Goal: Task Accomplishment & Management: Use online tool/utility

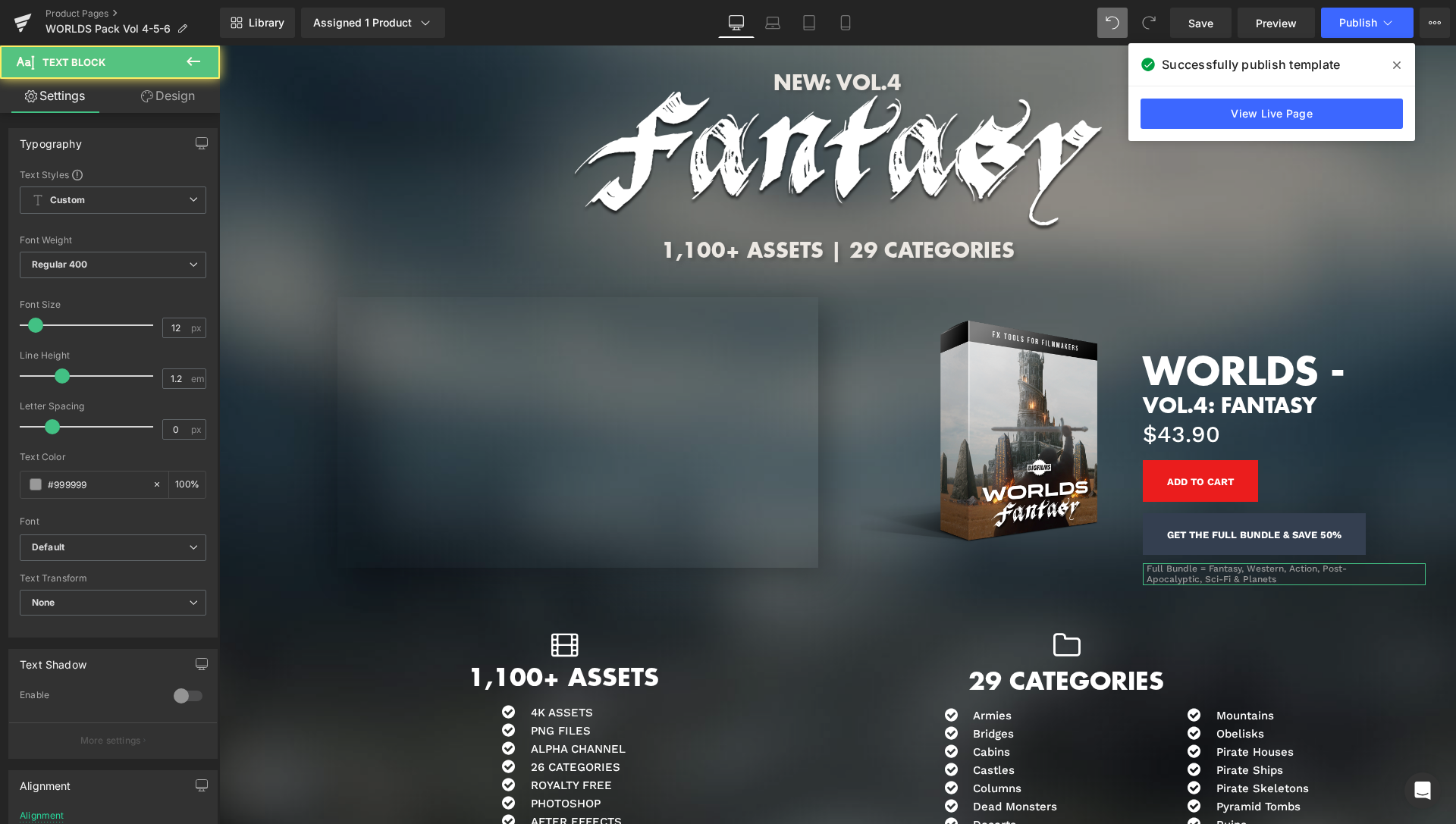
click at [153, 105] on link "Design" at bounding box center [168, 96] width 110 height 34
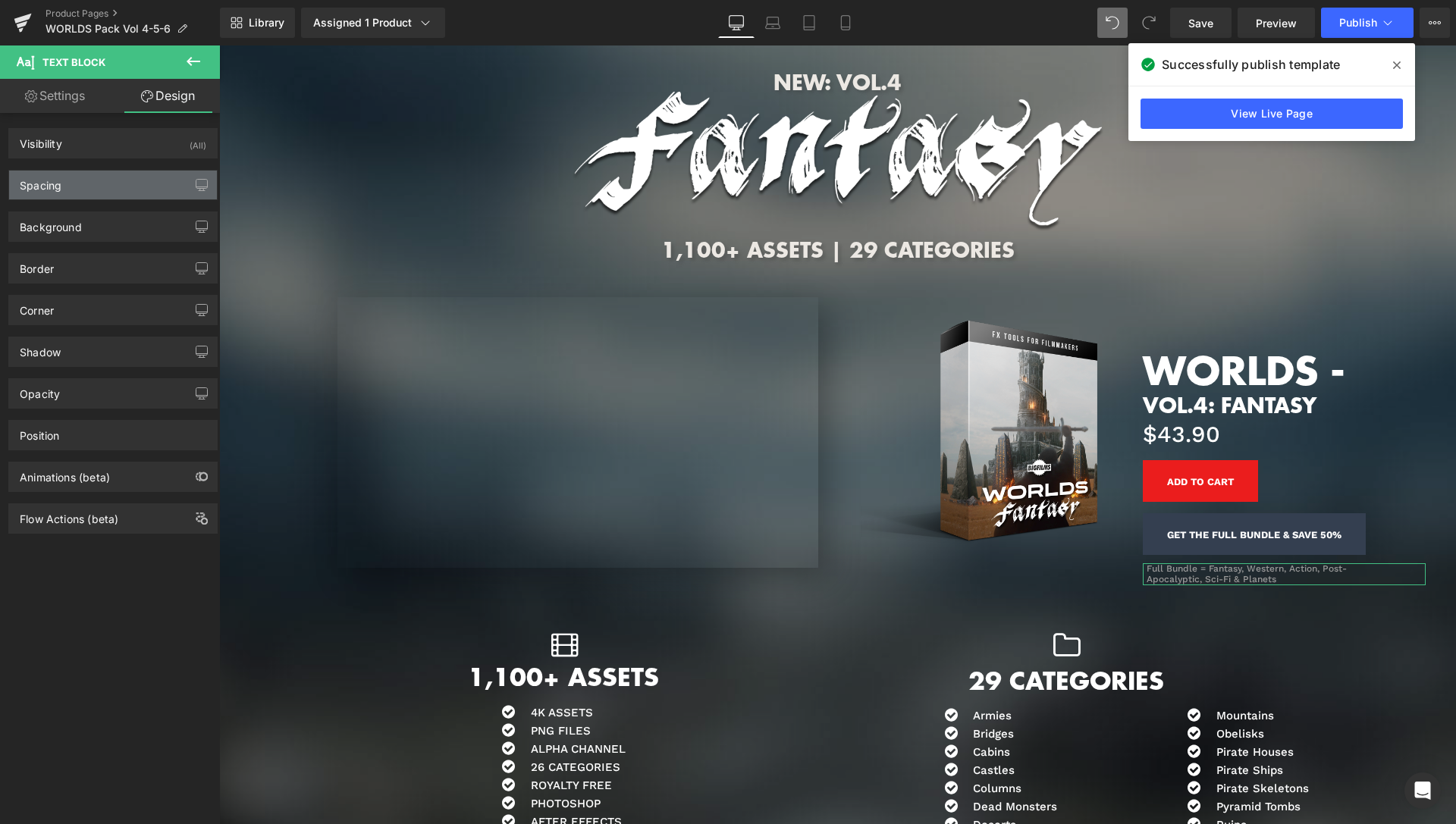
click at [95, 189] on div "Spacing" at bounding box center [113, 185] width 208 height 29
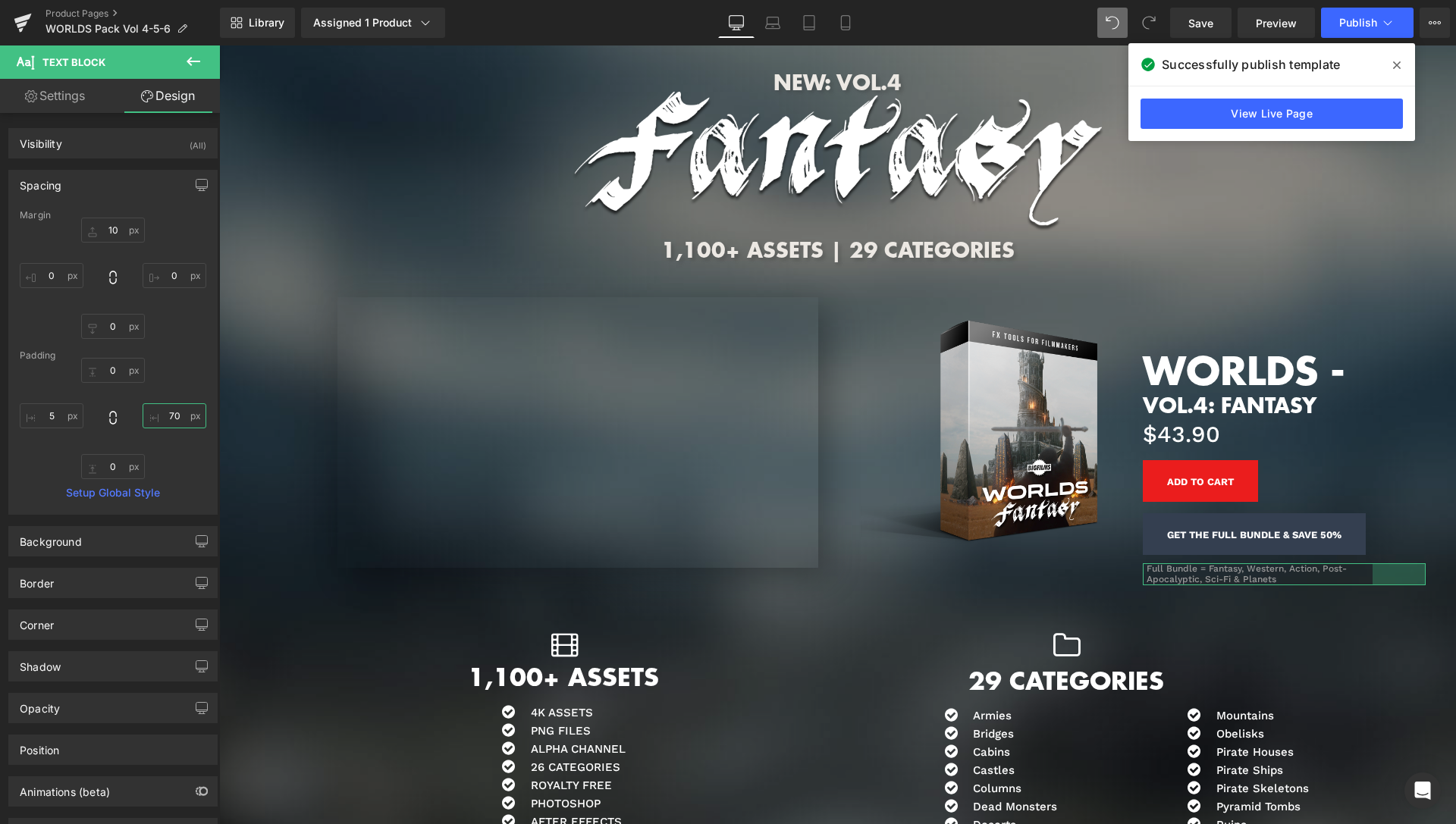
click at [153, 414] on input "70" at bounding box center [175, 416] width 64 height 25
click at [154, 414] on input "70" at bounding box center [175, 416] width 64 height 25
type input "120"
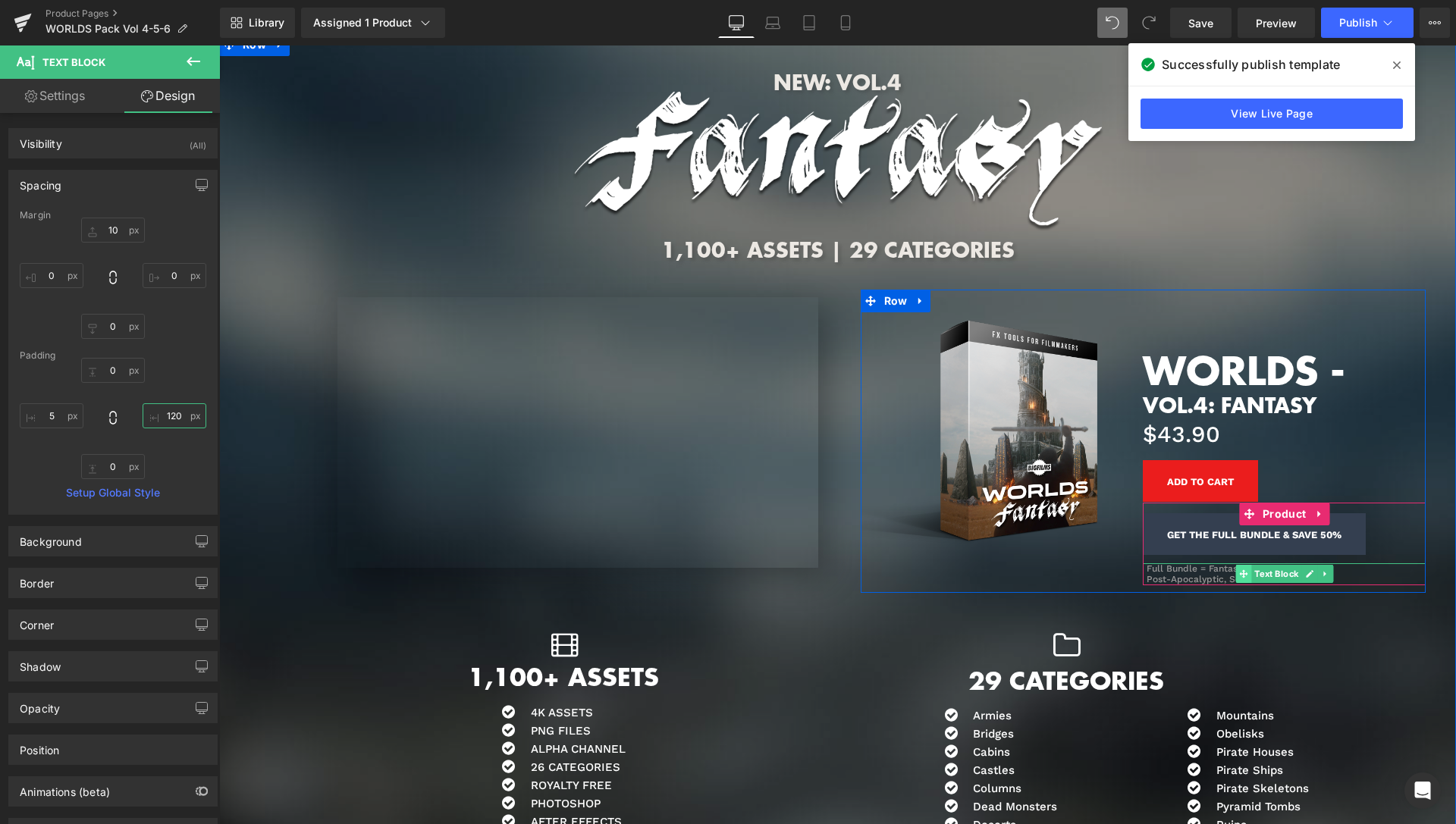
click at [1235, 569] on span at bounding box center [1243, 574] width 16 height 18
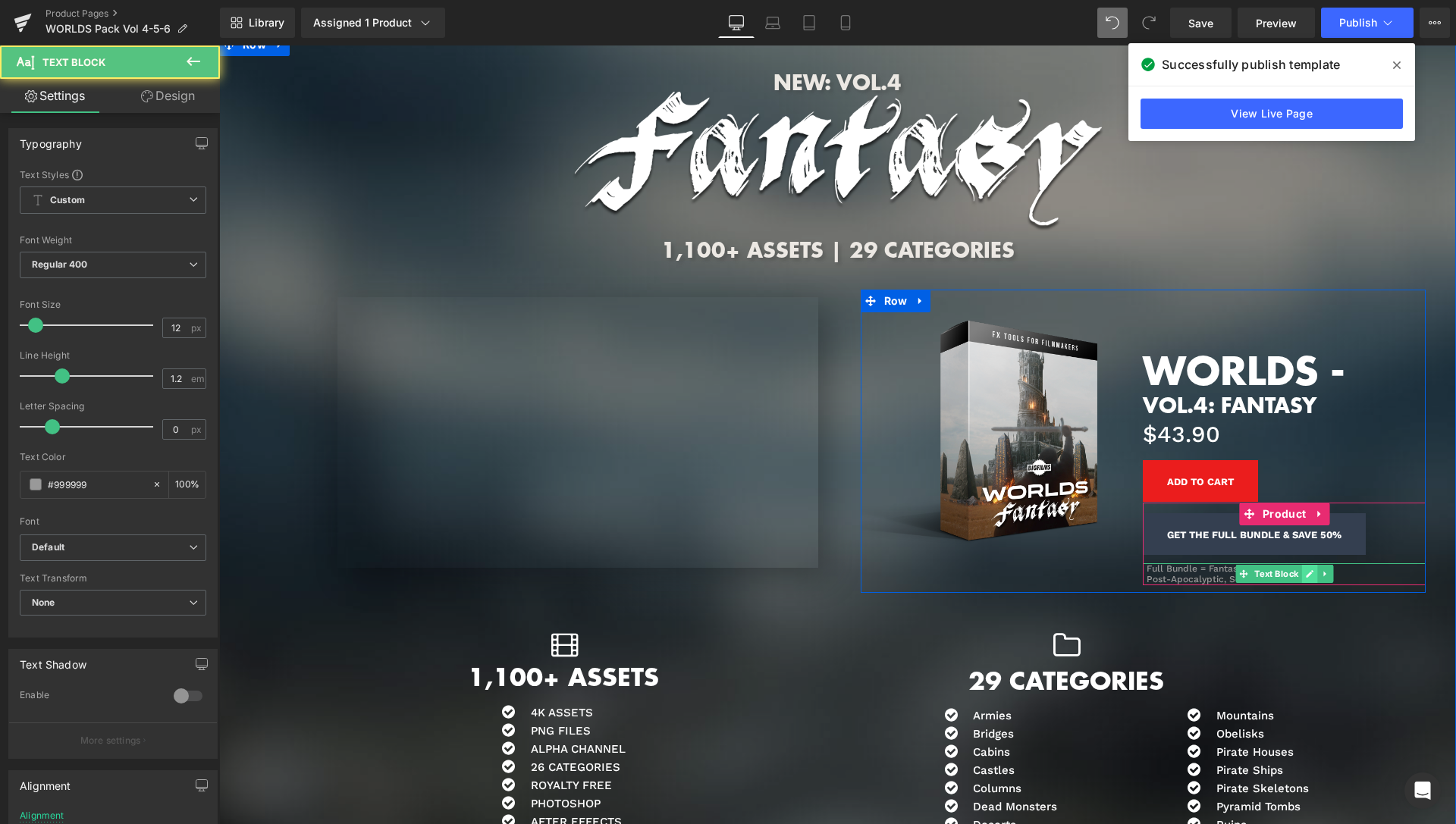
click at [1301, 571] on link at bounding box center [1309, 574] width 16 height 18
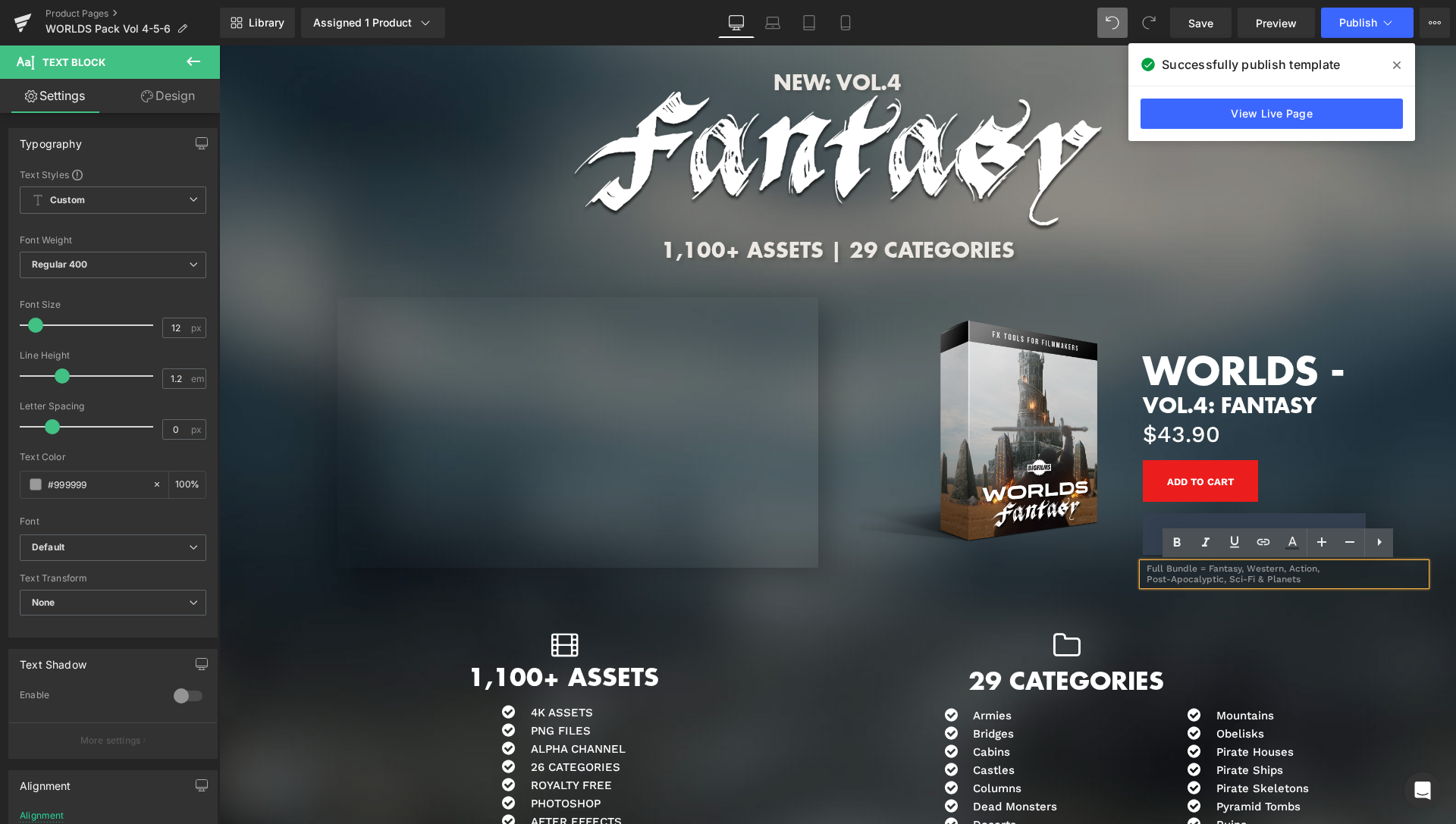
click at [1285, 571] on div "Full Bundle = Fantasy, Western, Action, Post-Apocalyptic, Sci-Fi & Planets" at bounding box center [1284, 575] width 283 height 22
click at [1237, 569] on div "Full Bundle = Fantasy, Western, Action, Post-Apocalyptic, Sci-Fi & Planets" at bounding box center [1284, 575] width 283 height 22
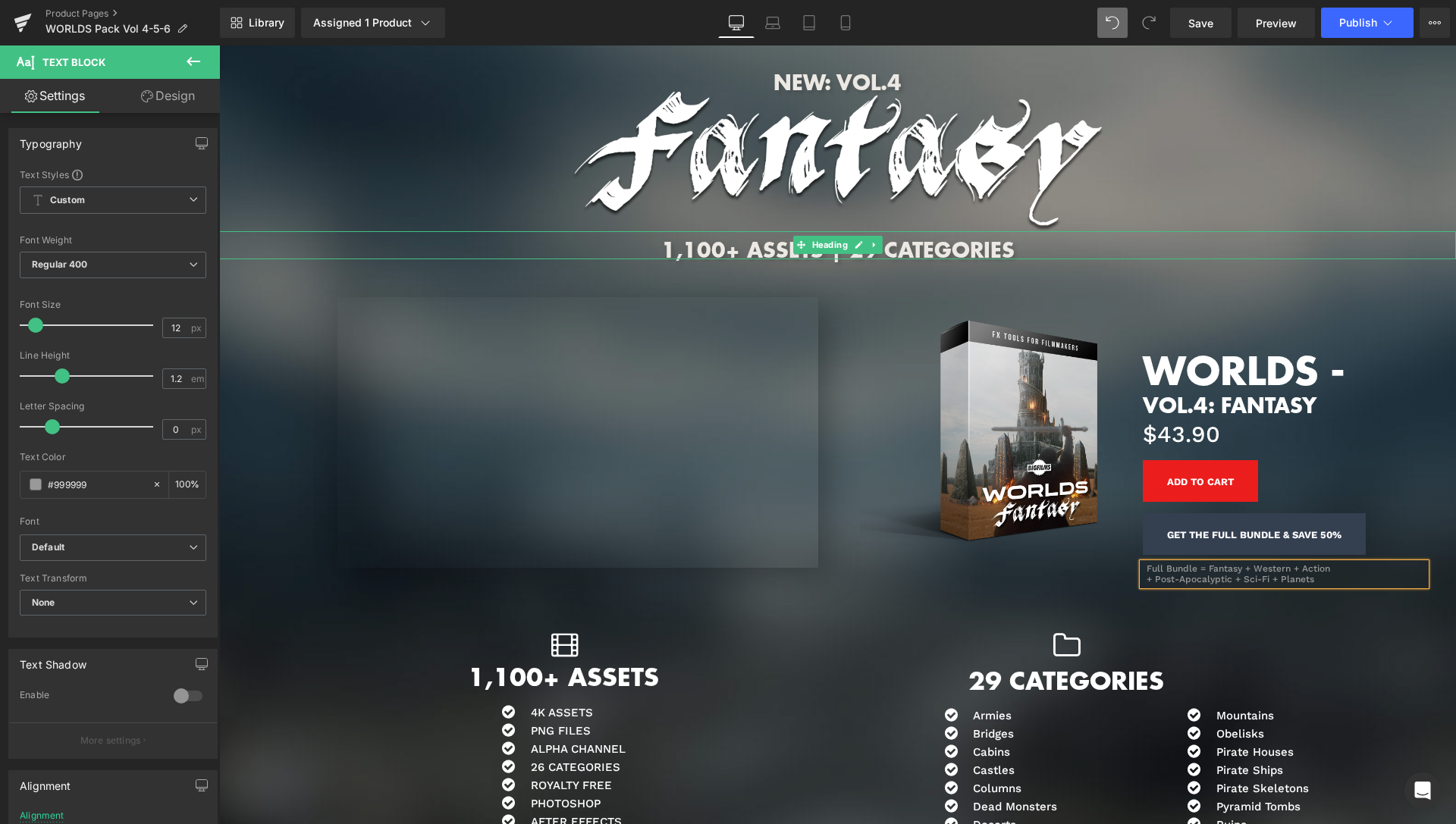
click at [1369, 235] on div "1,100+ ASSETS | 29 CATEGORIES" at bounding box center [837, 246] width 1237 height 28
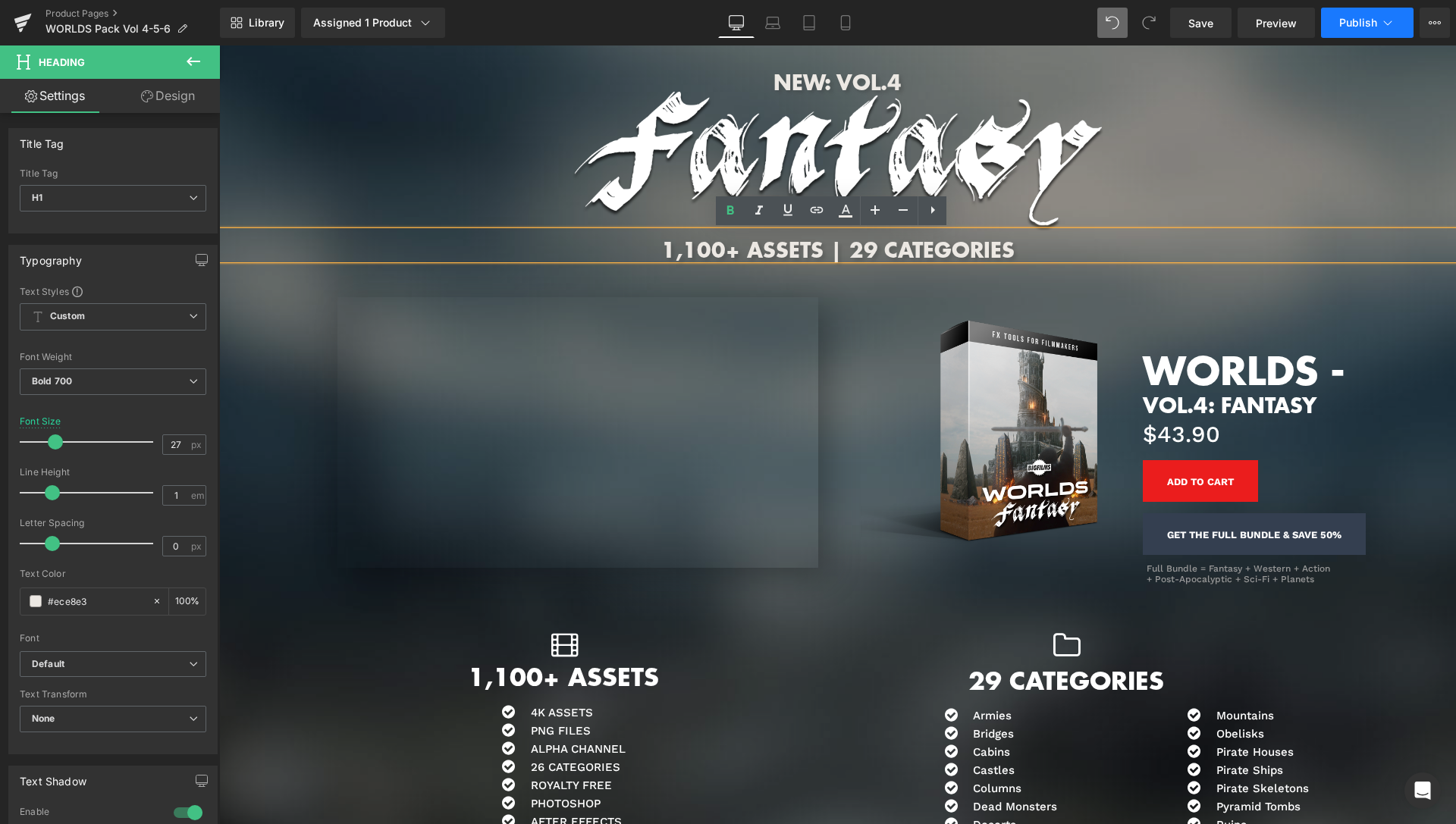
click at [1377, 24] on button "Publish" at bounding box center [1367, 23] width 93 height 30
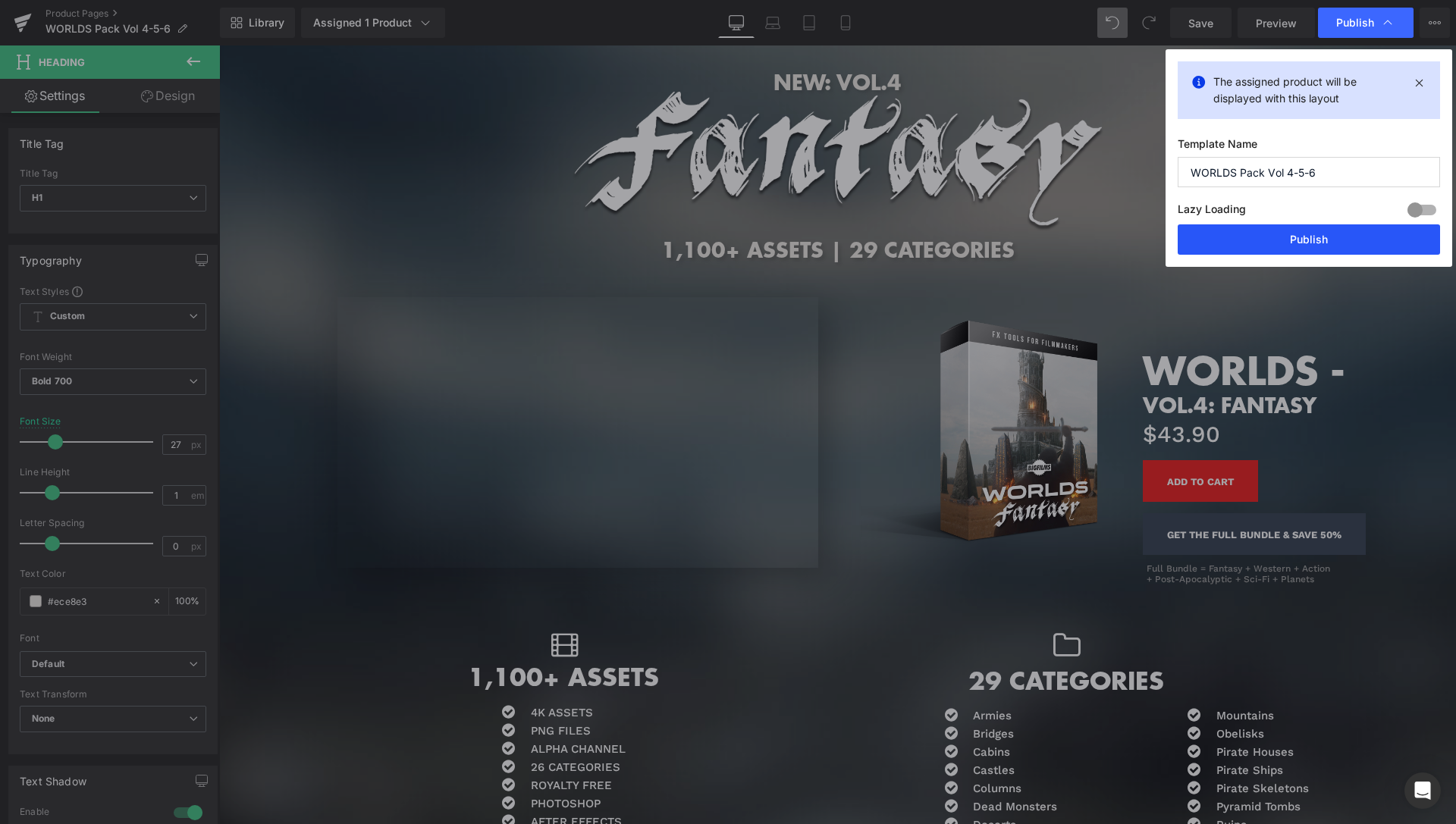
click at [0, 0] on button "Publish" at bounding box center [0, 0] width 0 height 0
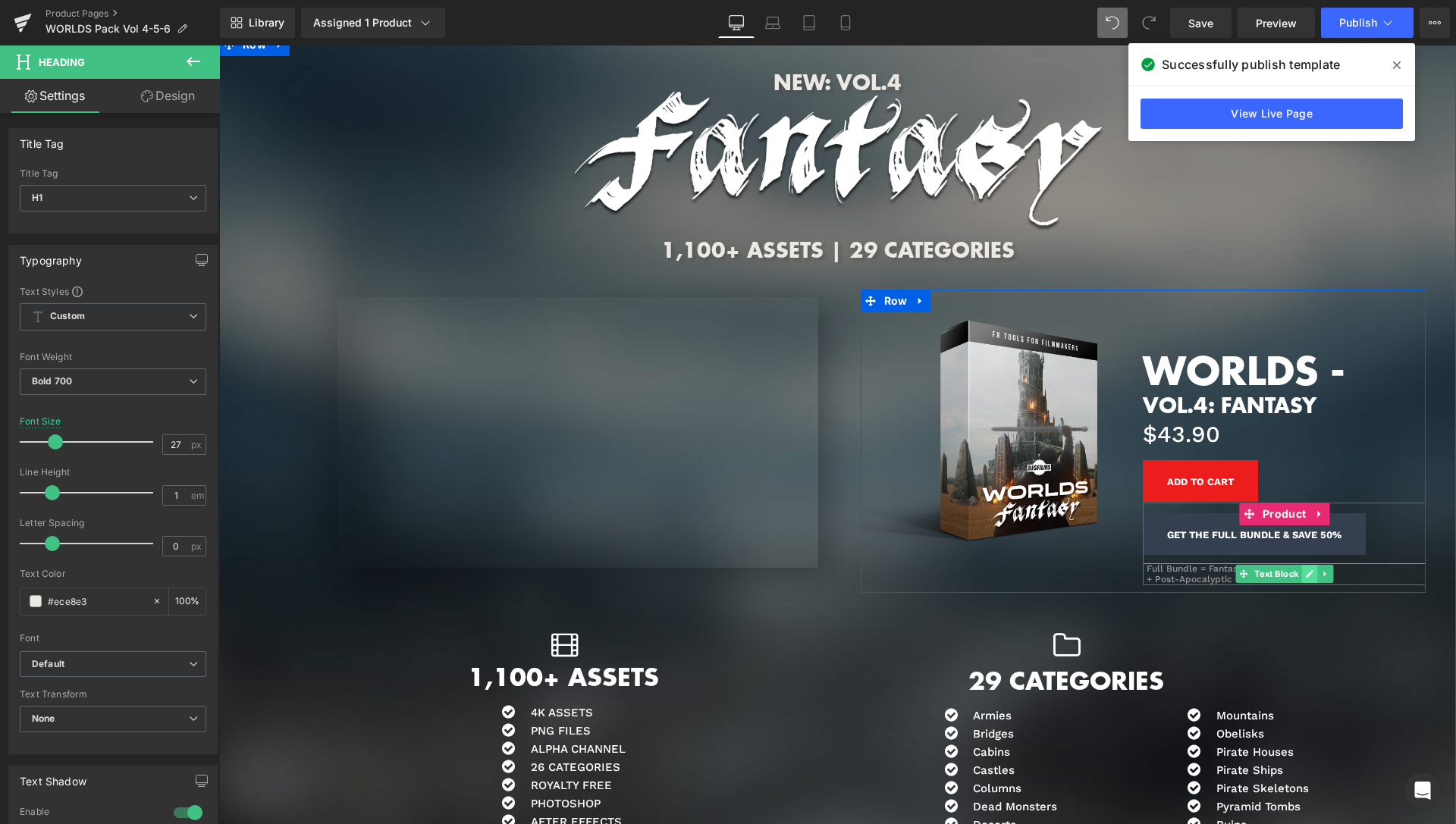
click at [1305, 575] on icon at bounding box center [1309, 575] width 9 height 9
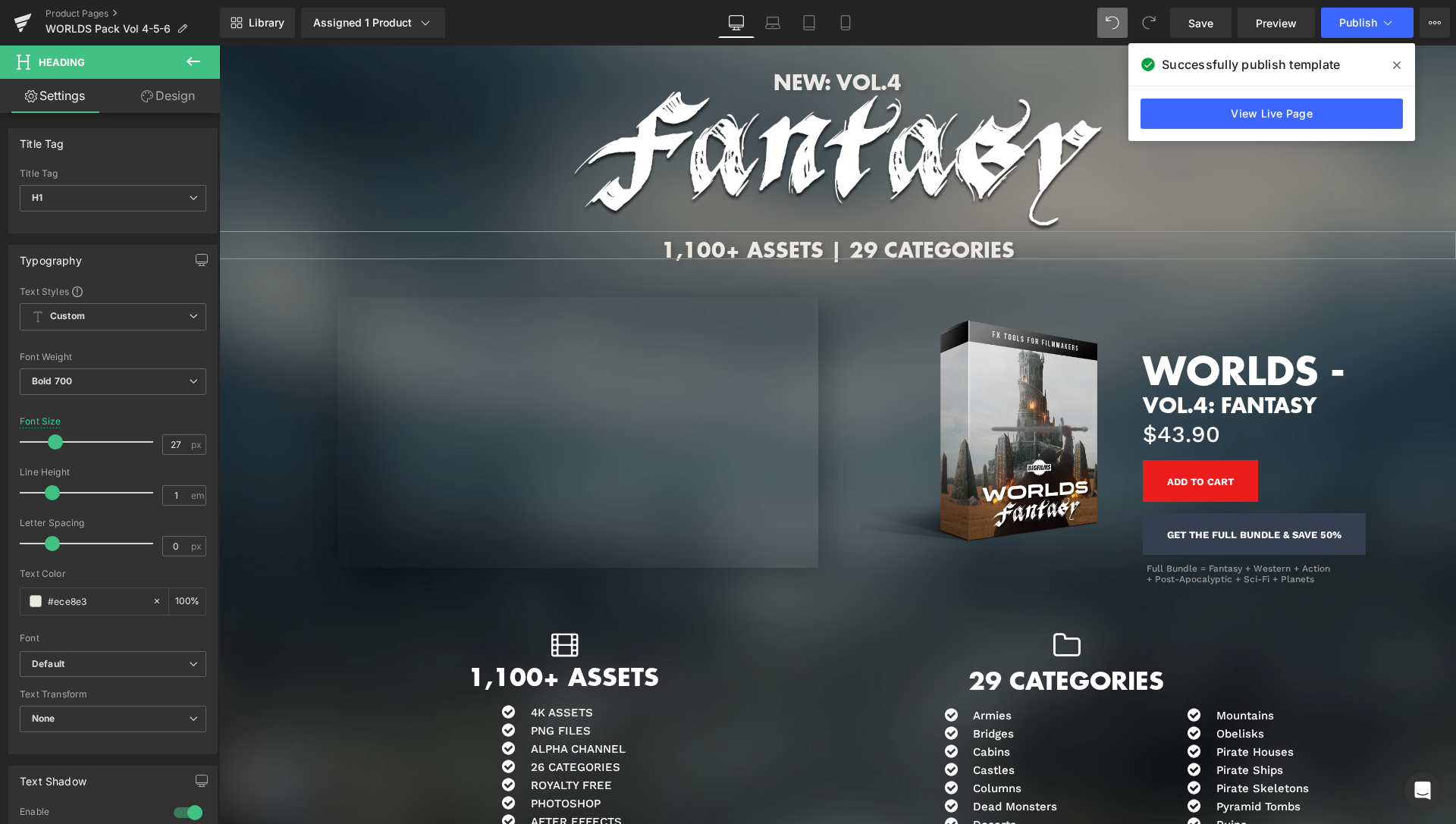
click at [190, 104] on link "Design" at bounding box center [168, 96] width 110 height 34
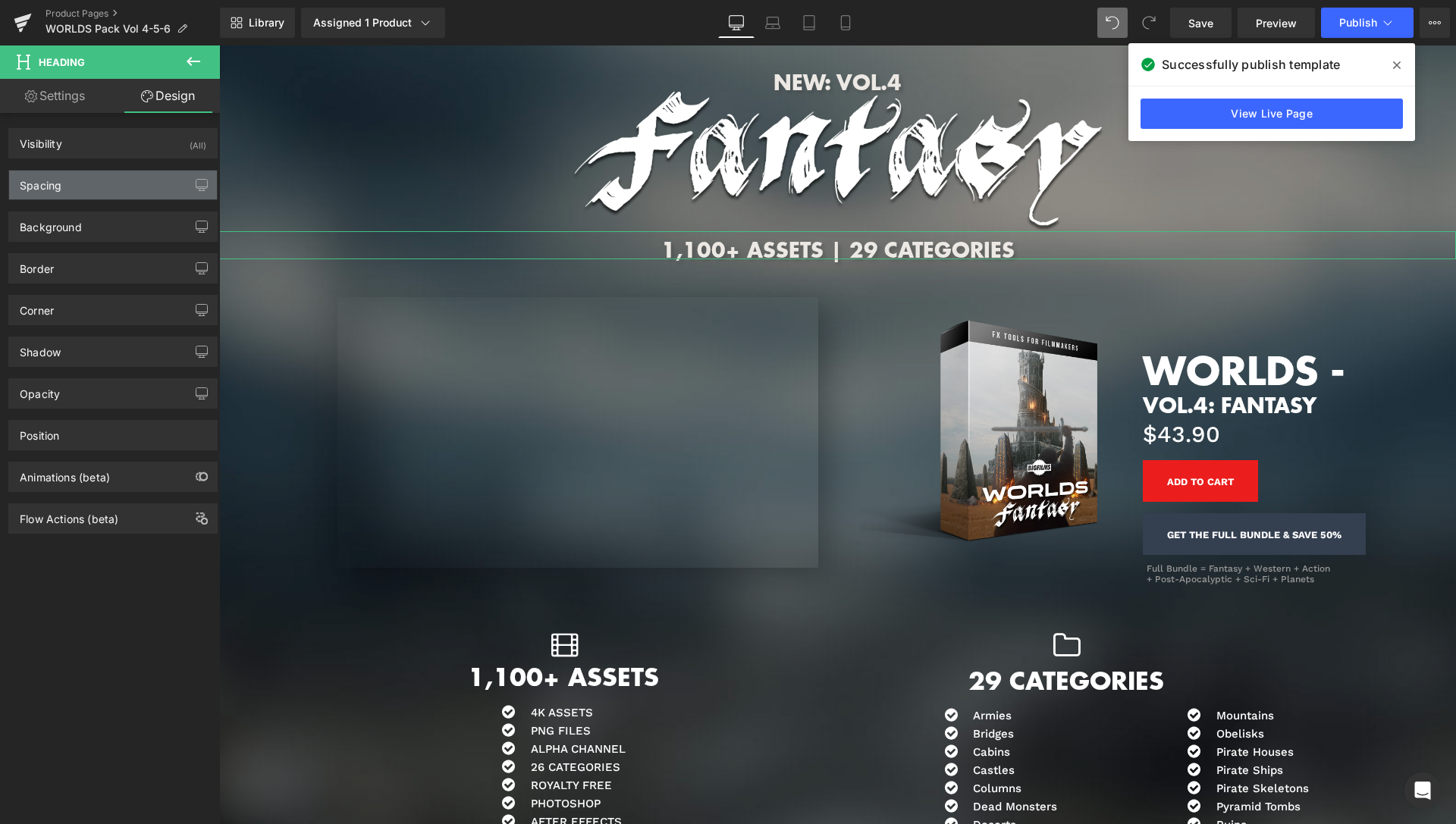
click at [126, 182] on div "Spacing" at bounding box center [113, 185] width 208 height 29
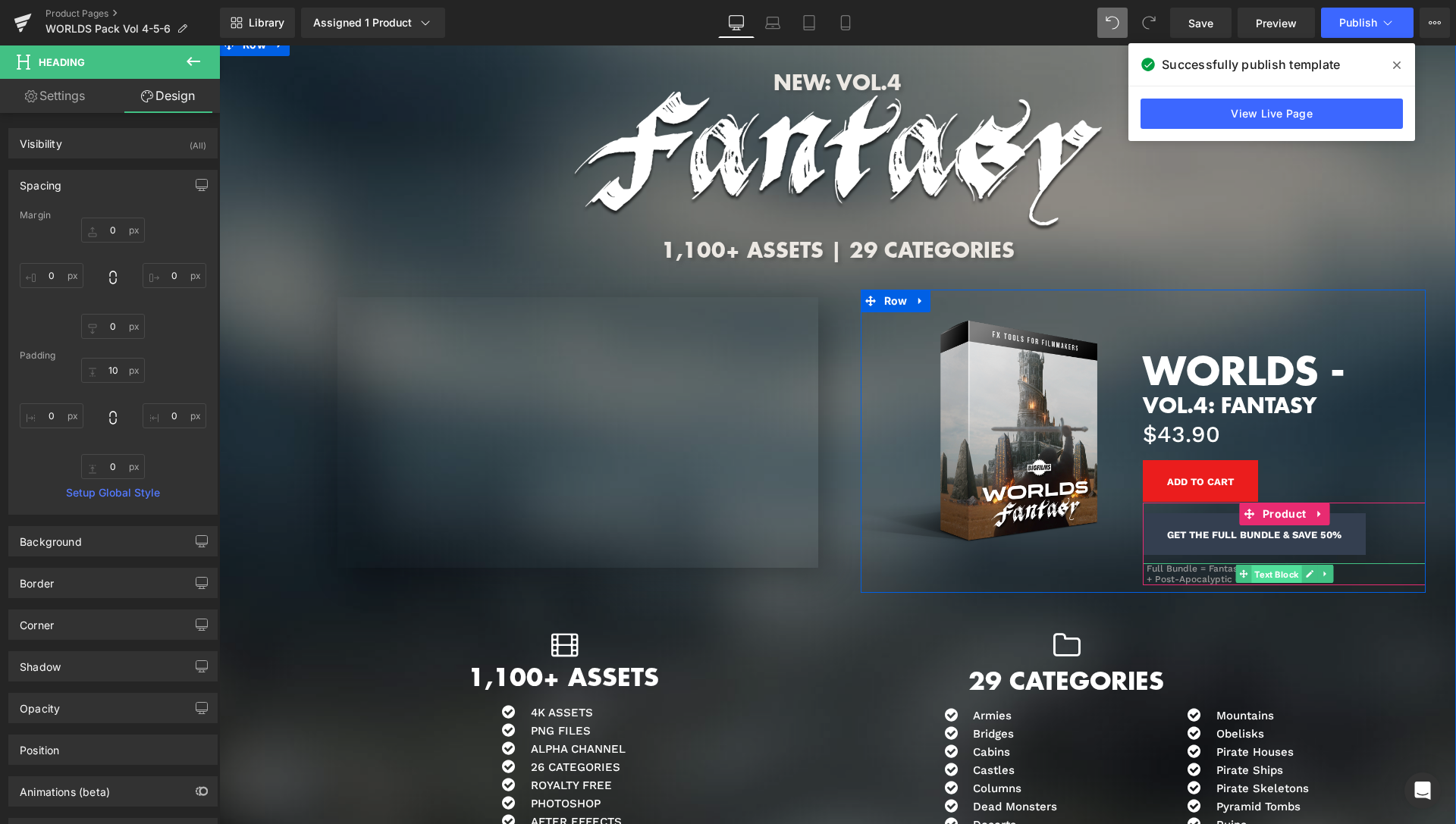
click at [1267, 572] on span "Text Block" at bounding box center [1276, 575] width 50 height 18
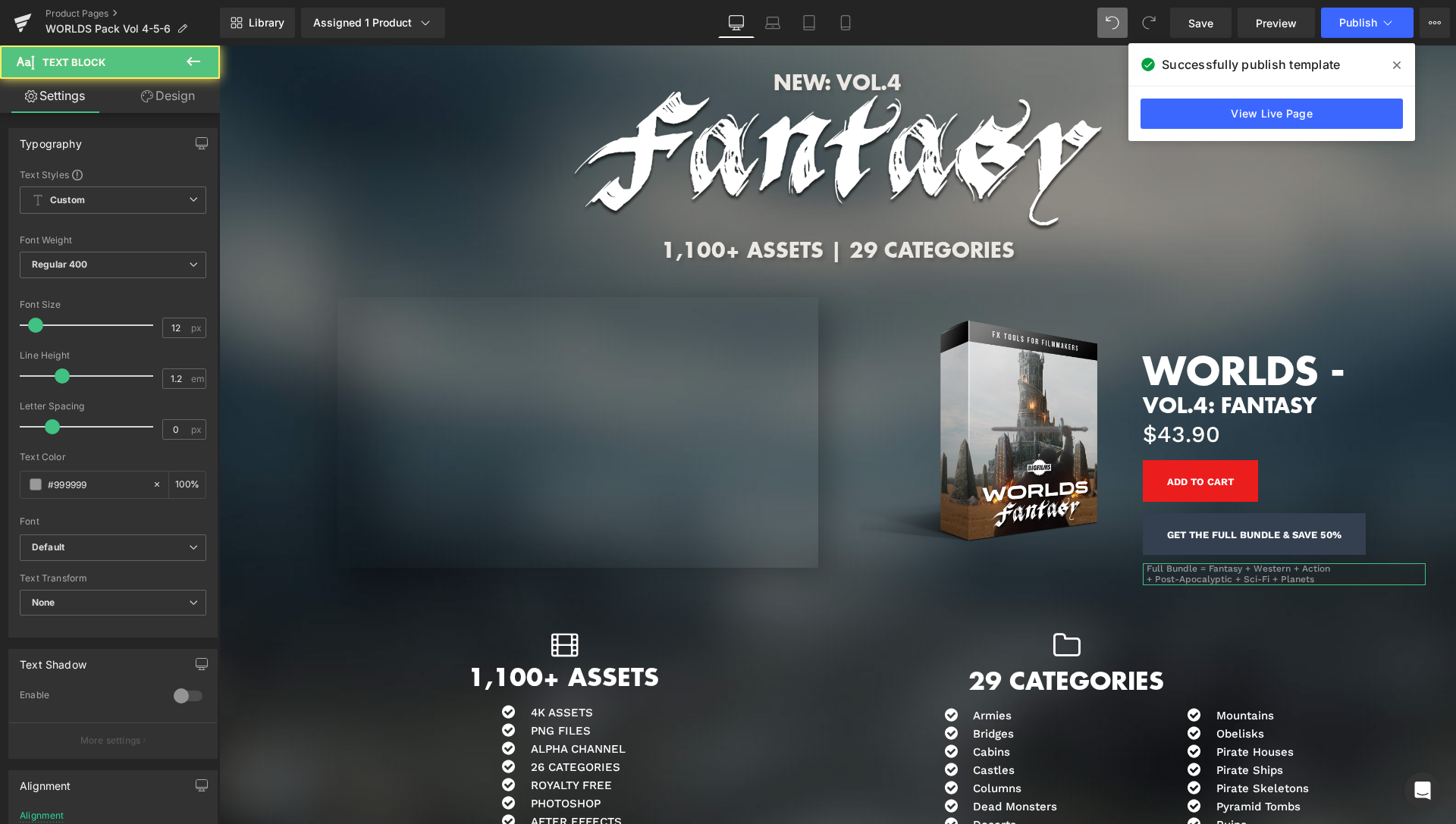
click at [178, 111] on link "Design" at bounding box center [168, 96] width 110 height 34
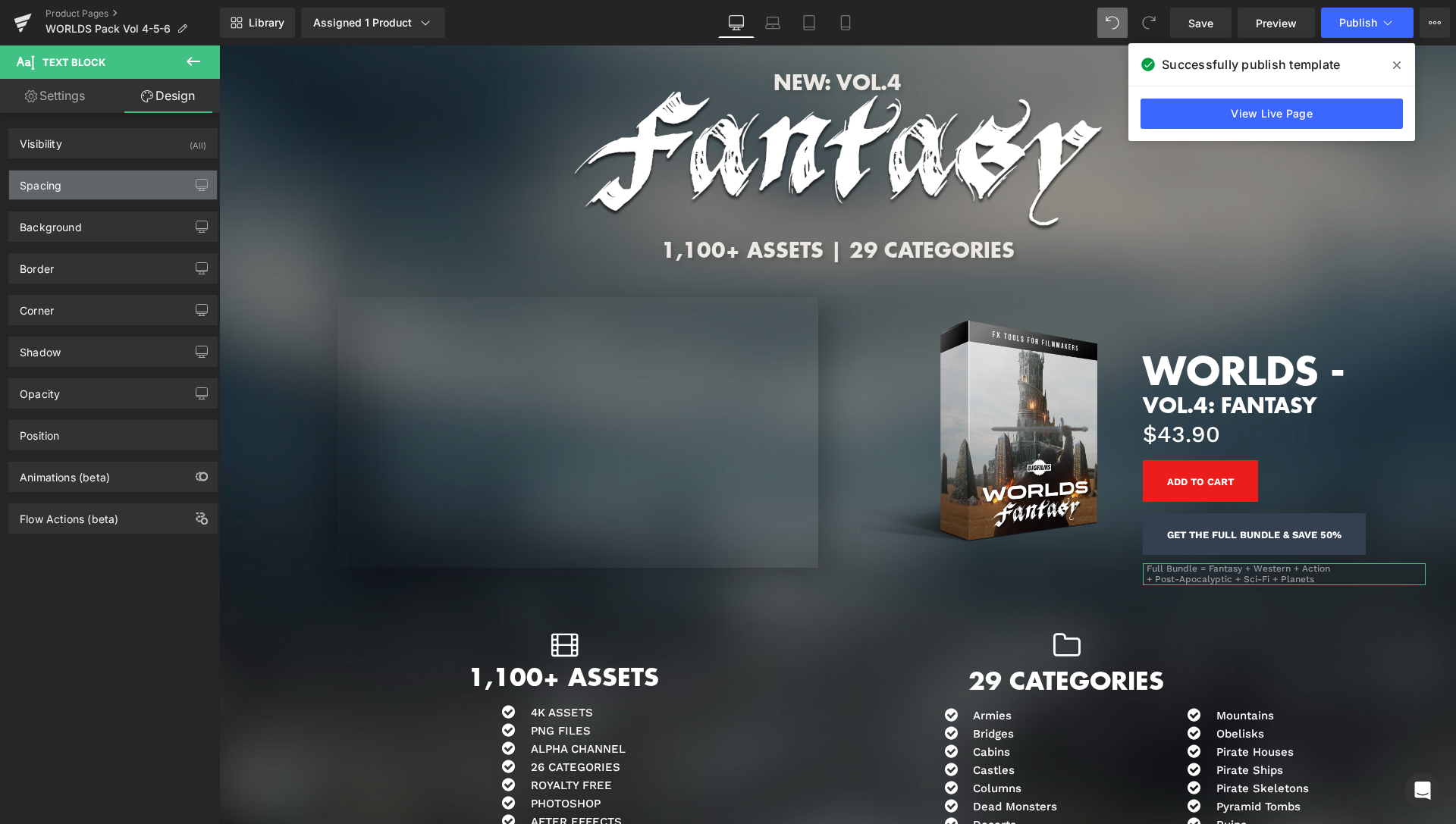
click at [95, 191] on div "Spacing" at bounding box center [113, 185] width 208 height 29
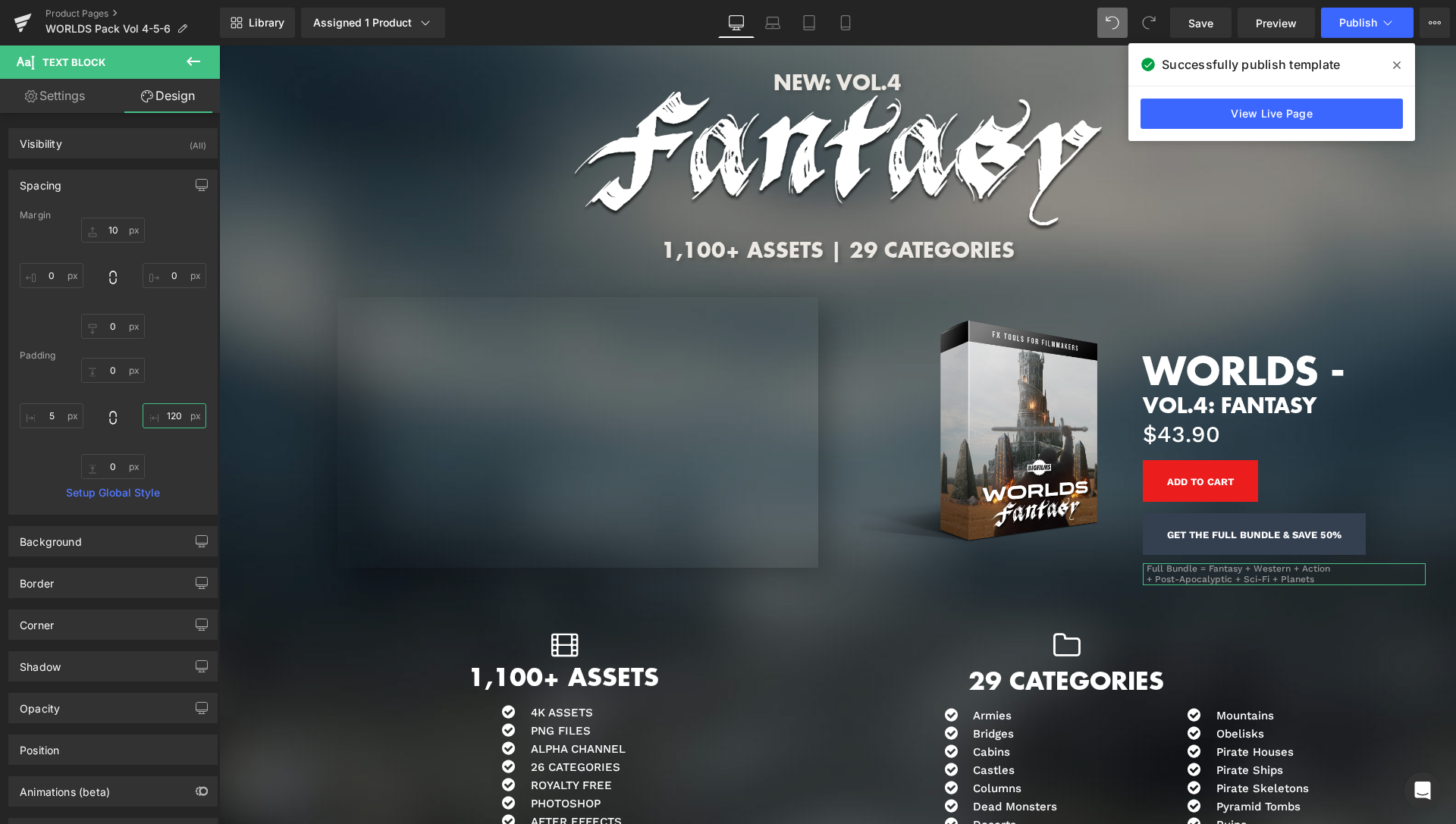
click at [165, 417] on input "text" at bounding box center [175, 416] width 64 height 25
type input "0"
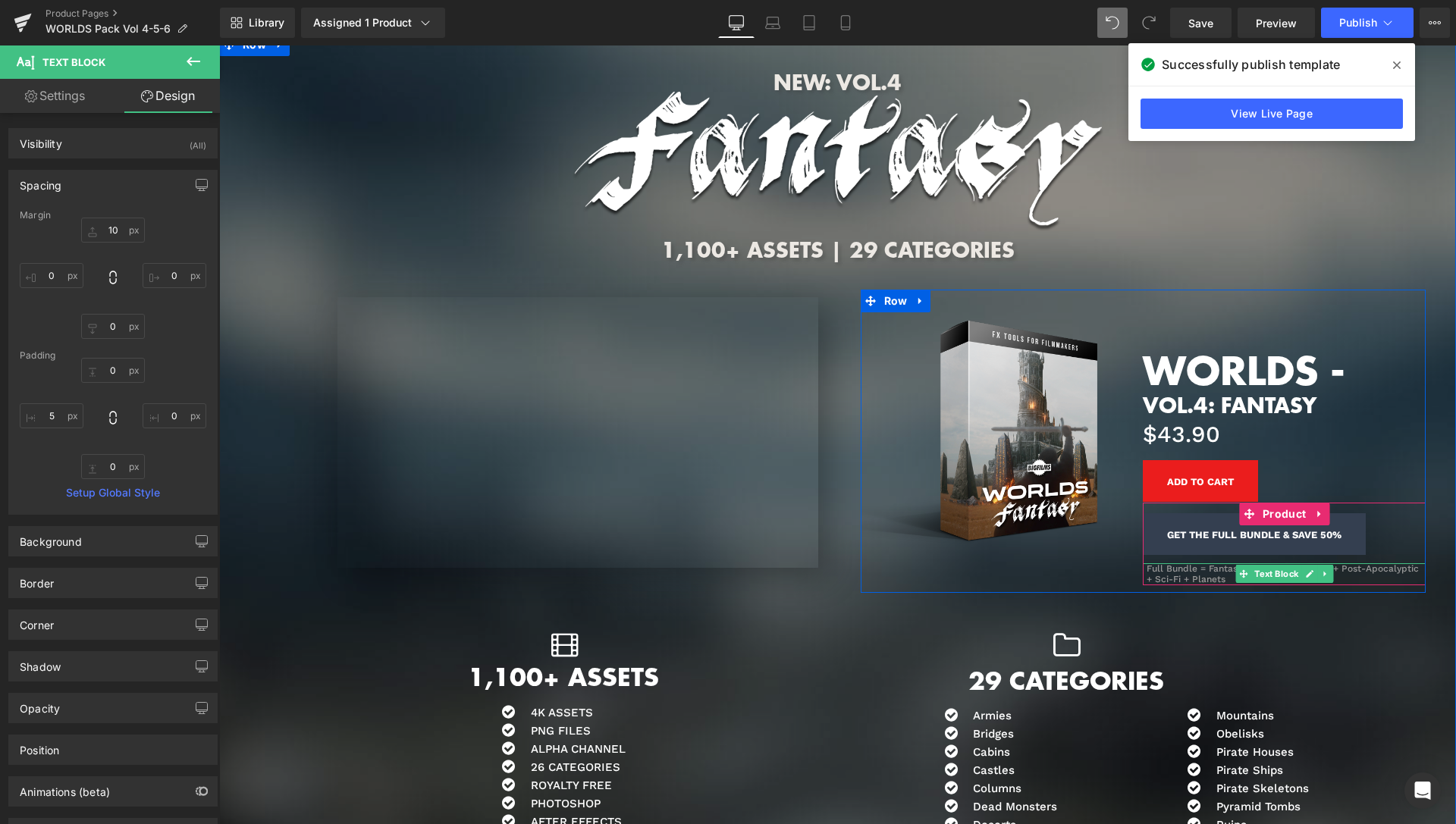
click at [1337, 568] on div "Full Bundle = Fantasy + Western + Action + Post-Apocalyptic + Sci-Fi + Planets" at bounding box center [1284, 575] width 283 height 22
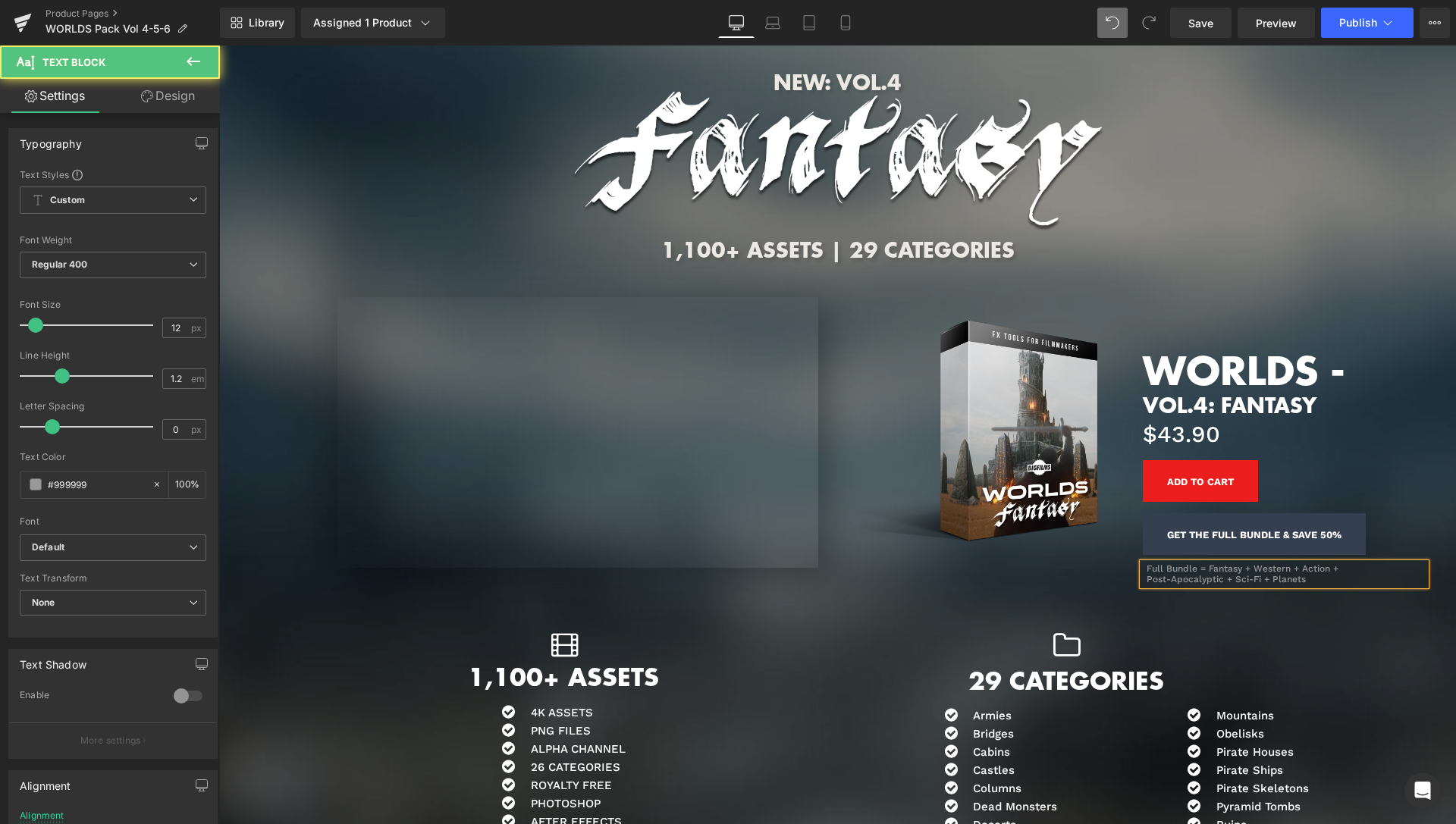
click at [1326, 568] on div "Full Bundle = Fantasy + Western + Action +" at bounding box center [1286, 569] width 279 height 11
click at [1369, 175] on div at bounding box center [837, 161] width 1237 height 140
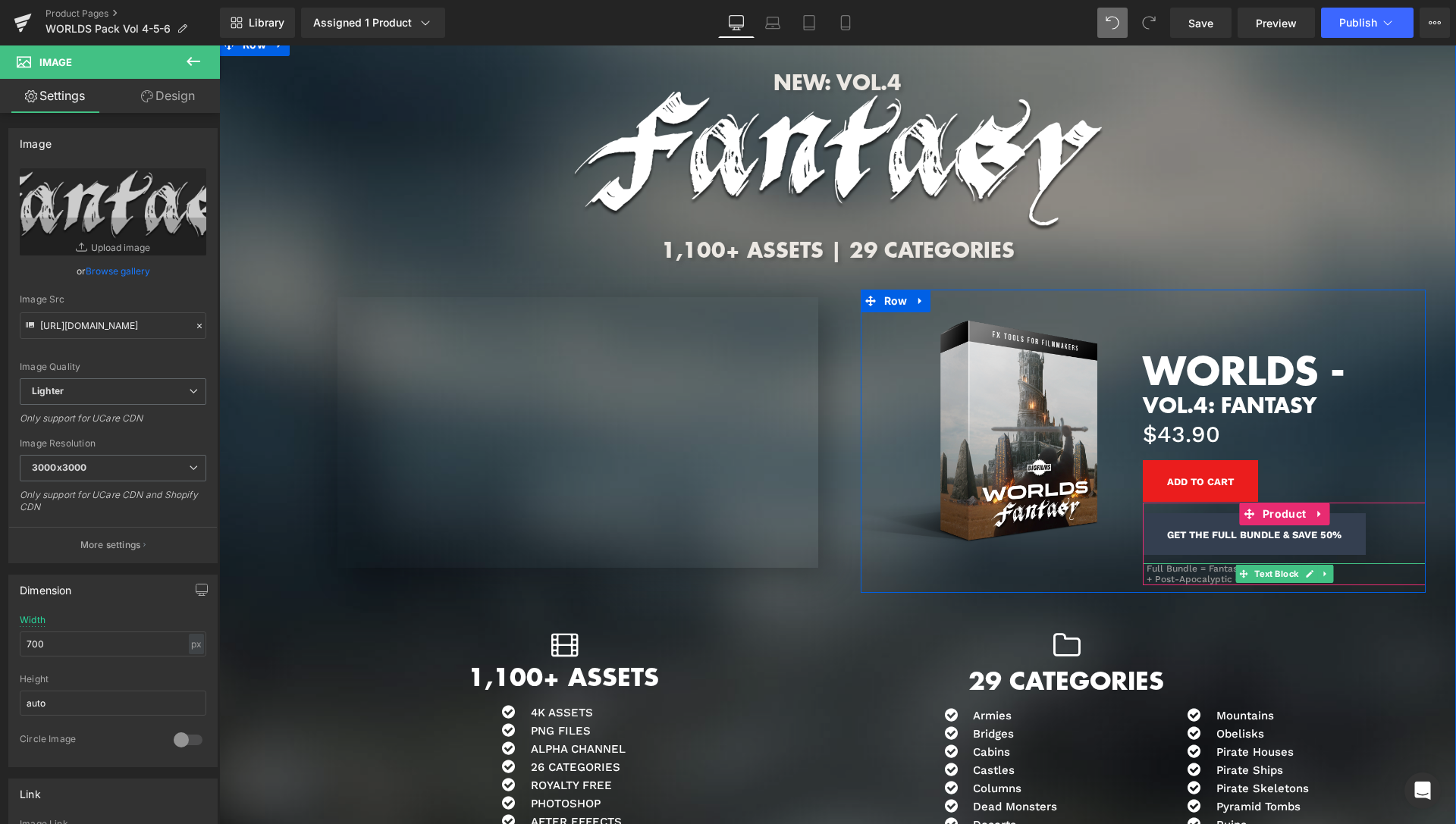
click at [1185, 575] on div "+ Post-Apocalyptic + Sci-Fi + Planets" at bounding box center [1286, 579] width 279 height 11
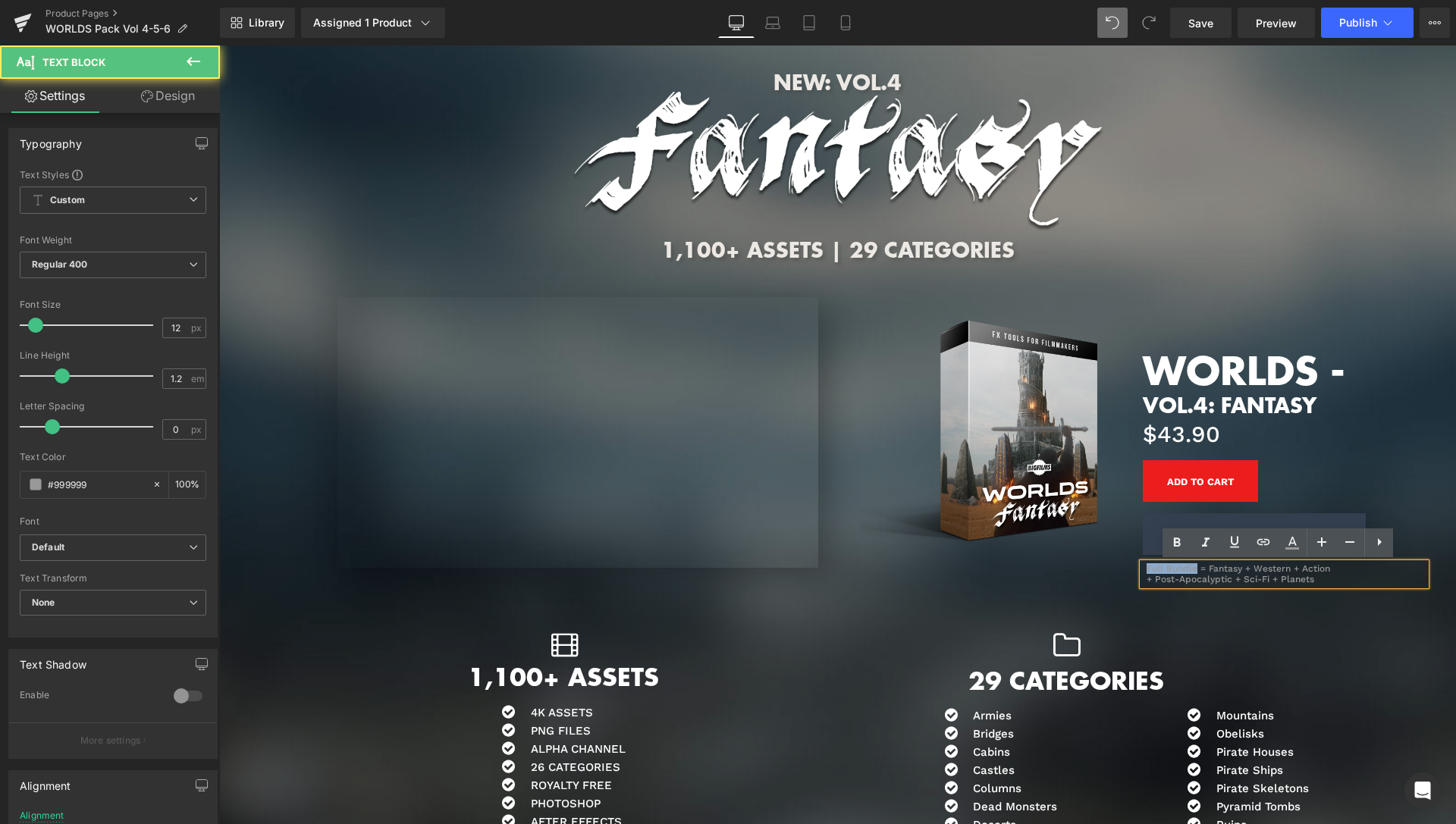
drag, startPoint x: 1192, startPoint y: 567, endPoint x: 1142, endPoint y: 568, distance: 50.0
click at [1147, 568] on div "Full Bundle = Fantasy + Western + Action" at bounding box center [1286, 569] width 279 height 11
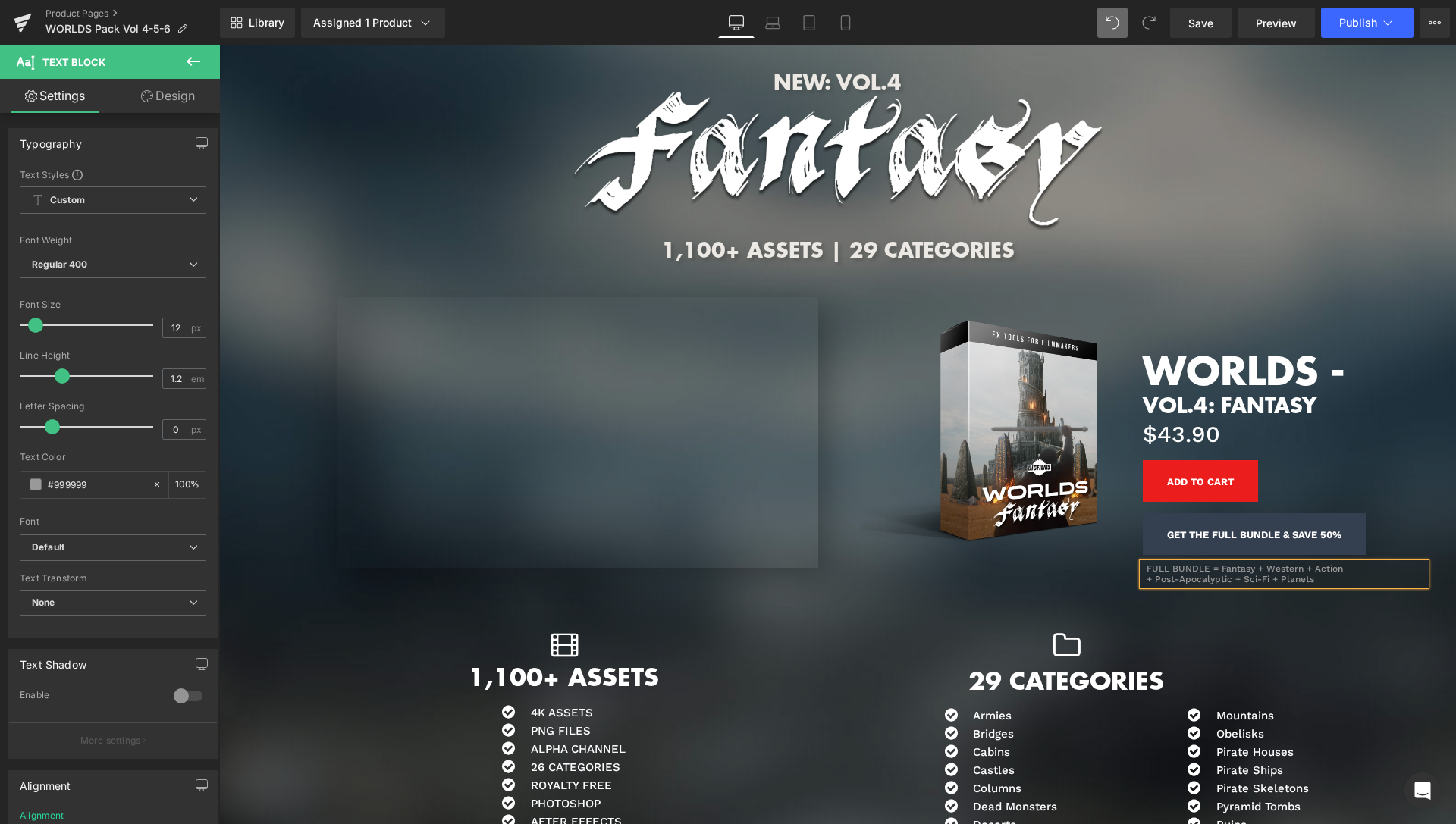
click at [1308, 221] on div at bounding box center [837, 161] width 1237 height 140
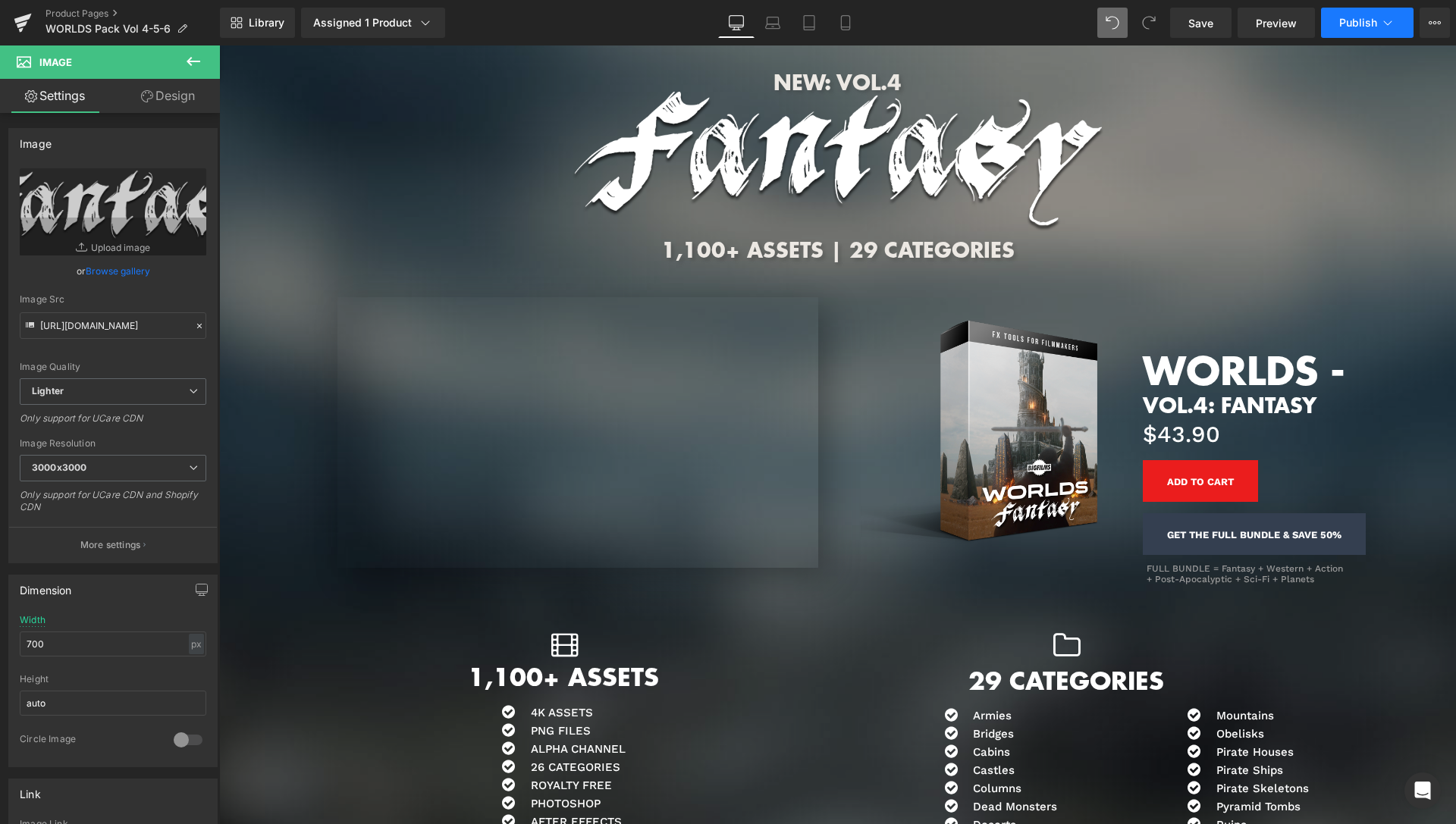
click at [1377, 27] on button "Publish" at bounding box center [1367, 23] width 93 height 30
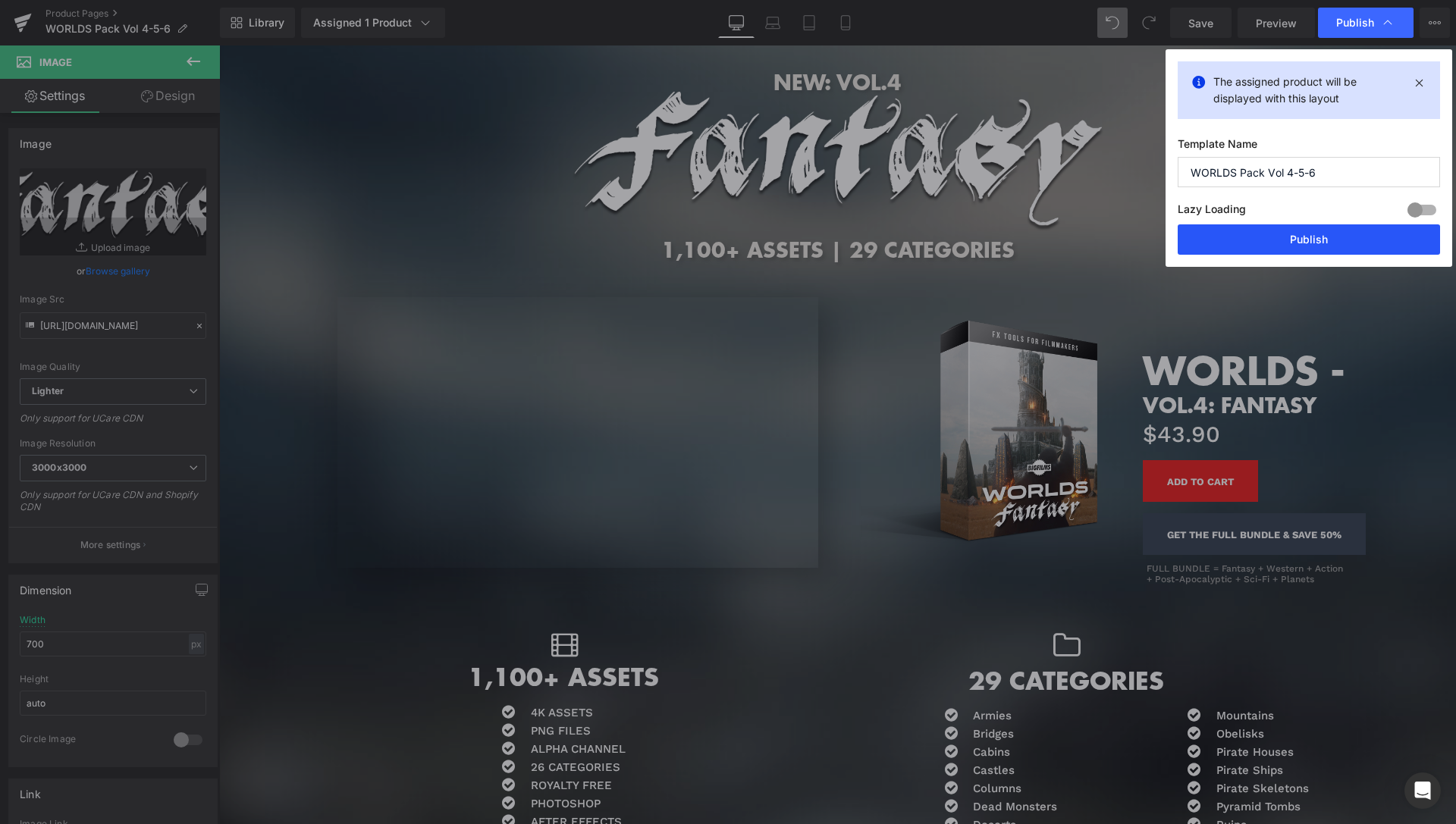
click at [1320, 240] on button "Publish" at bounding box center [1309, 239] width 263 height 30
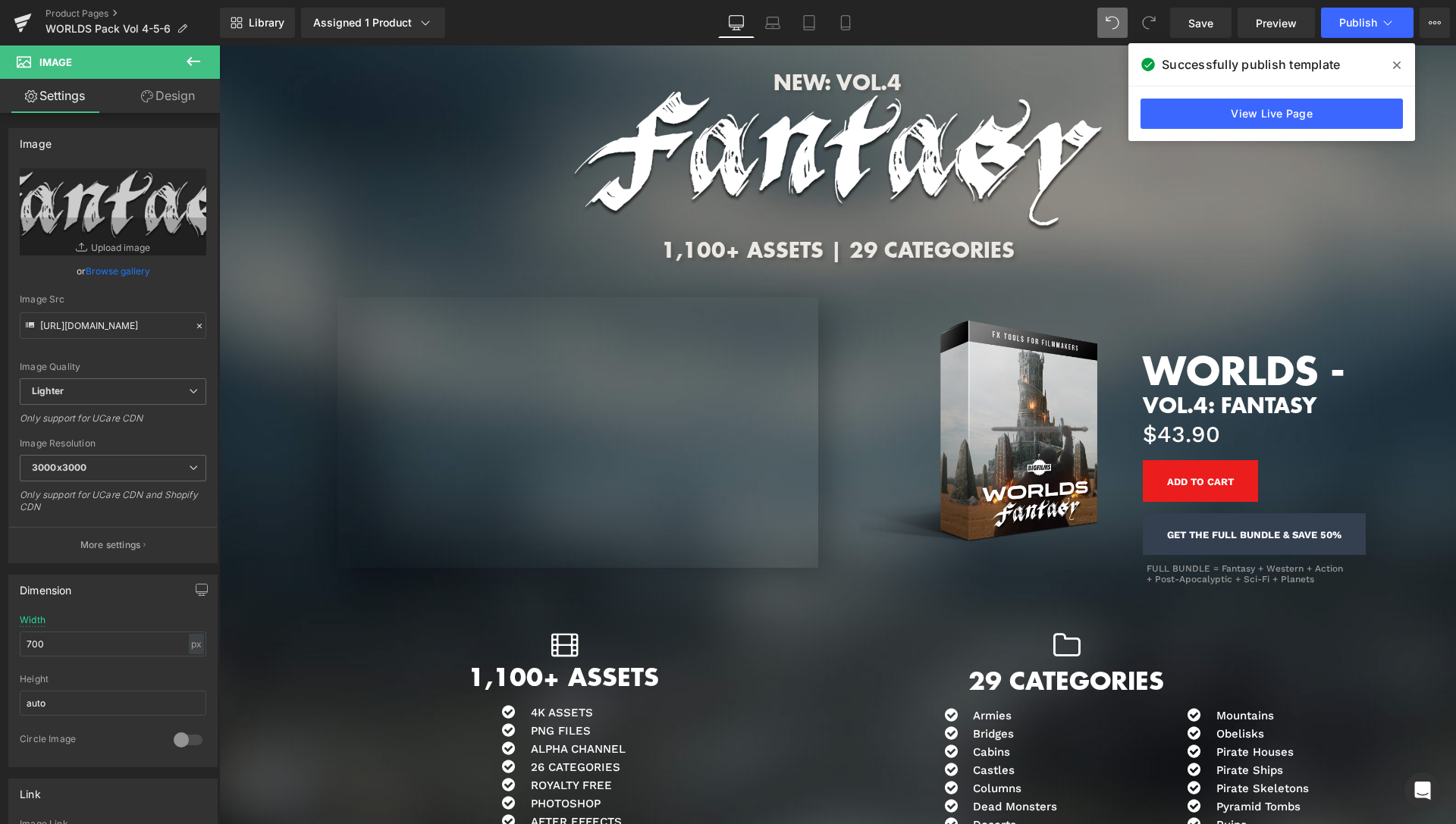
click at [1391, 68] on span at bounding box center [1396, 65] width 24 height 24
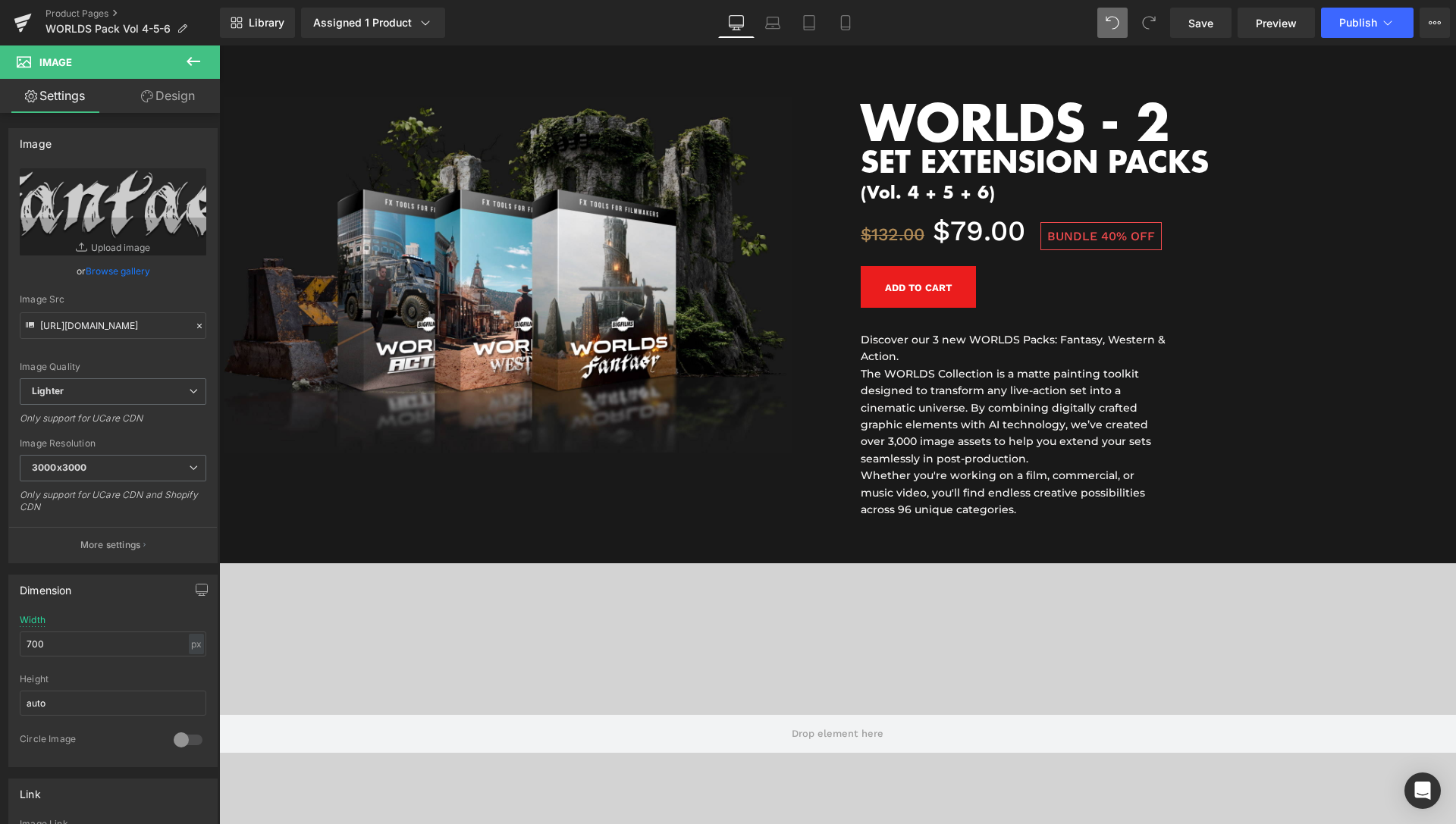
scroll to position [373, 0]
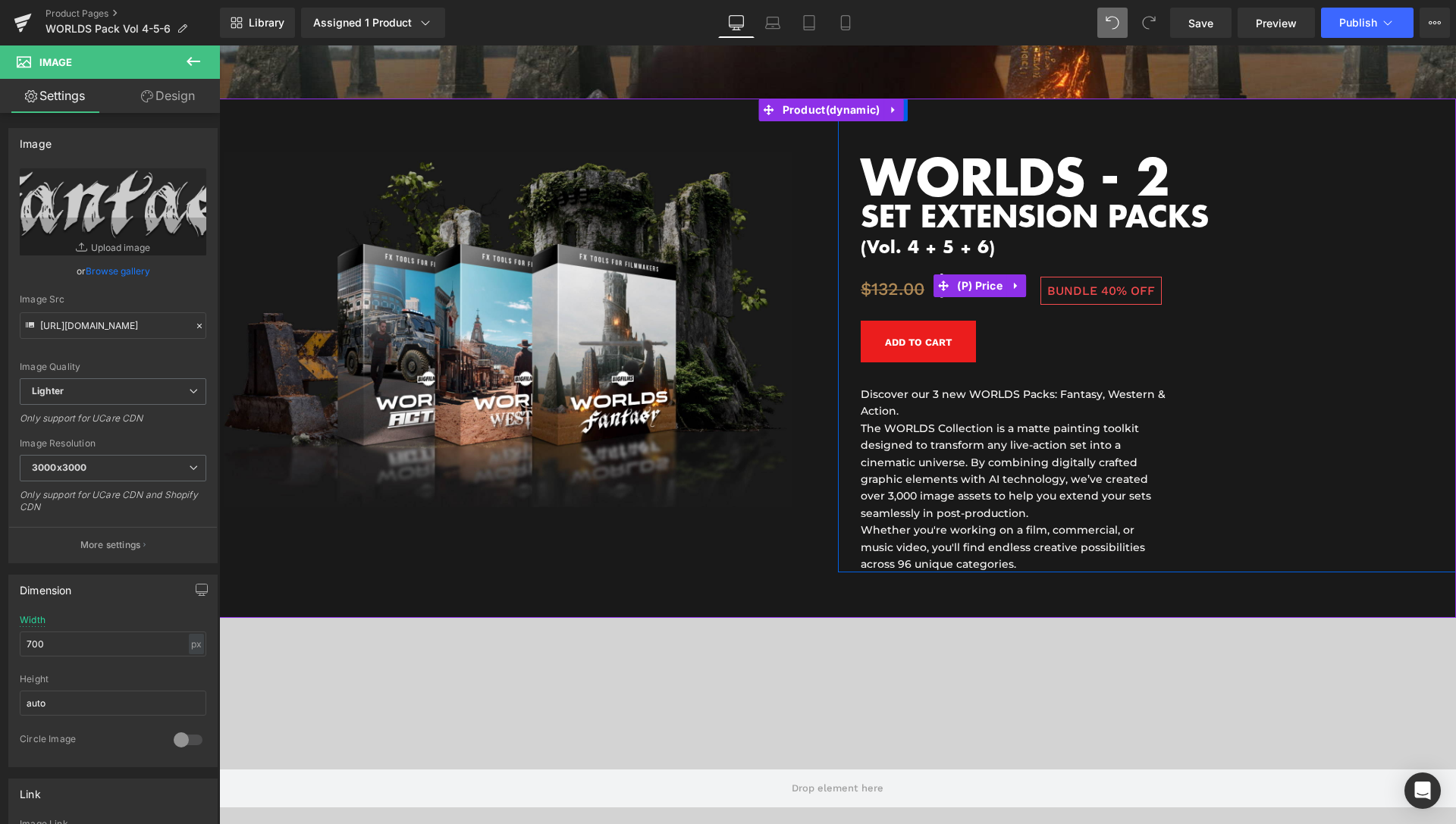
click at [1101, 294] on span "40%" at bounding box center [1113, 291] width 26 height 14
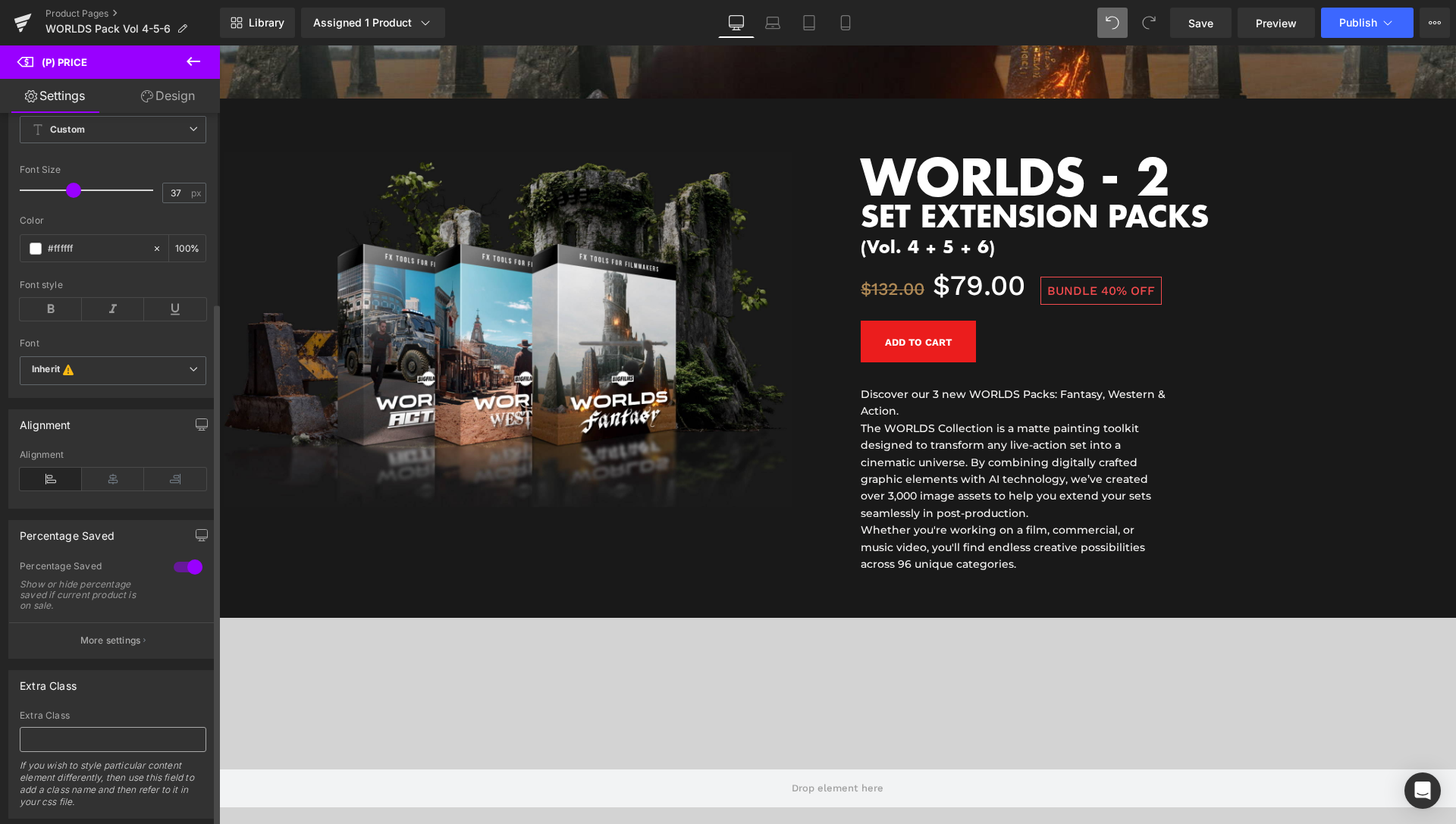
scroll to position [258, 0]
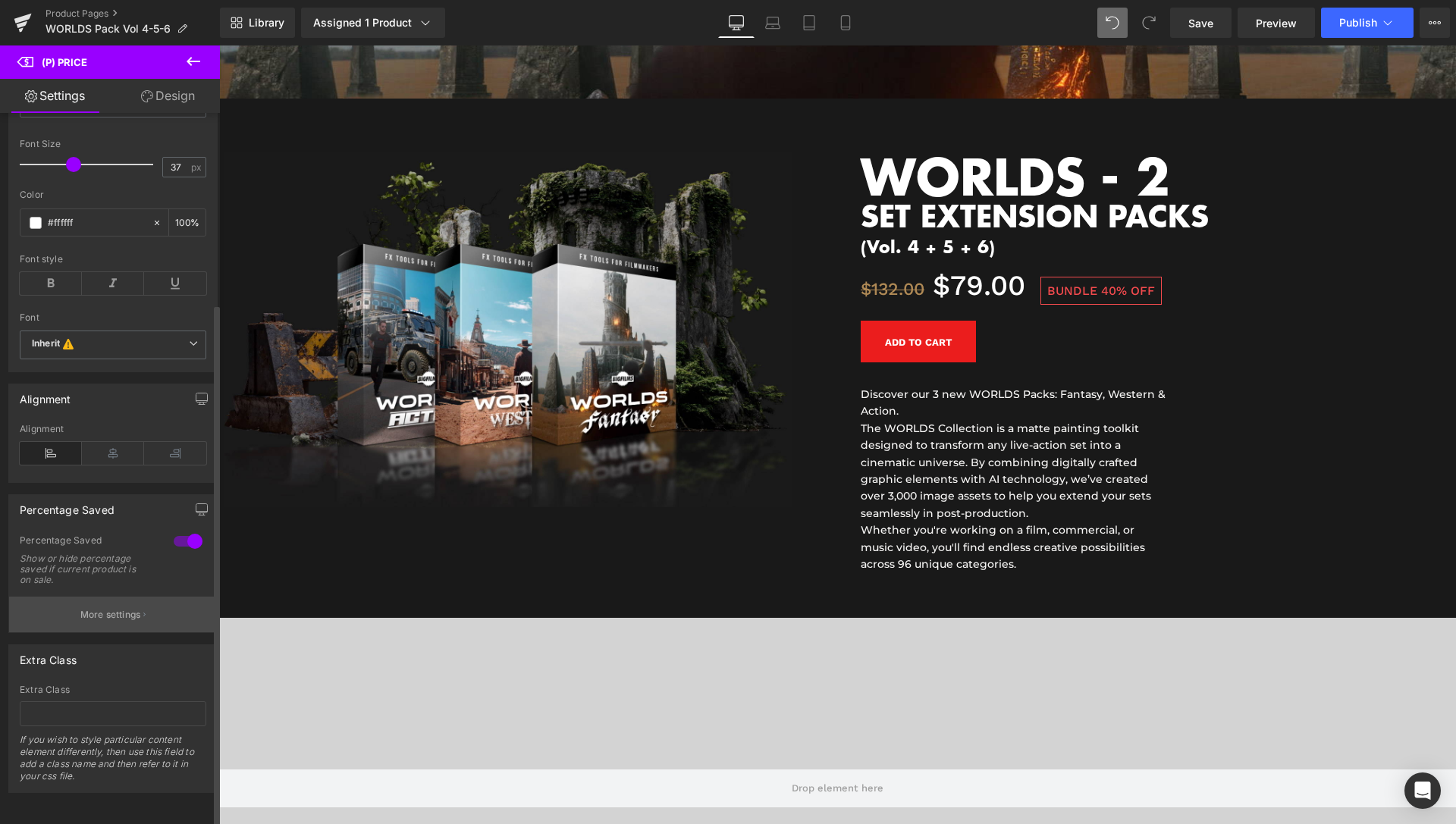
click at [113, 618] on button "More settings" at bounding box center [113, 615] width 208 height 36
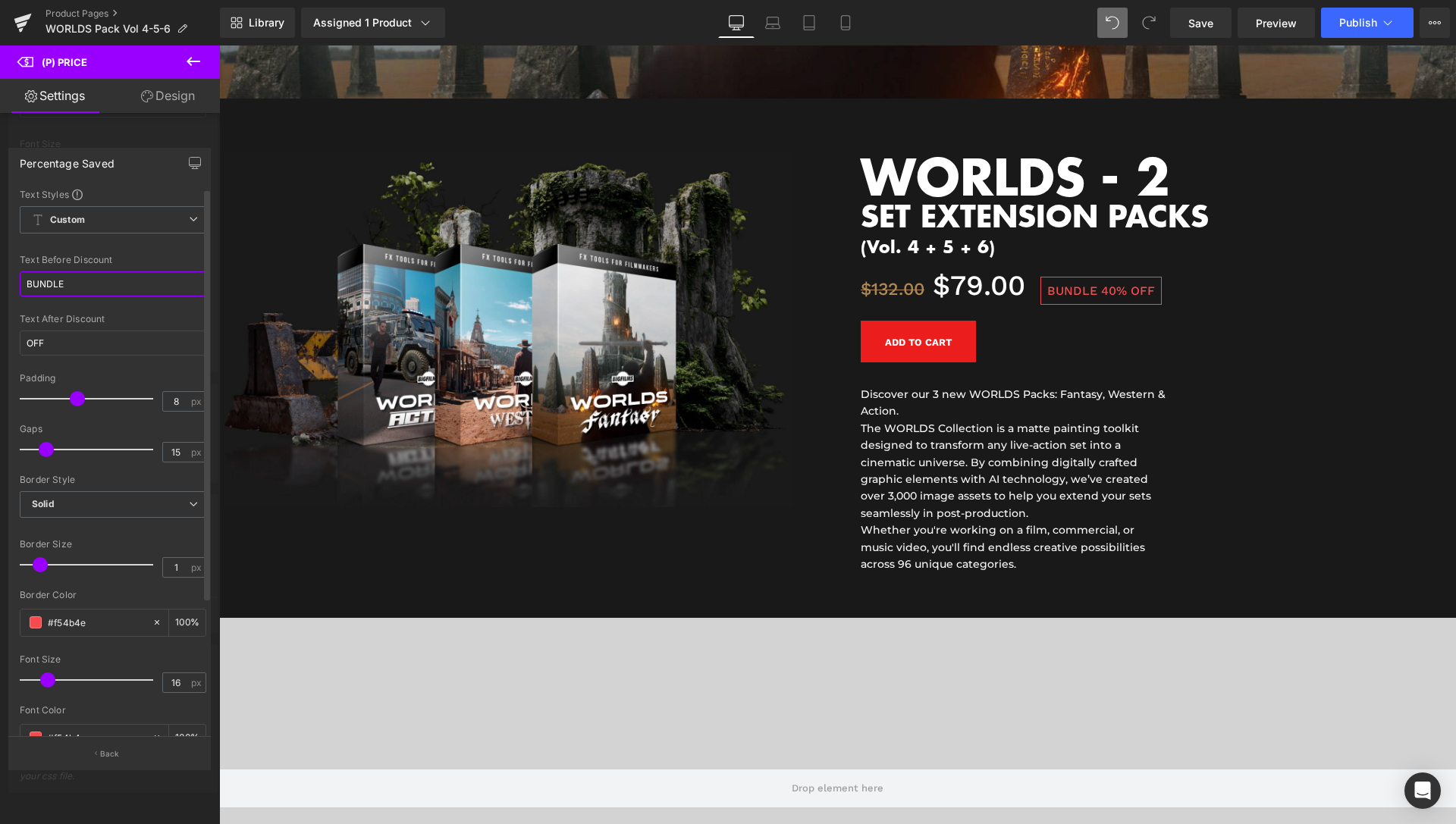
click at [27, 278] on input "BUNDLE" at bounding box center [112, 284] width 186 height 25
drag, startPoint x: 57, startPoint y: 281, endPoint x: 80, endPoint y: 282, distance: 23.0
click at [80, 282] on input "VOL. 4 + 5 + 6 BUNDLE" at bounding box center [112, 284] width 186 height 25
click at [62, 284] on input "VOL. 4 + 5 + 6 BUNDLE" at bounding box center [112, 284] width 186 height 25
click at [72, 283] on input "VOL. 4, 5 + 6 BUNDLE" at bounding box center [112, 284] width 186 height 25
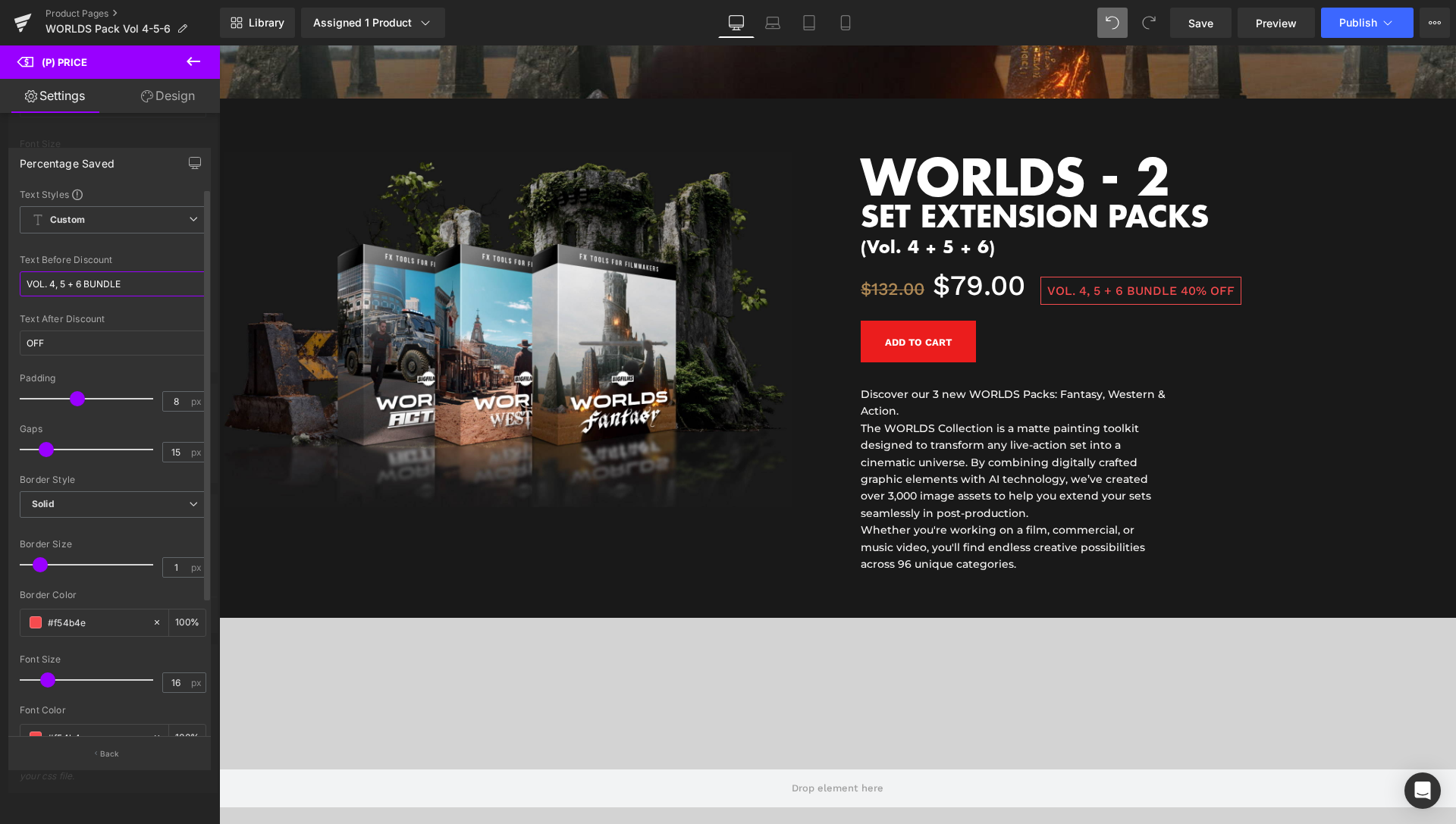
type input "VOL. 4, 5, 6 BUNDLE"
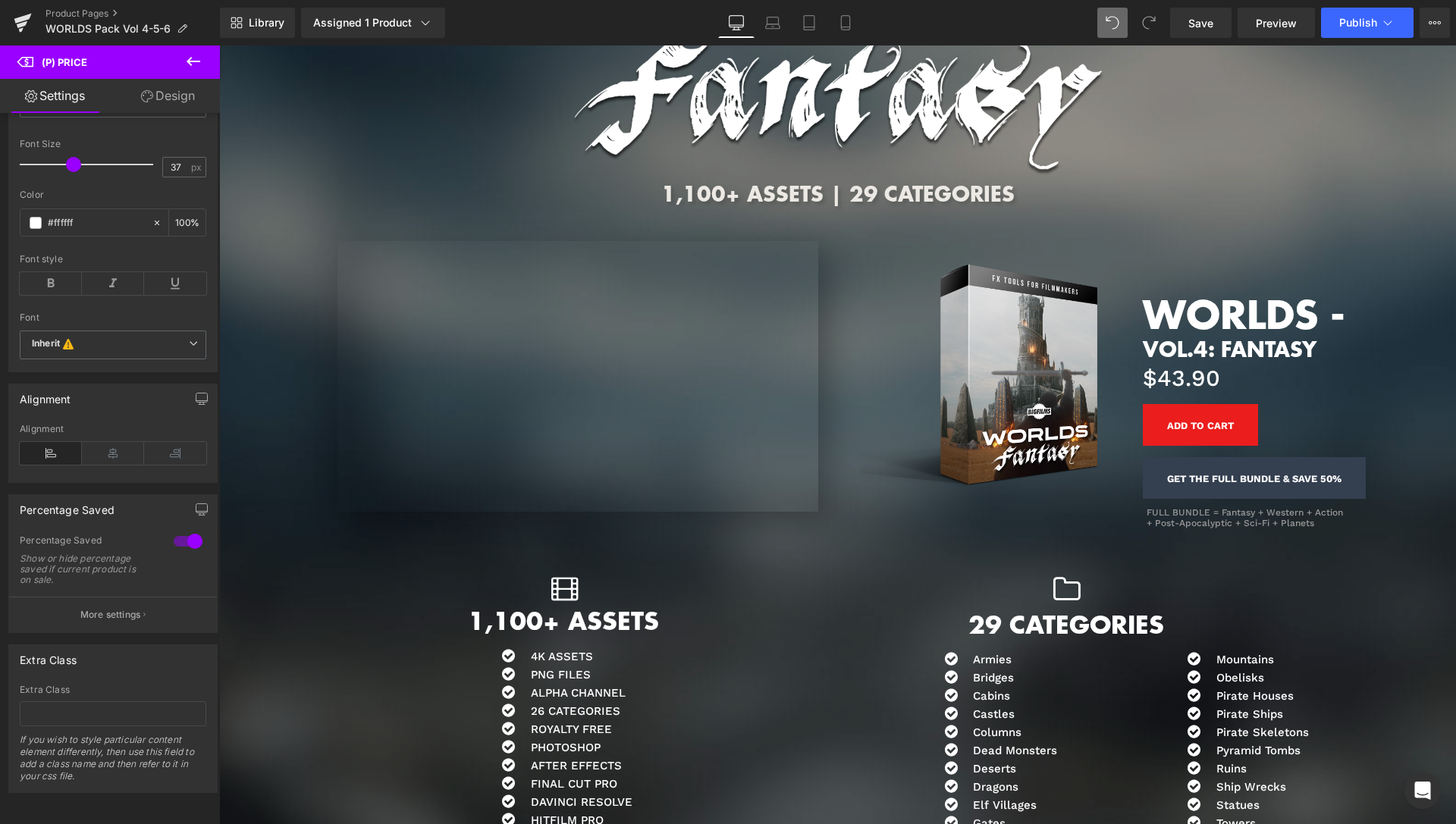
scroll to position [2135, 0]
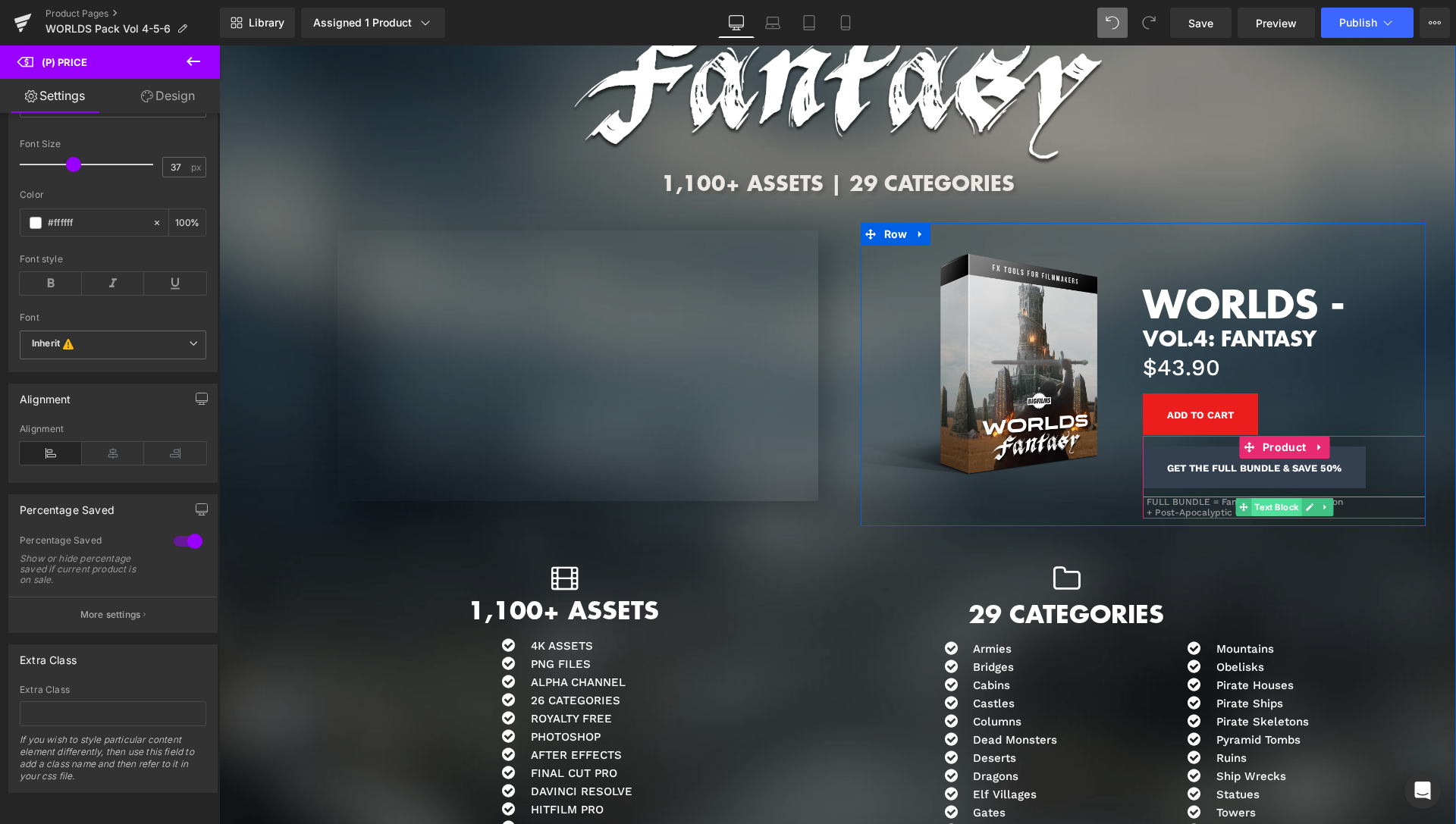
click at [1270, 507] on span "Text Block" at bounding box center [1276, 507] width 50 height 18
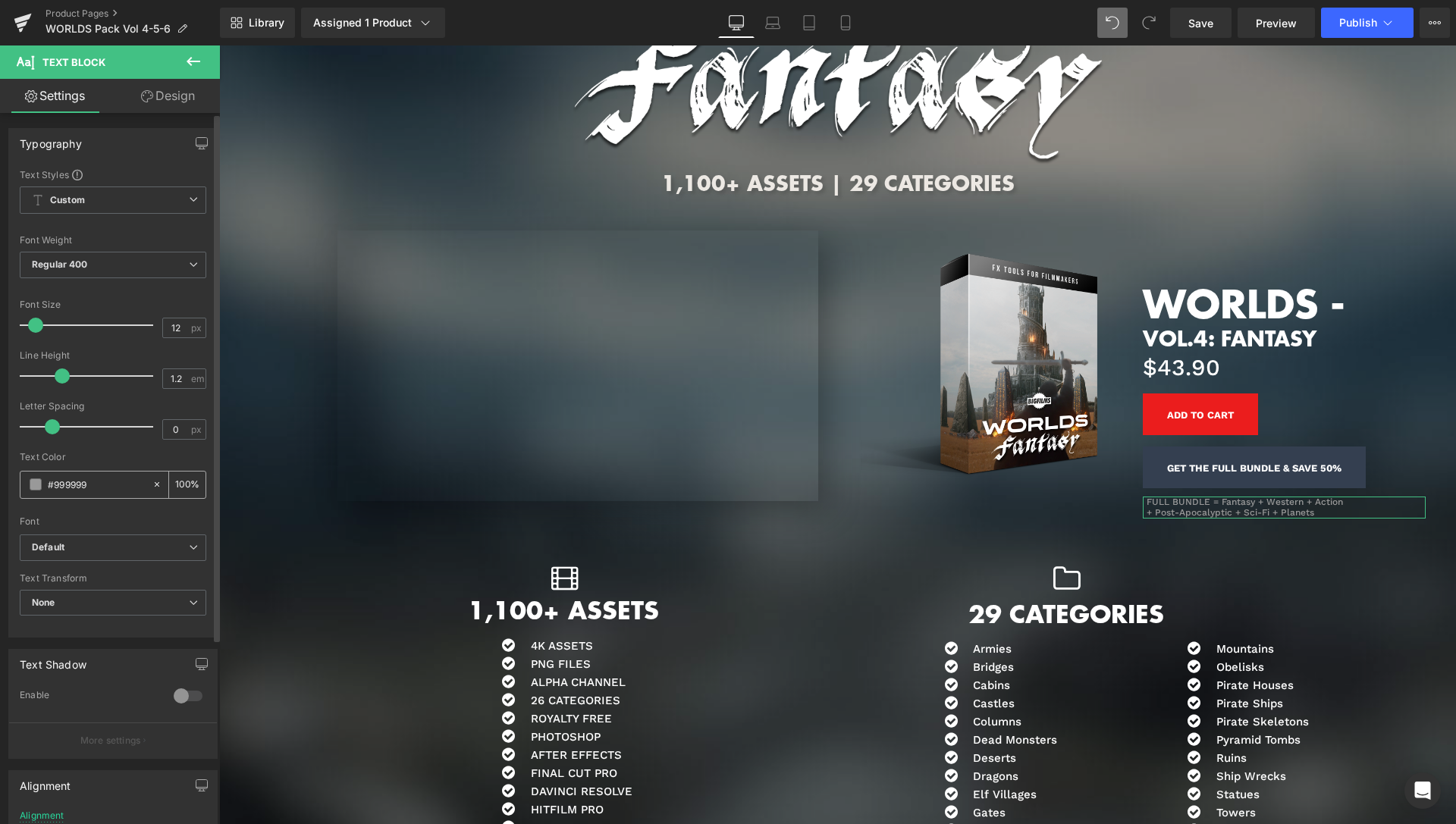
click at [35, 482] on span at bounding box center [36, 485] width 12 height 12
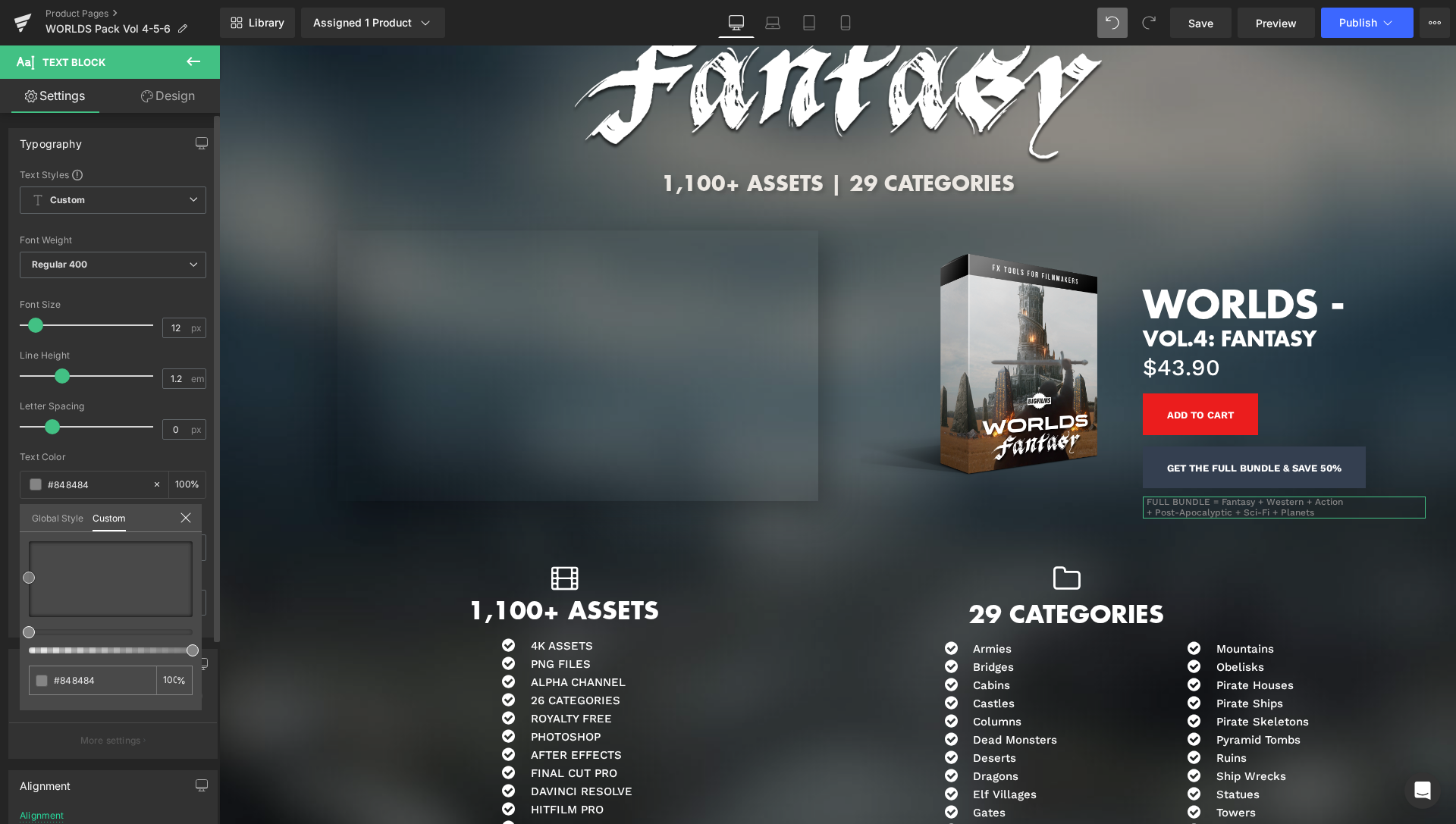
click at [24, 578] on span at bounding box center [29, 578] width 12 height 12
click at [1402, 16] on button "Publish" at bounding box center [1367, 23] width 93 height 30
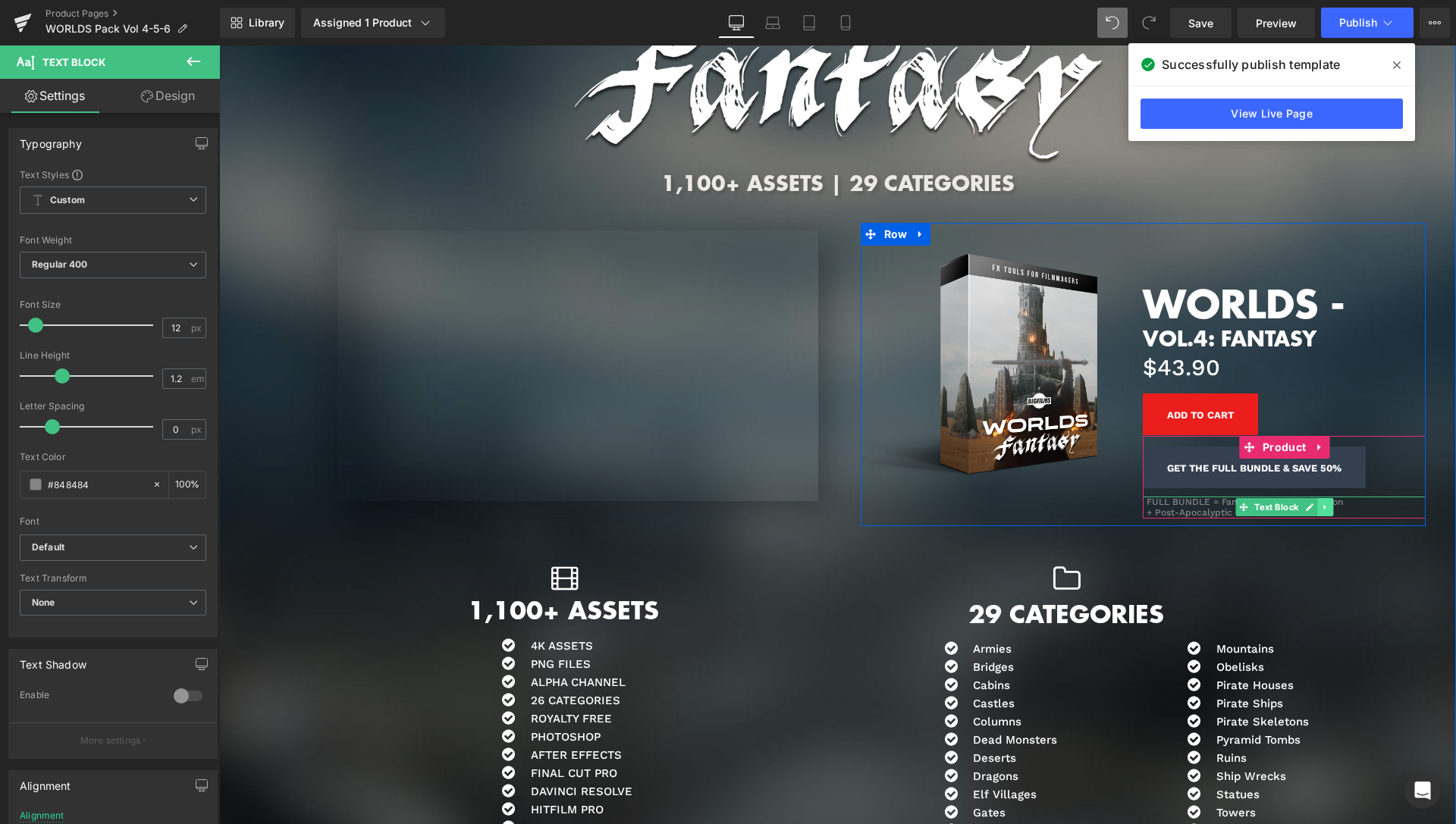
click at [1321, 510] on icon at bounding box center [1325, 507] width 9 height 9
click at [1313, 507] on icon at bounding box center [1317, 507] width 9 height 9
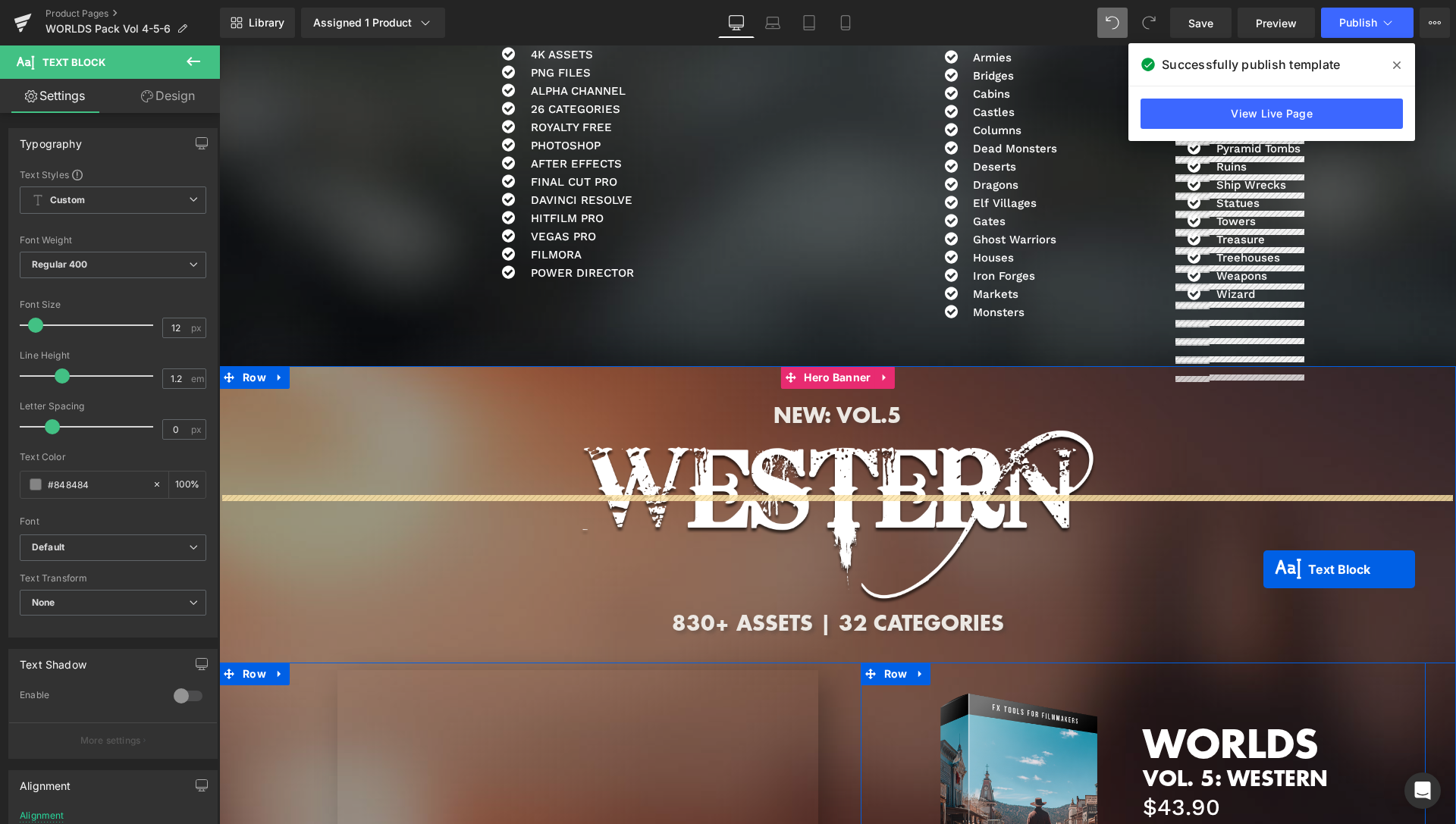
scroll to position [3141, 0]
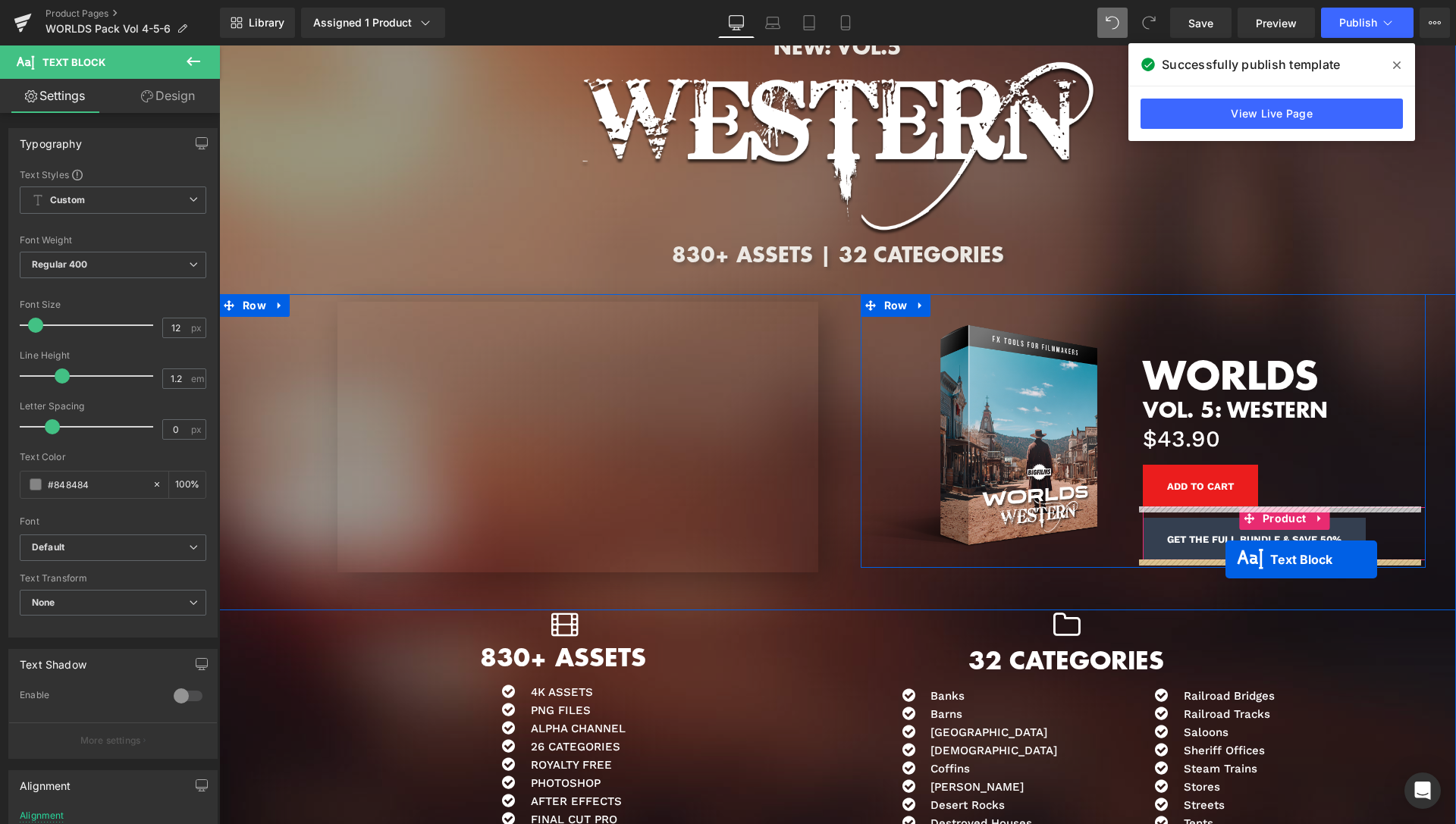
drag, startPoint x: 1234, startPoint y: 537, endPoint x: 1225, endPoint y: 560, distance: 24.7
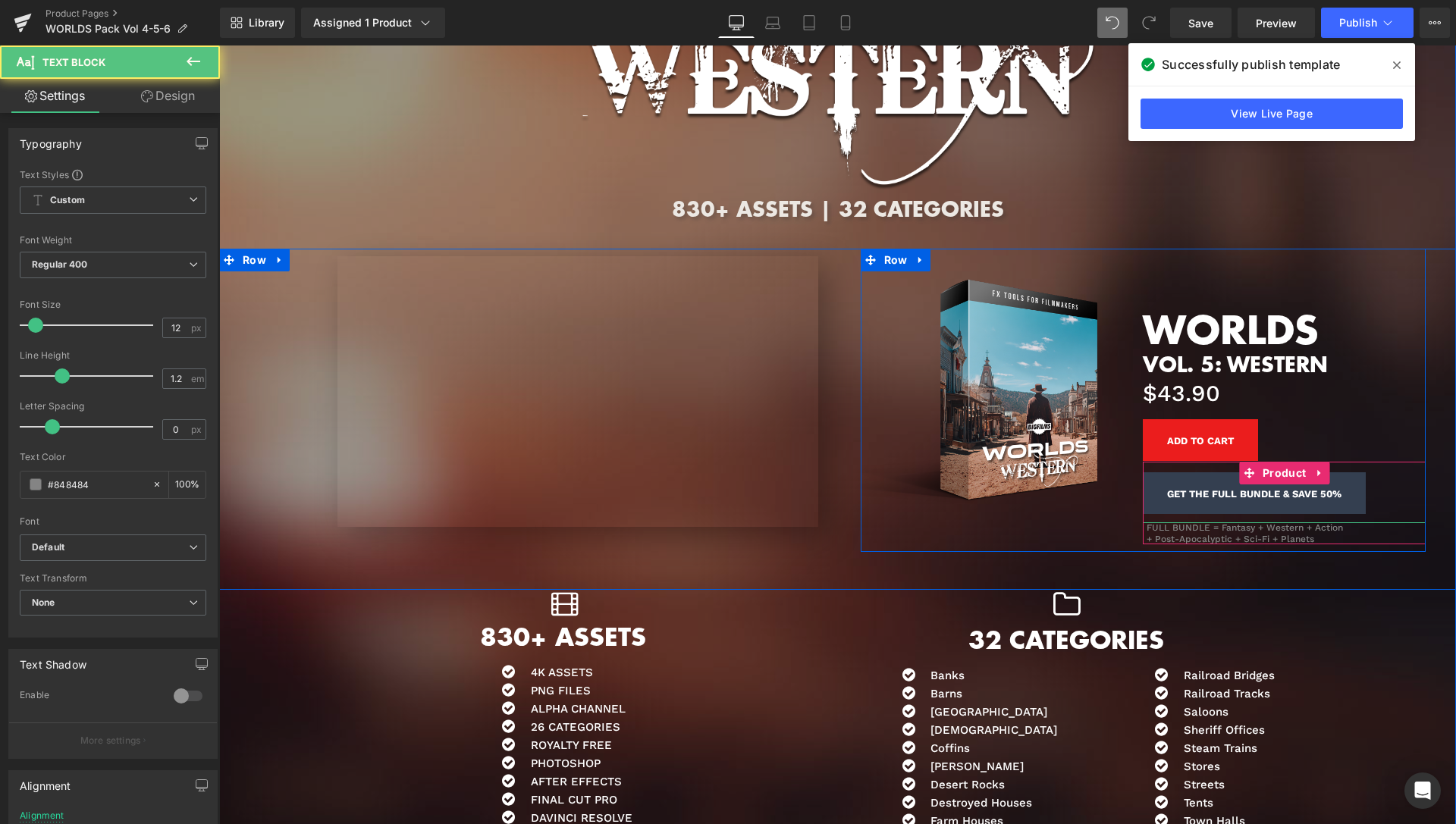
scroll to position [3096, 0]
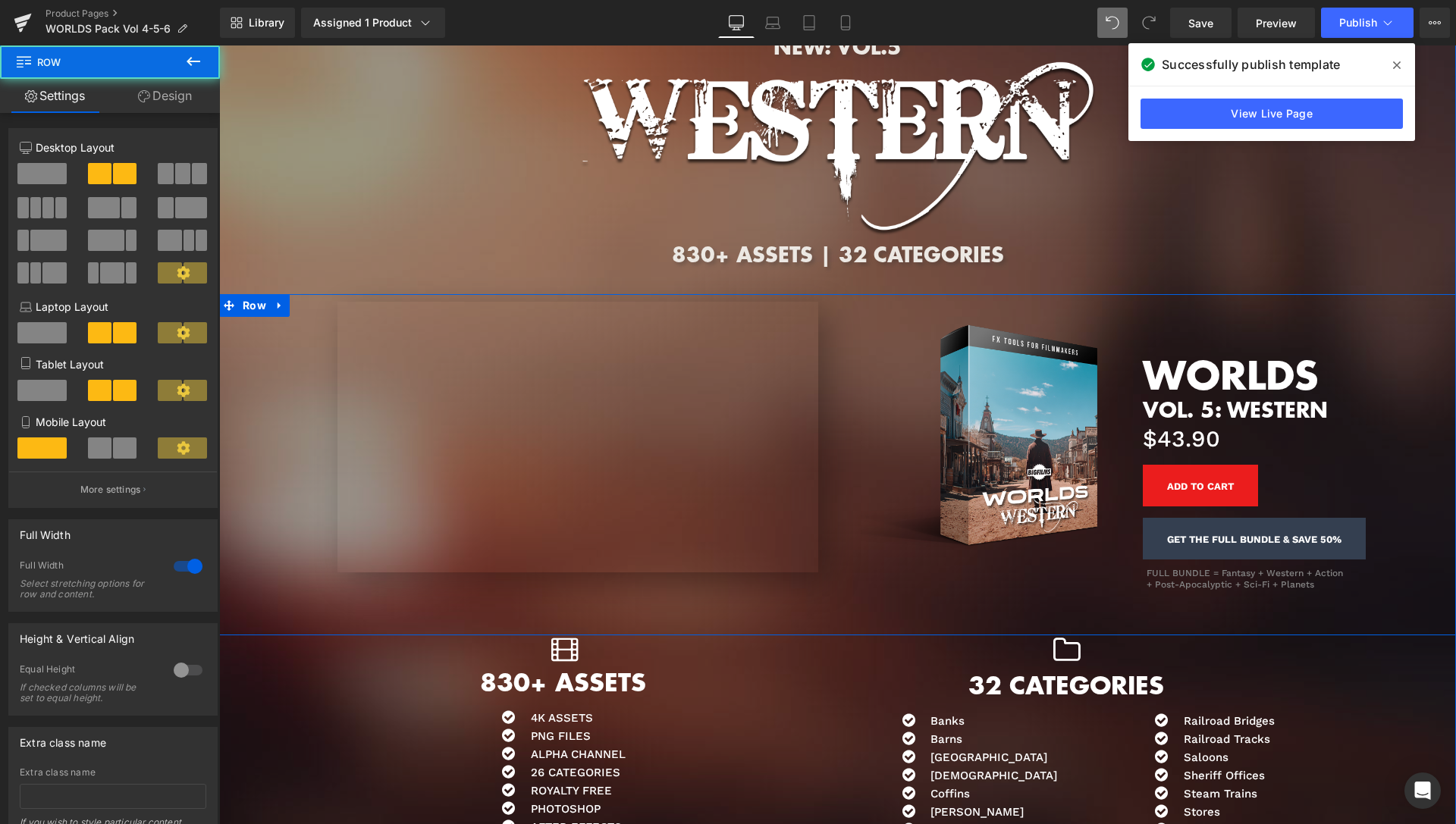
click at [1426, 356] on div "Youtube Row Image WORLDS Heading VOL. 5: WESTERN Heading $0 $43.90 (P) Price Ad…" at bounding box center [837, 465] width 1237 height 341
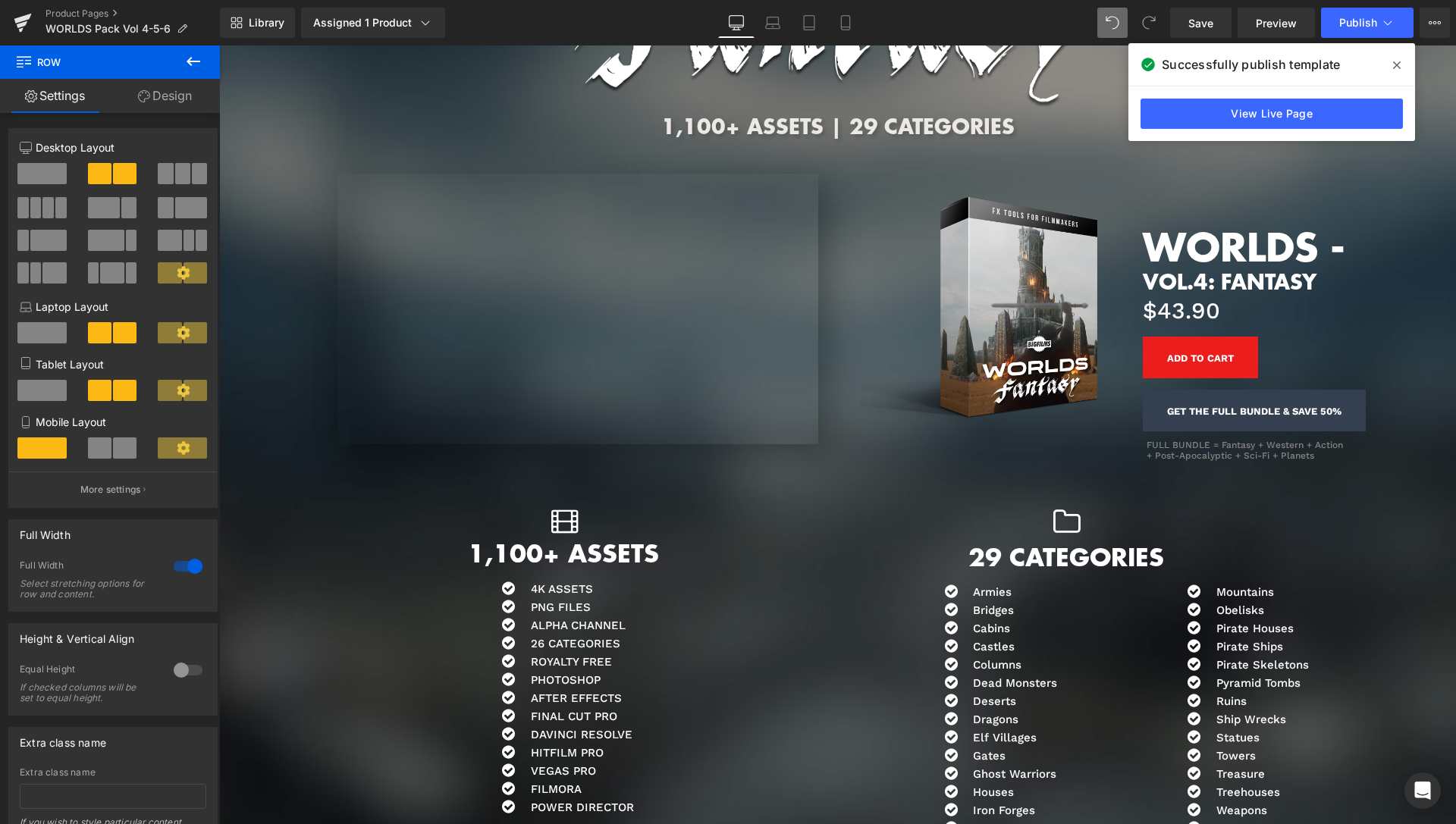
scroll to position [2090, 0]
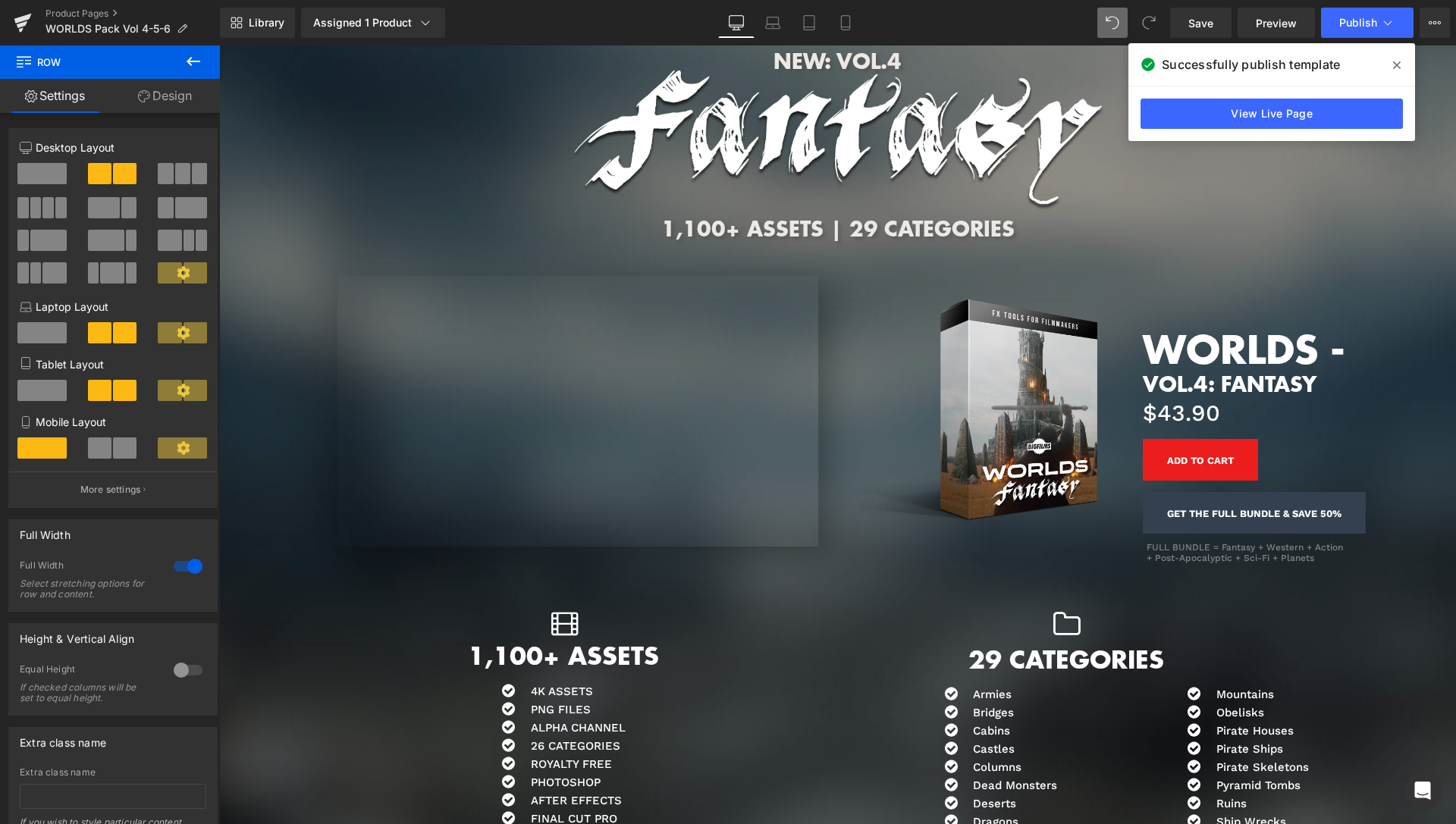
drag, startPoint x: 1391, startPoint y: 67, endPoint x: 1103, endPoint y: 216, distance: 324.3
click at [0, 0] on span at bounding box center [0, 0] width 0 height 0
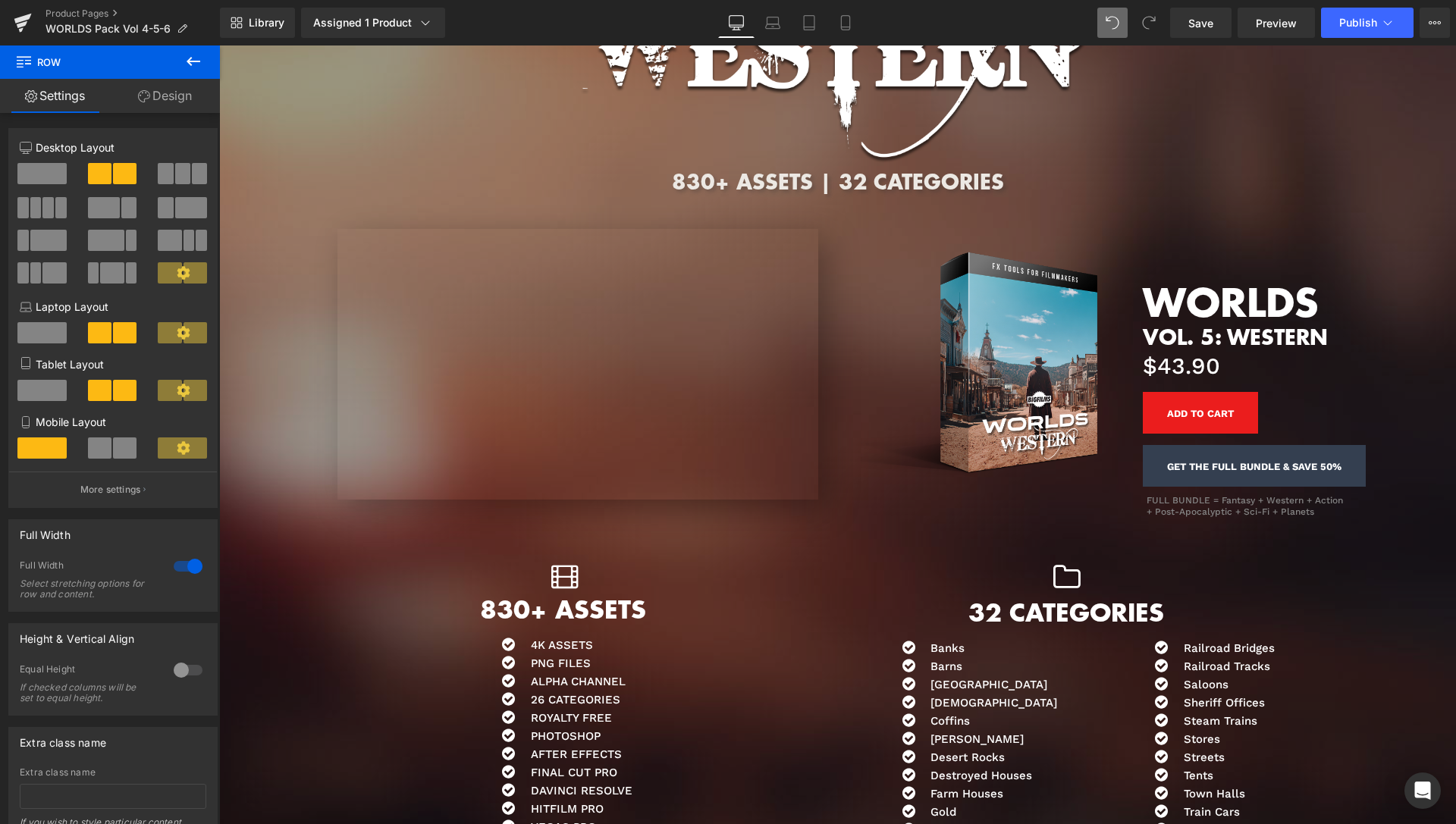
scroll to position [3173, 0]
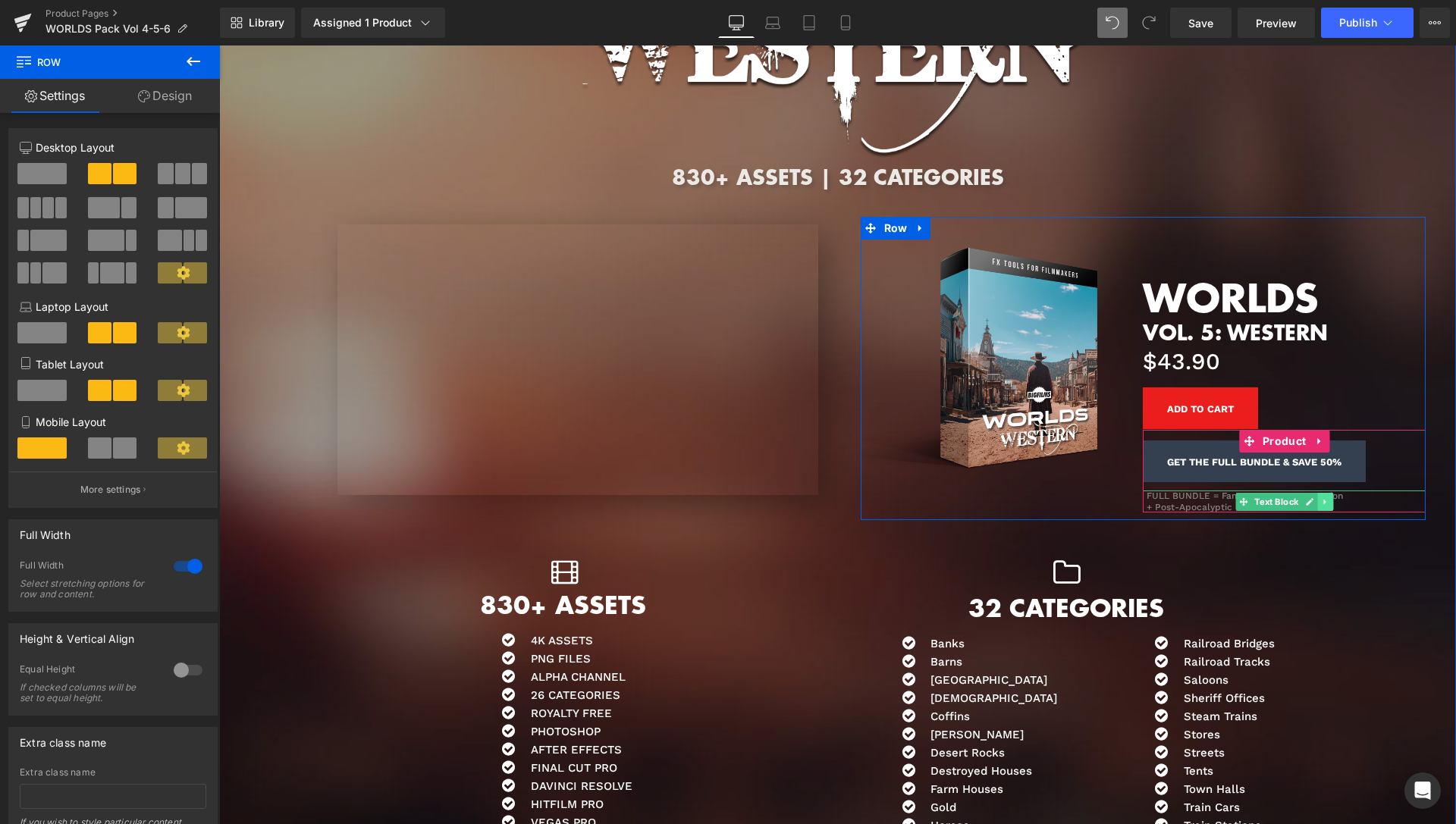
click at [1322, 504] on icon at bounding box center [1325, 502] width 9 height 9
drag, startPoint x: 1308, startPoint y: 504, endPoint x: 1299, endPoint y: 518, distance: 16.6
click at [1313, 503] on icon at bounding box center [1317, 502] width 9 height 9
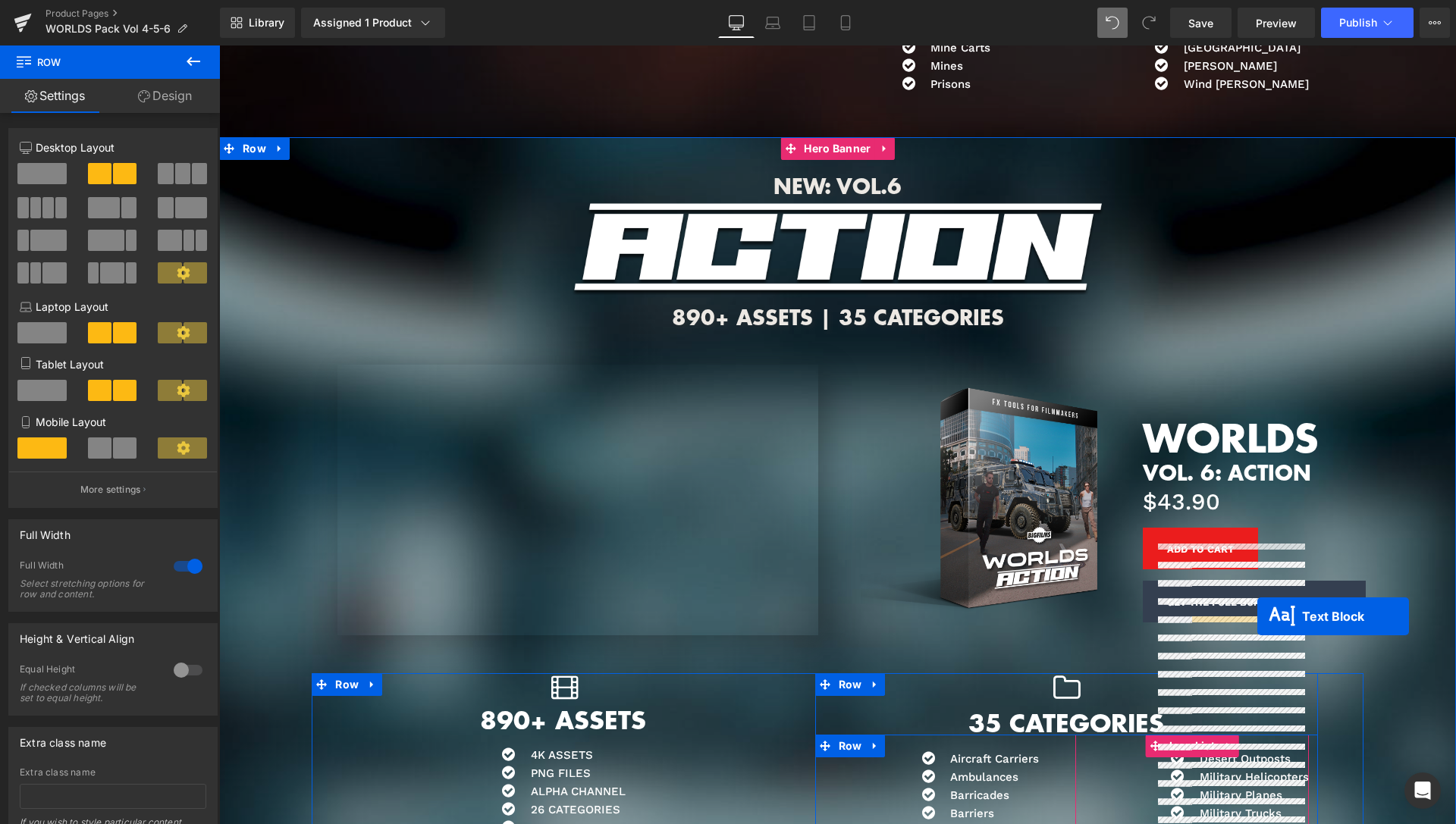
scroll to position [4256, 0]
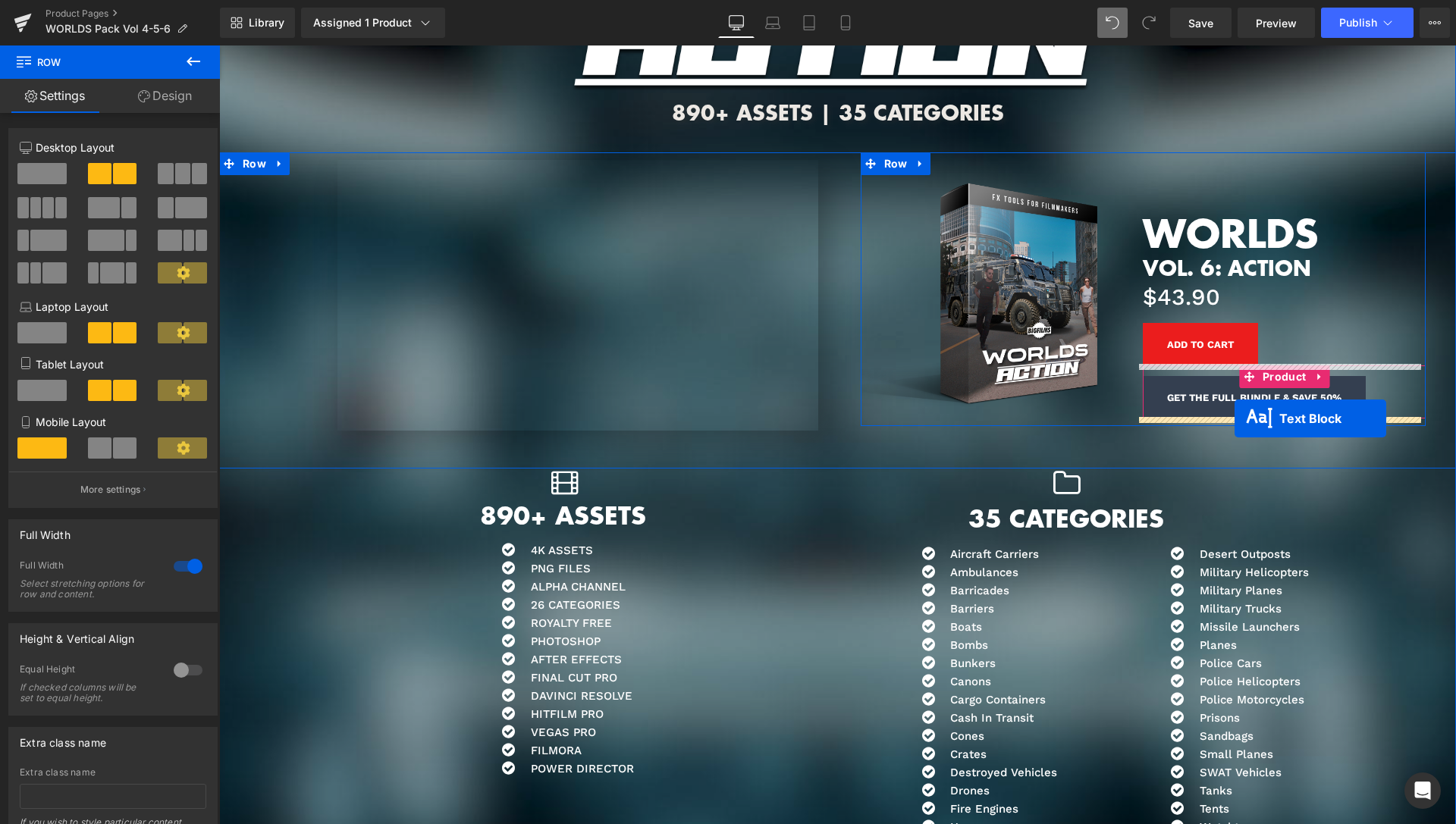
drag, startPoint x: 1240, startPoint y: 532, endPoint x: 1235, endPoint y: 419, distance: 113.1
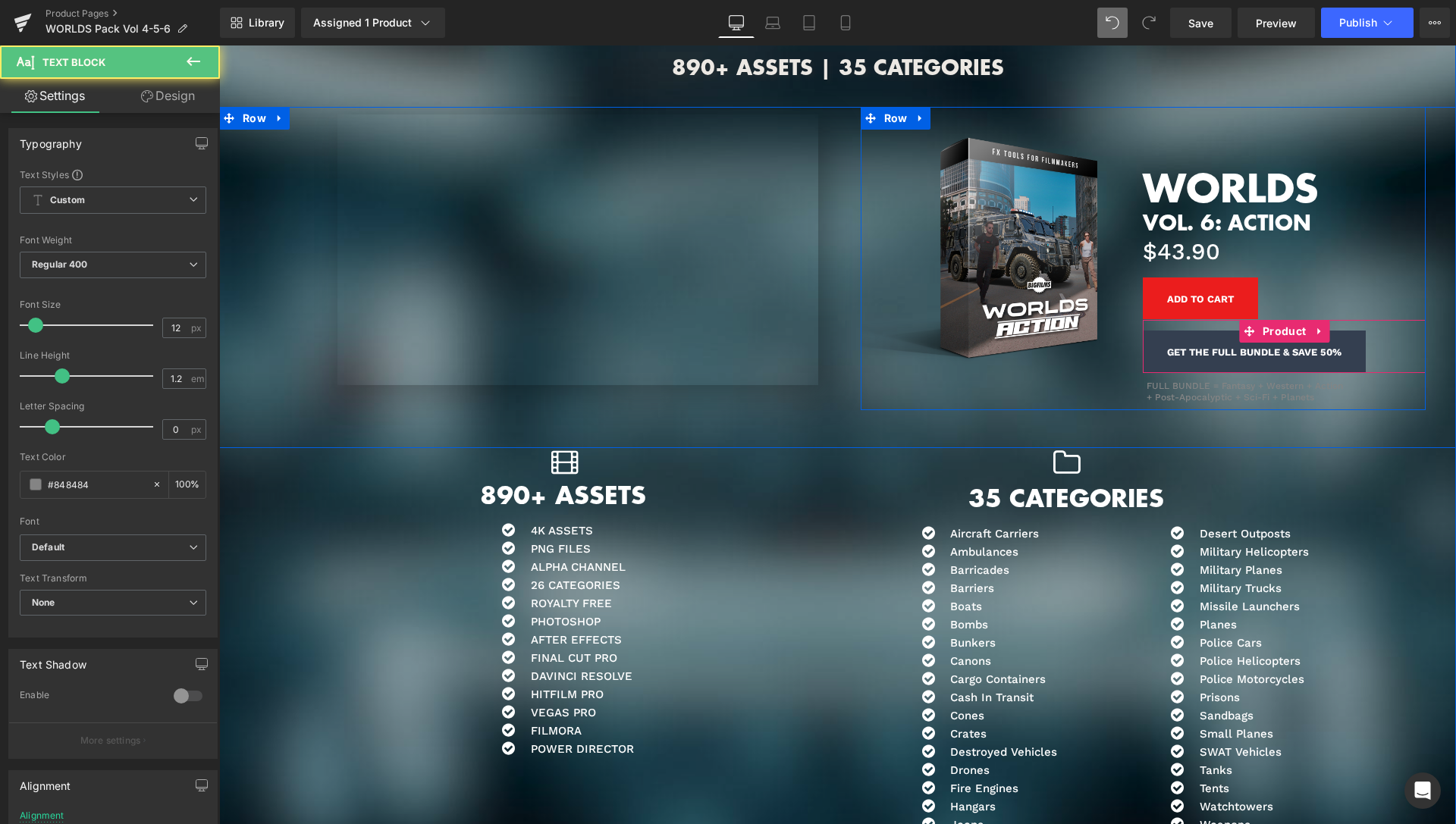
scroll to position [4210, 0]
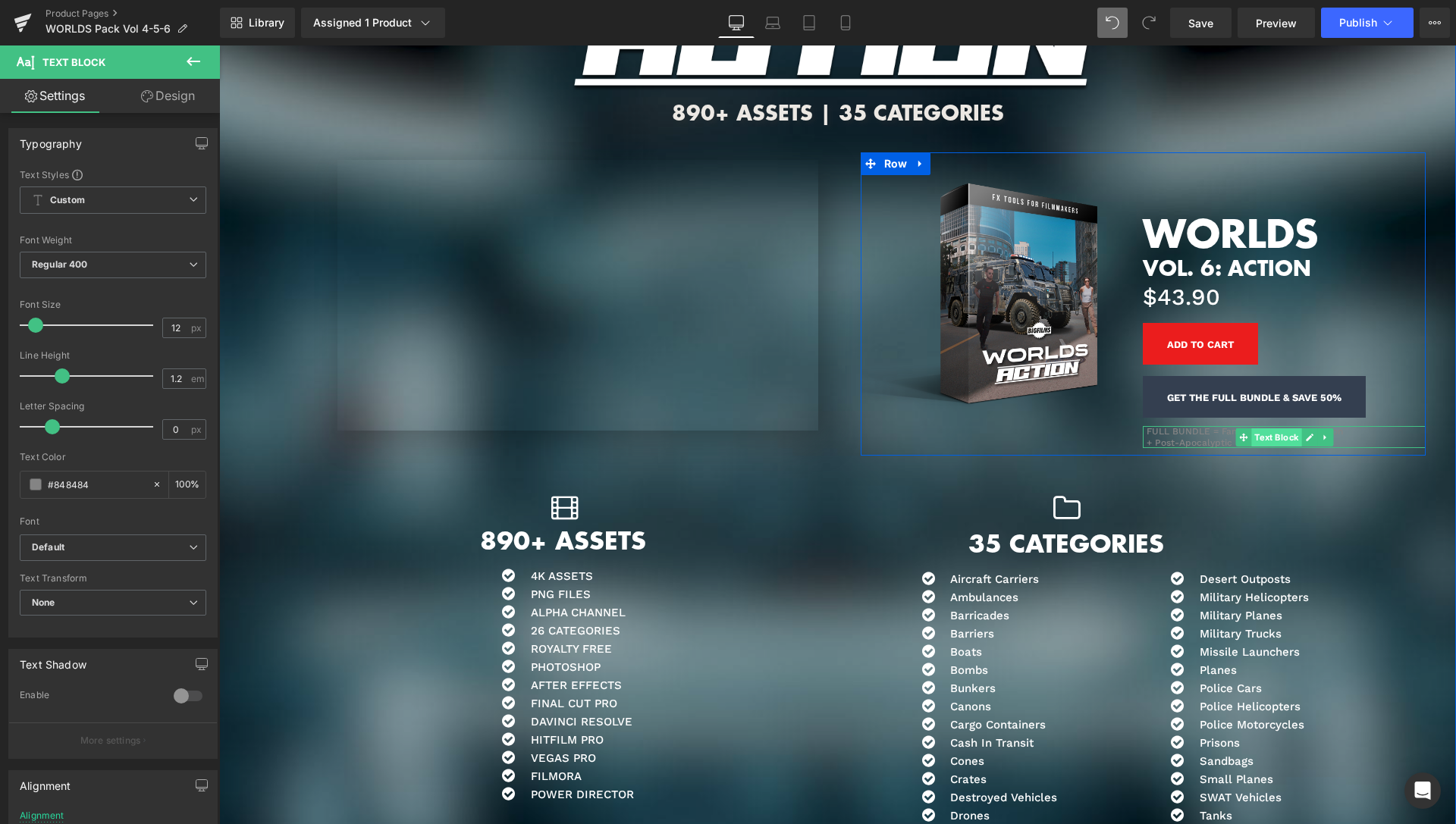
click at [1253, 436] on span "Text Block" at bounding box center [1276, 437] width 50 height 18
click at [30, 484] on span at bounding box center [36, 485] width 12 height 12
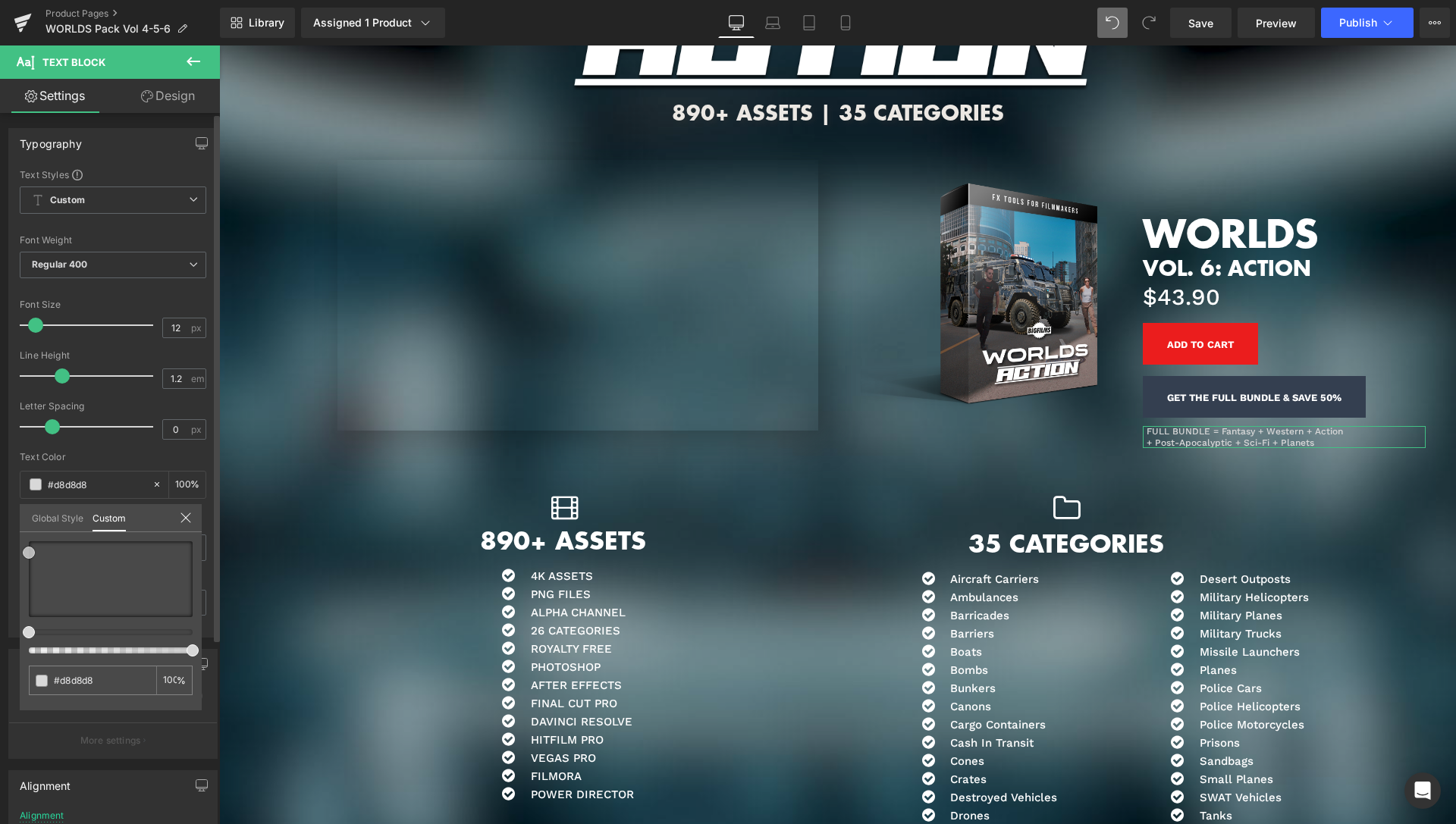
drag, startPoint x: 26, startPoint y: 580, endPoint x: 21, endPoint y: 553, distance: 27.5
click at [21, 553] on div "#848484 100 %" at bounding box center [110, 626] width 182 height 169
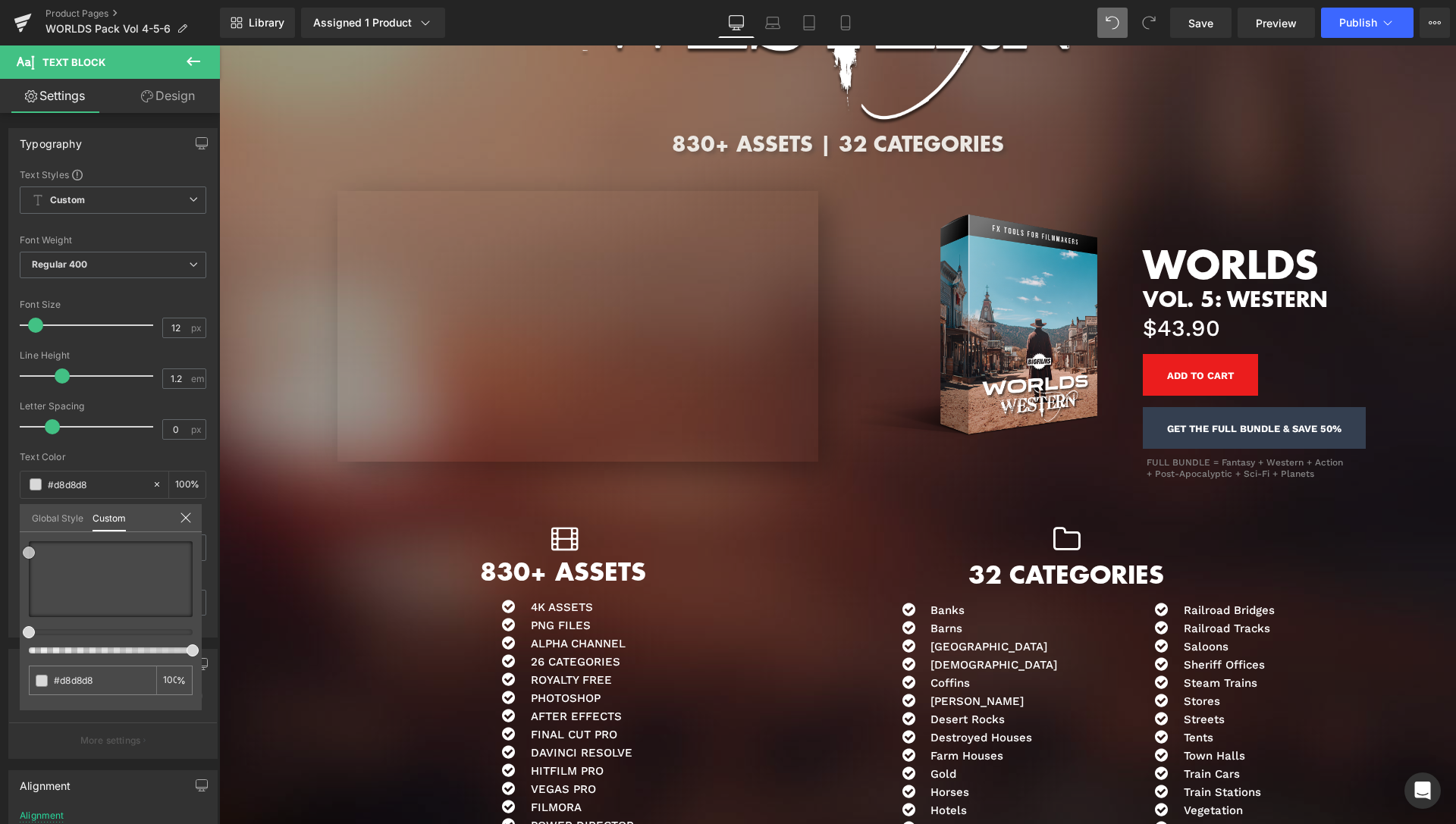
scroll to position [3205, 0]
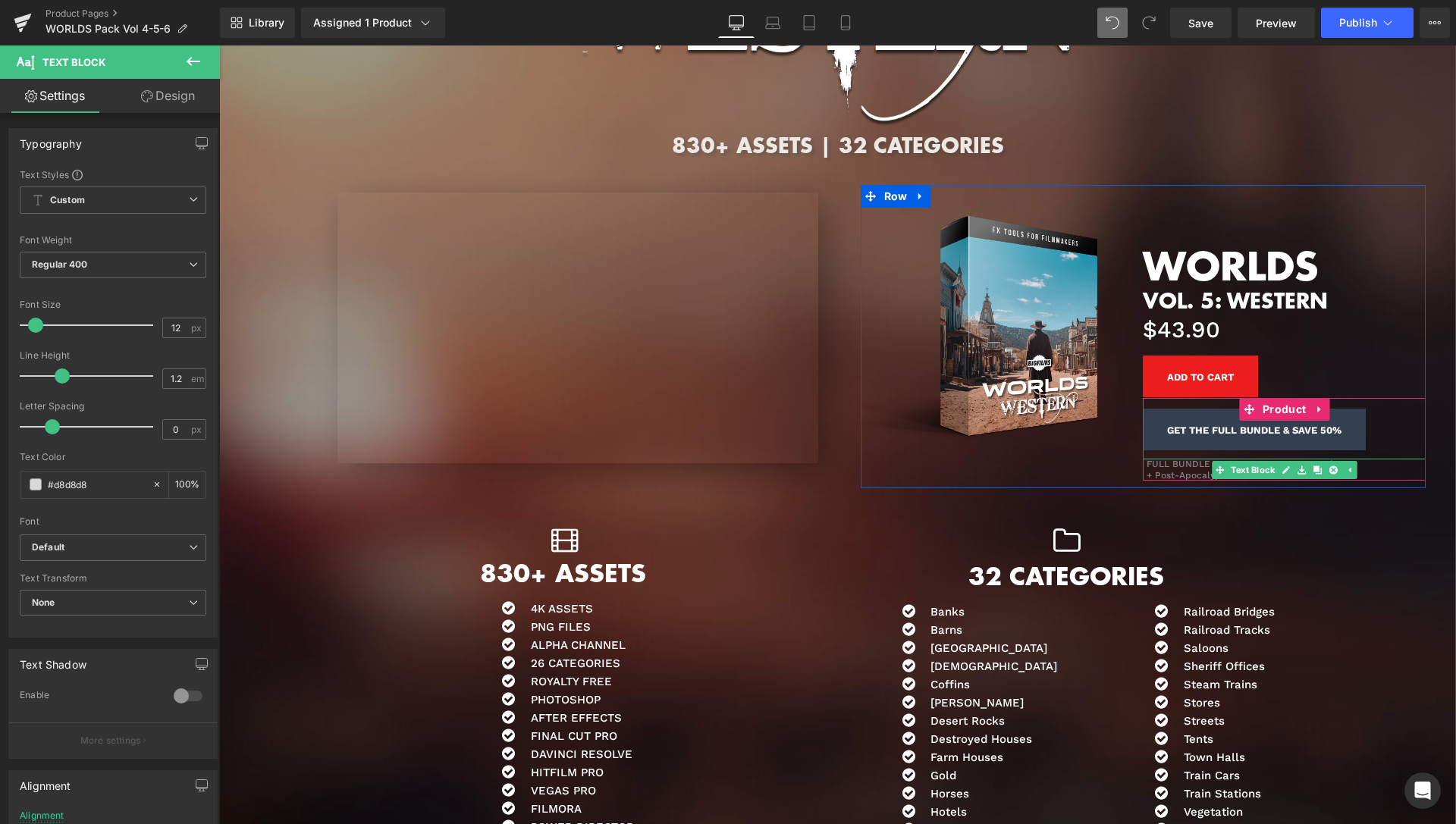
click at [1240, 467] on link "Text Block" at bounding box center [1244, 469] width 66 height 18
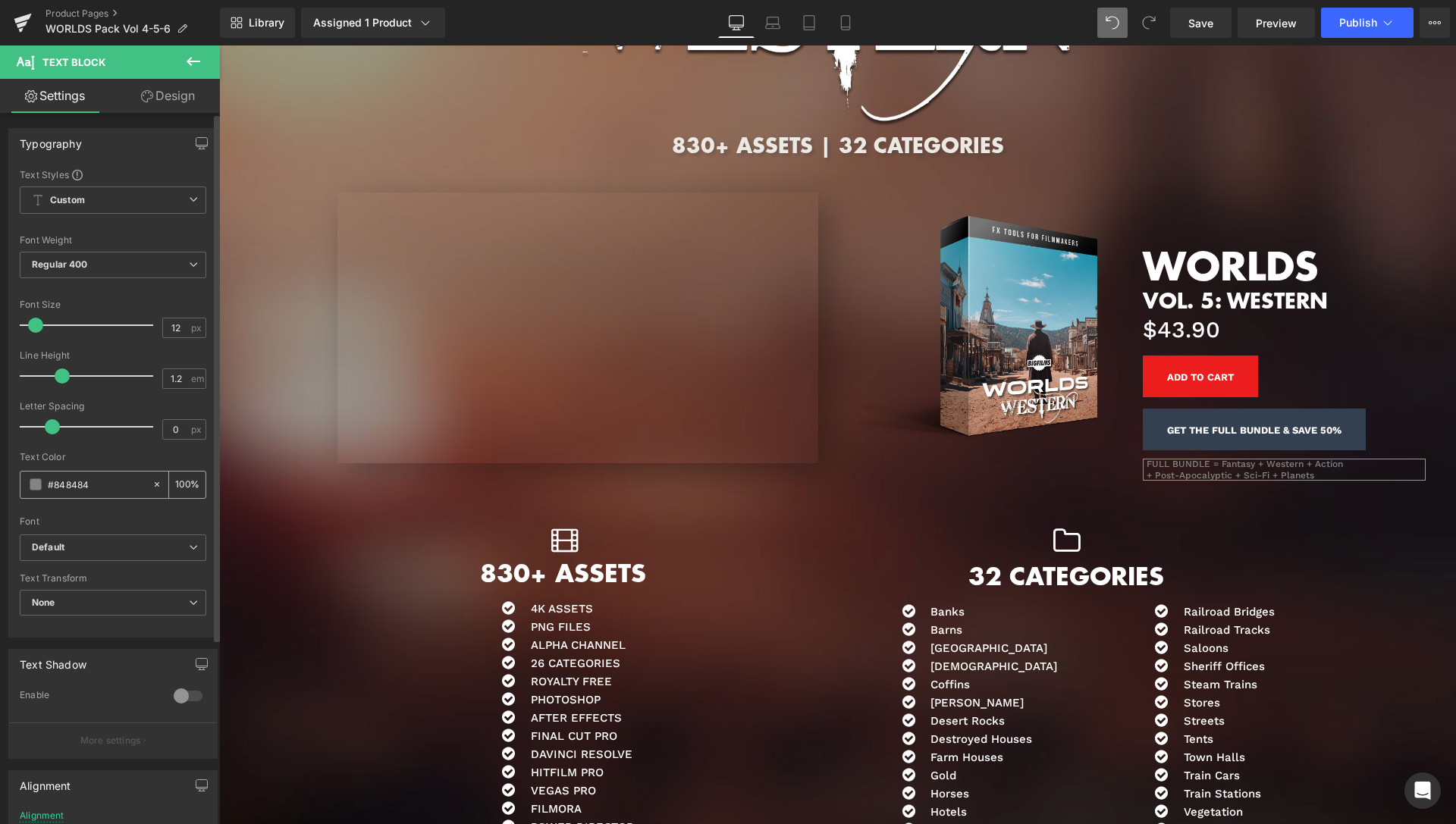
click at [34, 487] on span at bounding box center [36, 485] width 12 height 12
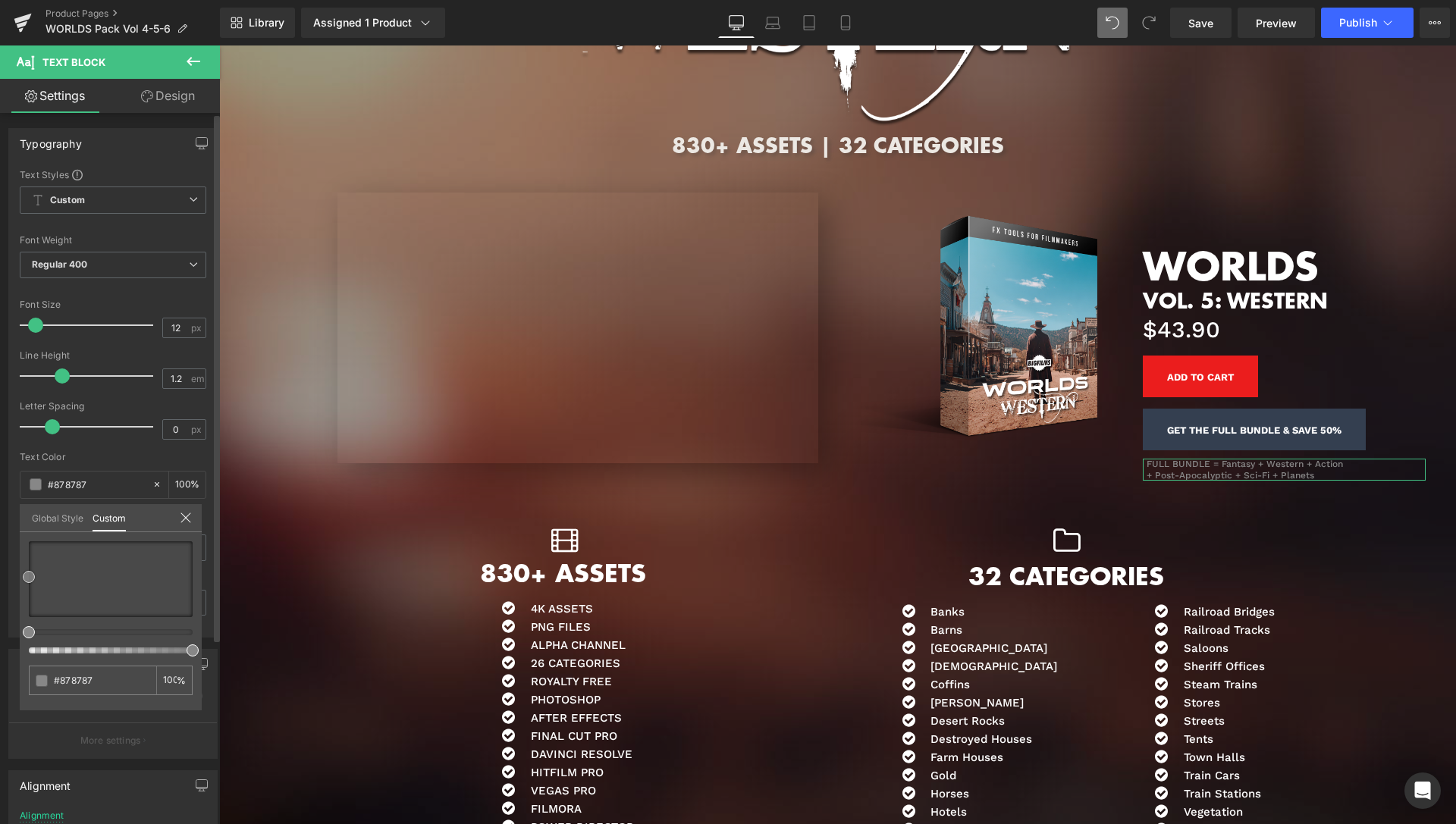
click at [23, 576] on span at bounding box center [29, 577] width 12 height 12
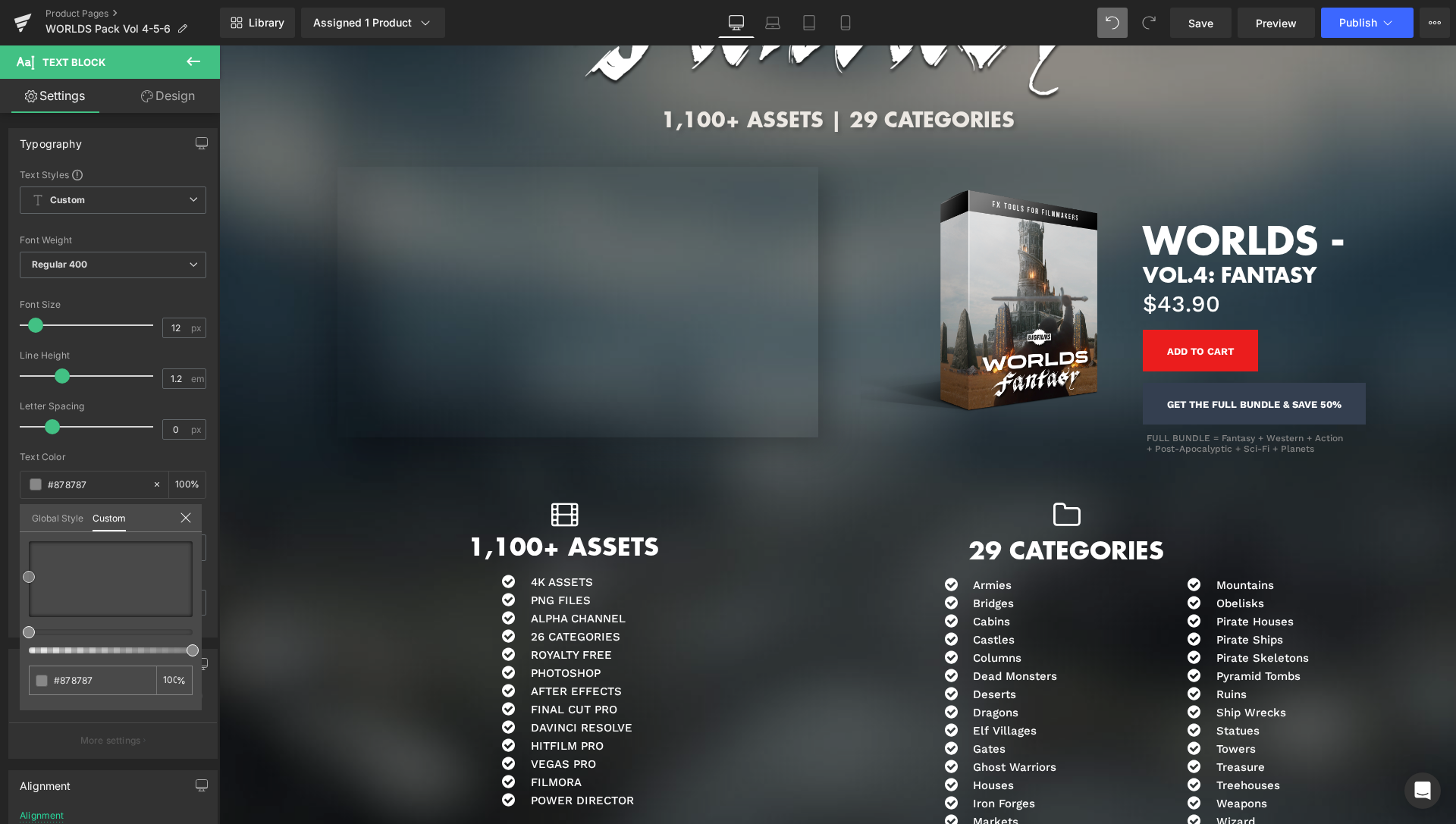
scroll to position [2287, 0]
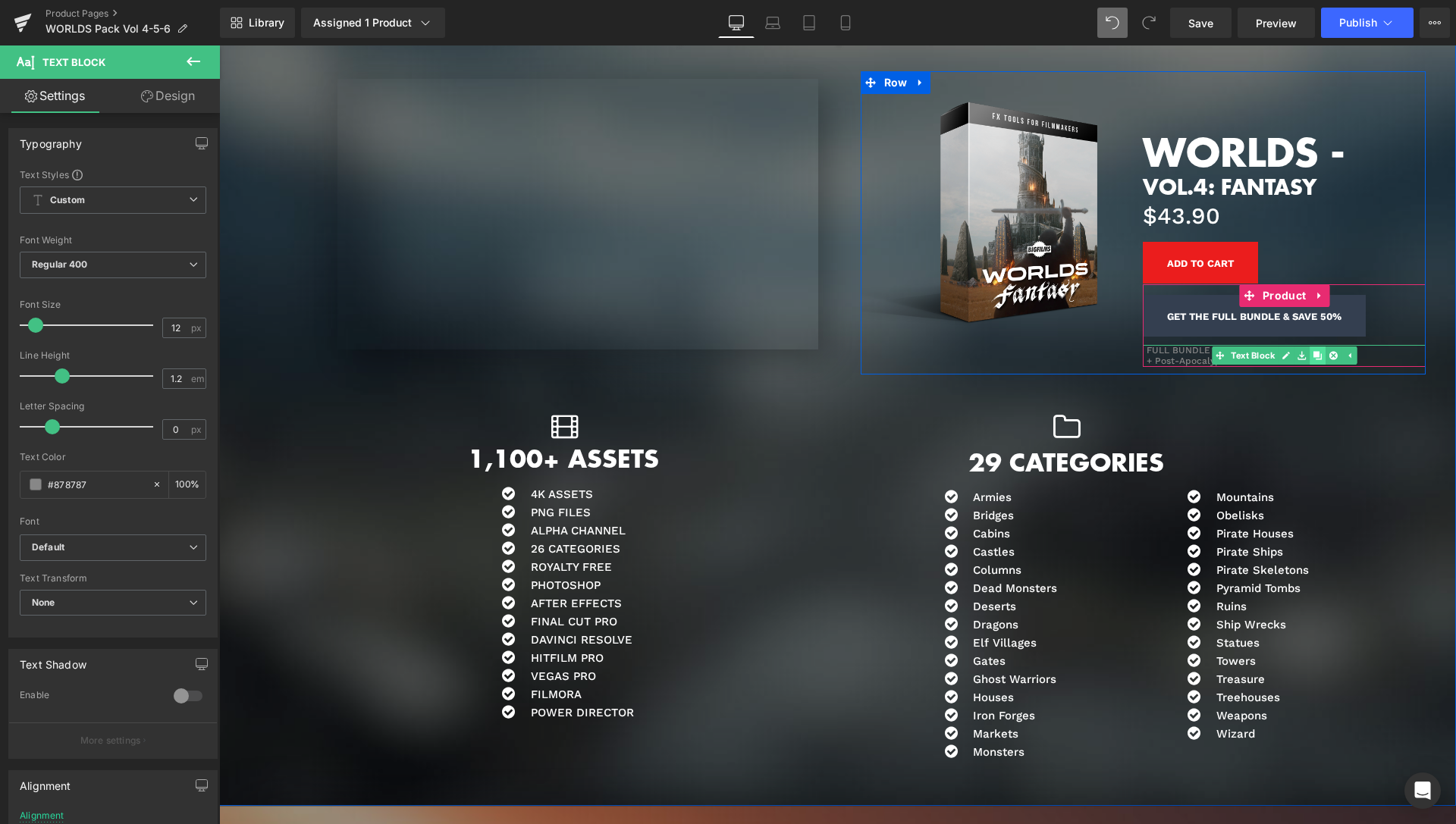
click at [1313, 354] on icon at bounding box center [1317, 355] width 9 height 9
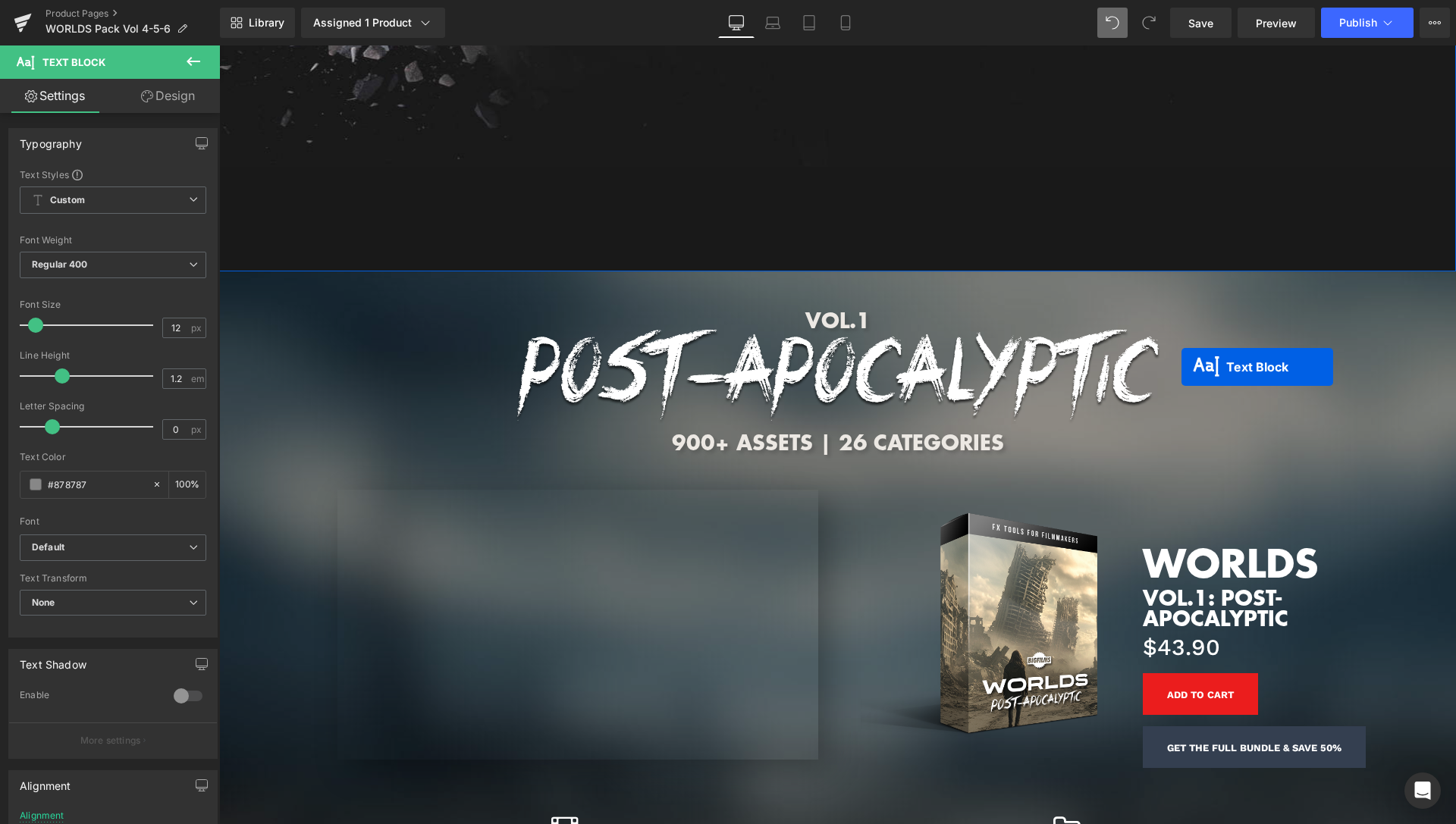
scroll to position [6000, 0]
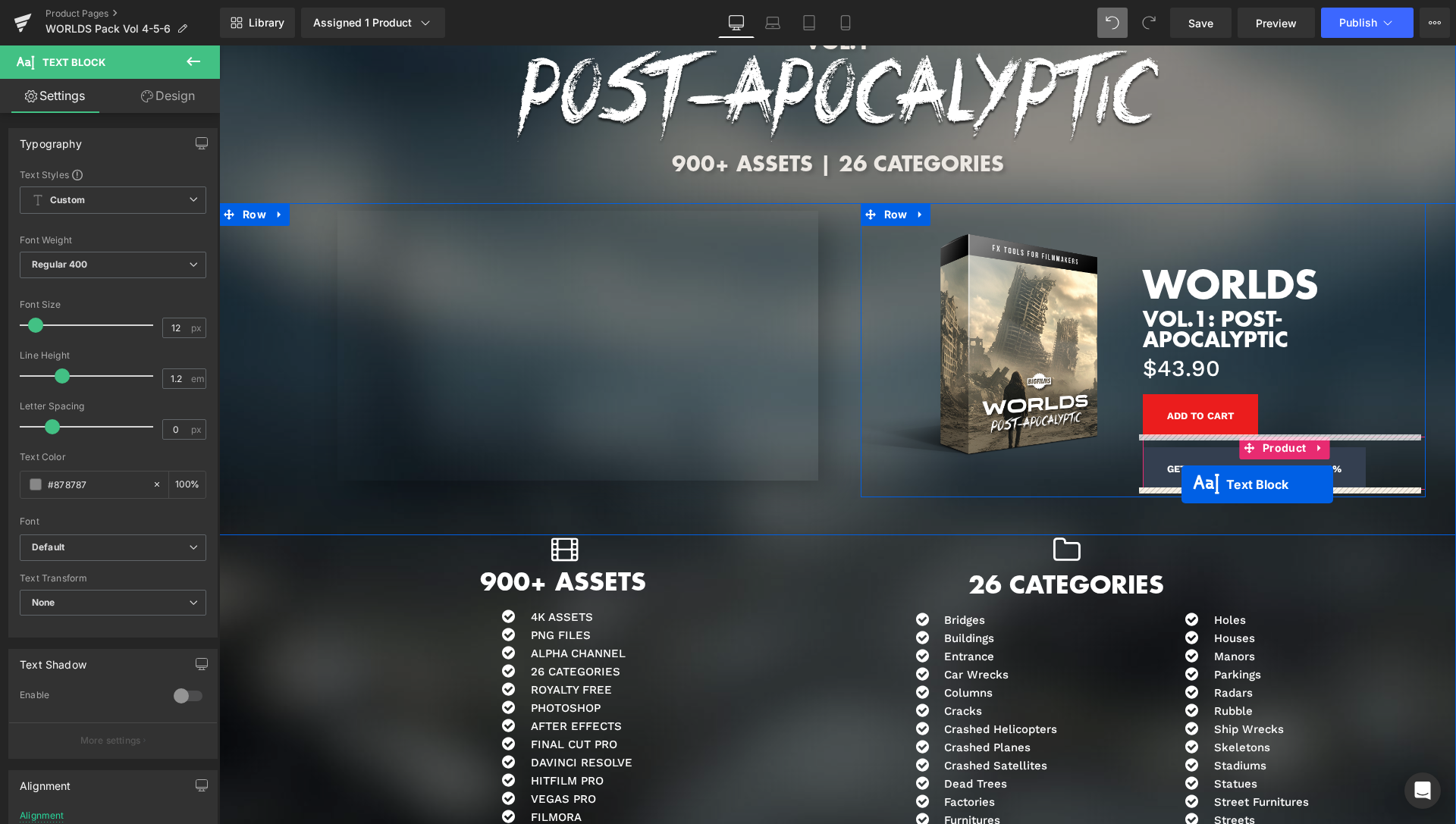
drag, startPoint x: 1239, startPoint y: 388, endPoint x: 1182, endPoint y: 485, distance: 112.5
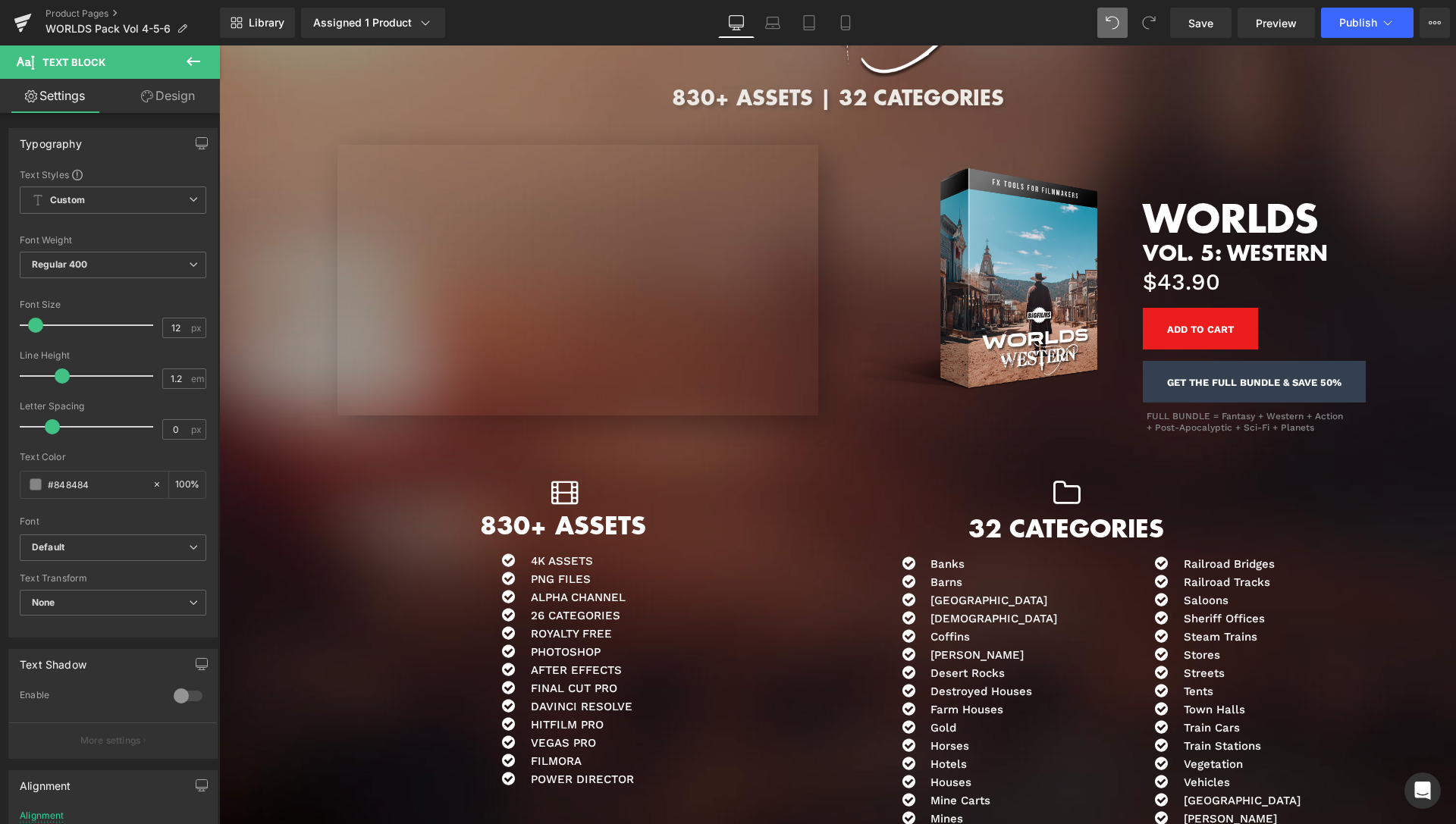
scroll to position [3242, 0]
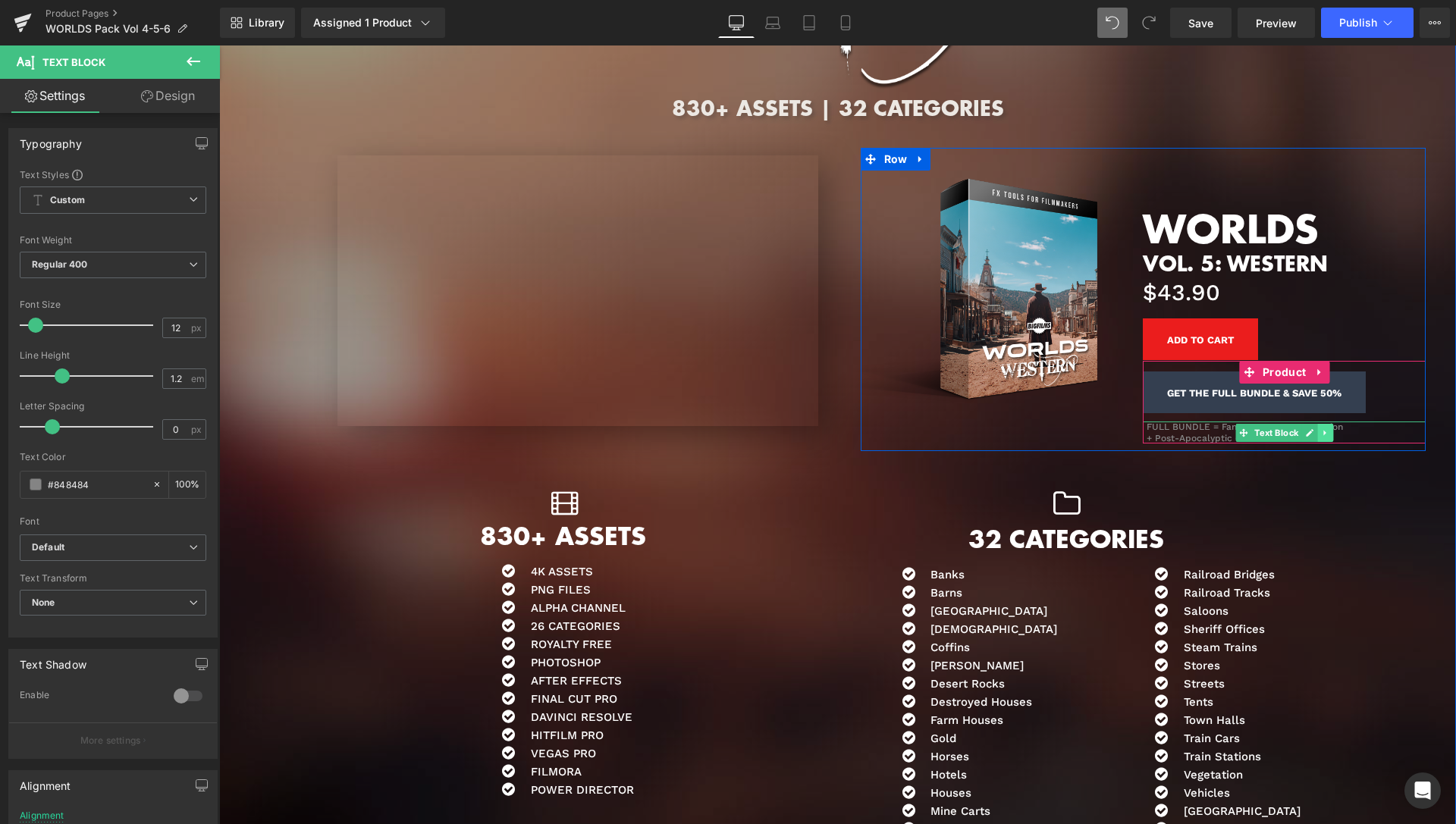
click at [1322, 431] on icon at bounding box center [1325, 433] width 9 height 9
click at [1313, 433] on icon at bounding box center [1317, 433] width 9 height 9
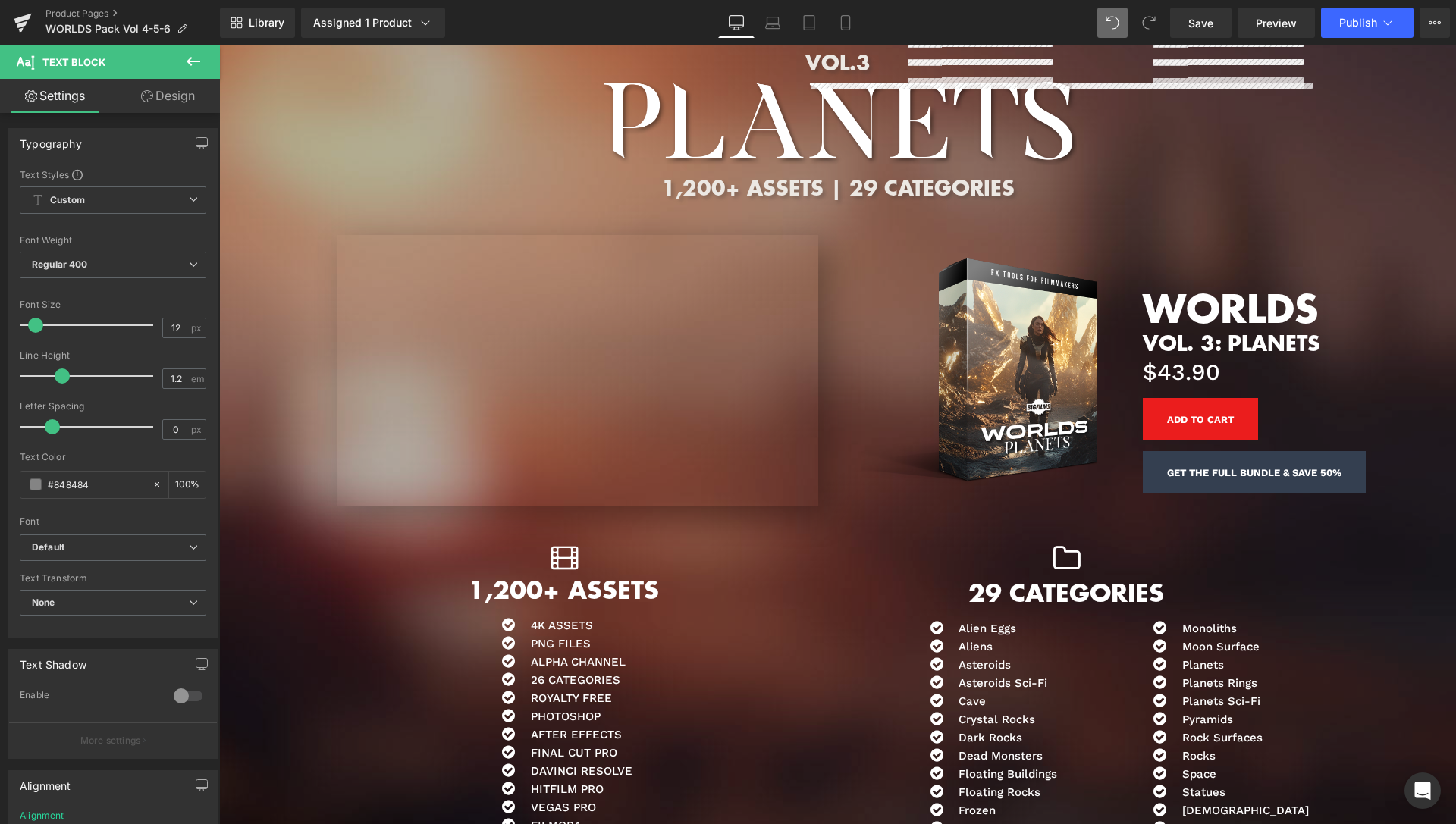
scroll to position [7883, 0]
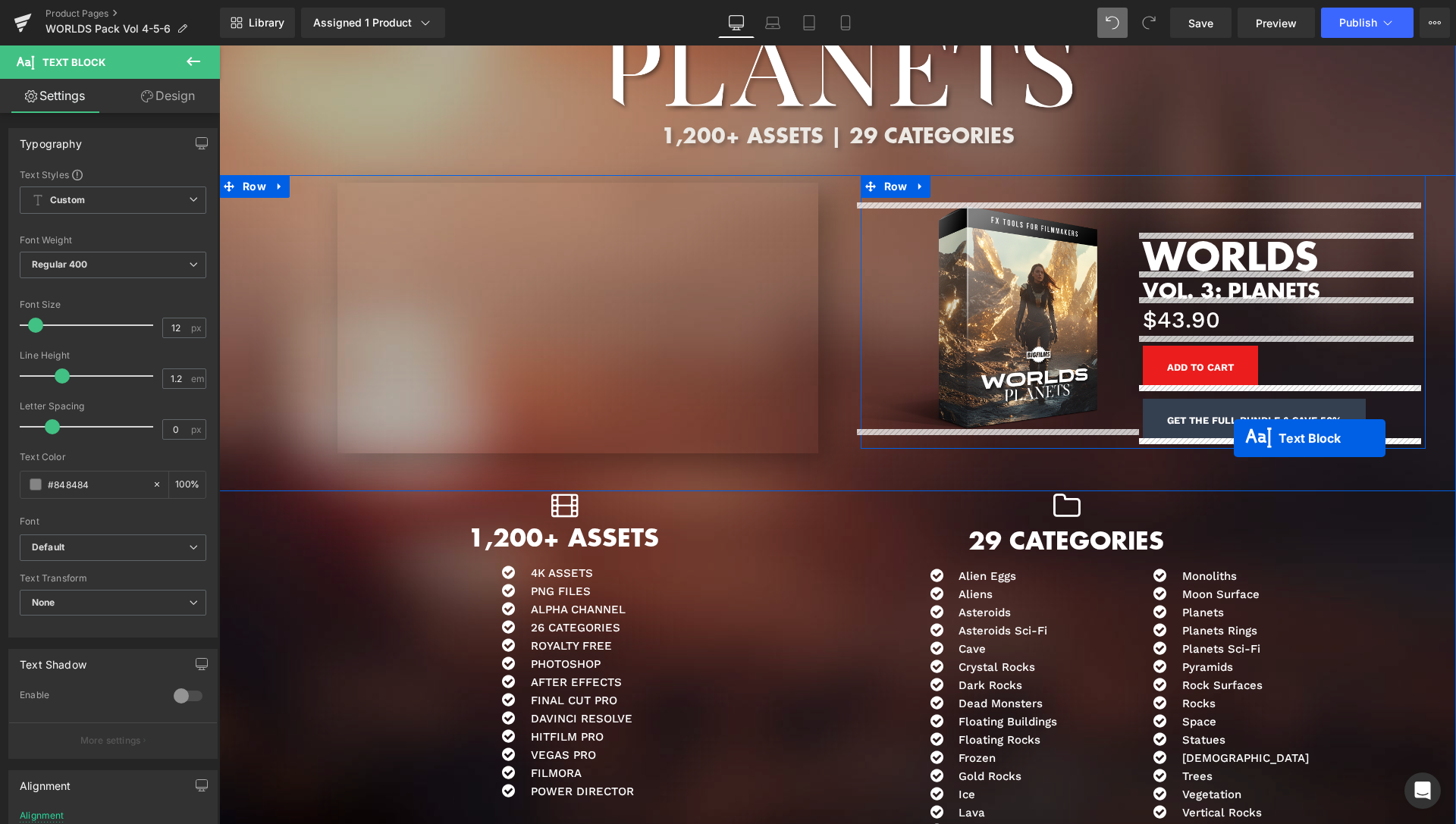
drag, startPoint x: 1235, startPoint y: 462, endPoint x: 1234, endPoint y: 438, distance: 24.0
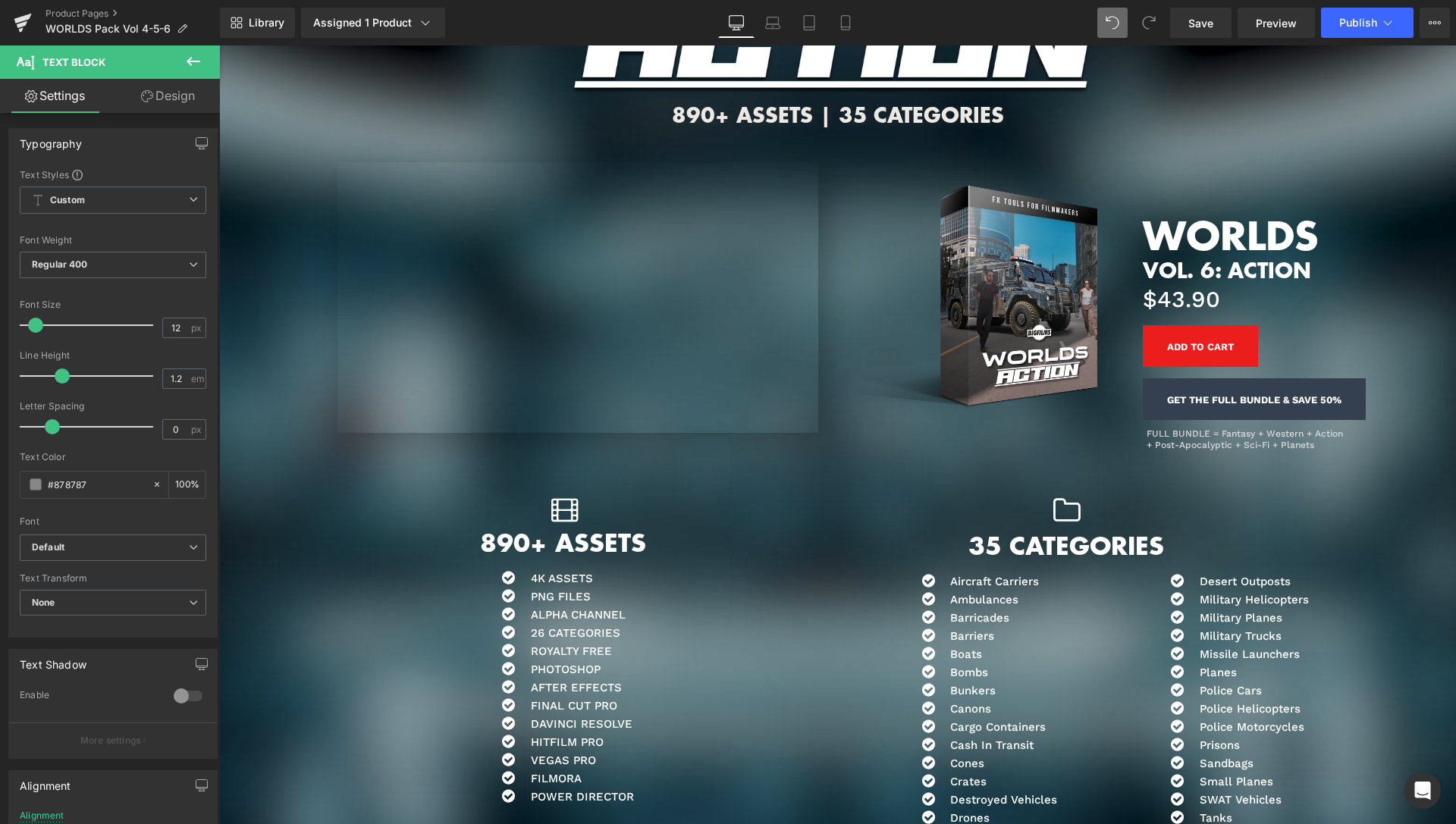
scroll to position [4202, 0]
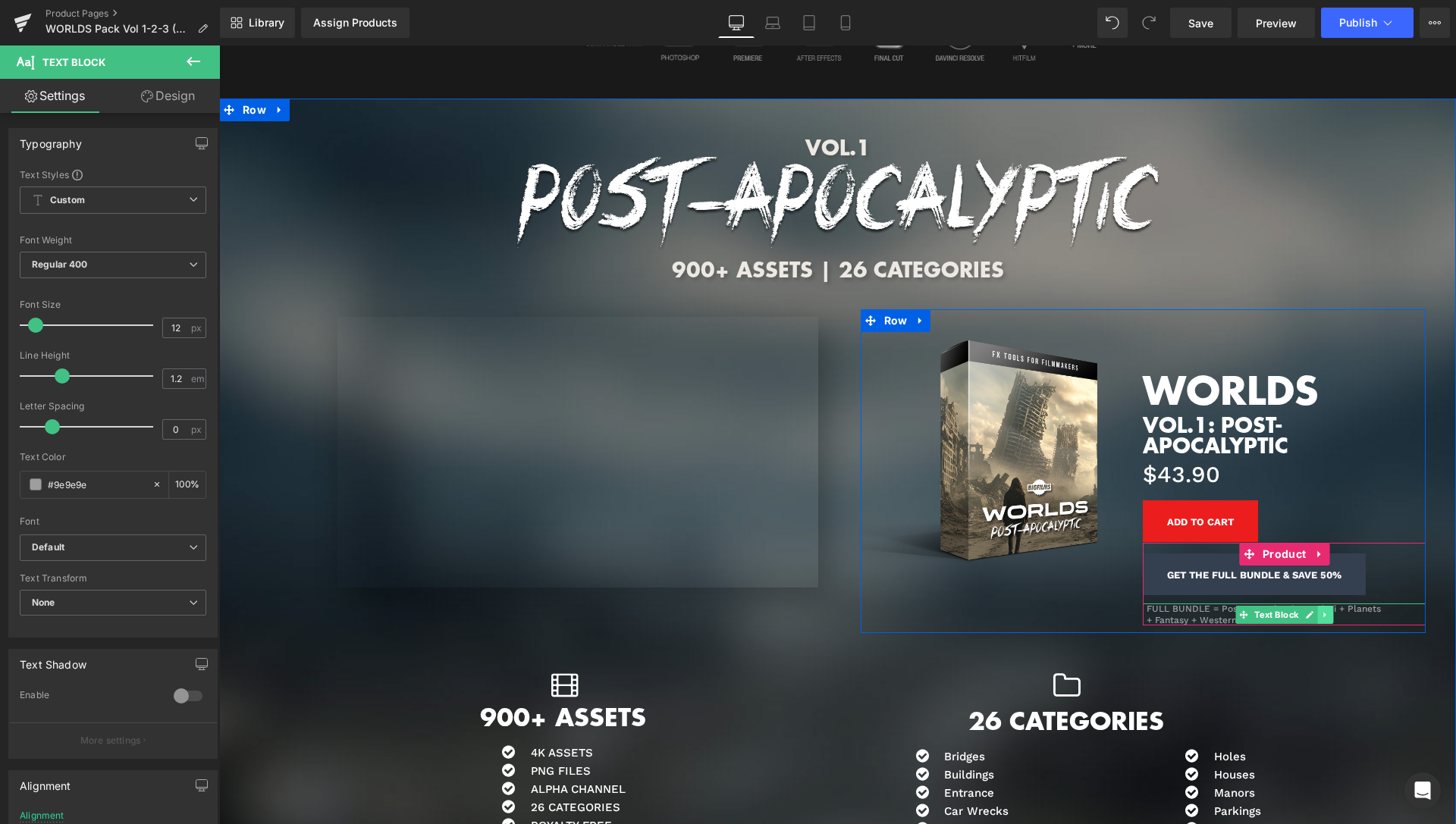
click at [1324, 615] on link at bounding box center [1325, 614] width 16 height 18
click at [1314, 615] on icon at bounding box center [1317, 614] width 9 height 9
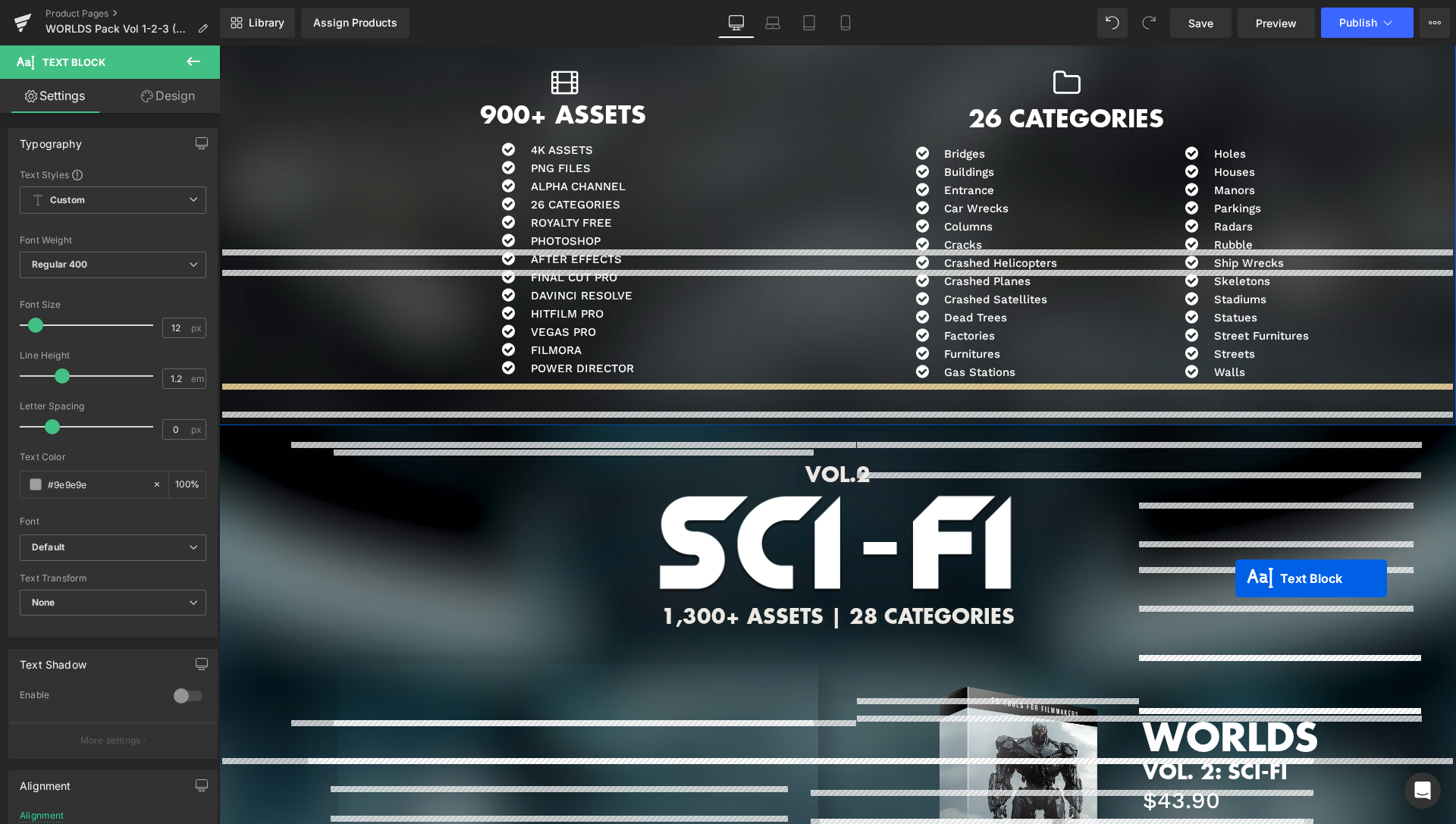
scroll to position [2975, 0]
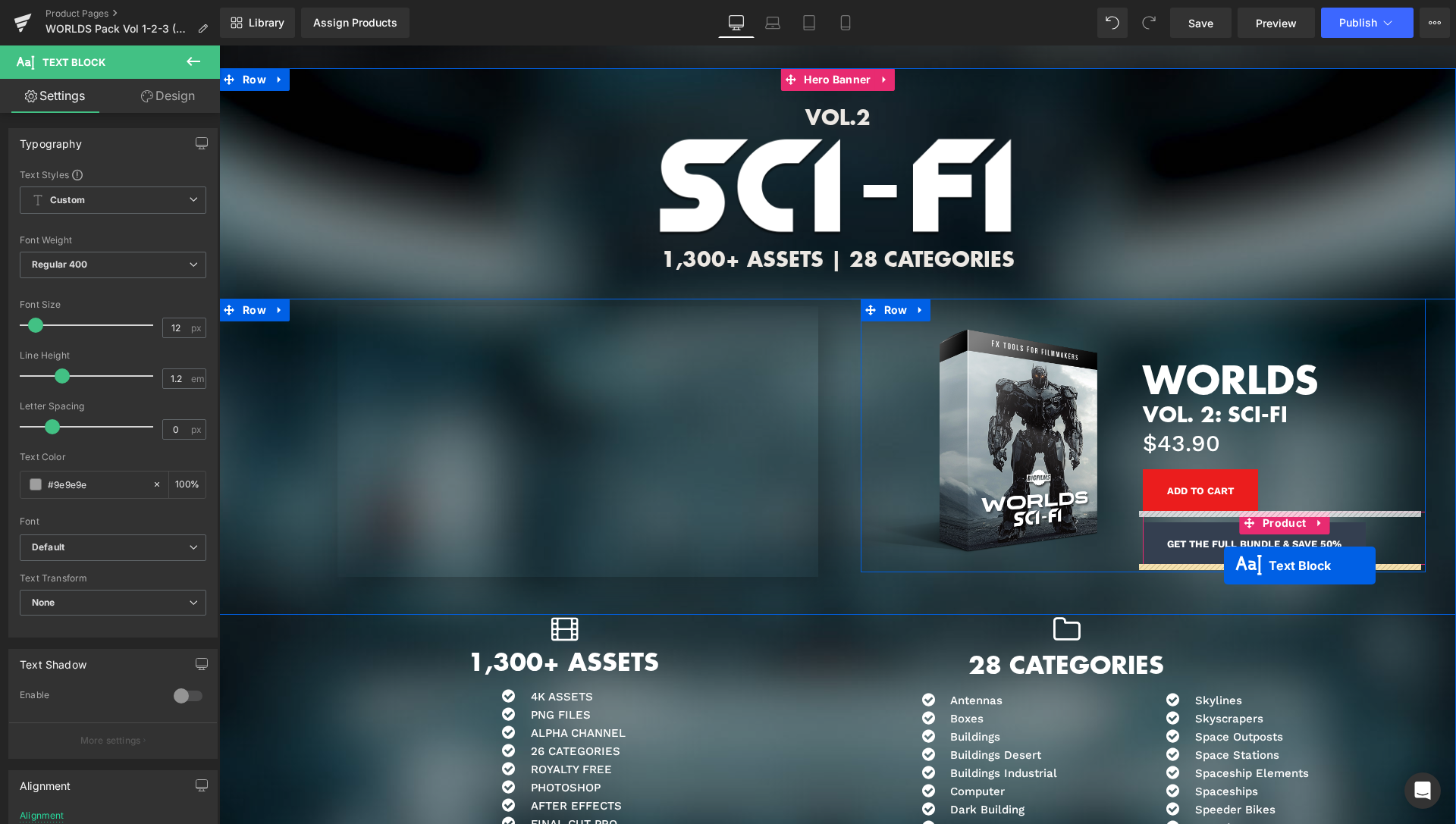
drag, startPoint x: 1237, startPoint y: 645, endPoint x: 1224, endPoint y: 566, distance: 80.1
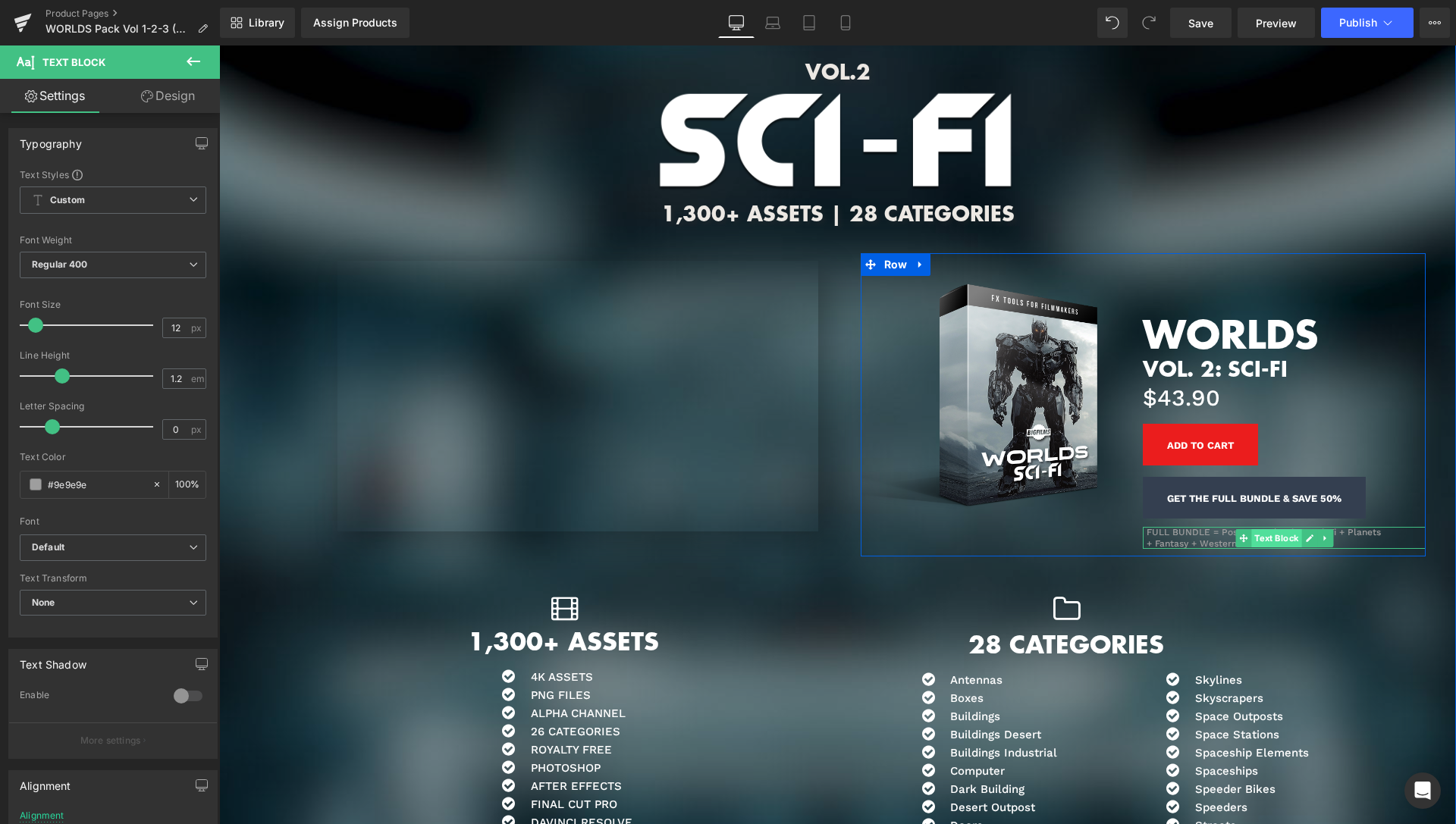
click at [1266, 539] on span "Text Block" at bounding box center [1276, 538] width 50 height 18
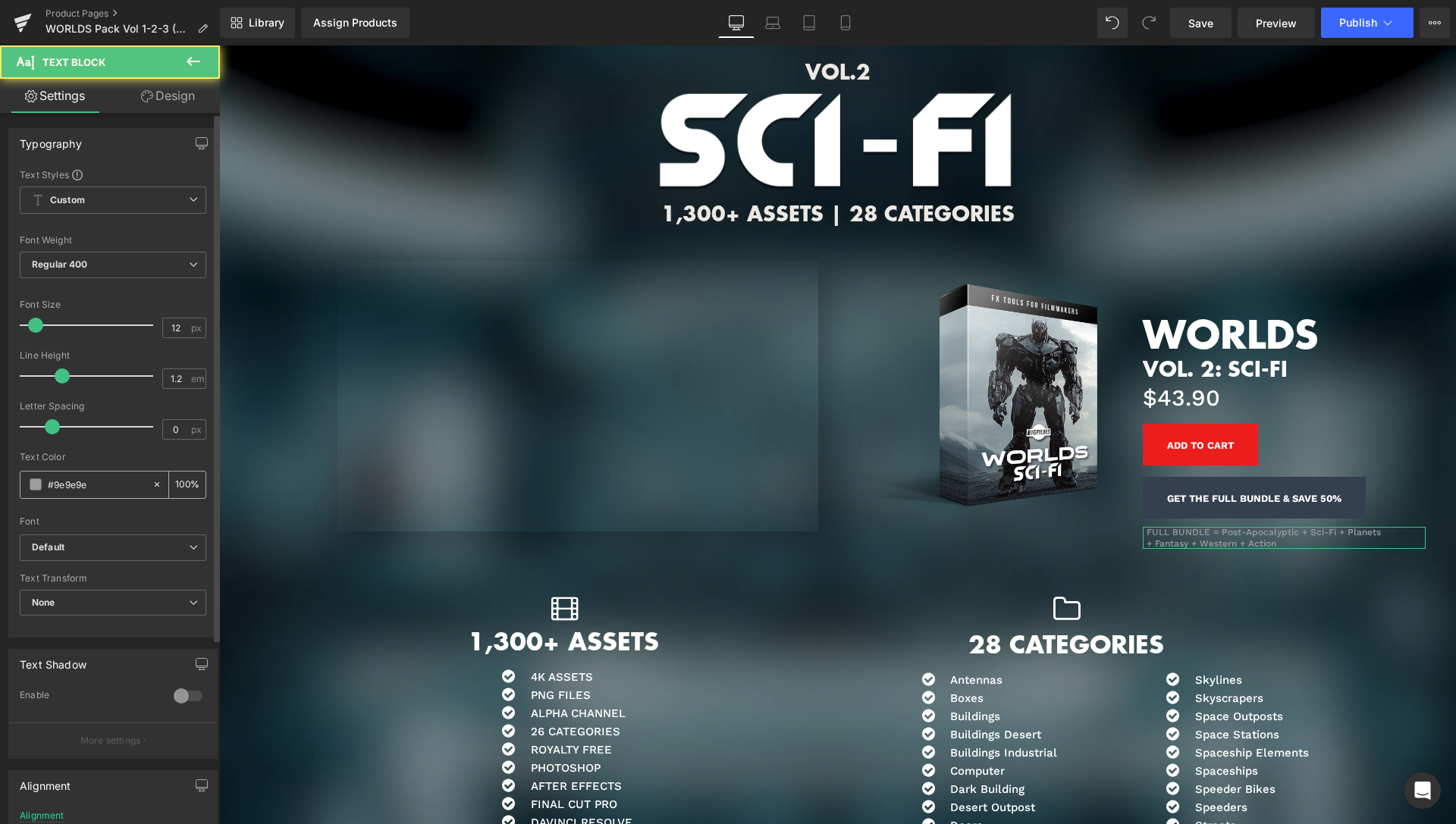
click at [40, 488] on span at bounding box center [36, 485] width 12 height 12
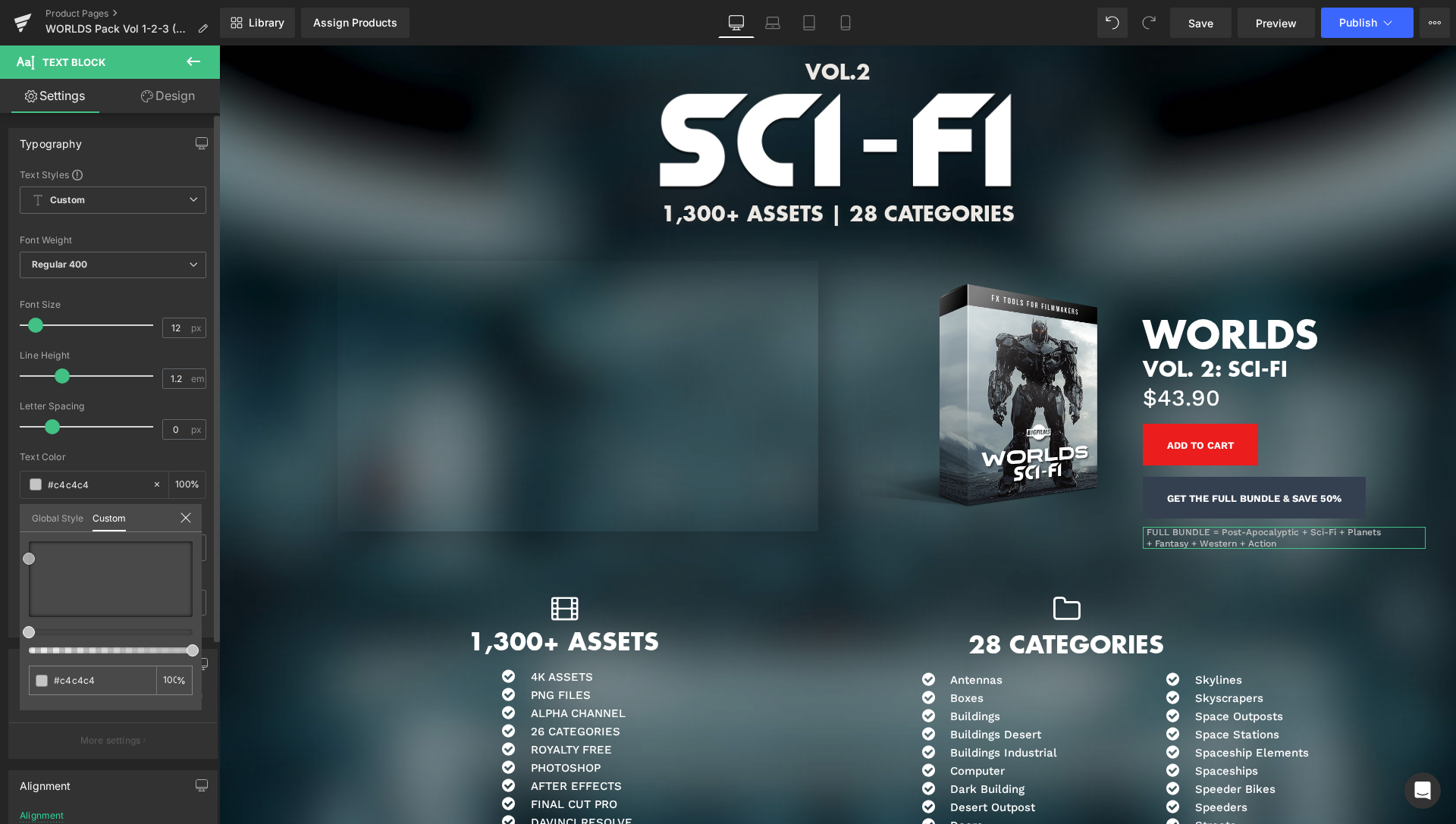
drag, startPoint x: 28, startPoint y: 568, endPoint x: 27, endPoint y: 556, distance: 12.0
click at [27, 556] on span at bounding box center [29, 559] width 12 height 12
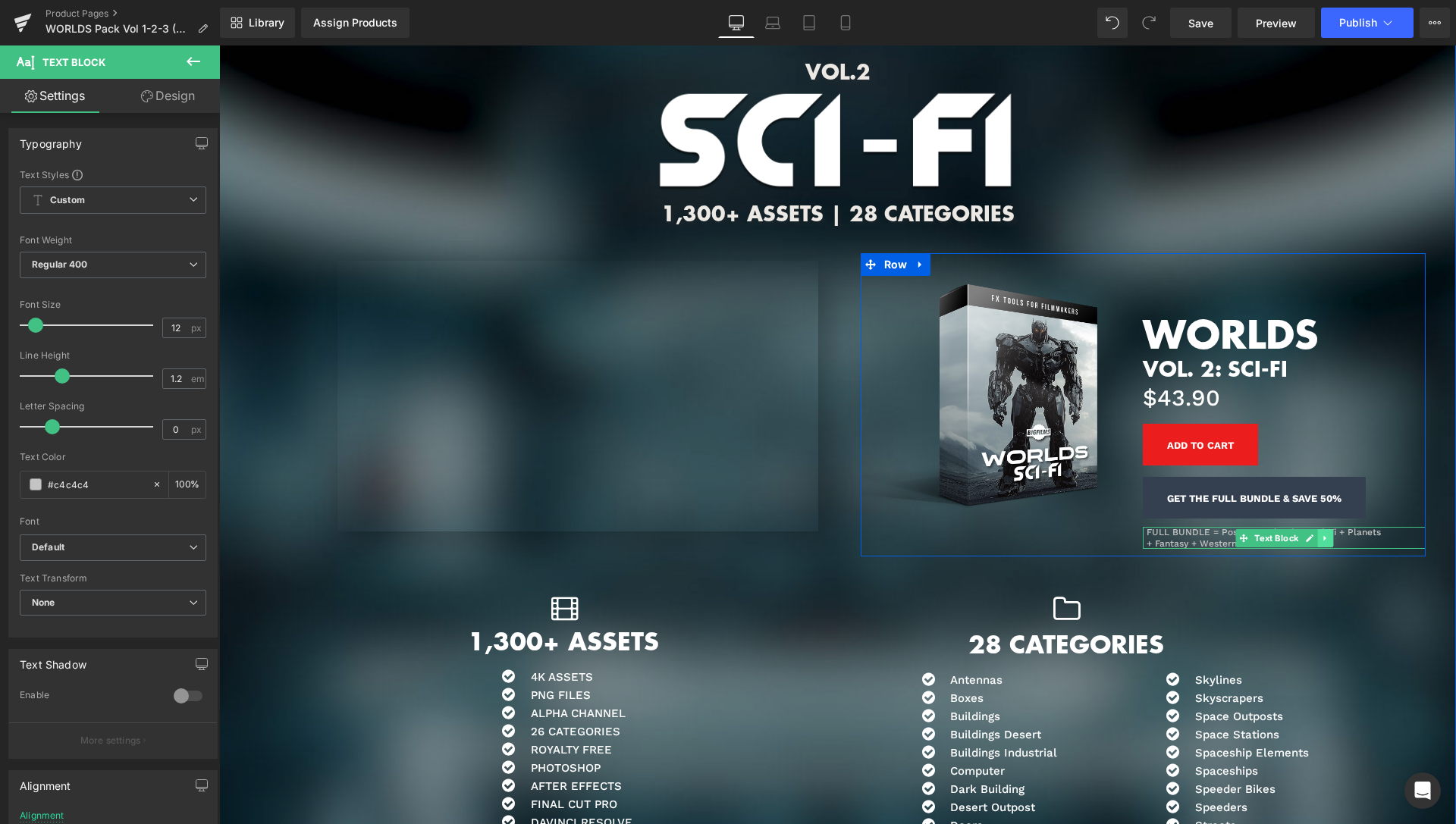
click at [1322, 536] on icon at bounding box center [1325, 539] width 9 height 9
click at [1316, 538] on link at bounding box center [1317, 538] width 16 height 18
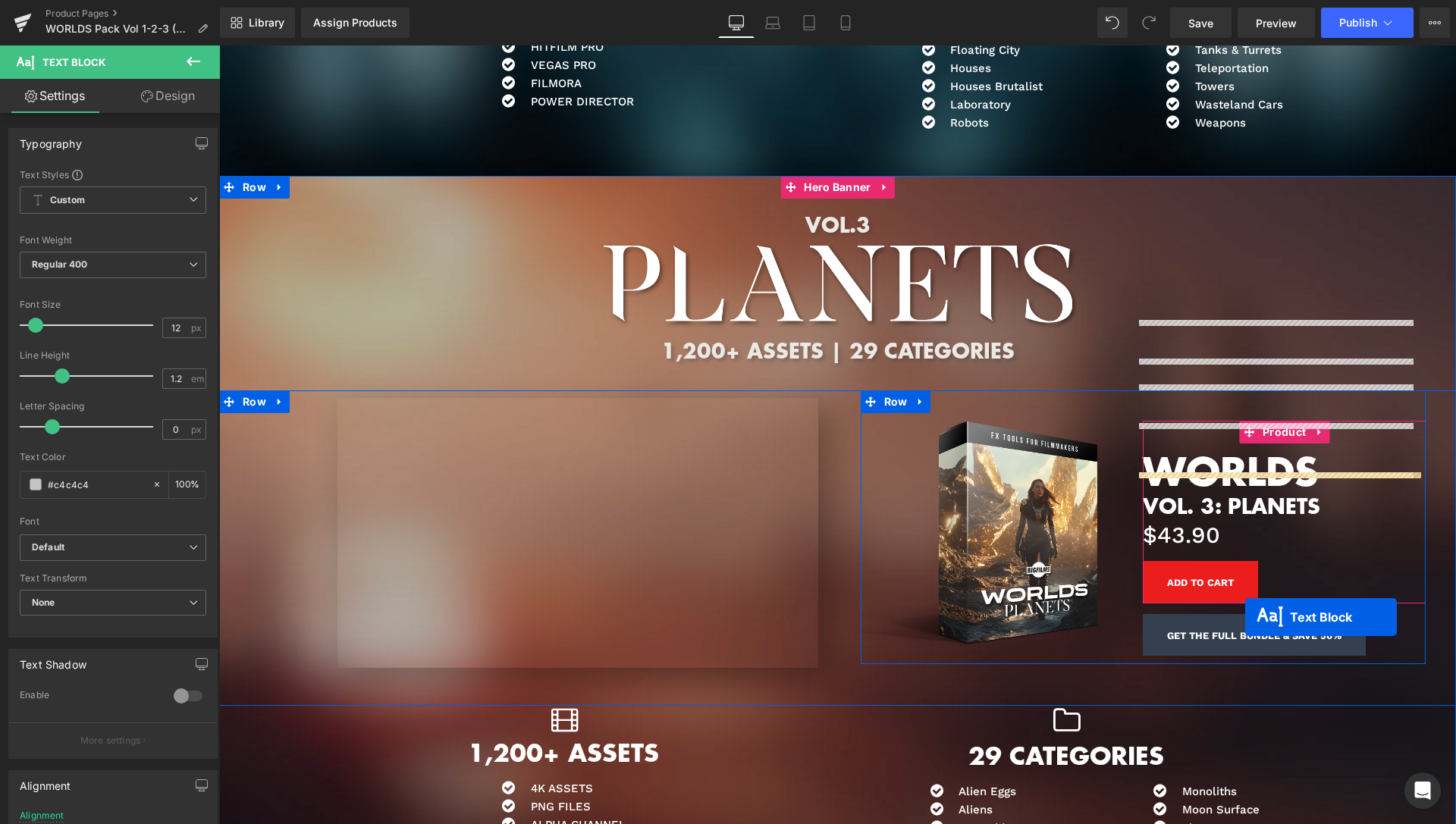
scroll to position [3980, 0]
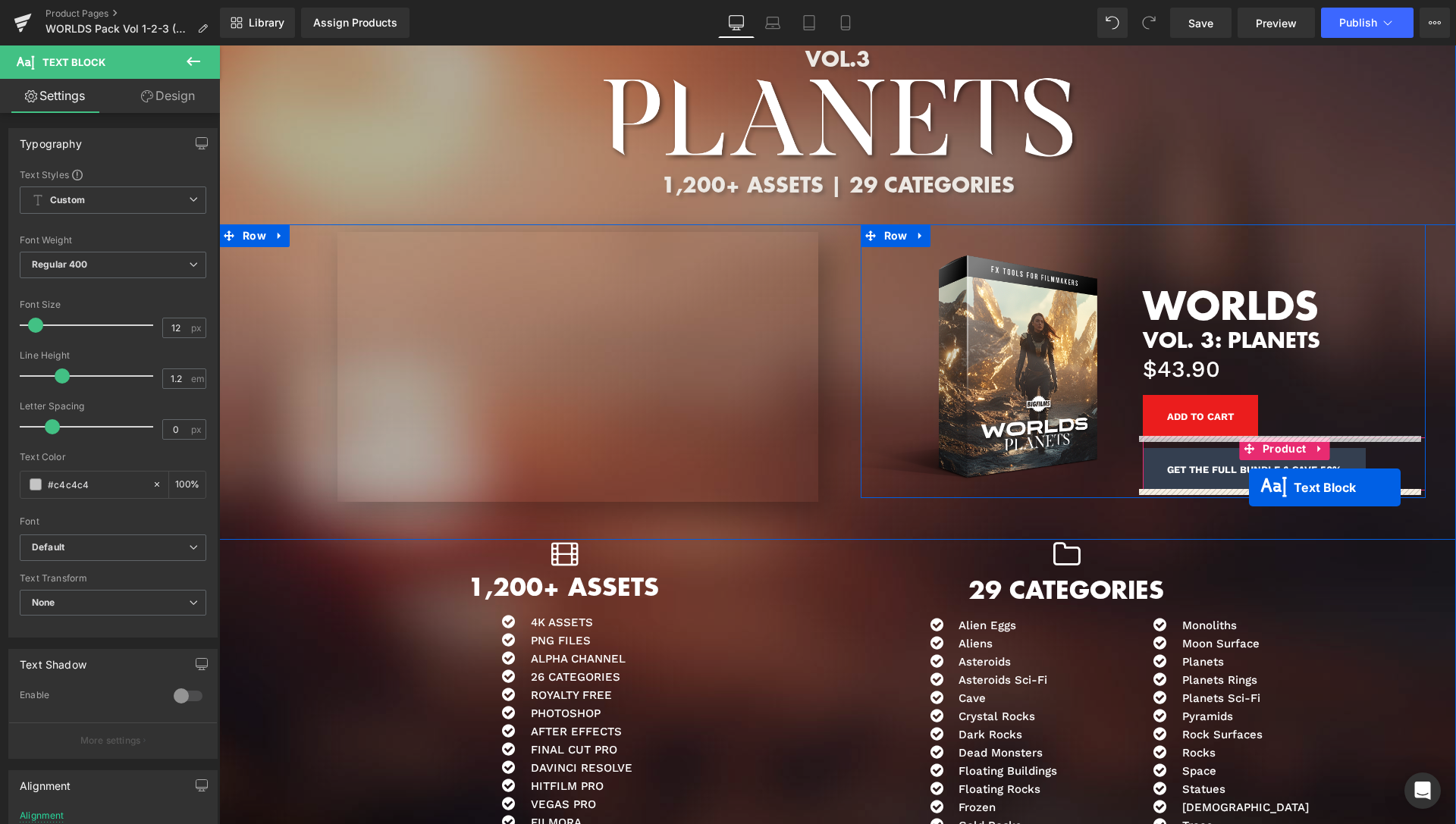
drag, startPoint x: 1237, startPoint y: 568, endPoint x: 1248, endPoint y: 487, distance: 81.7
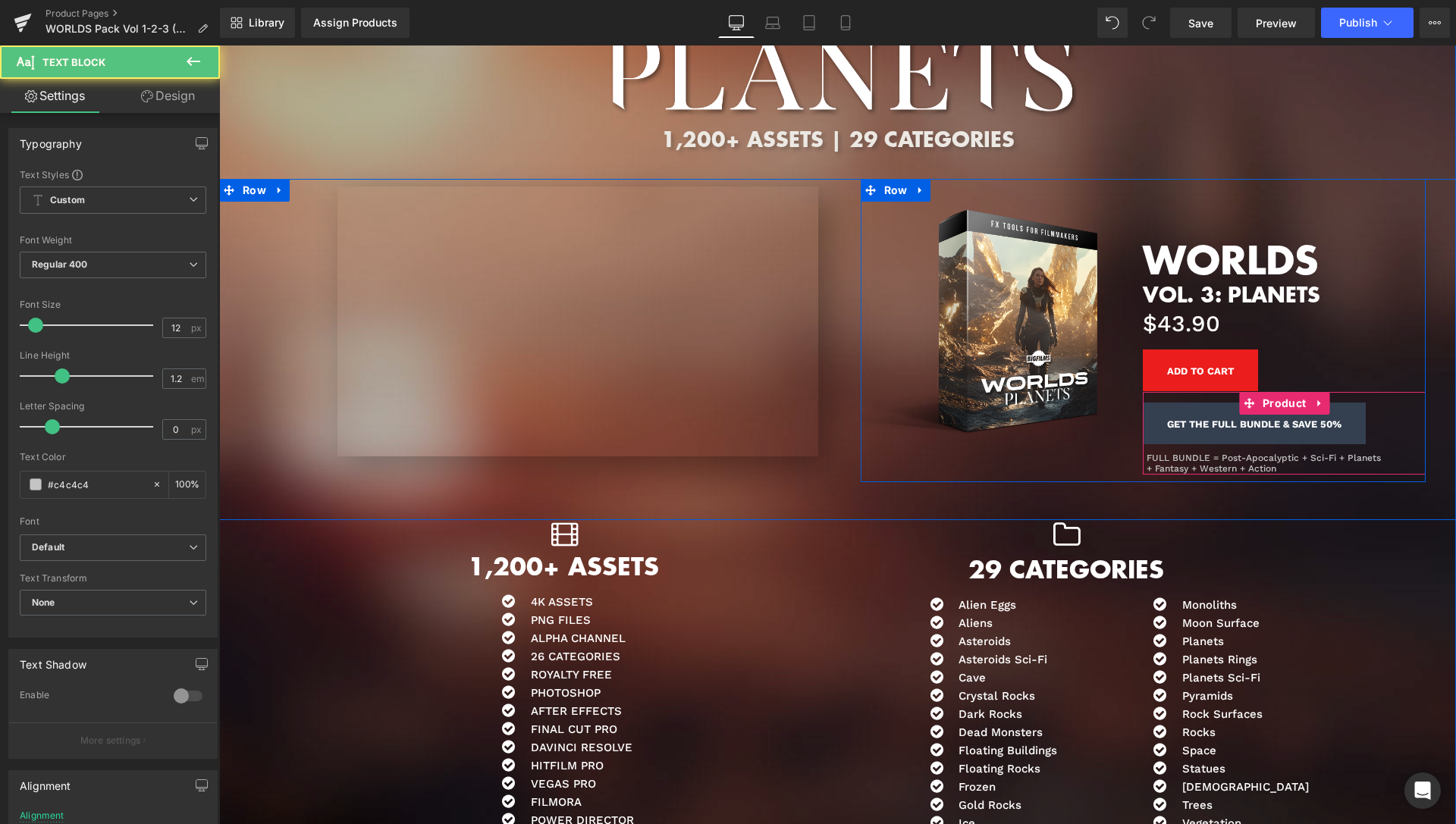
scroll to position [3935, 0]
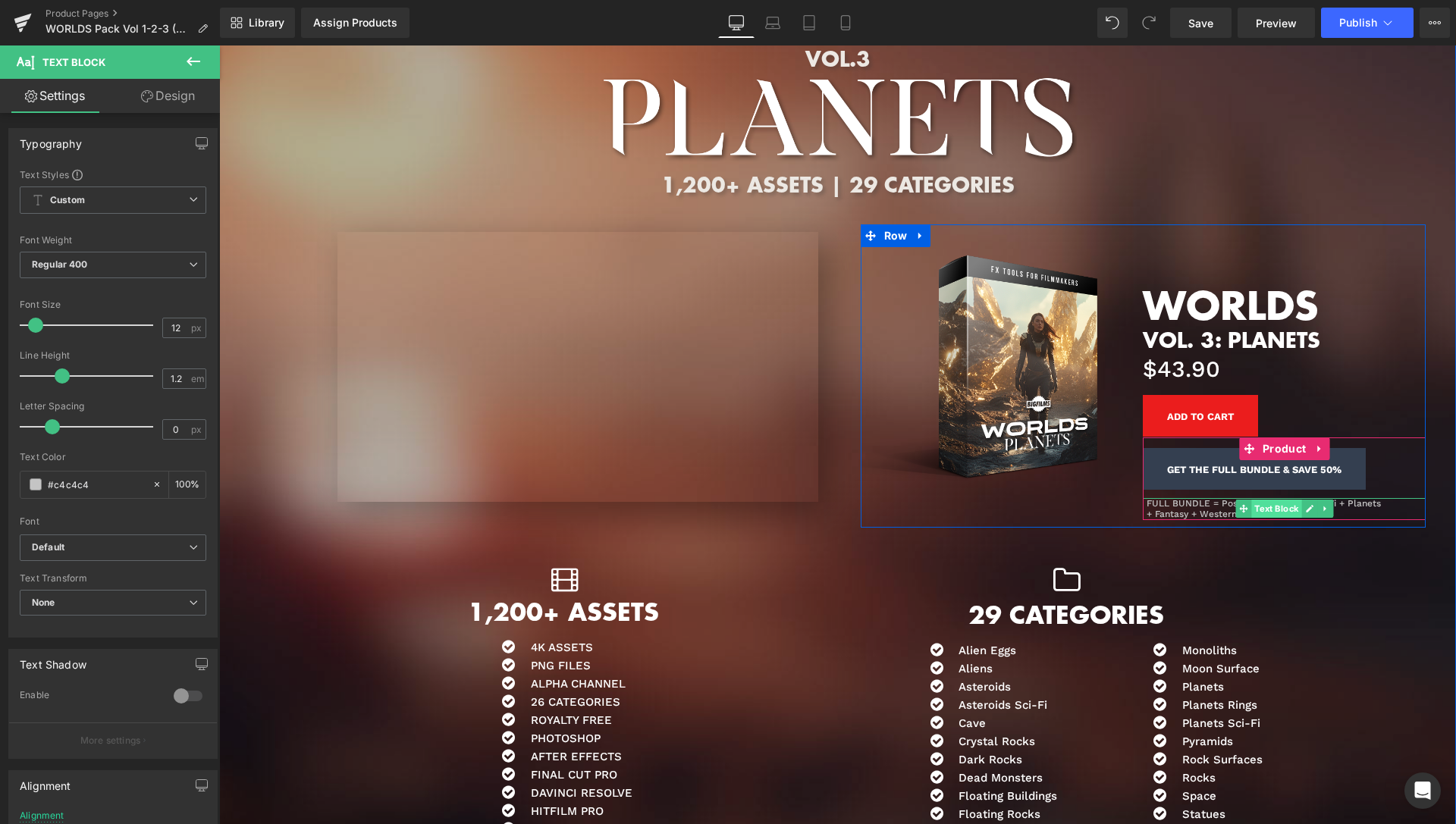
click at [1275, 508] on span "Text Block" at bounding box center [1276, 508] width 50 height 18
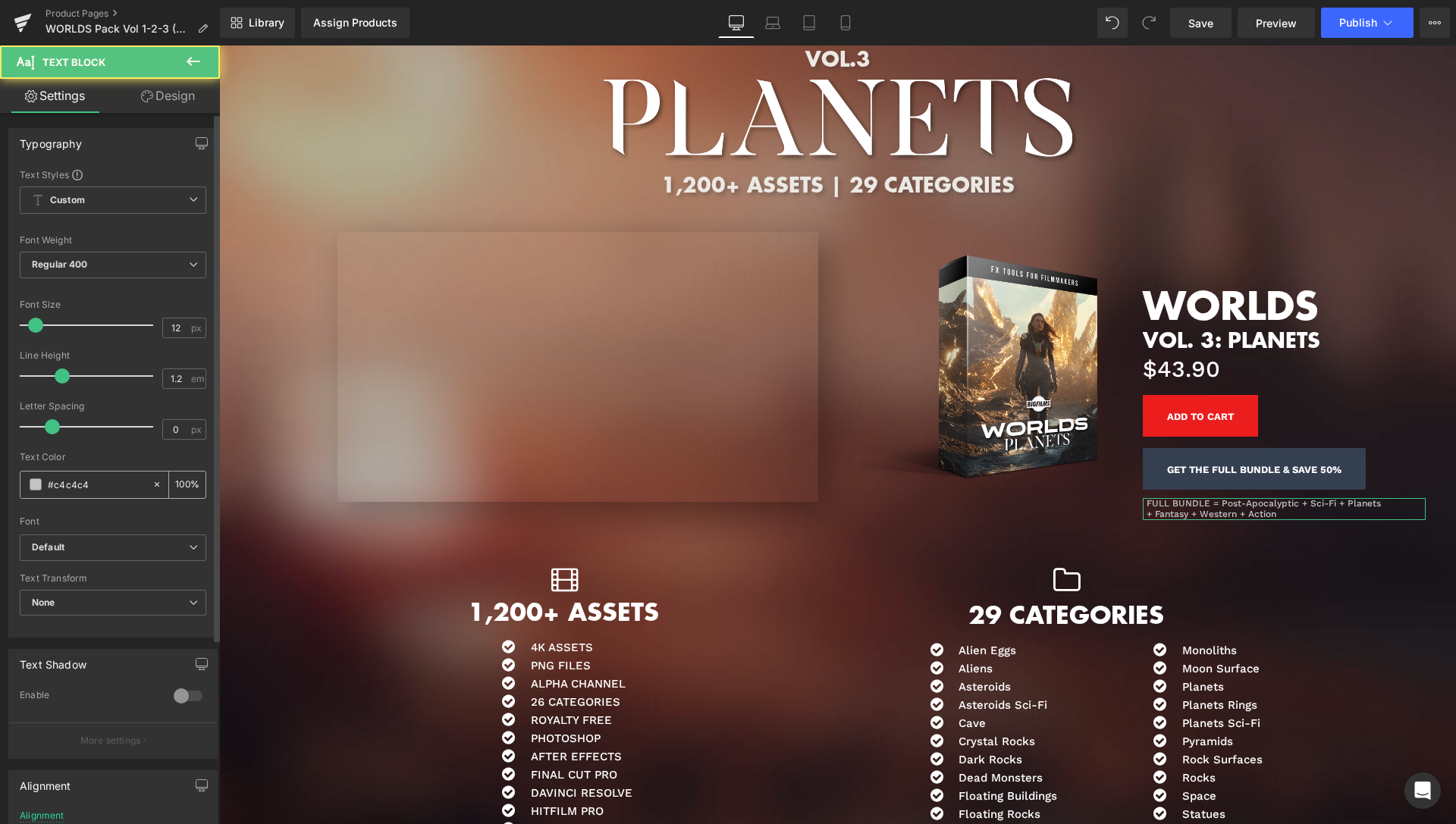
click at [38, 483] on span at bounding box center [36, 485] width 12 height 12
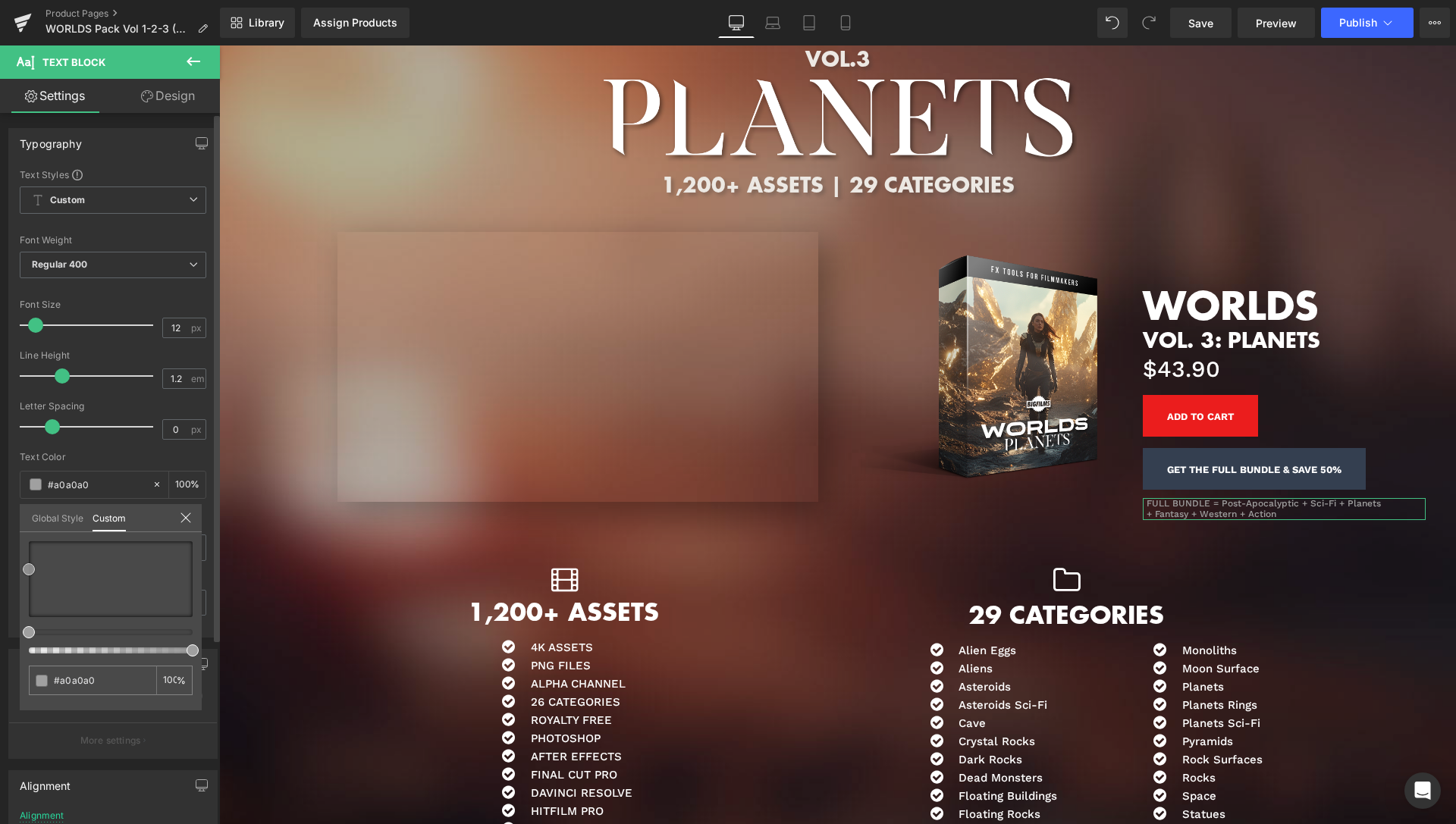
drag, startPoint x: 29, startPoint y: 561, endPoint x: 23, endPoint y: 571, distance: 11.7
click at [23, 571] on div "#c4c4c4 100 %" at bounding box center [110, 626] width 182 height 169
click at [27, 575] on span at bounding box center [29, 573] width 12 height 12
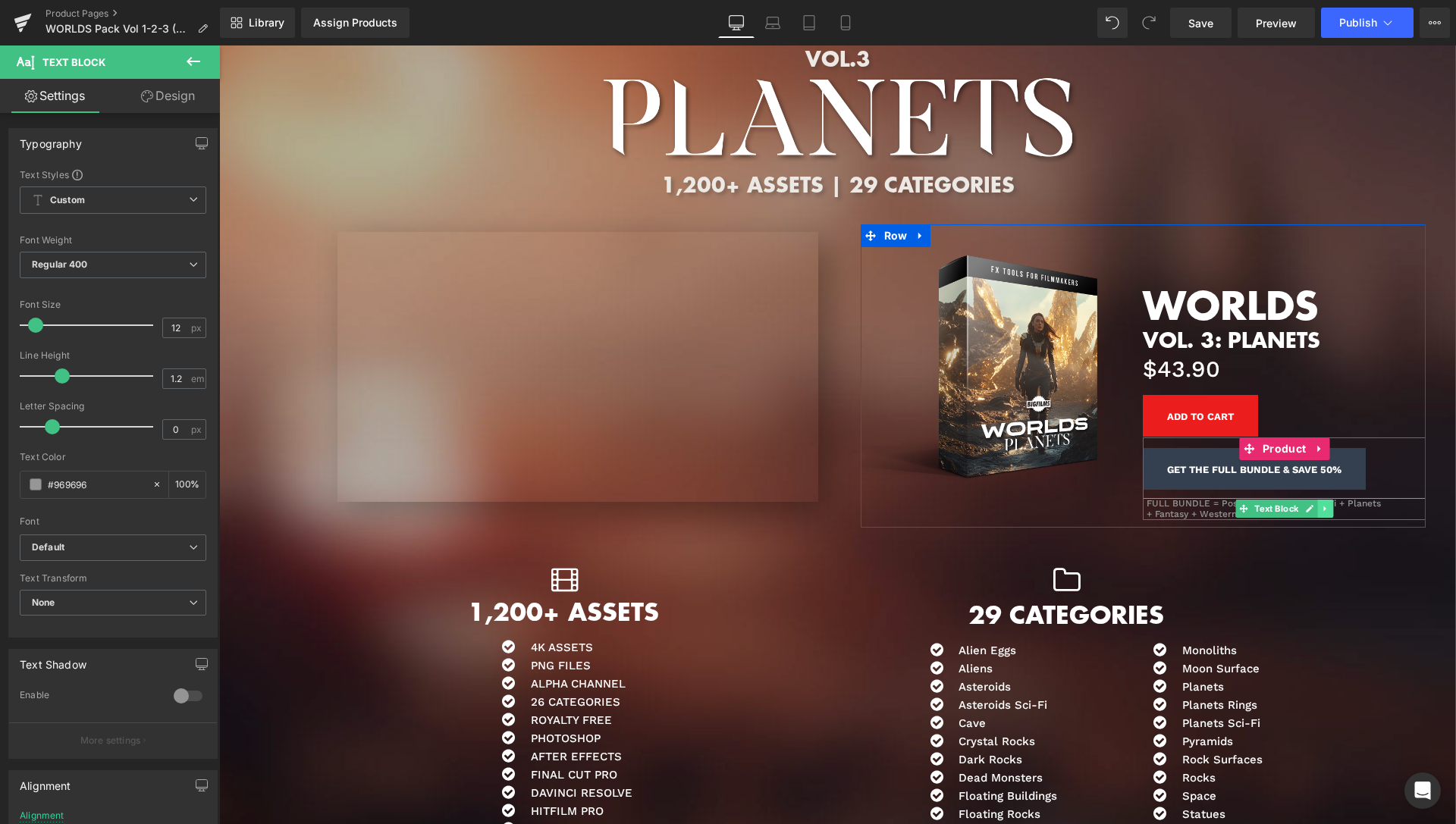
click at [1321, 511] on icon at bounding box center [1325, 509] width 9 height 9
click at [1309, 510] on link at bounding box center [1317, 508] width 16 height 18
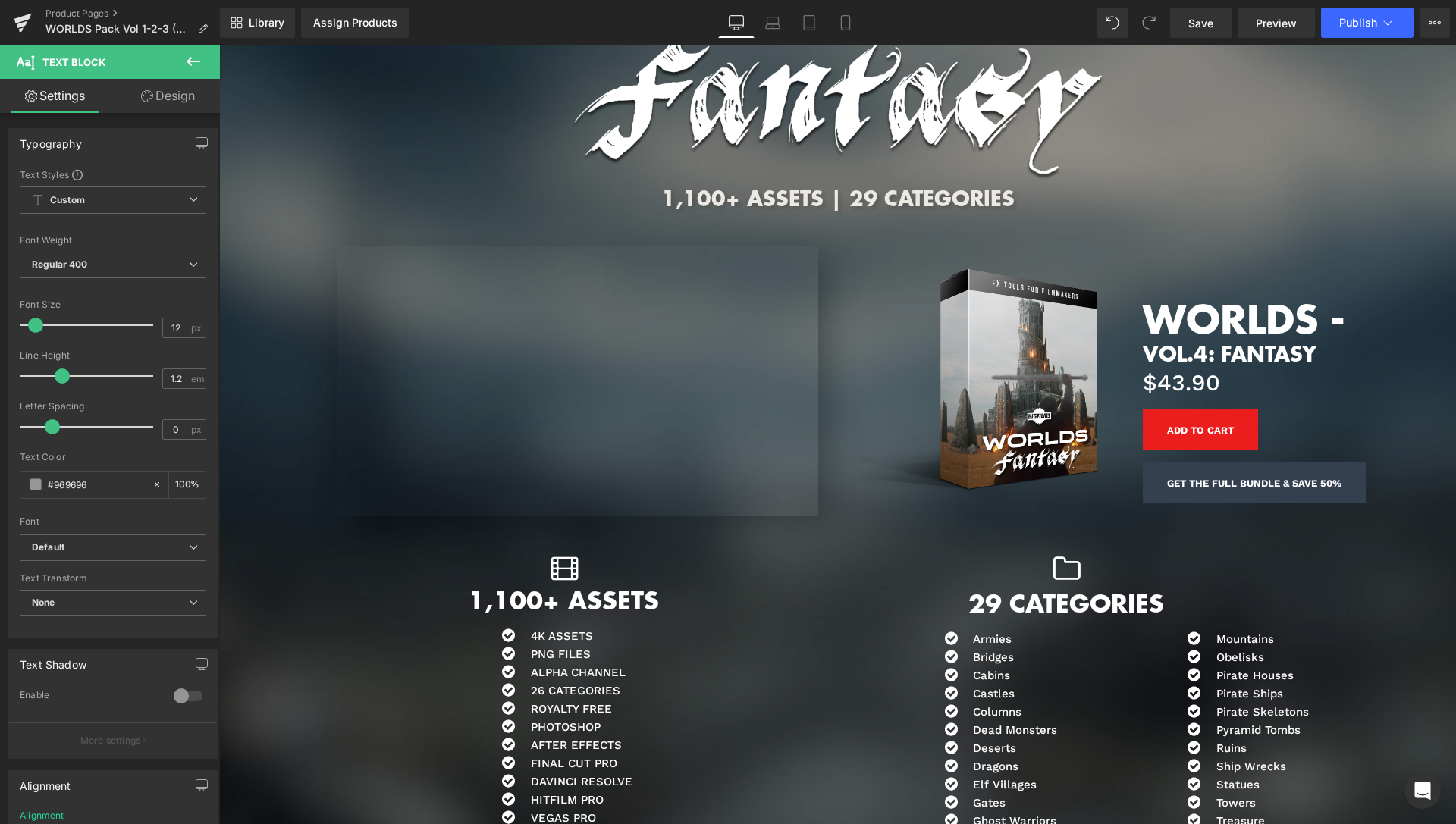
scroll to position [5869, 0]
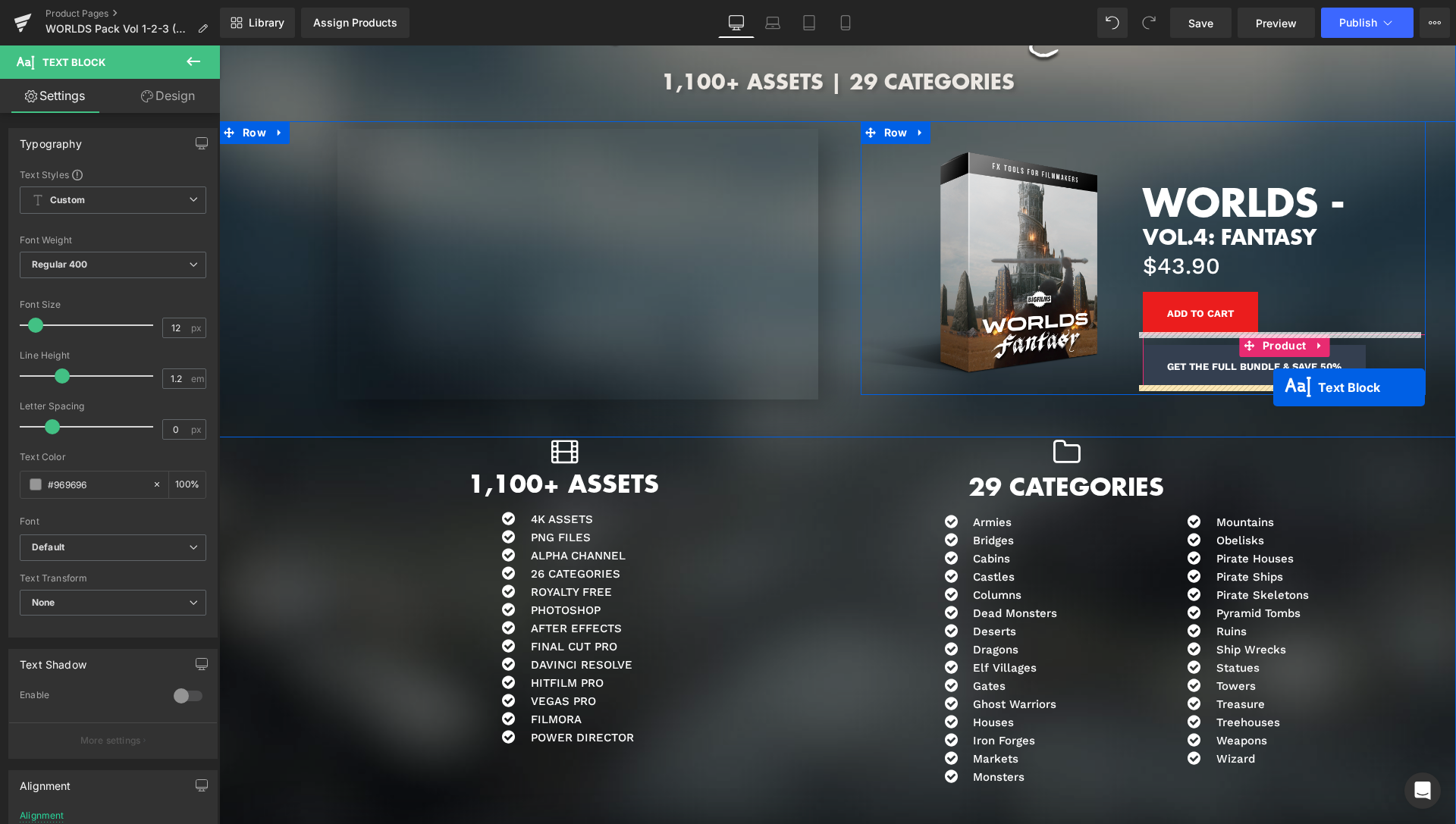
drag, startPoint x: 1241, startPoint y: 537, endPoint x: 1273, endPoint y: 387, distance: 153.4
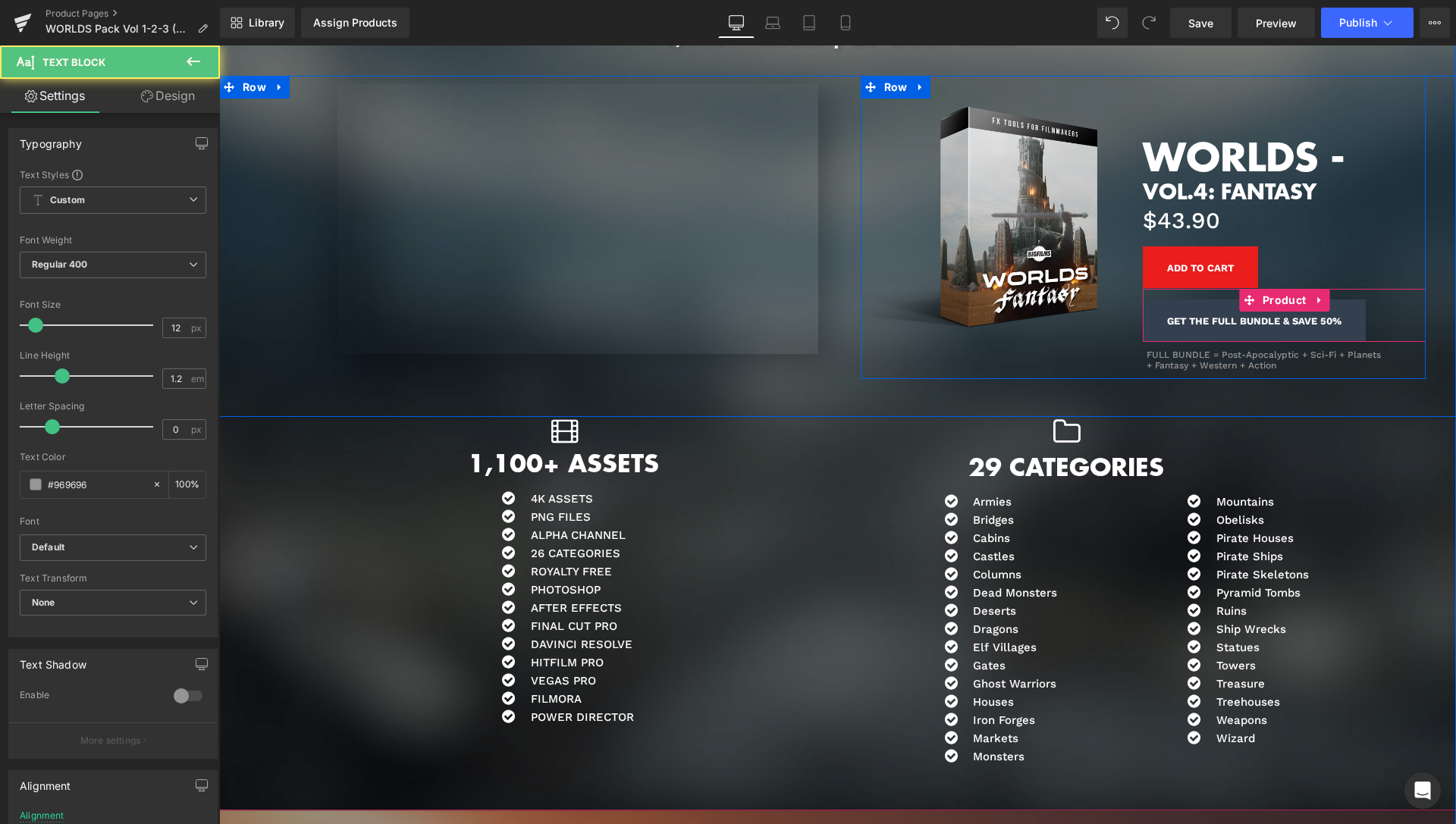
scroll to position [5823, 0]
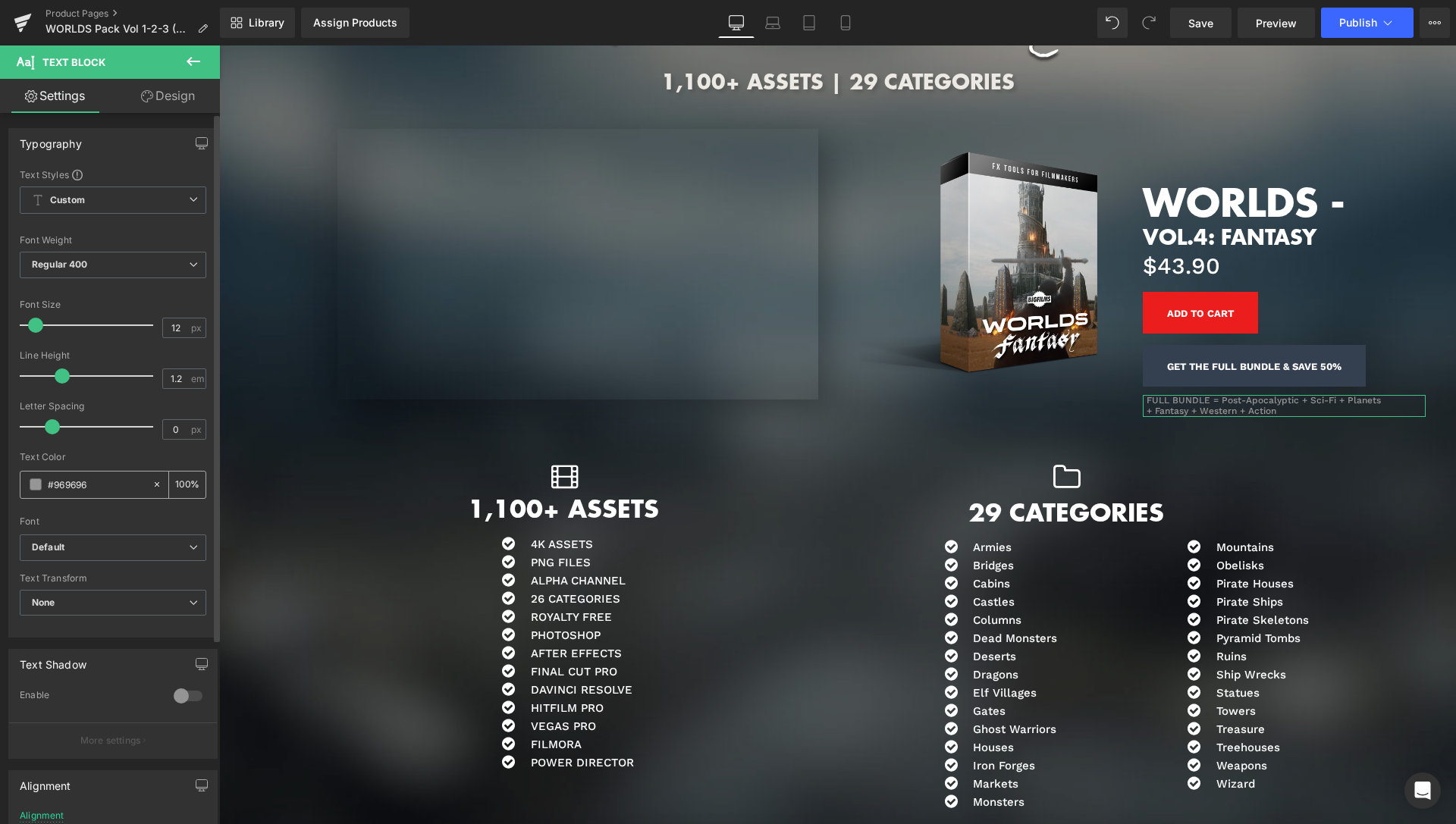
click at [36, 487] on span at bounding box center [36, 485] width 12 height 12
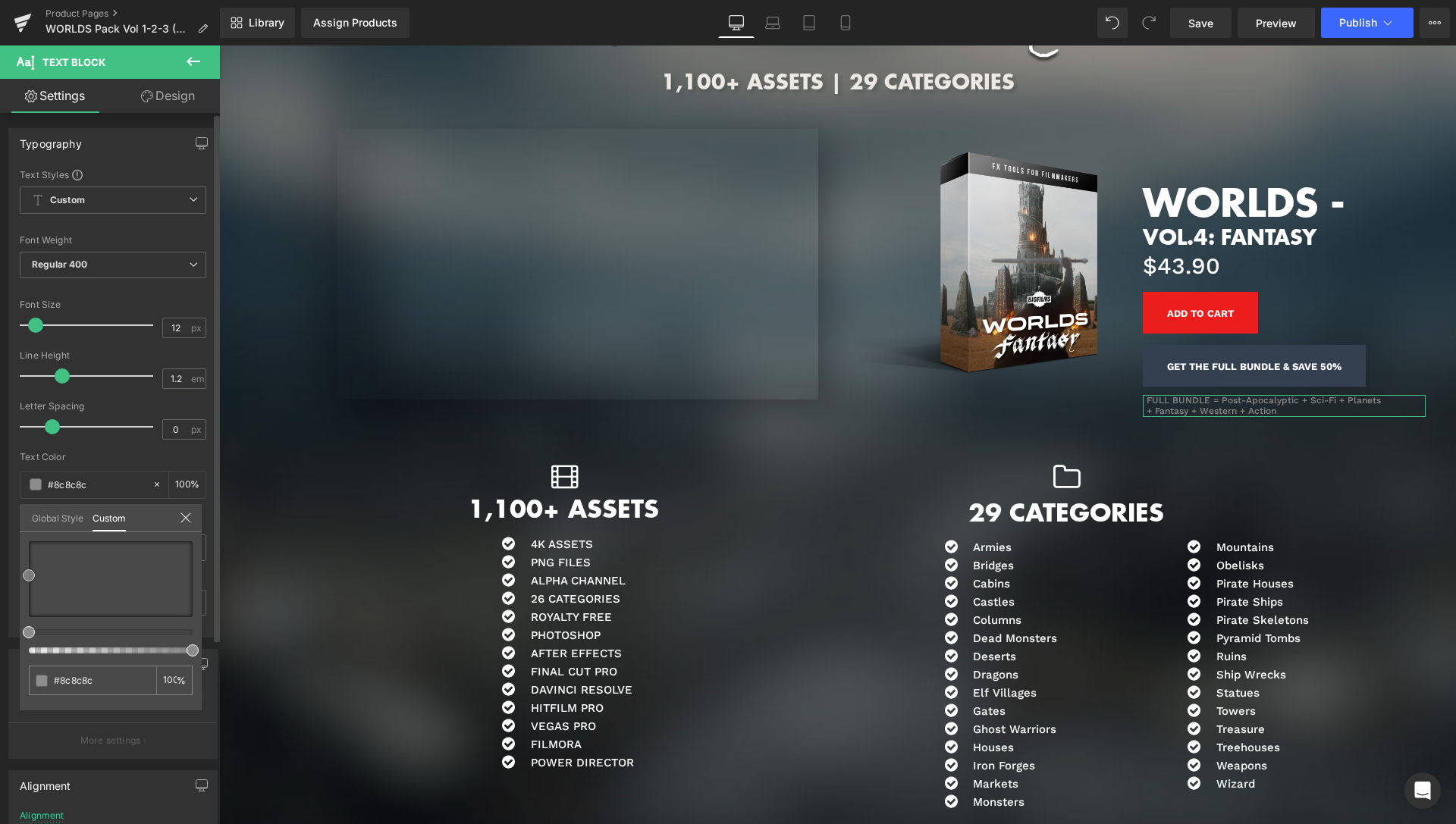
click at [23, 576] on span at bounding box center [29, 576] width 12 height 12
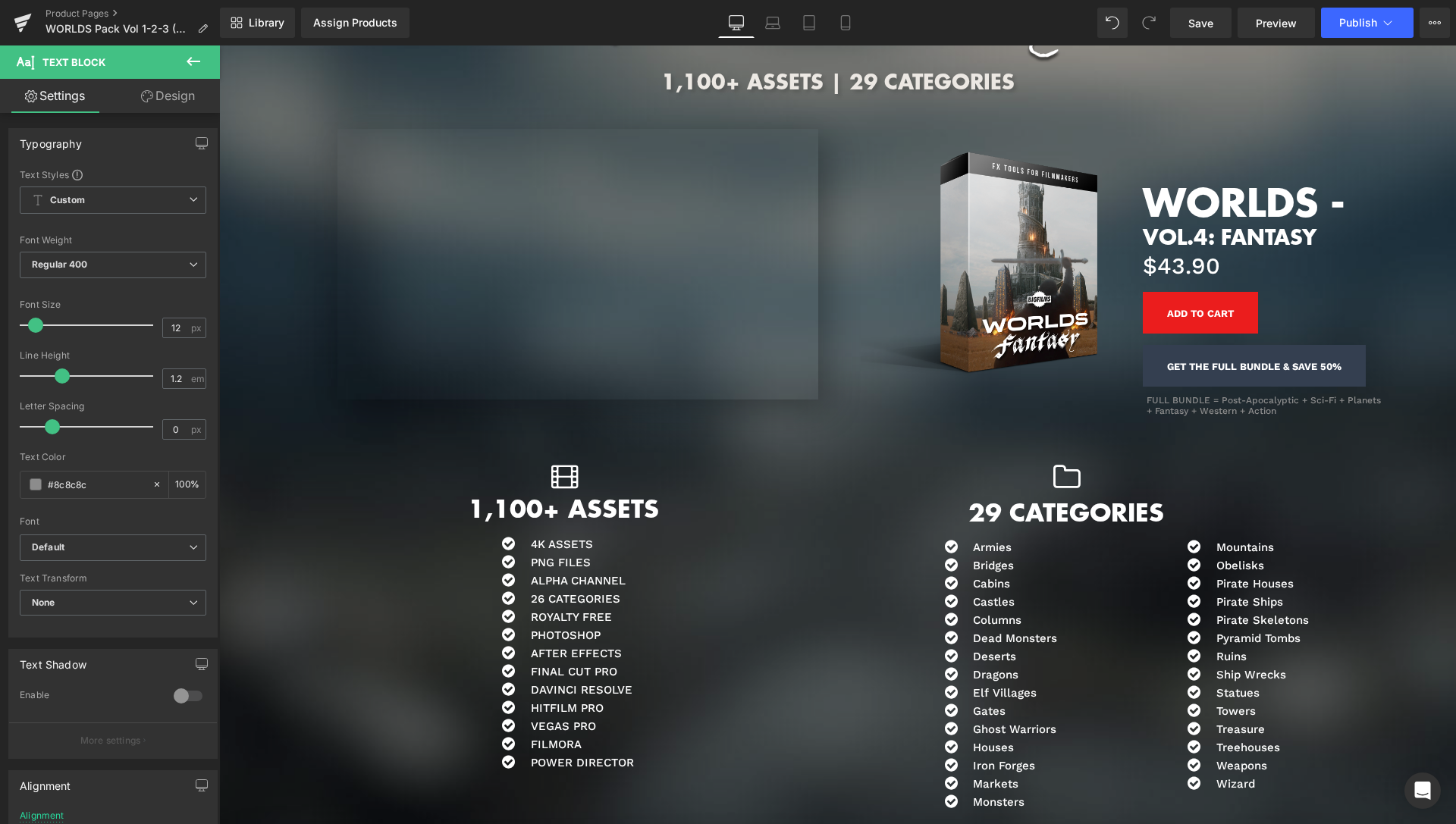
click at [1260, 347] on span "Product" at bounding box center [1284, 345] width 51 height 23
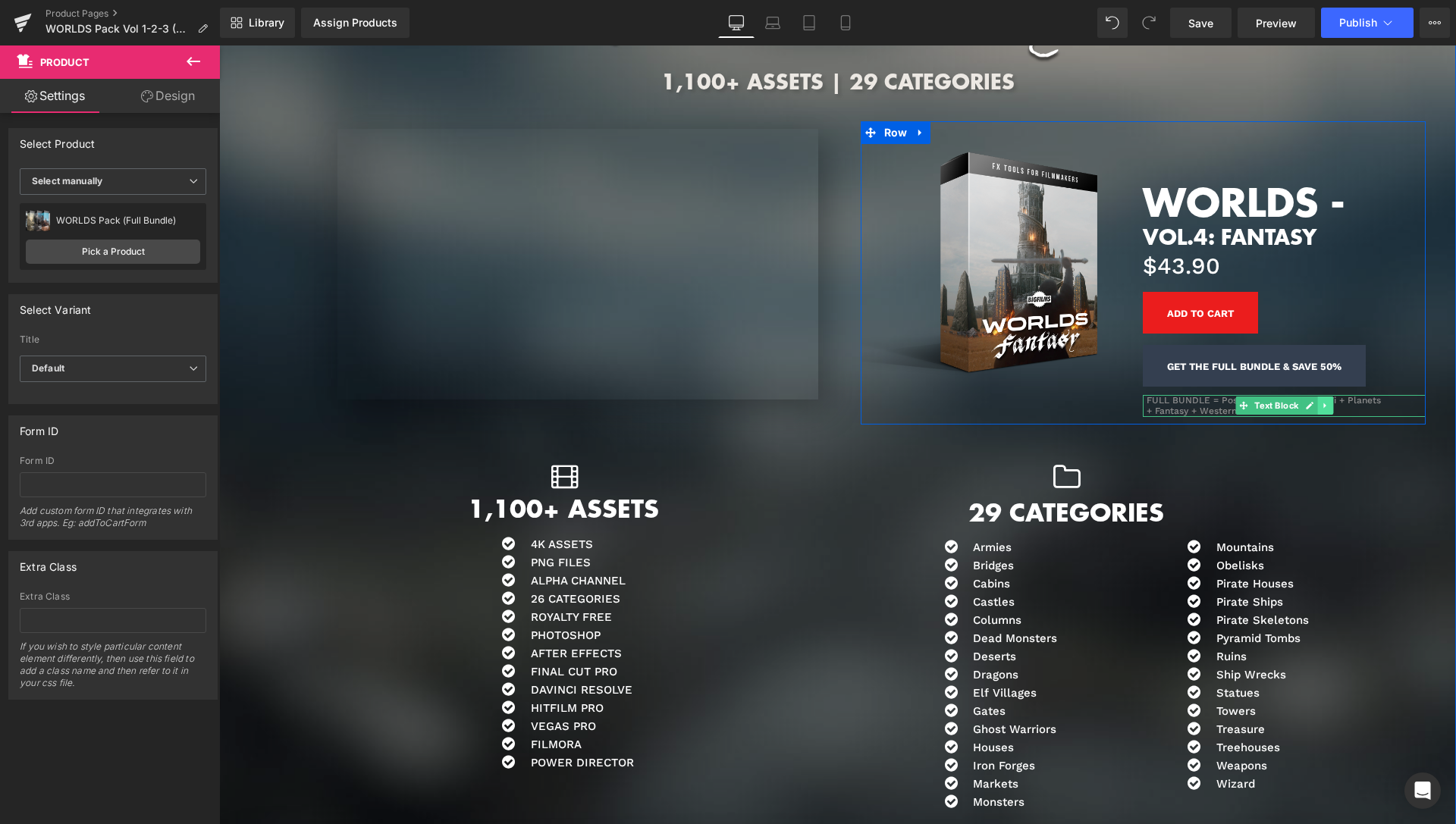
click at [1317, 402] on link at bounding box center [1325, 405] width 16 height 18
click at [1309, 406] on link at bounding box center [1317, 405] width 16 height 18
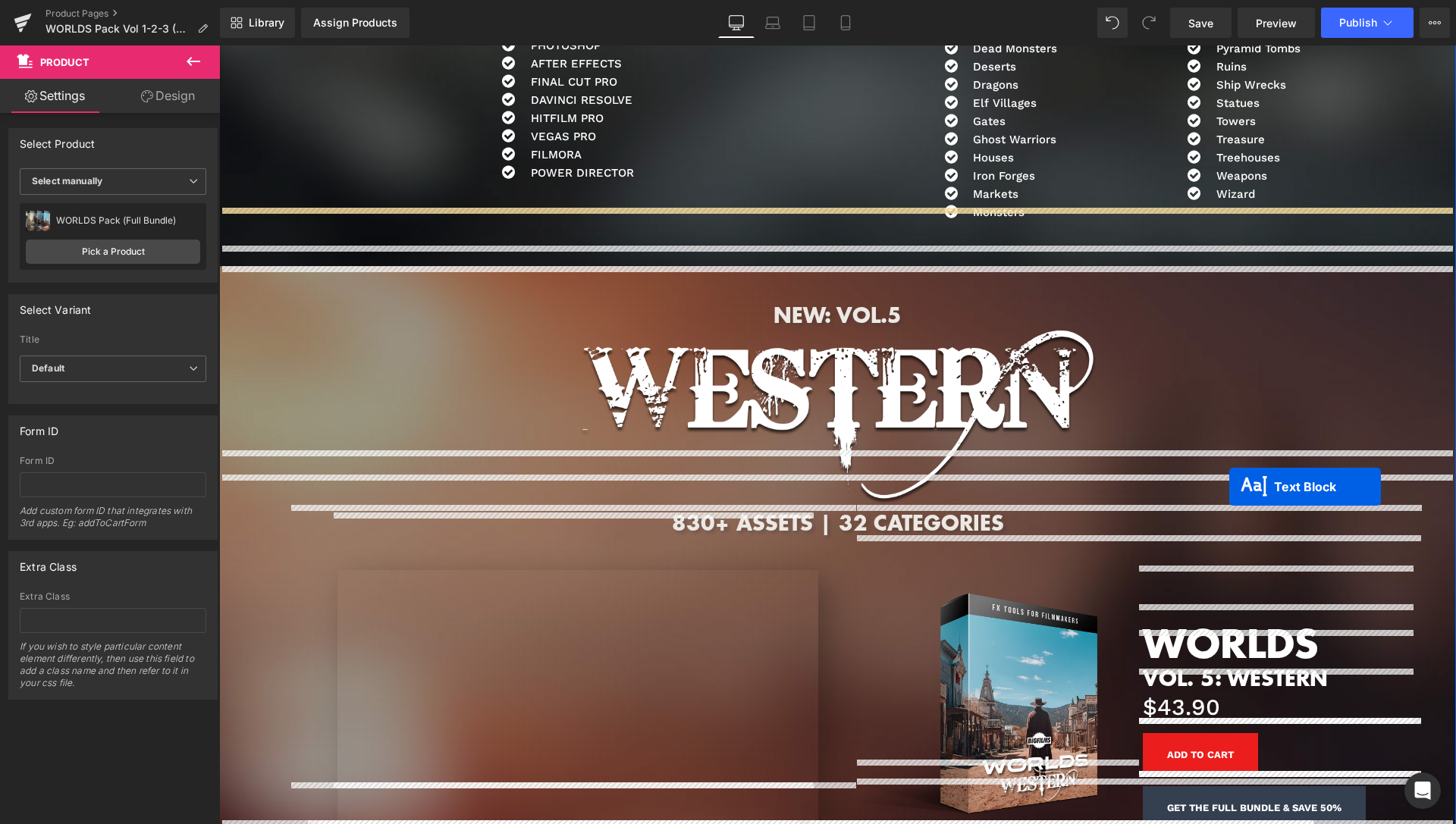
scroll to position [6674, 0]
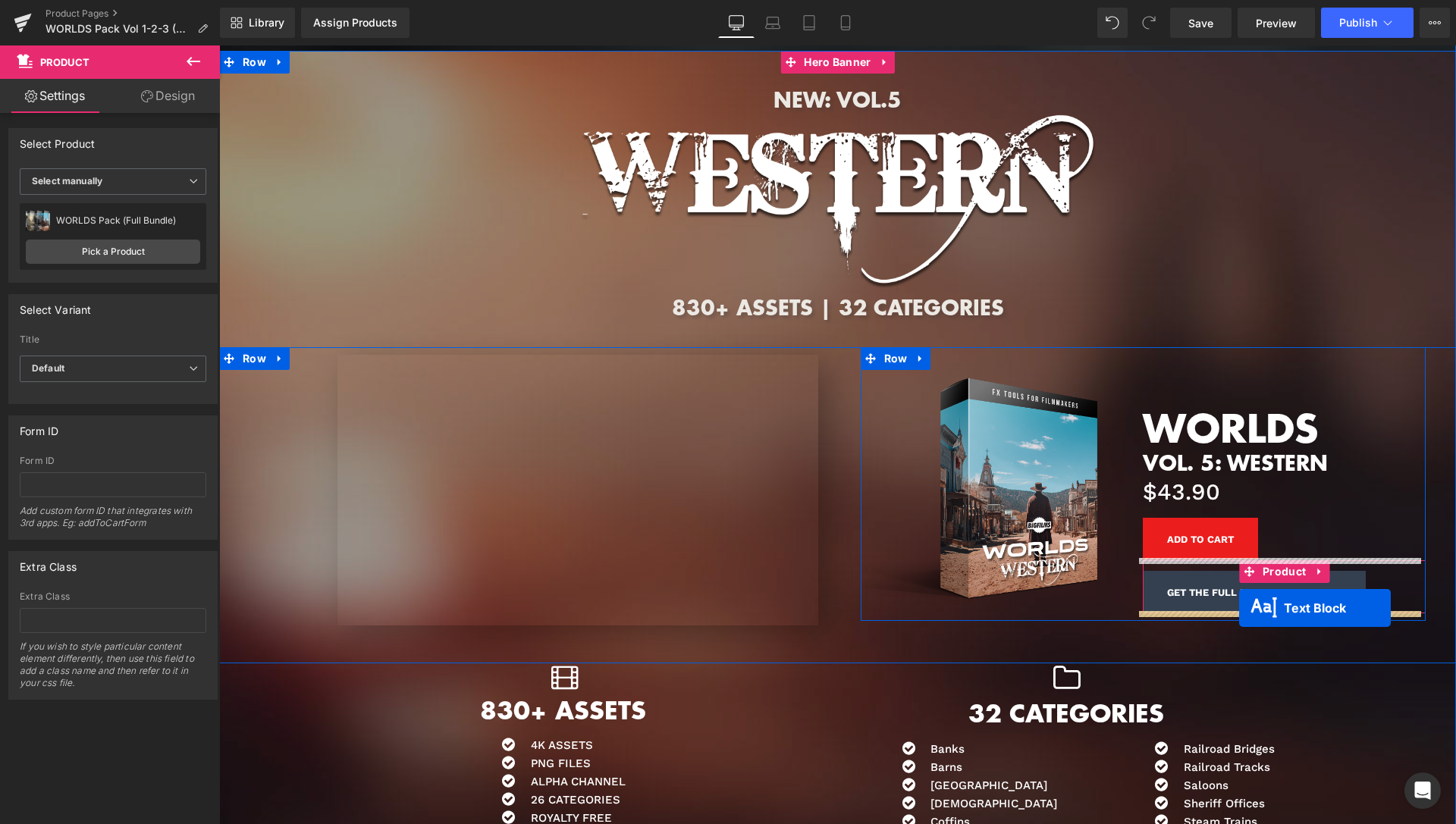
drag, startPoint x: 1239, startPoint y: 433, endPoint x: 1239, endPoint y: 608, distance: 175.0
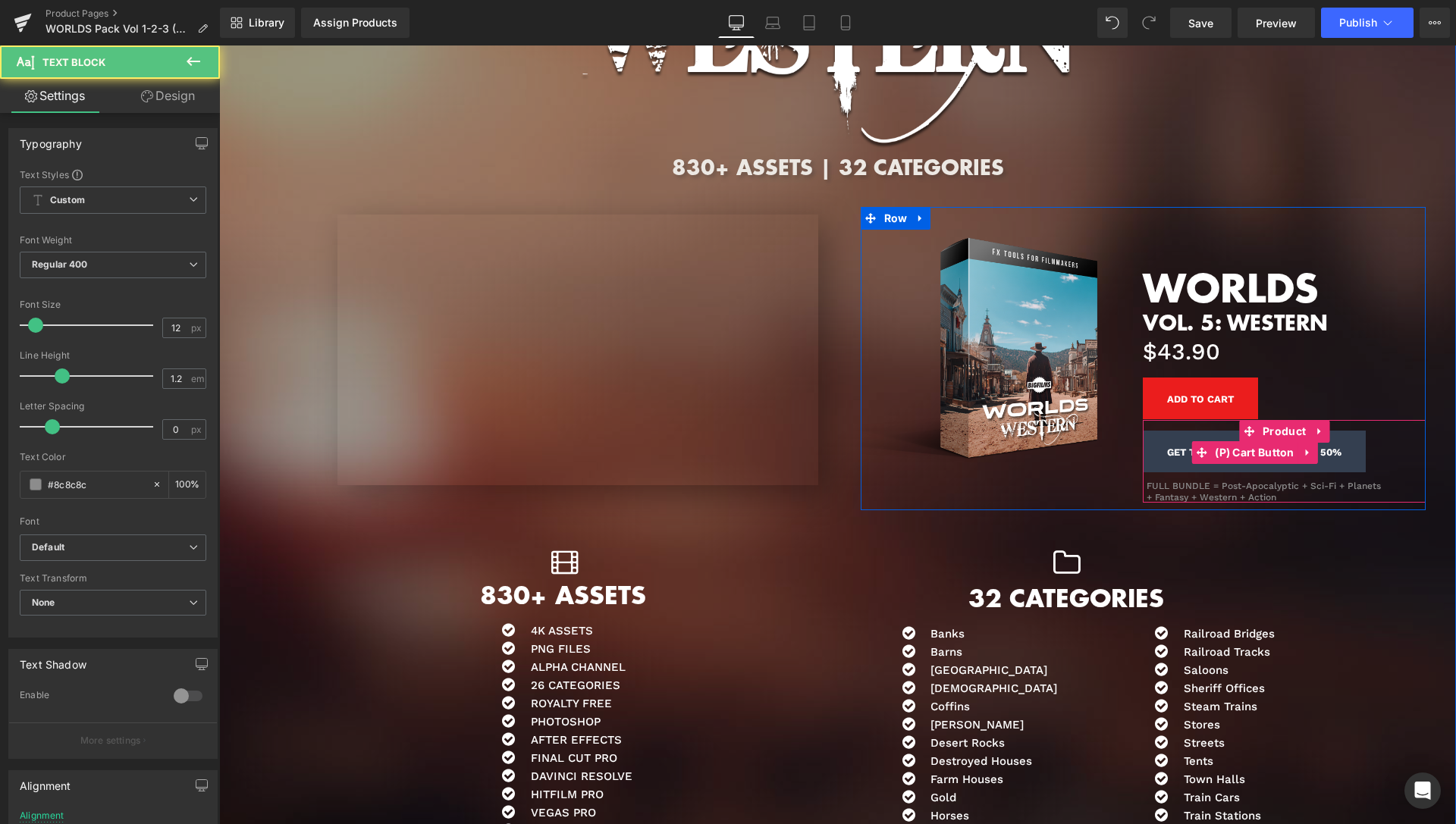
scroll to position [6829, 0]
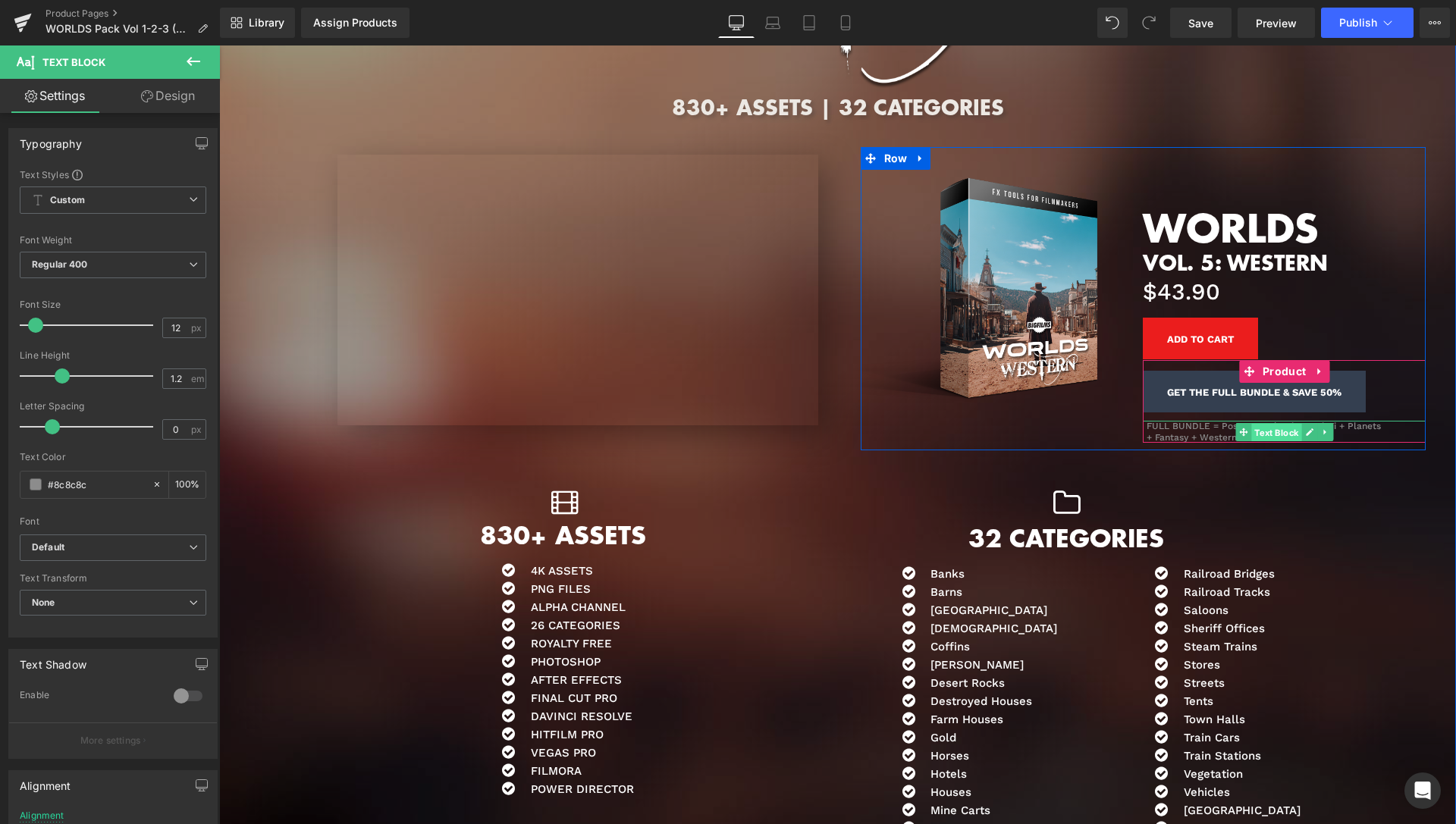
click at [1269, 430] on span "Text Block" at bounding box center [1276, 433] width 50 height 18
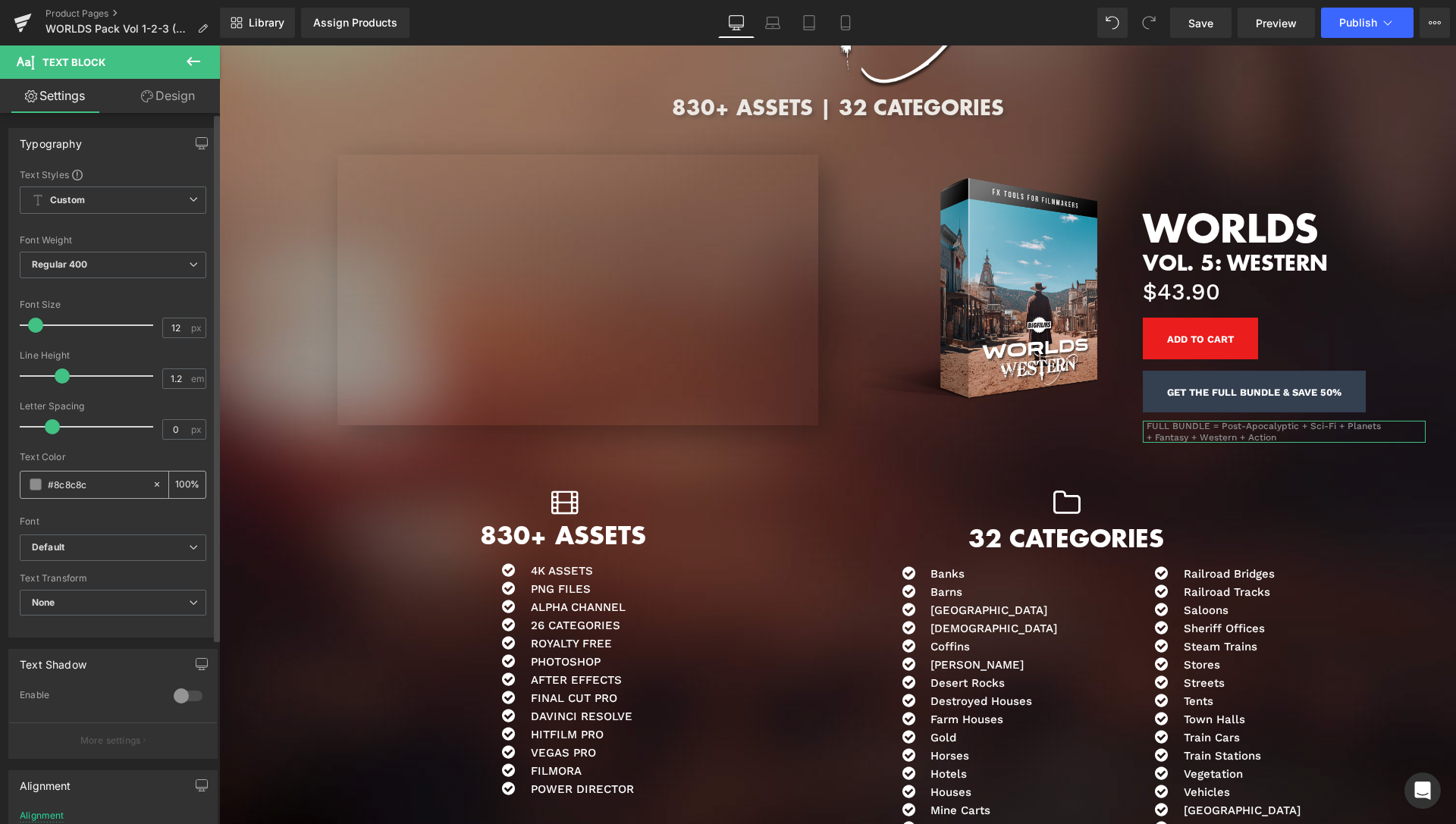
click at [35, 480] on span at bounding box center [36, 485] width 12 height 12
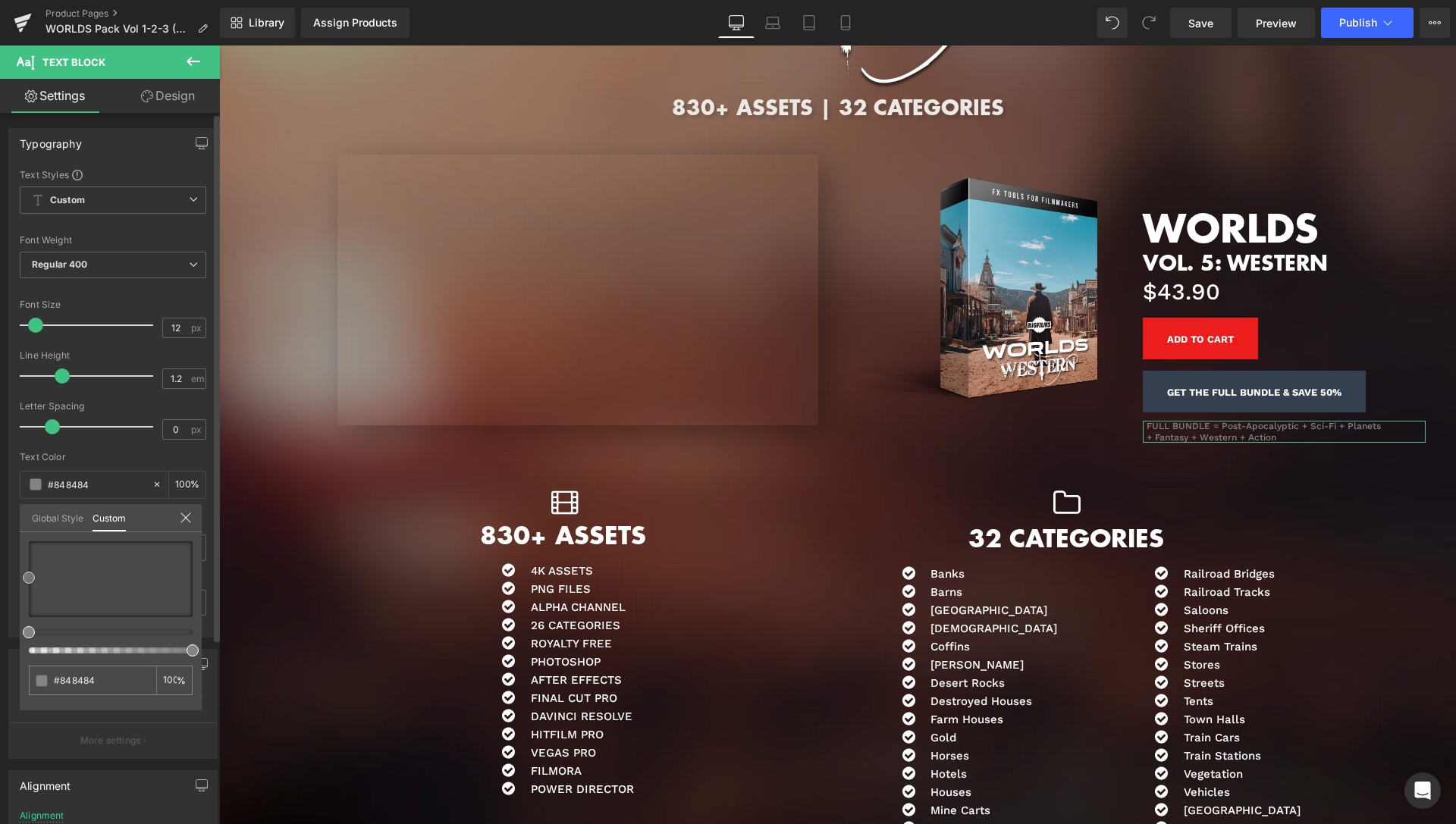
click at [26, 575] on span at bounding box center [29, 578] width 12 height 12
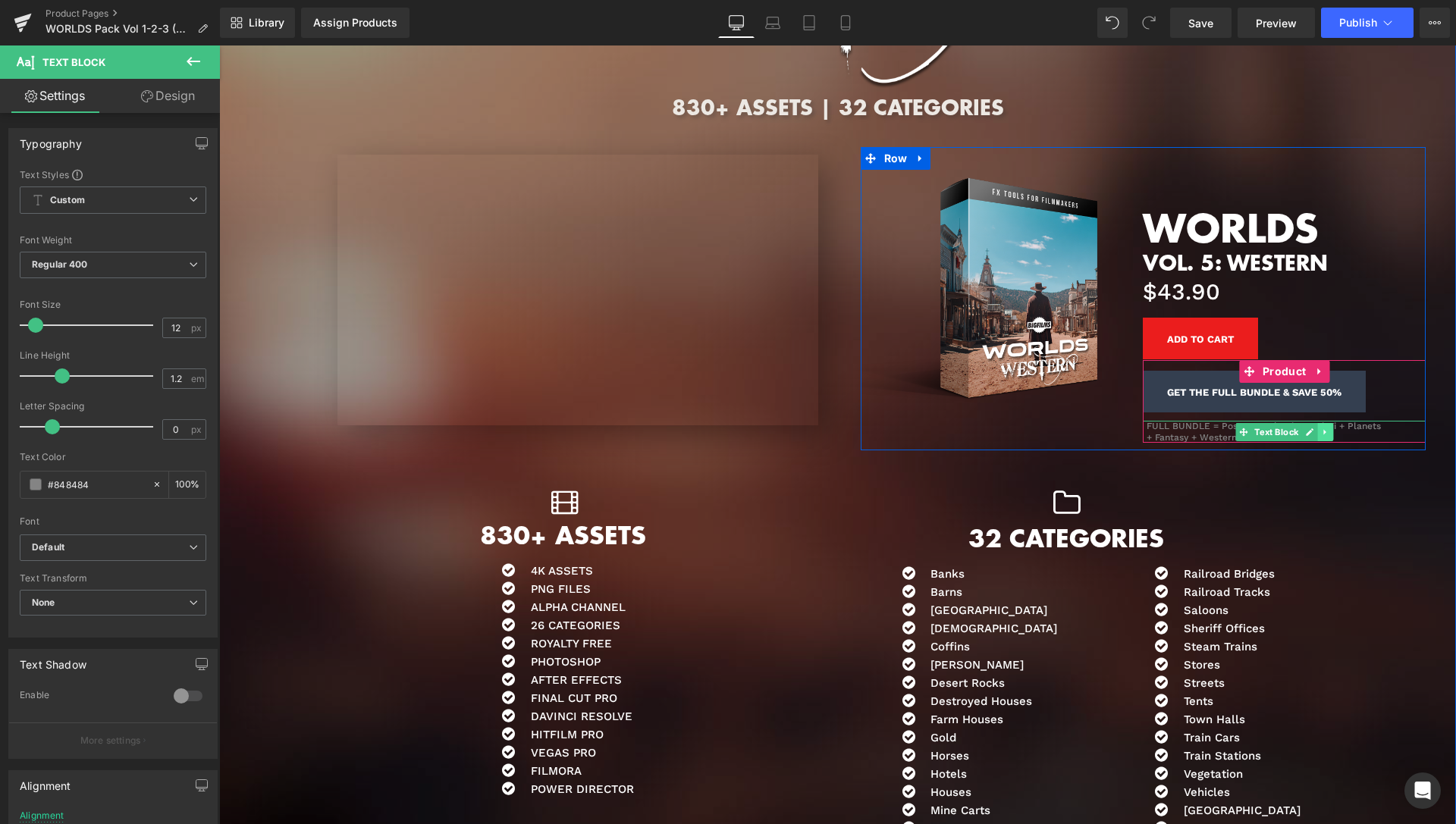
click at [1323, 430] on icon at bounding box center [1323, 432] width 2 height 5
click at [1313, 433] on icon at bounding box center [1317, 433] width 9 height 9
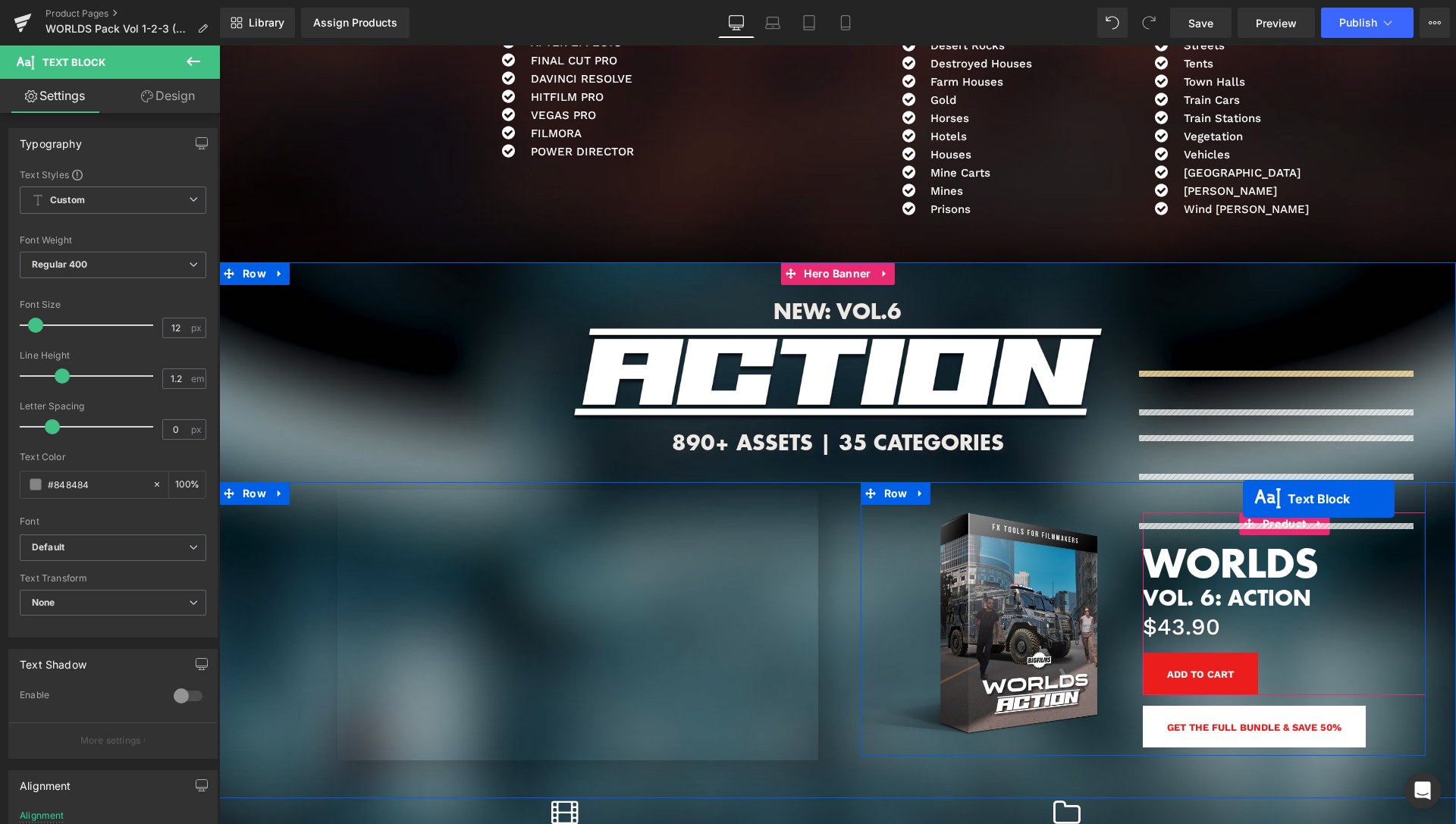
scroll to position [7757, 0]
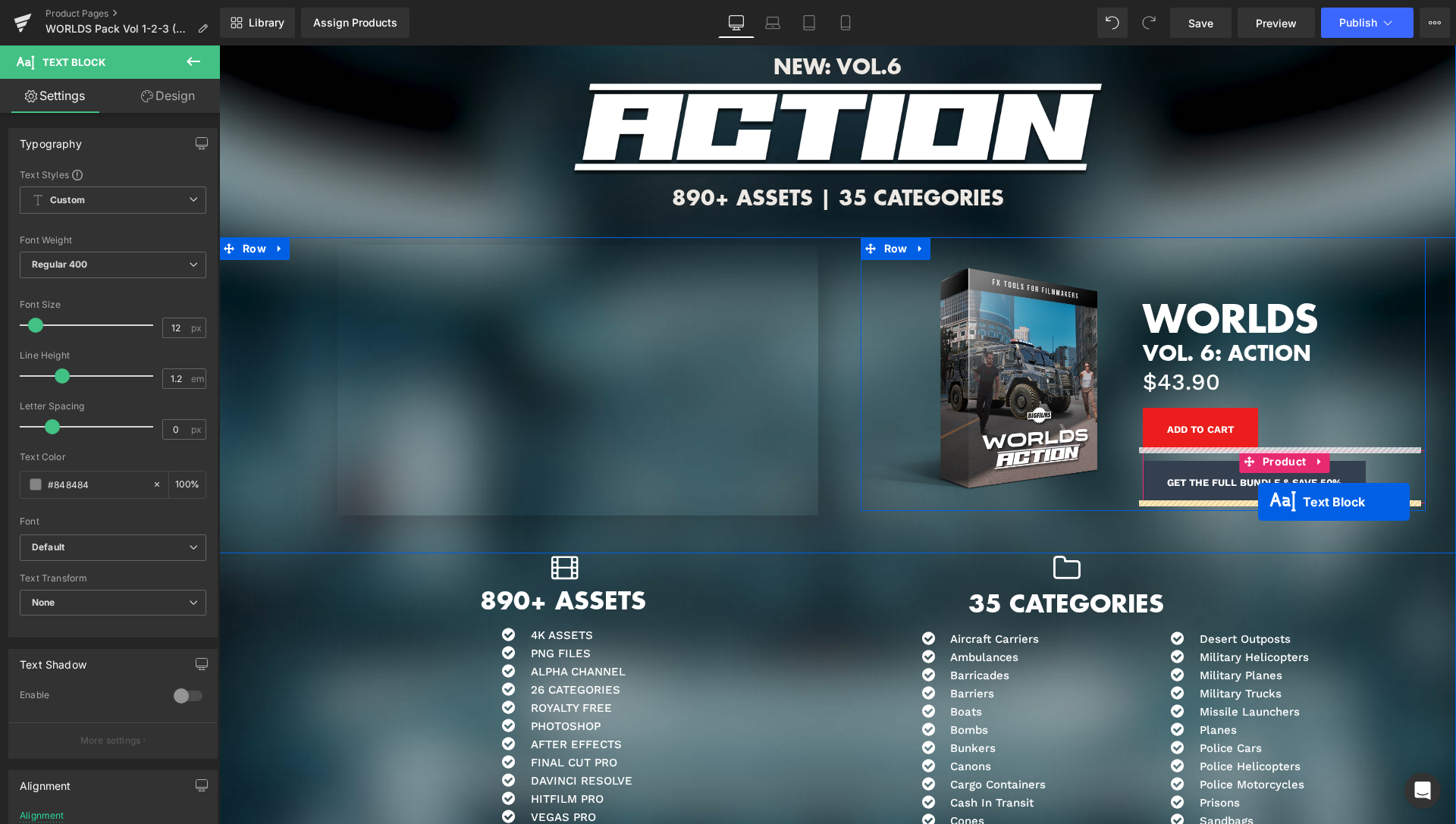
drag, startPoint x: 1239, startPoint y: 461, endPoint x: 1258, endPoint y: 502, distance: 45.2
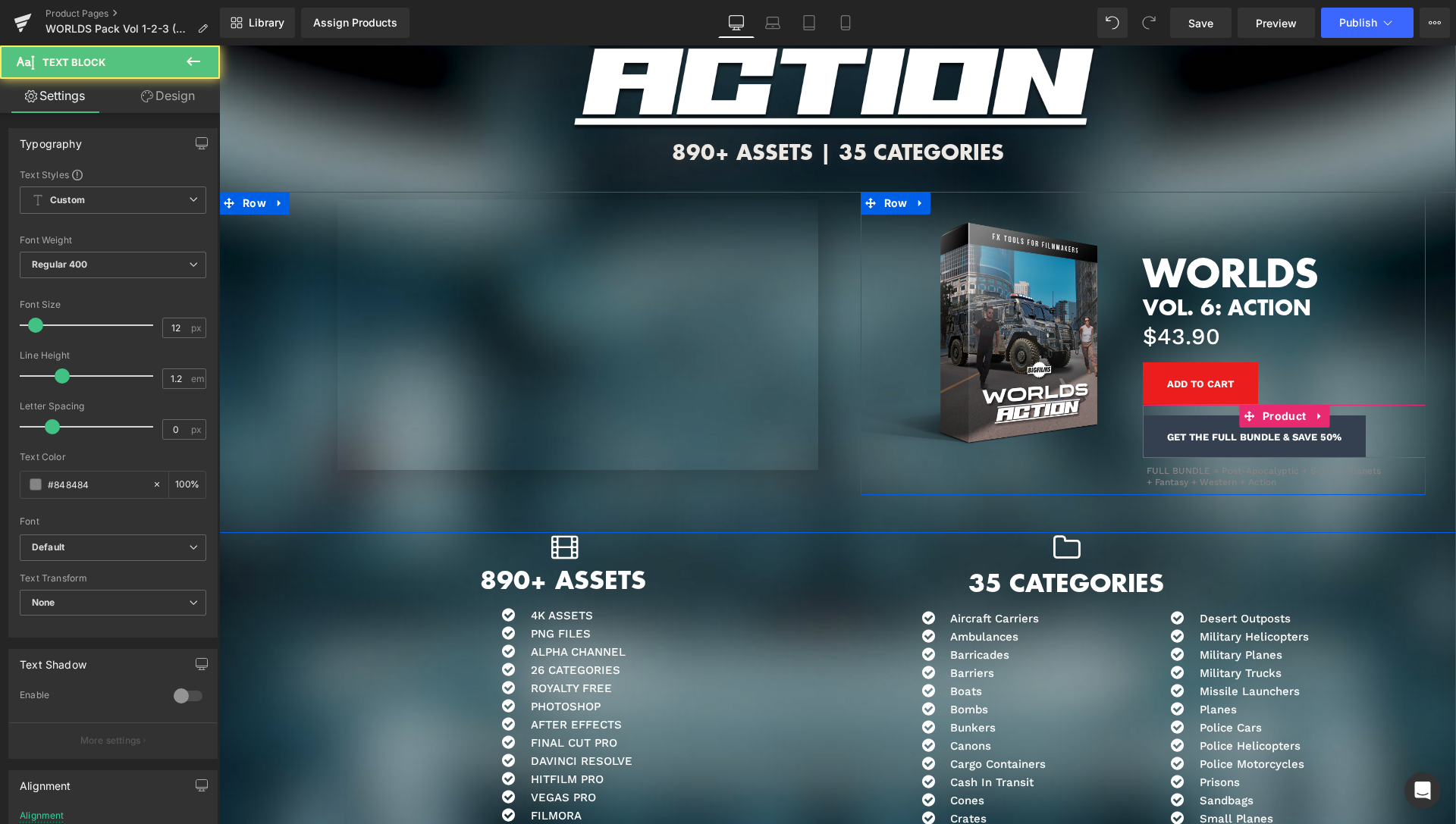
scroll to position [7711, 0]
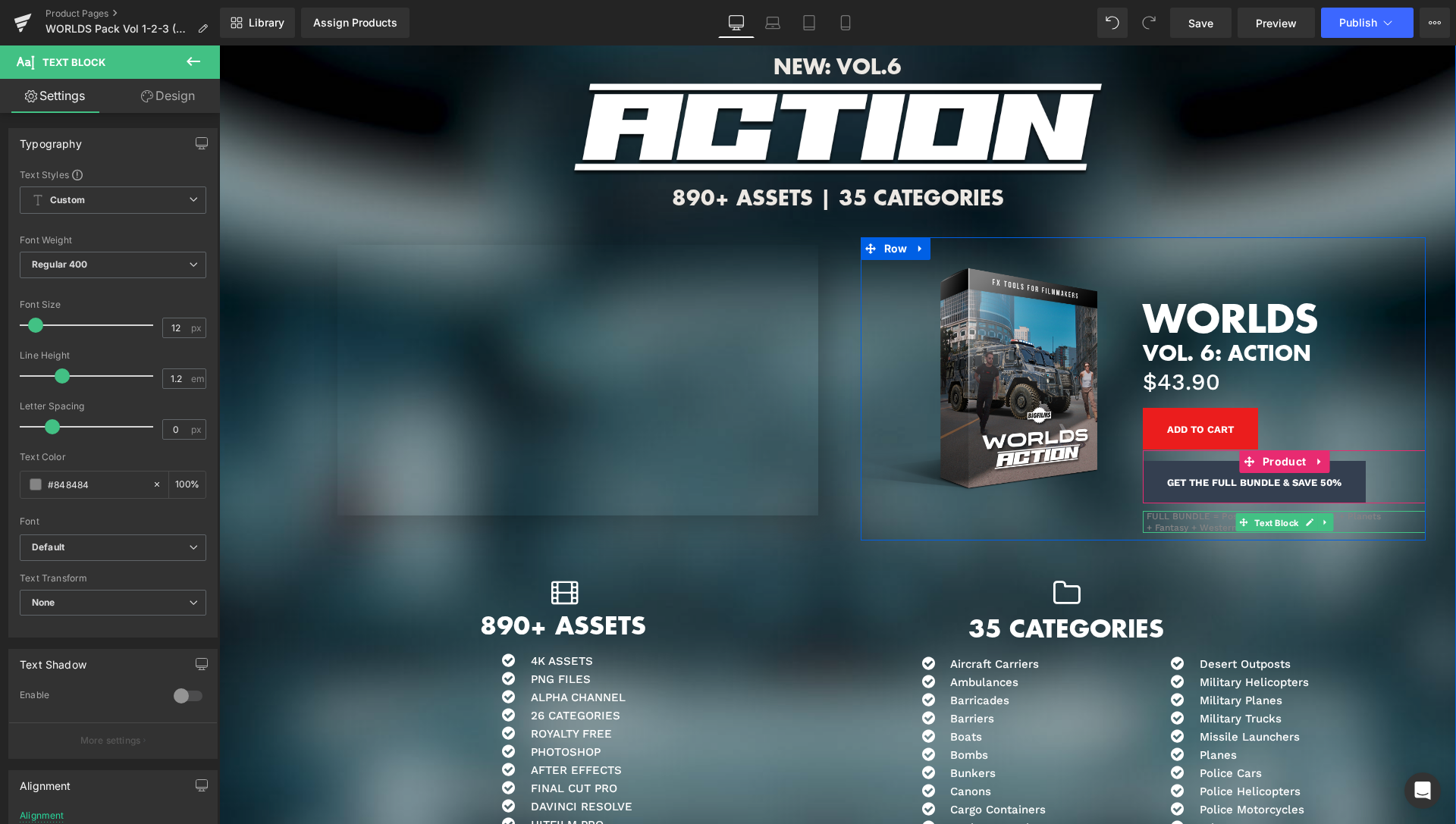
drag, startPoint x: 1271, startPoint y: 516, endPoint x: 1002, endPoint y: 530, distance: 269.4
click at [1272, 516] on span "Text Block" at bounding box center [1276, 523] width 50 height 18
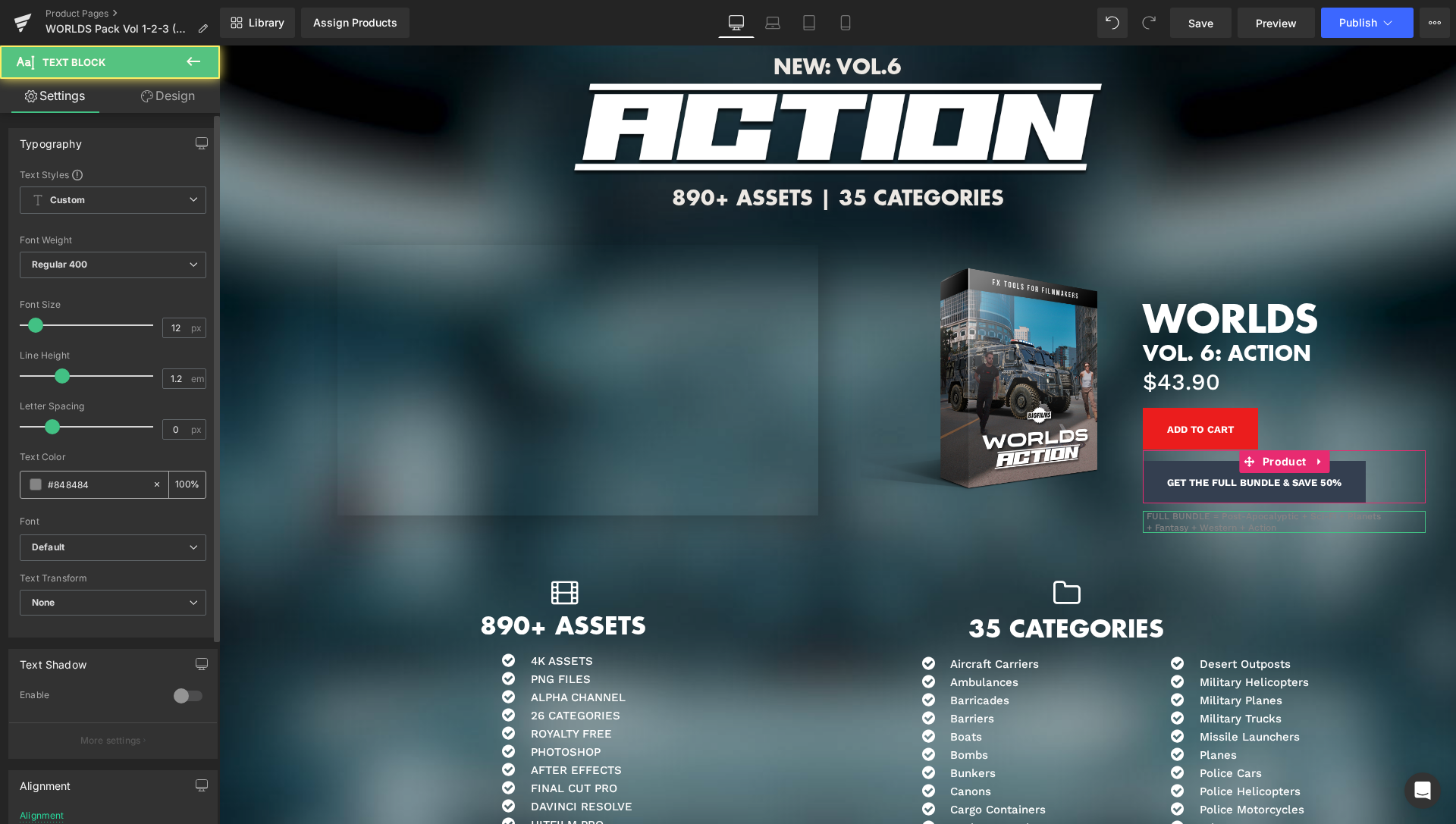
click at [30, 485] on span at bounding box center [36, 485] width 12 height 12
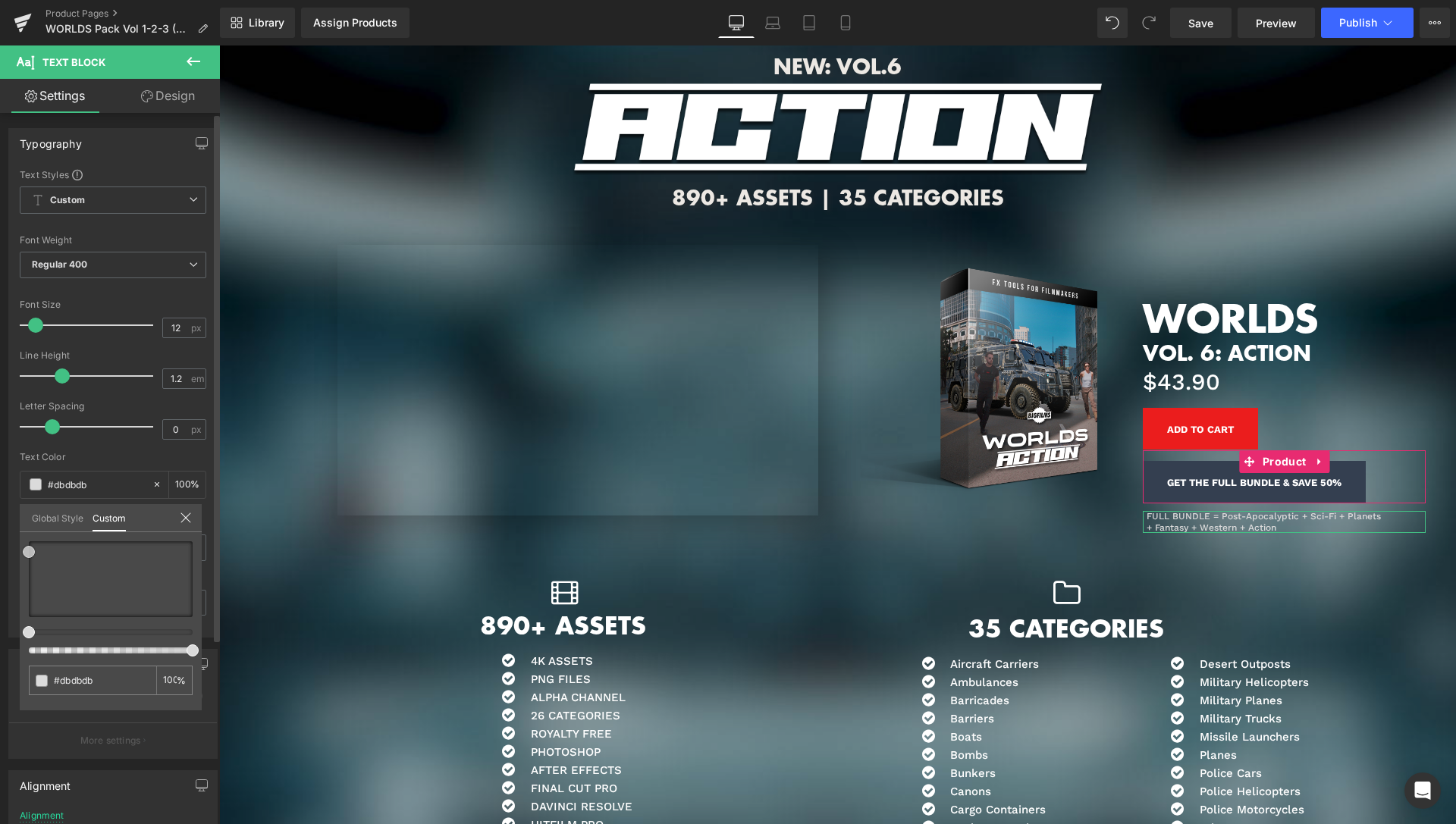
drag, startPoint x: 52, startPoint y: 564, endPoint x: 9, endPoint y: 552, distance: 44.6
click at [9, 552] on div "Typography Text Styles Custom Custom Setup Global Style Custom Setup Global Sty…" at bounding box center [113, 377] width 227 height 521
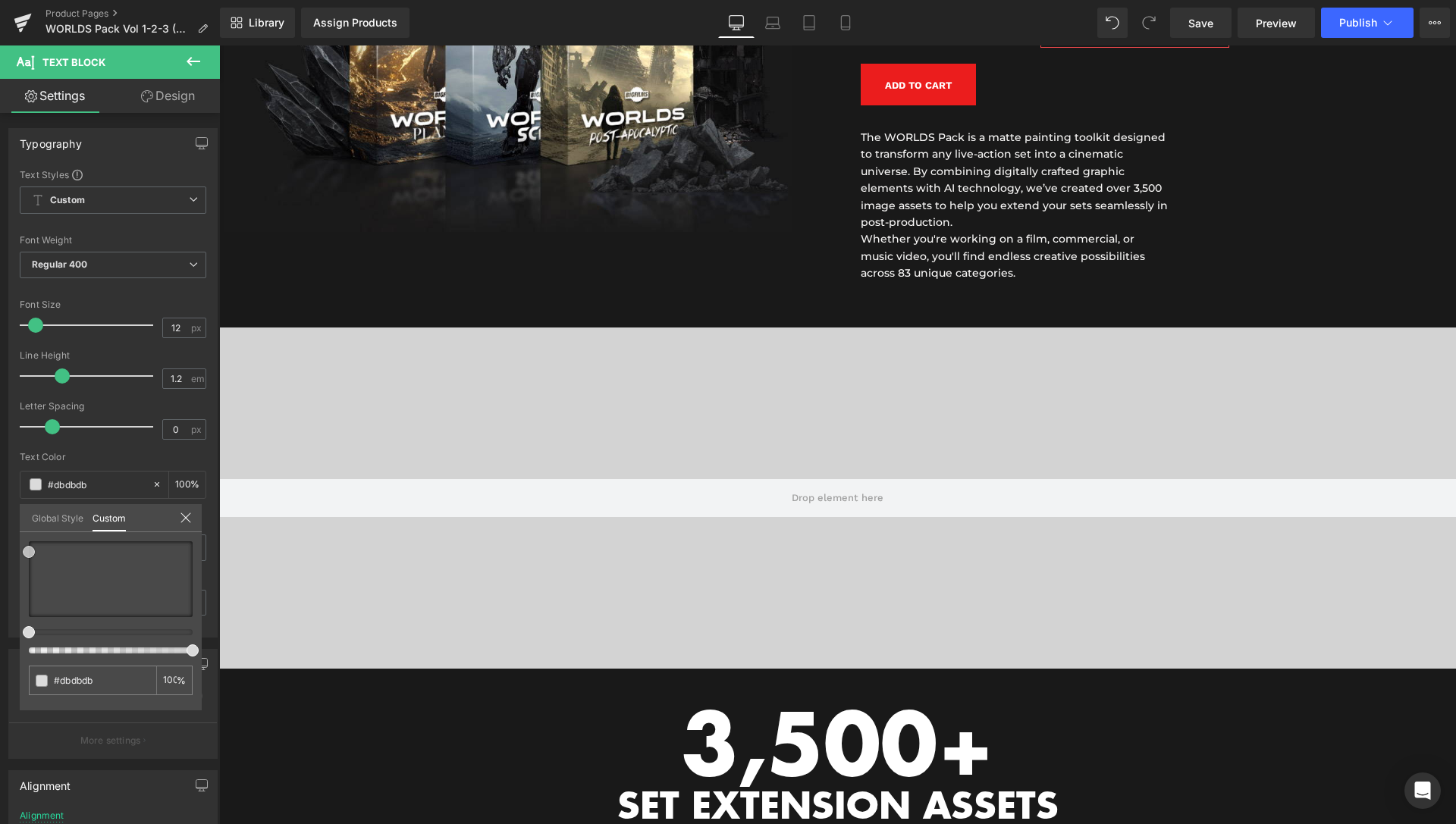
scroll to position [618, 0]
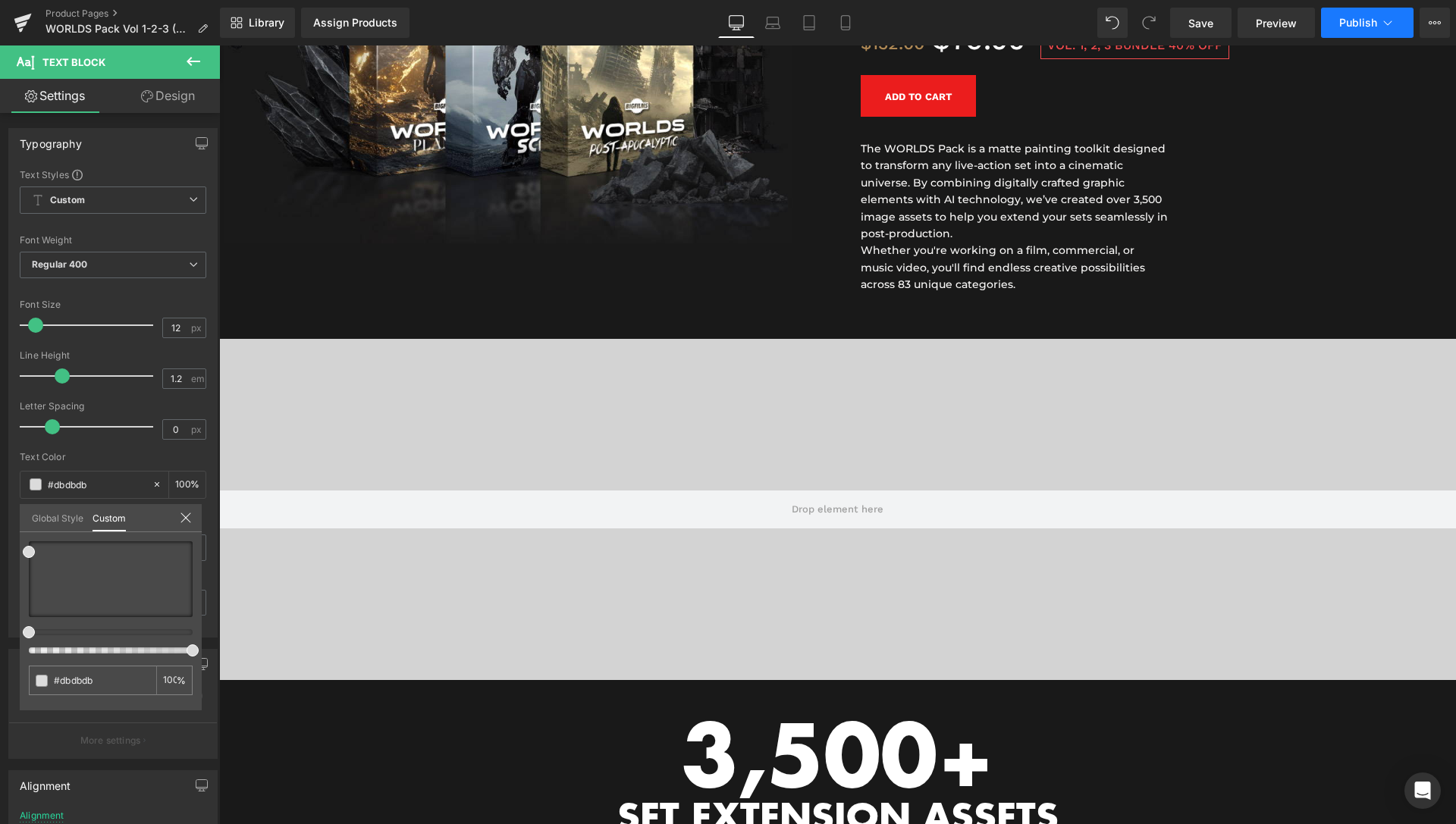
click at [1380, 34] on button "Publish" at bounding box center [1367, 23] width 93 height 30
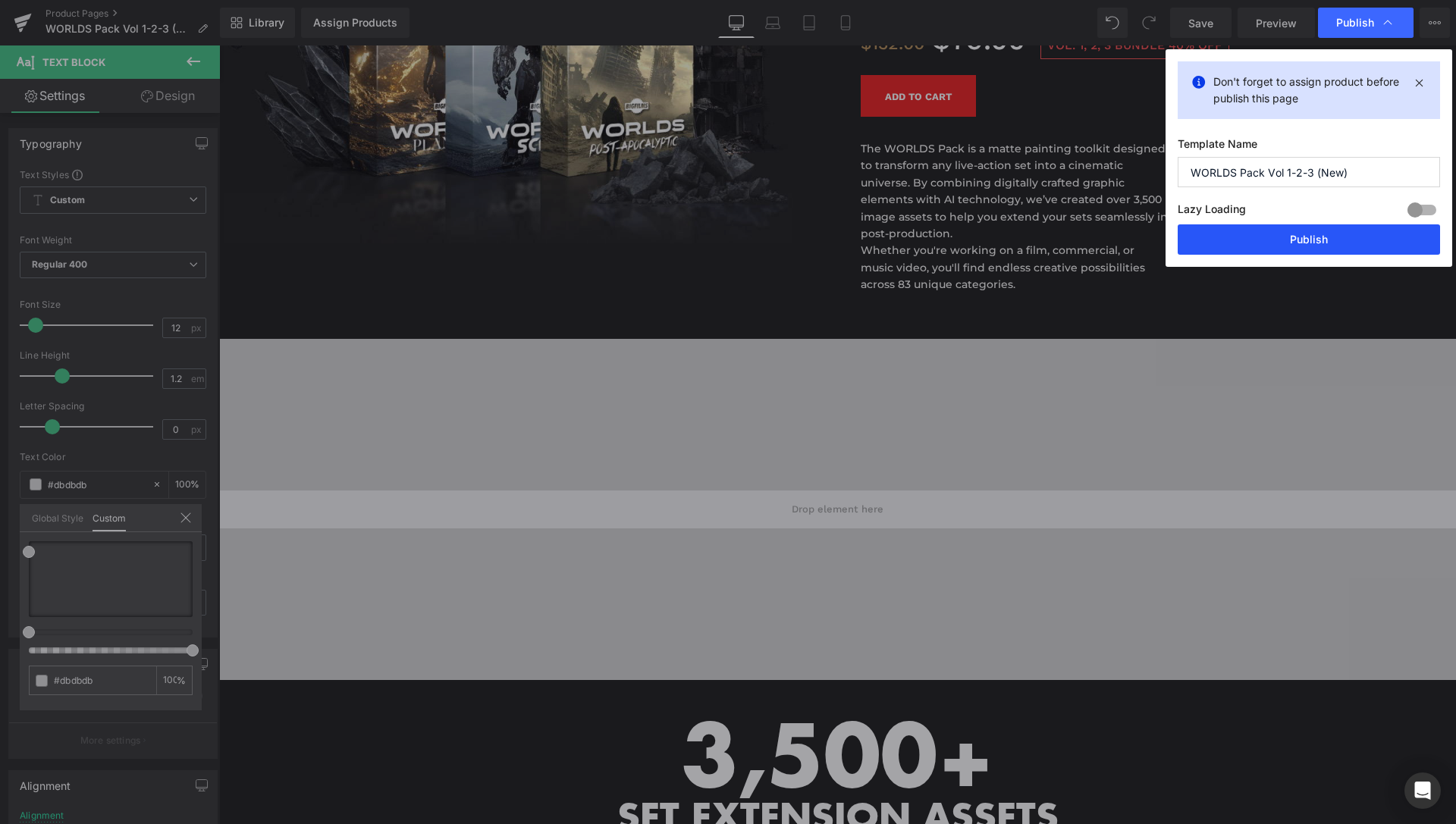
click at [0, 0] on button "Publish" at bounding box center [0, 0] width 0 height 0
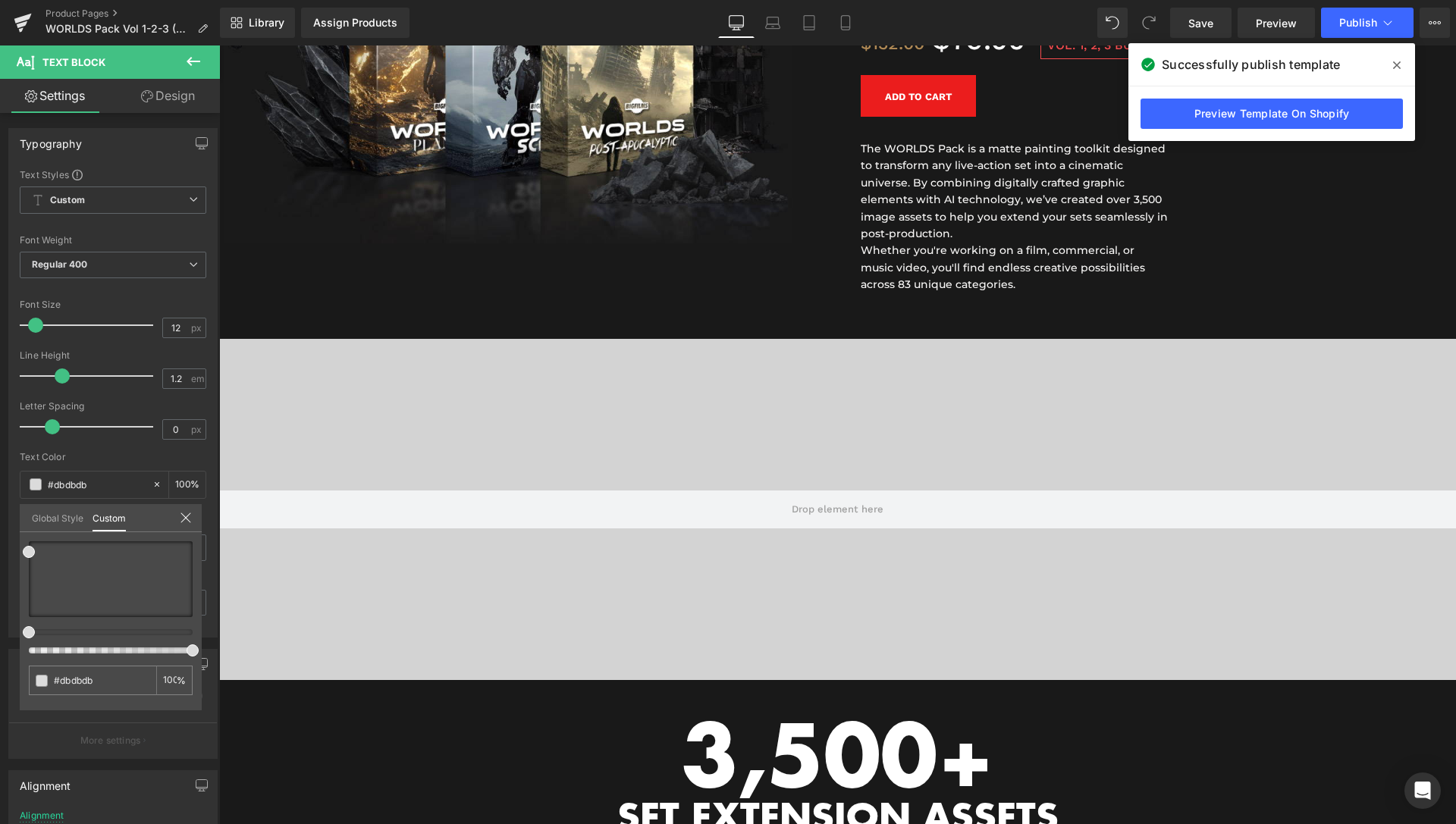
click at [1393, 65] on icon at bounding box center [1397, 65] width 8 height 12
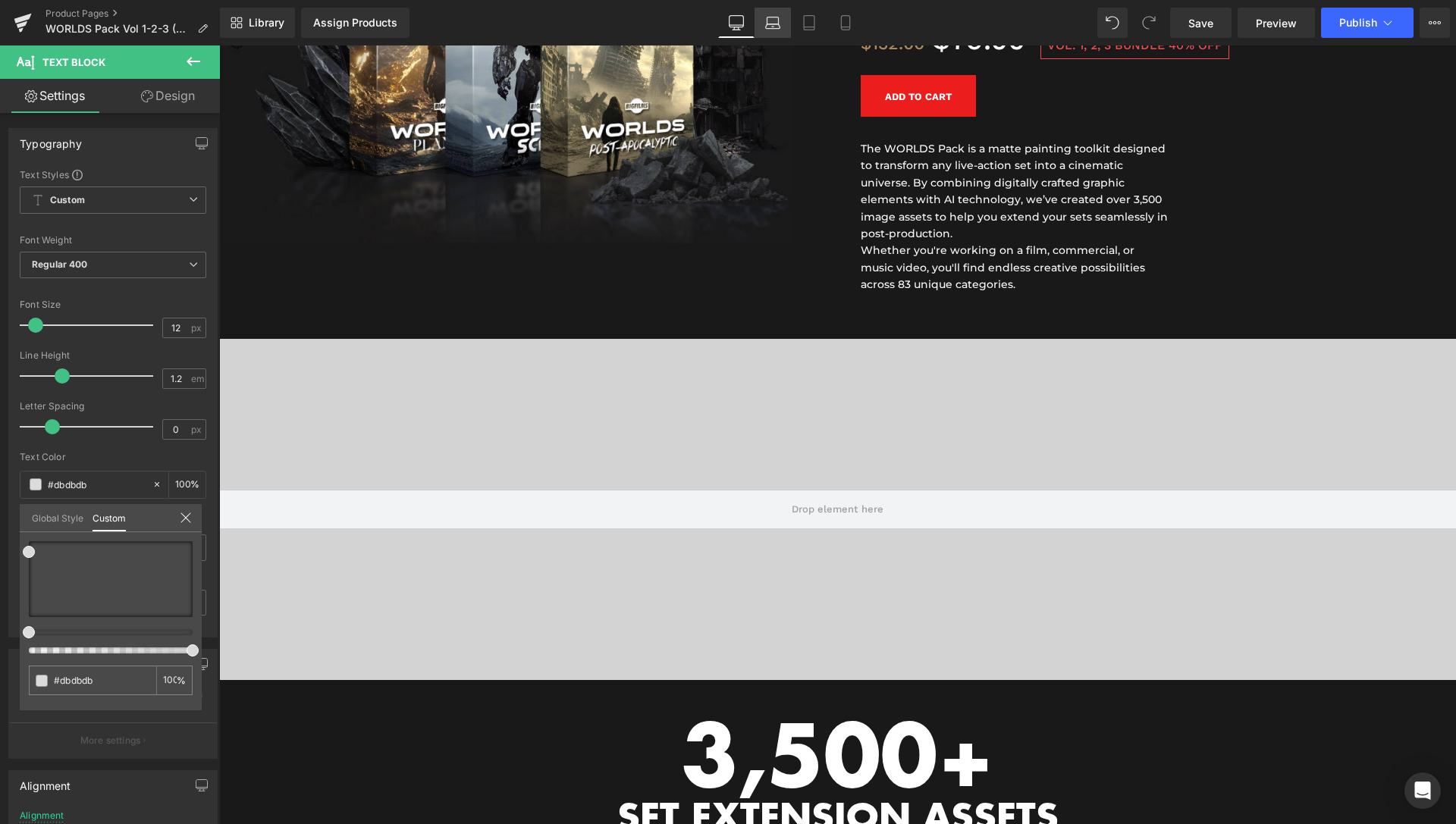
click at [776, 23] on icon at bounding box center [772, 22] width 15 height 15
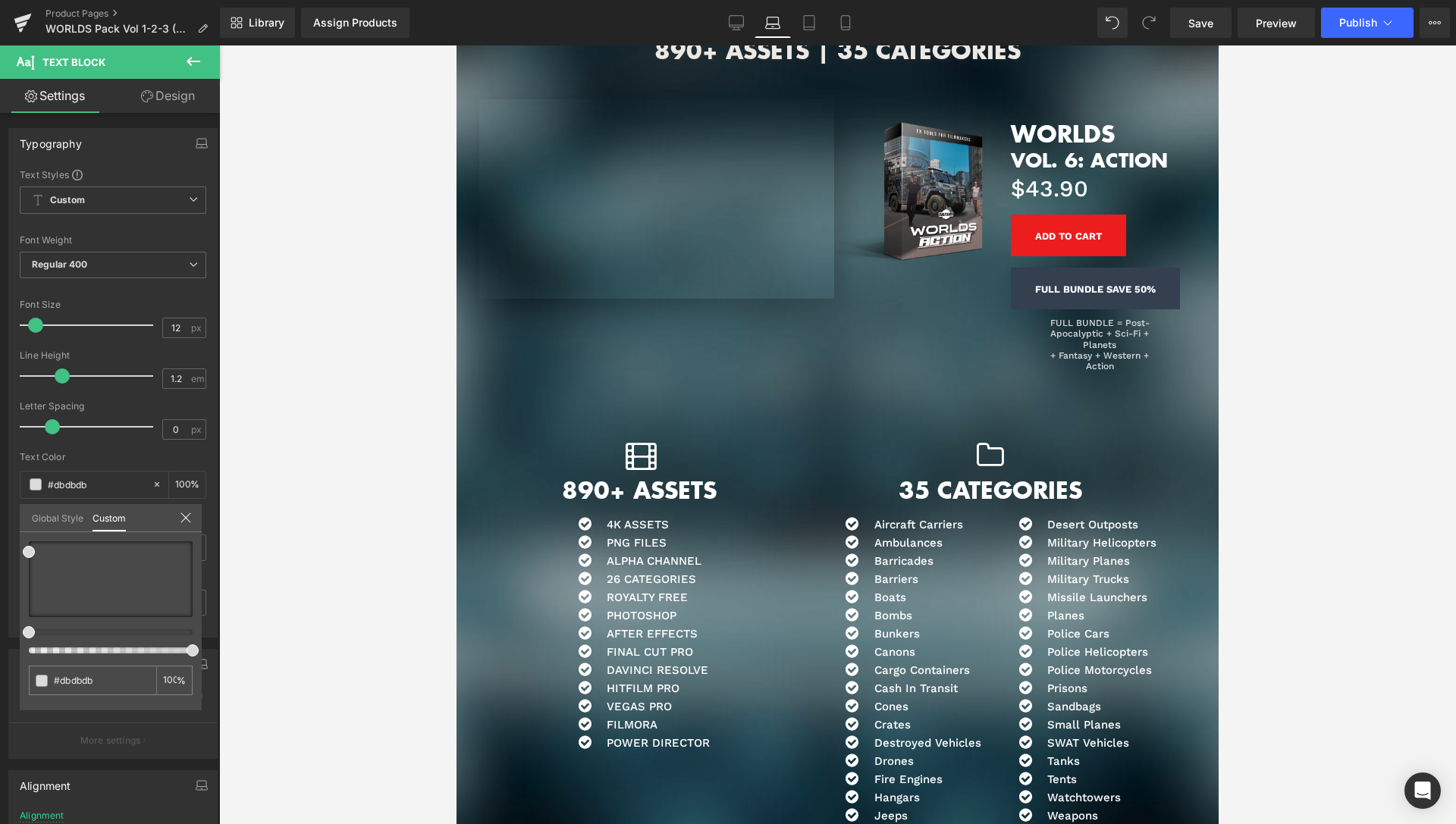
scroll to position [7069, 0]
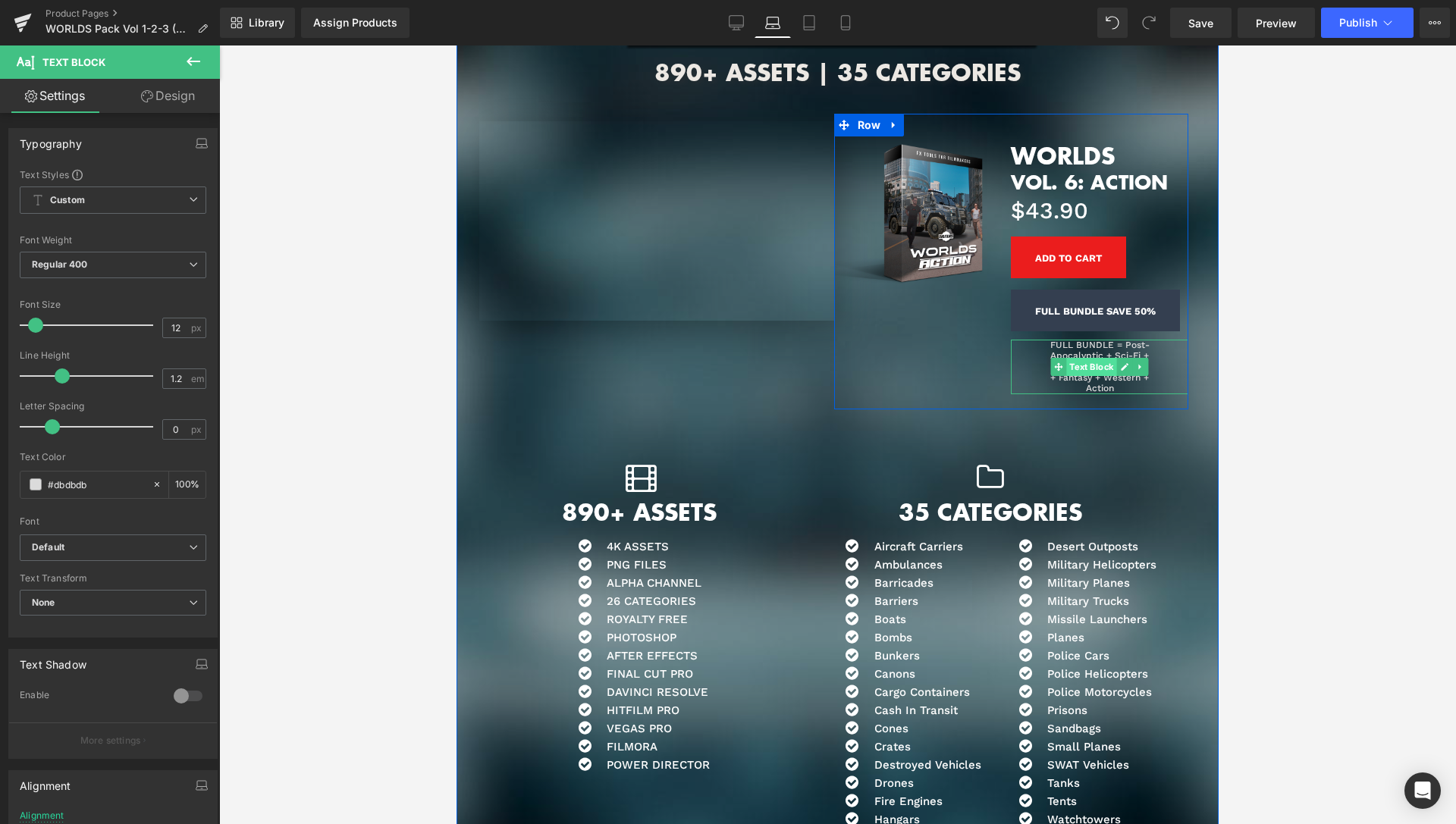
click at [1093, 358] on span "Text Block" at bounding box center [1092, 366] width 50 height 18
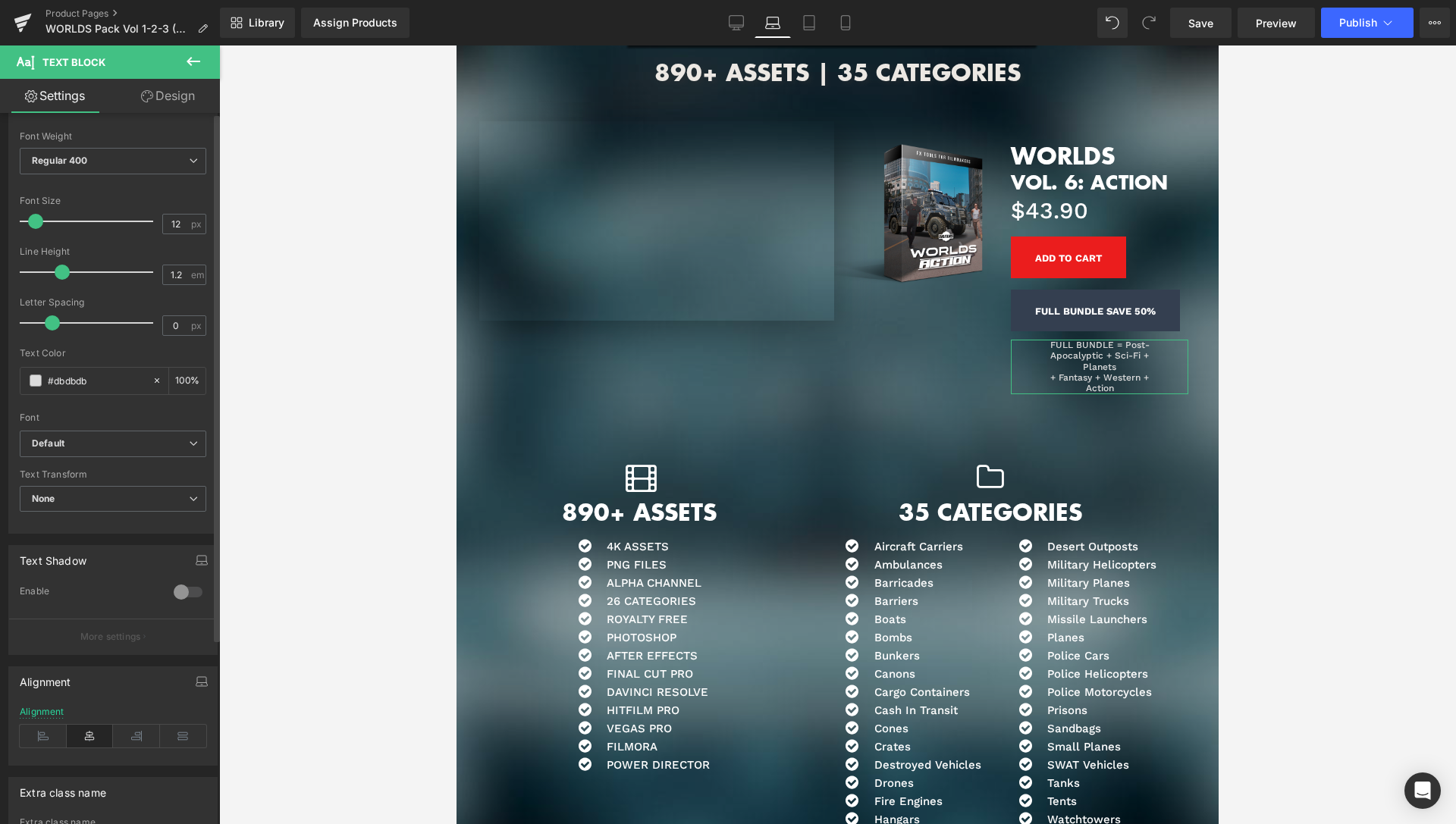
scroll to position [249, 0]
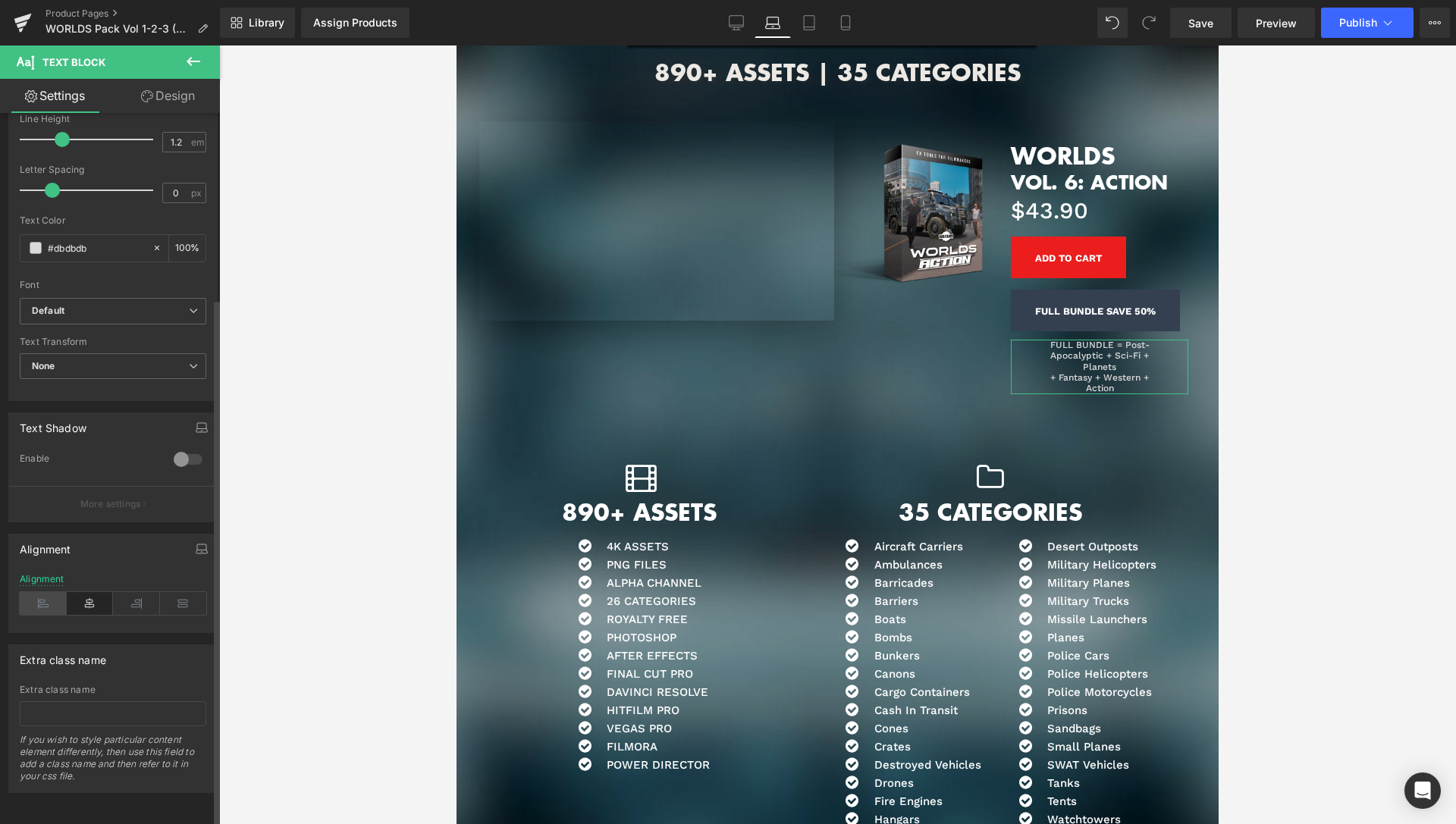
click at [40, 597] on icon at bounding box center [43, 603] width 47 height 23
click at [1093, 358] on span "Text Block" at bounding box center [1092, 366] width 50 height 18
click at [157, 93] on link "Design" at bounding box center [168, 96] width 110 height 34
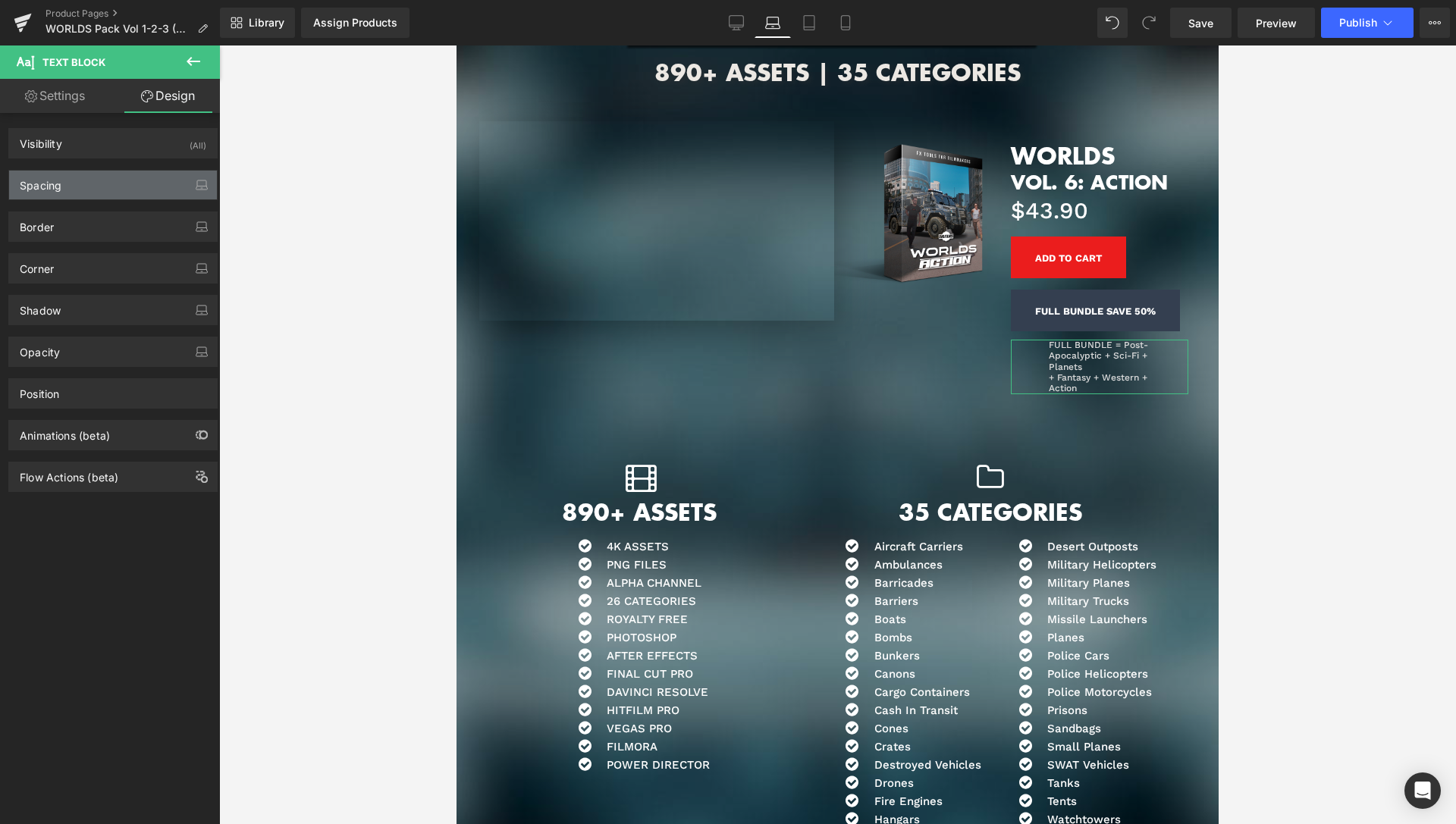
click at [128, 195] on div "Spacing" at bounding box center [113, 185] width 208 height 29
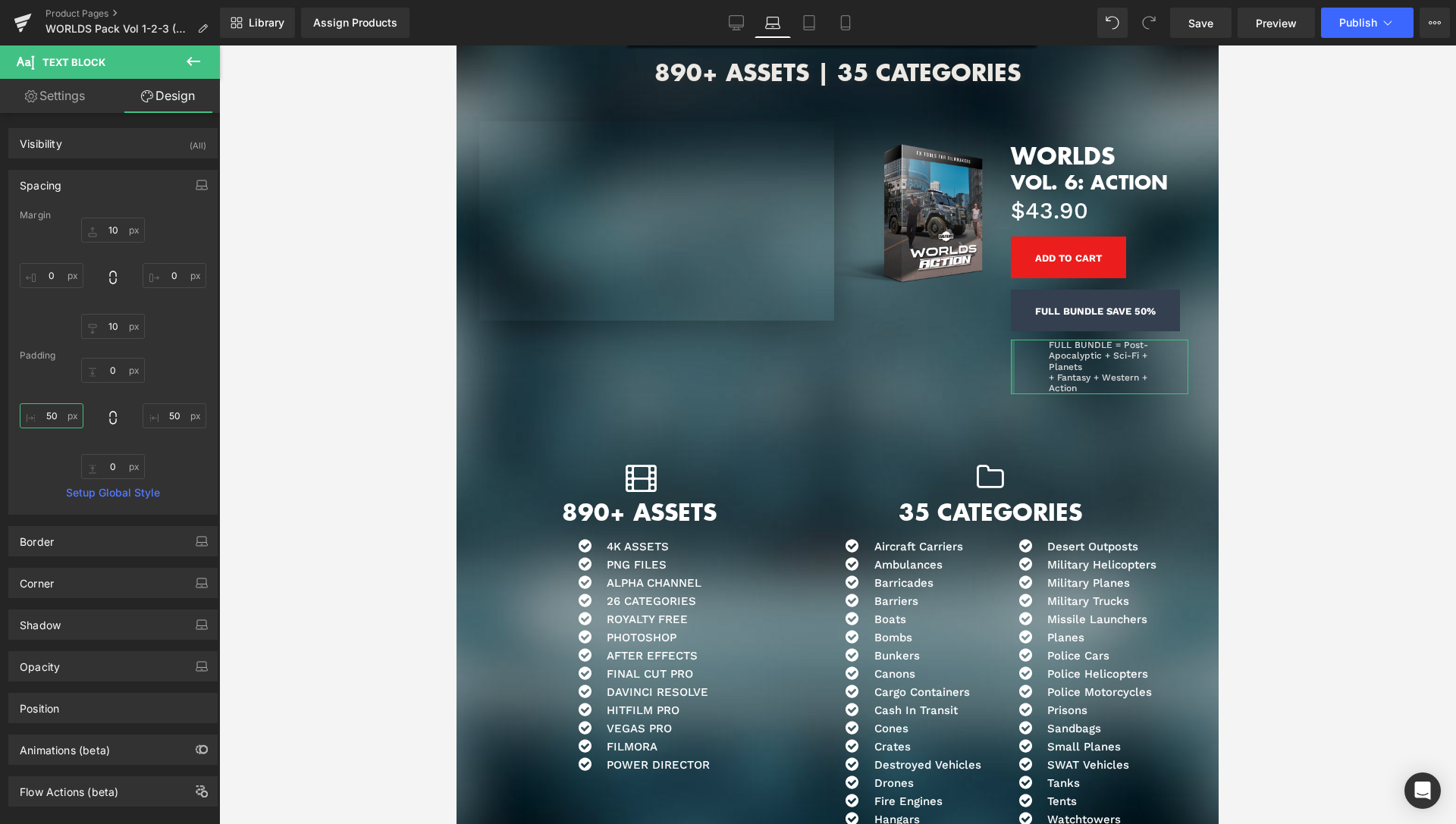
click at [52, 421] on input "50" at bounding box center [51, 416] width 64 height 25
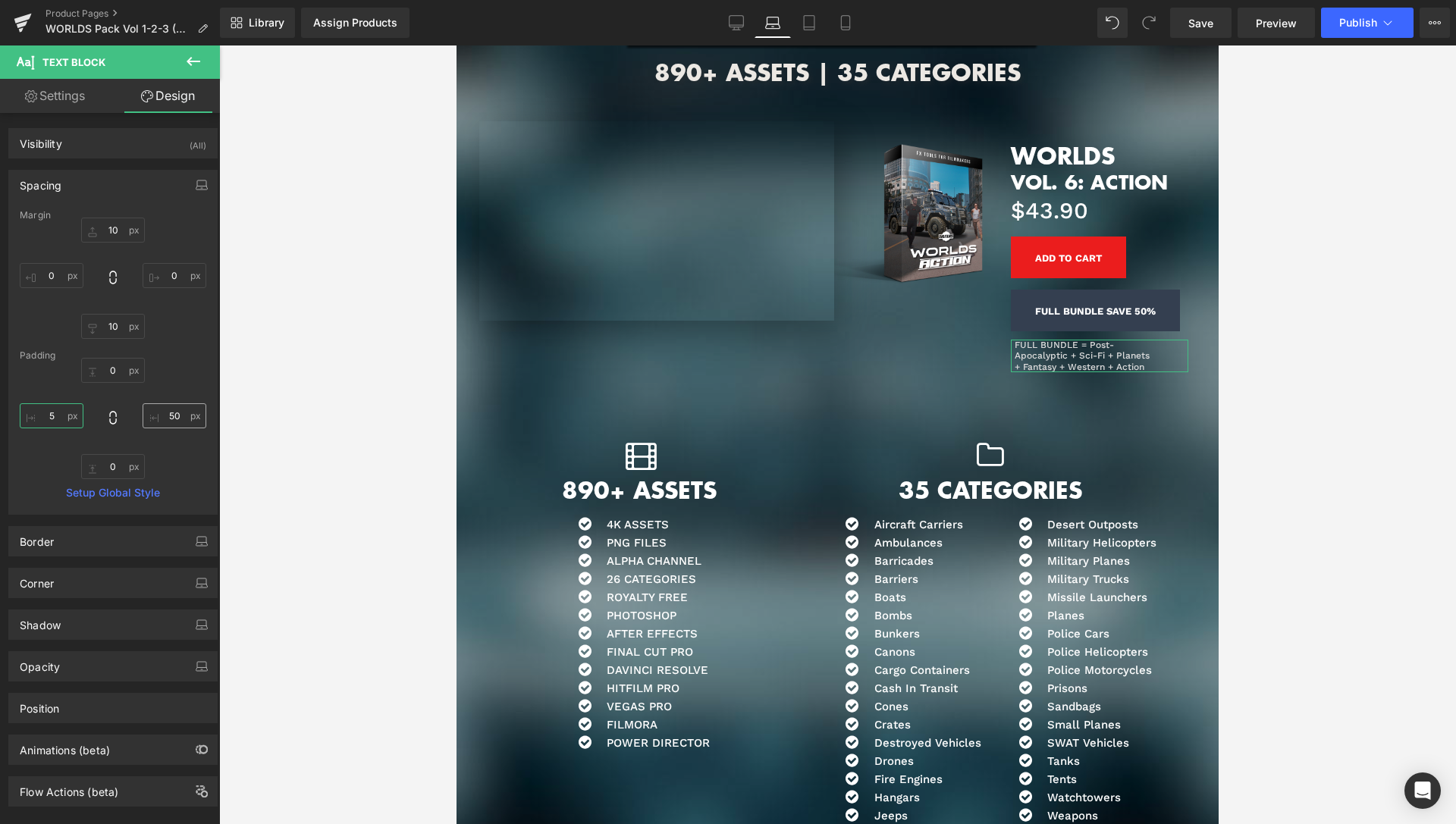
type input "5"
click at [158, 416] on input "50" at bounding box center [175, 416] width 64 height 25
type input "0"
click at [1080, 347] on span "Text Block" at bounding box center [1092, 355] width 50 height 18
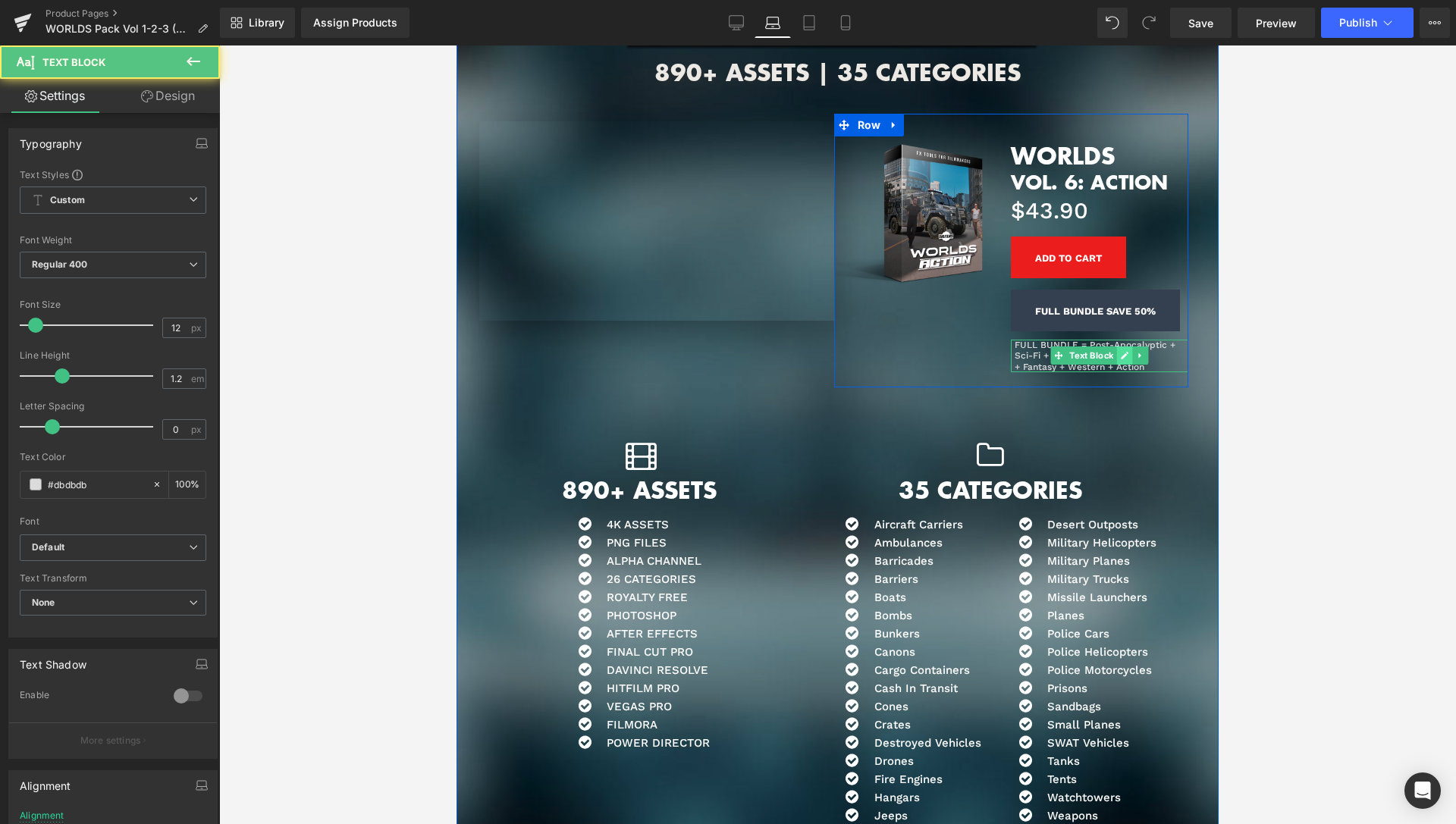
click at [1121, 351] on icon at bounding box center [1125, 355] width 9 height 9
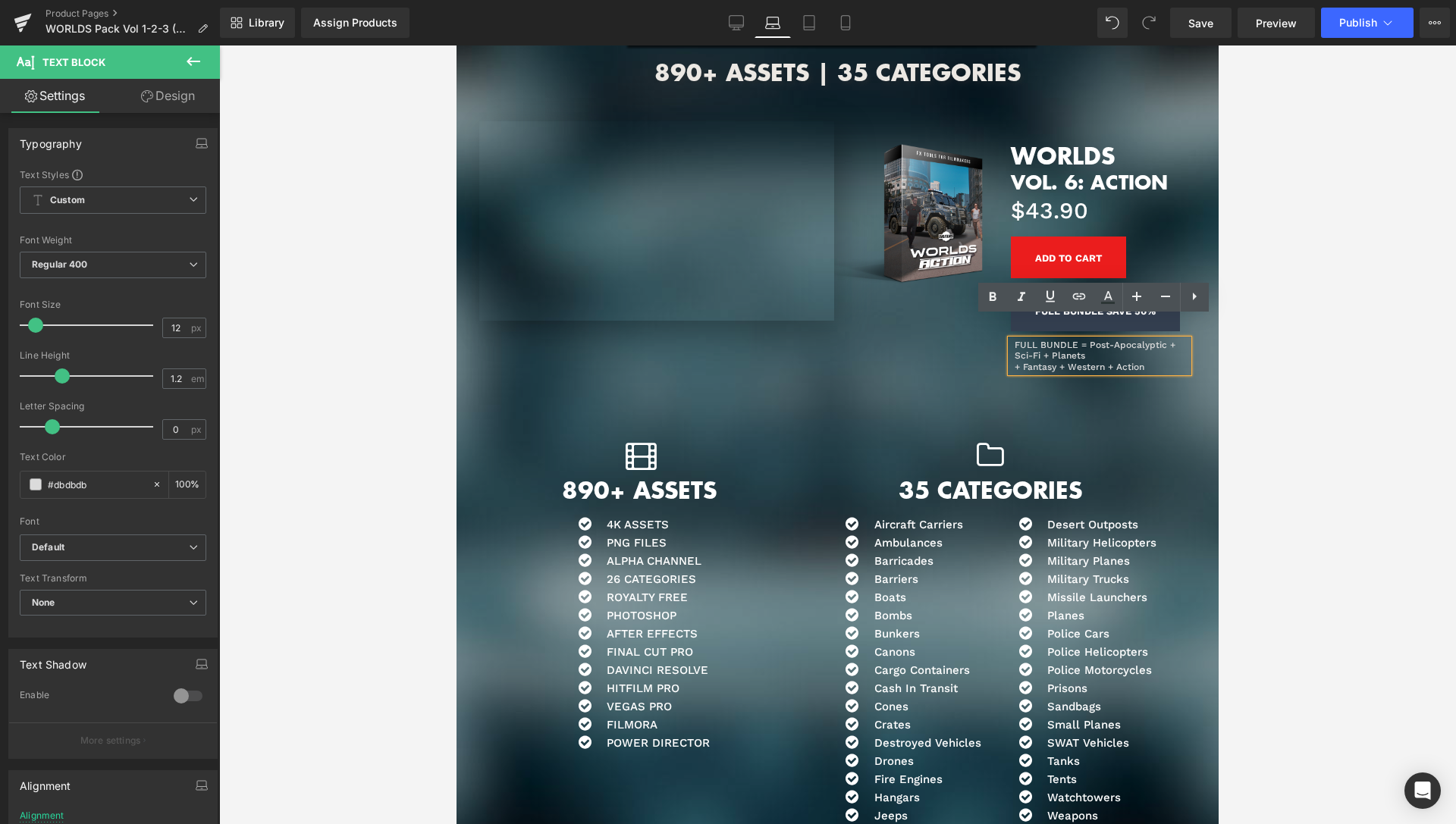
click at [1401, 332] on div at bounding box center [837, 434] width 1237 height 779
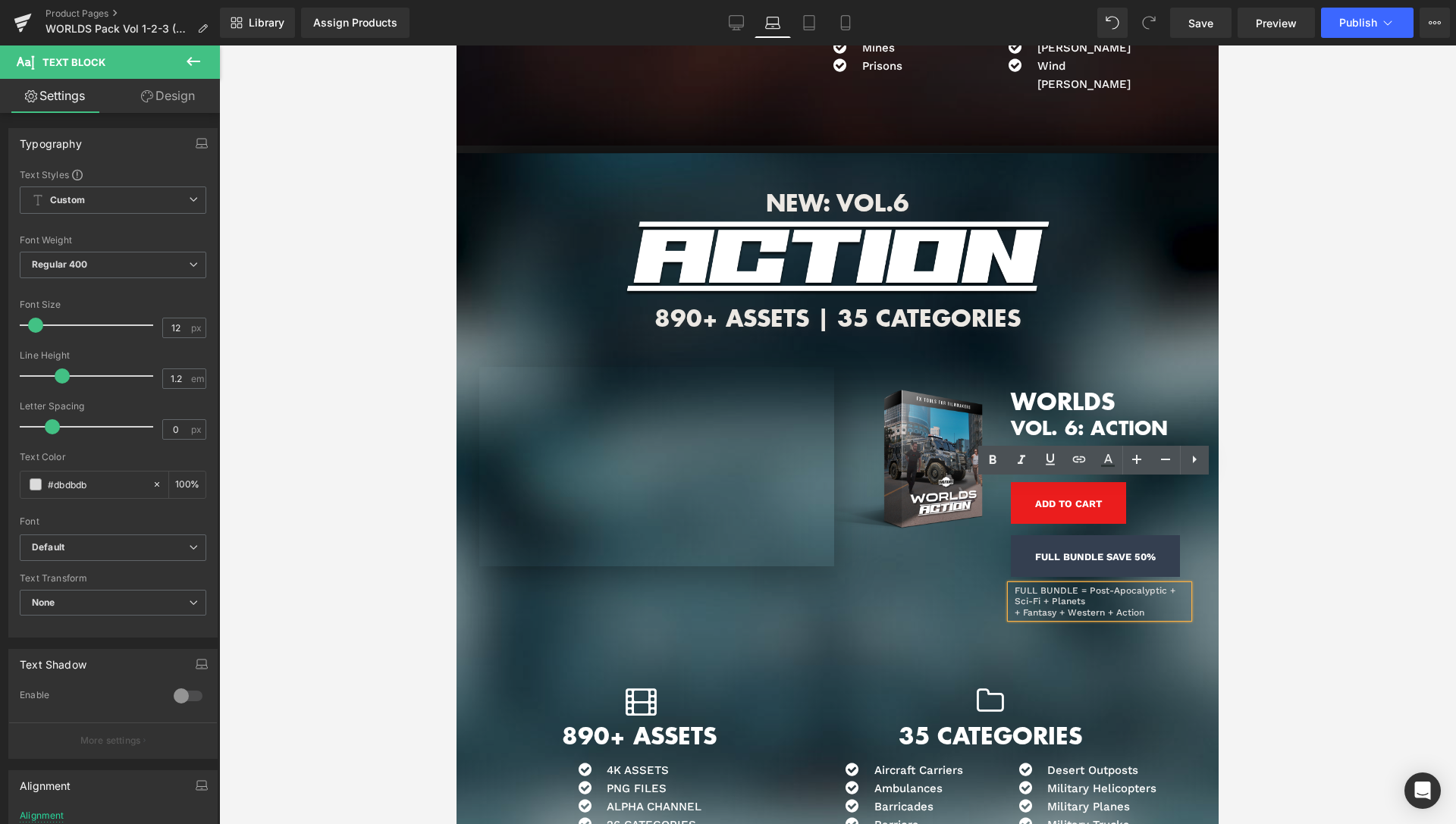
scroll to position [7000, 0]
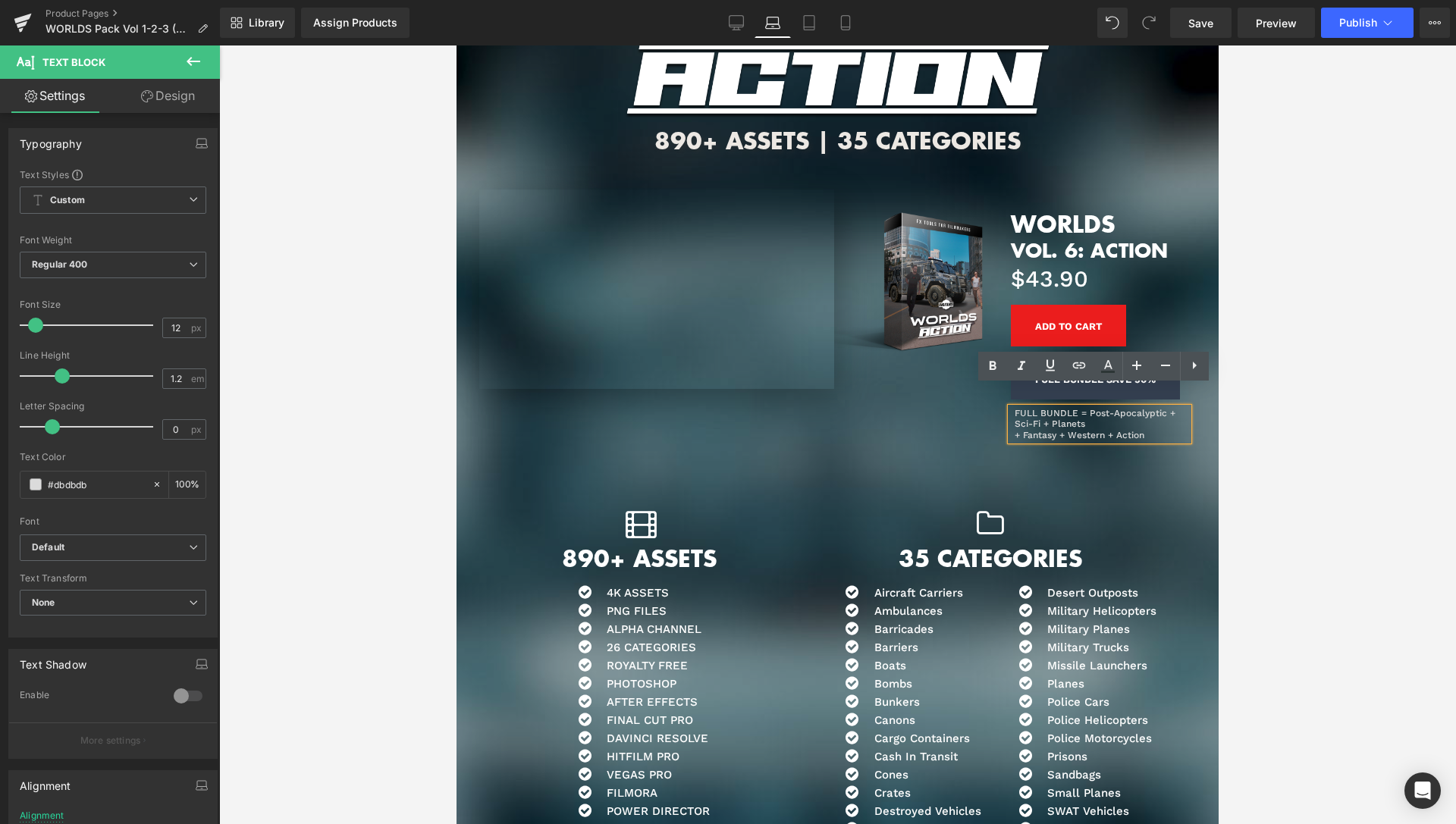
click at [1348, 398] on div at bounding box center [837, 434] width 1237 height 779
drag, startPoint x: 1278, startPoint y: 404, endPoint x: 719, endPoint y: 359, distance: 560.8
click at [1278, 404] on div at bounding box center [837, 434] width 1237 height 779
click at [1295, 293] on div at bounding box center [837, 434] width 1237 height 779
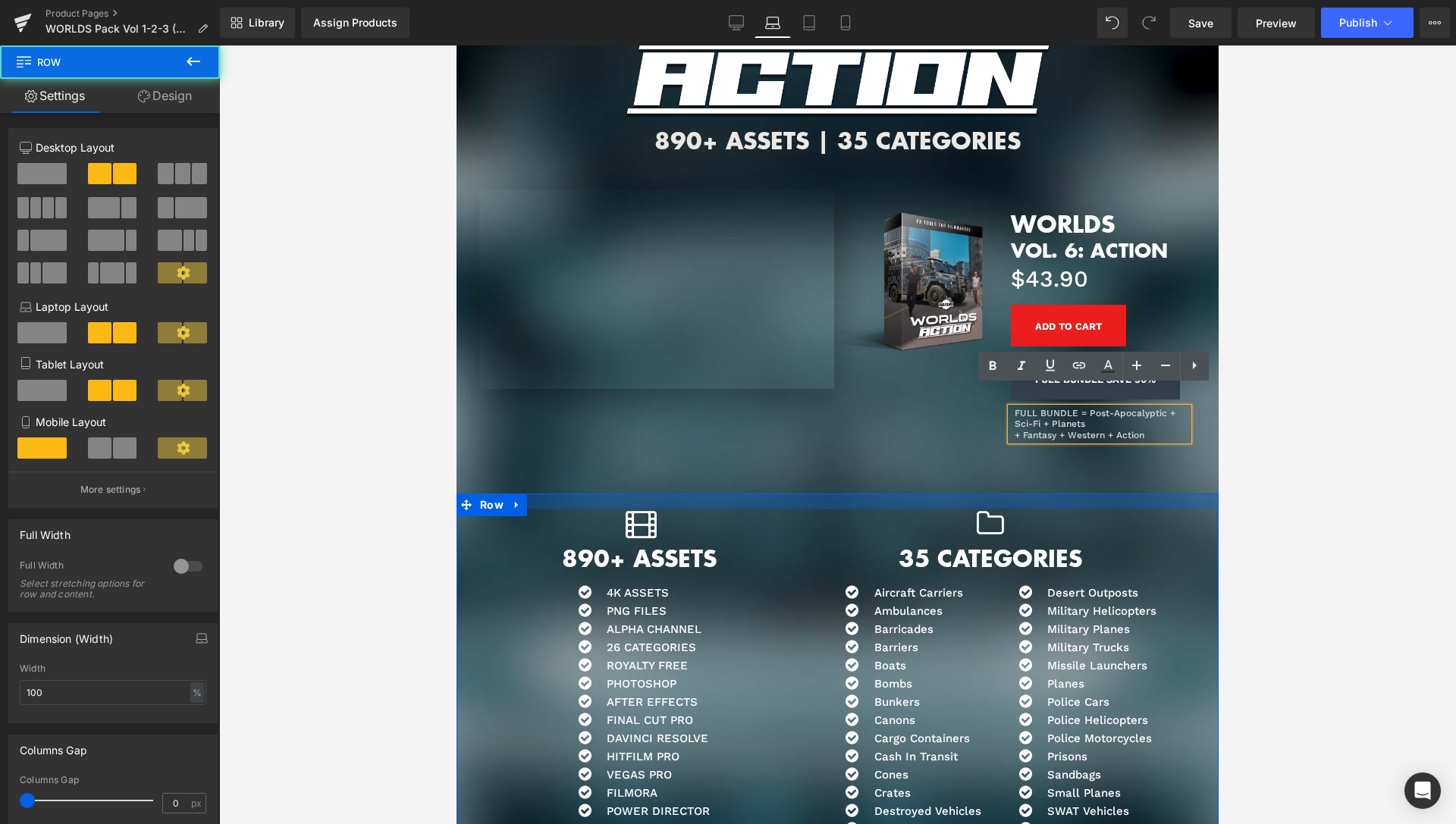
click at [1118, 493] on div "Icon 890+ ASSETS Heading Icon 4K ASSETS Text Block Icon PNG FILES Text Block Ic…" at bounding box center [838, 709] width 762 height 431
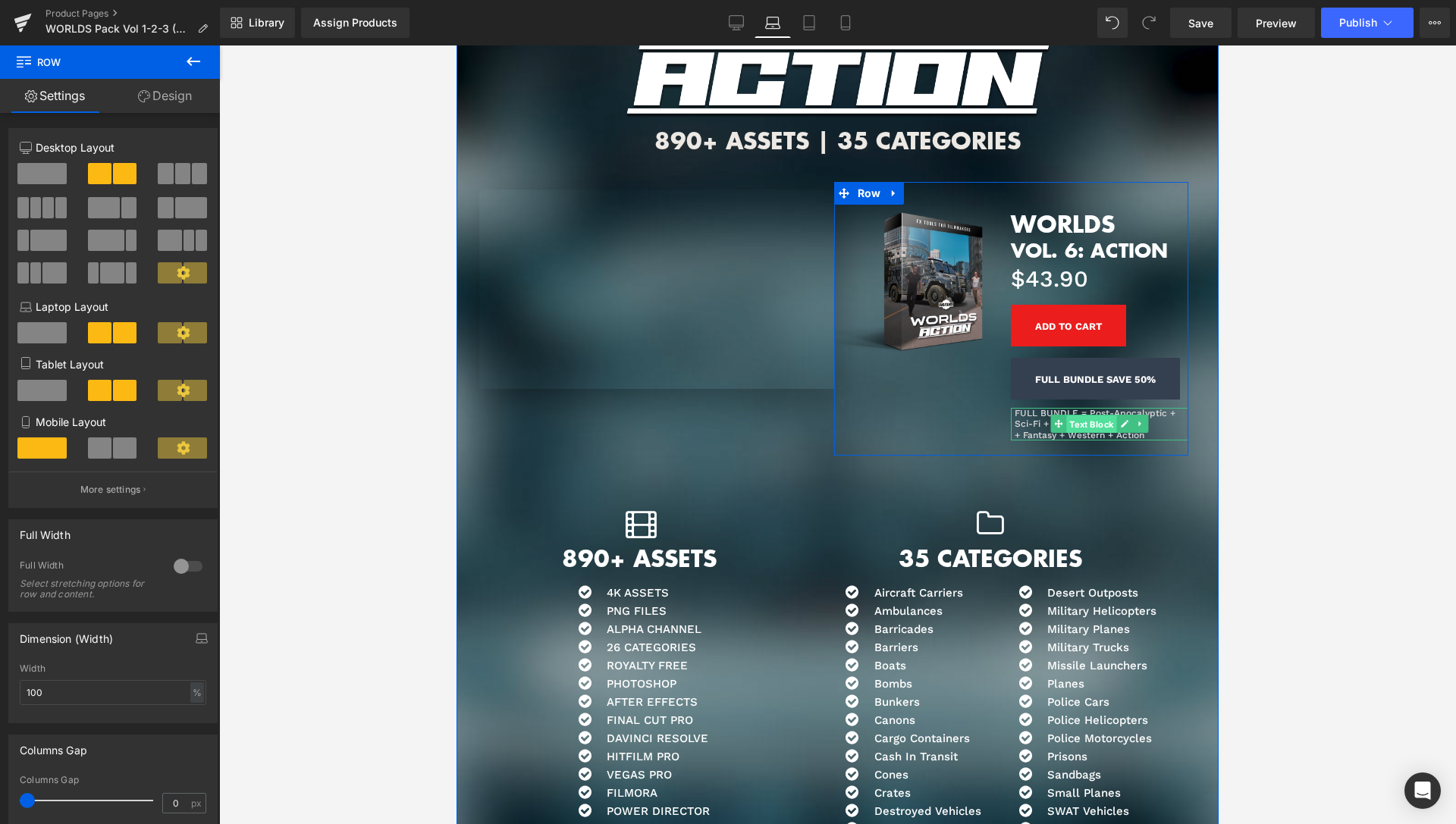
click at [1068, 416] on span "Text Block" at bounding box center [1092, 424] width 50 height 18
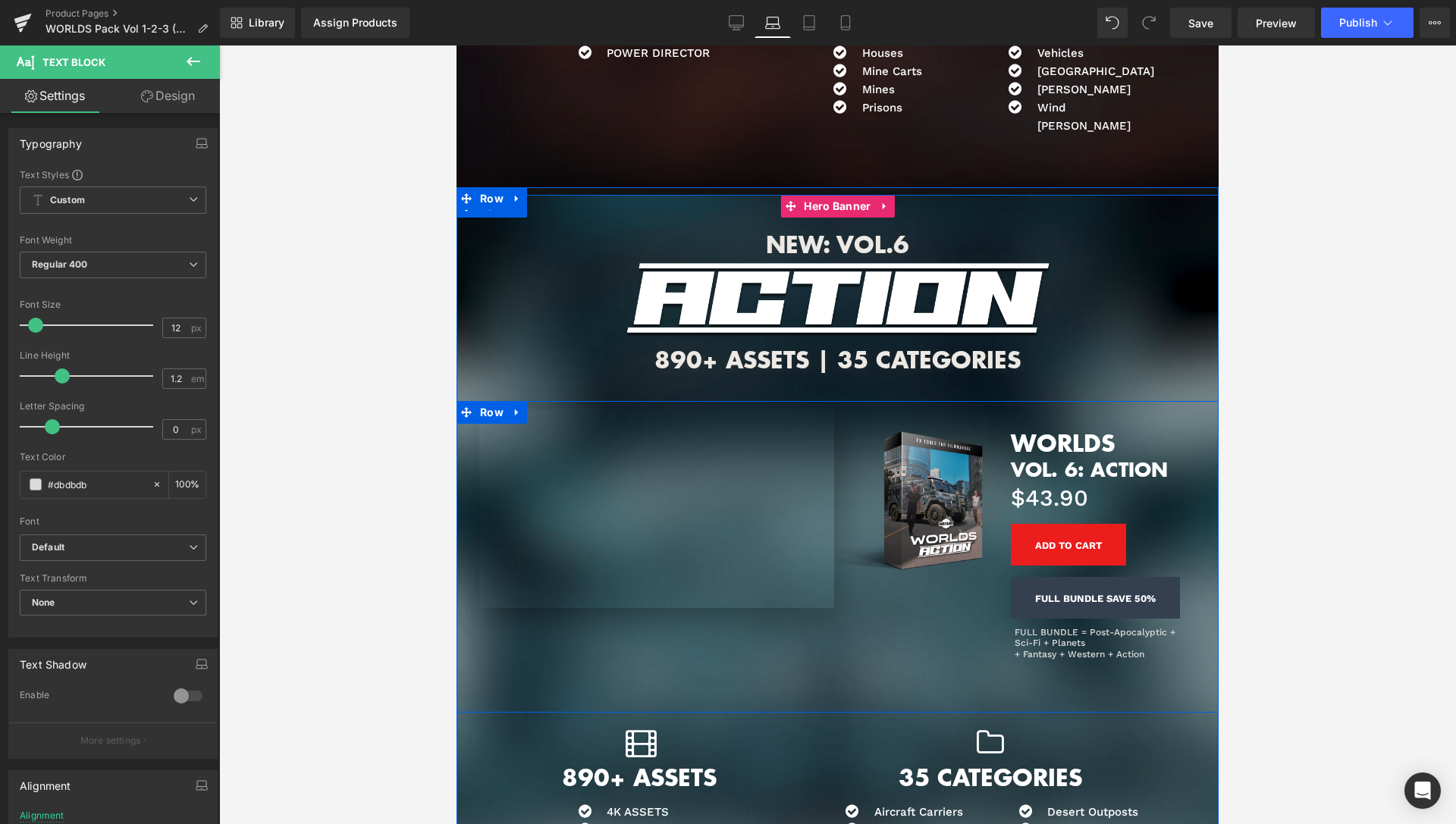
scroll to position [6769, 0]
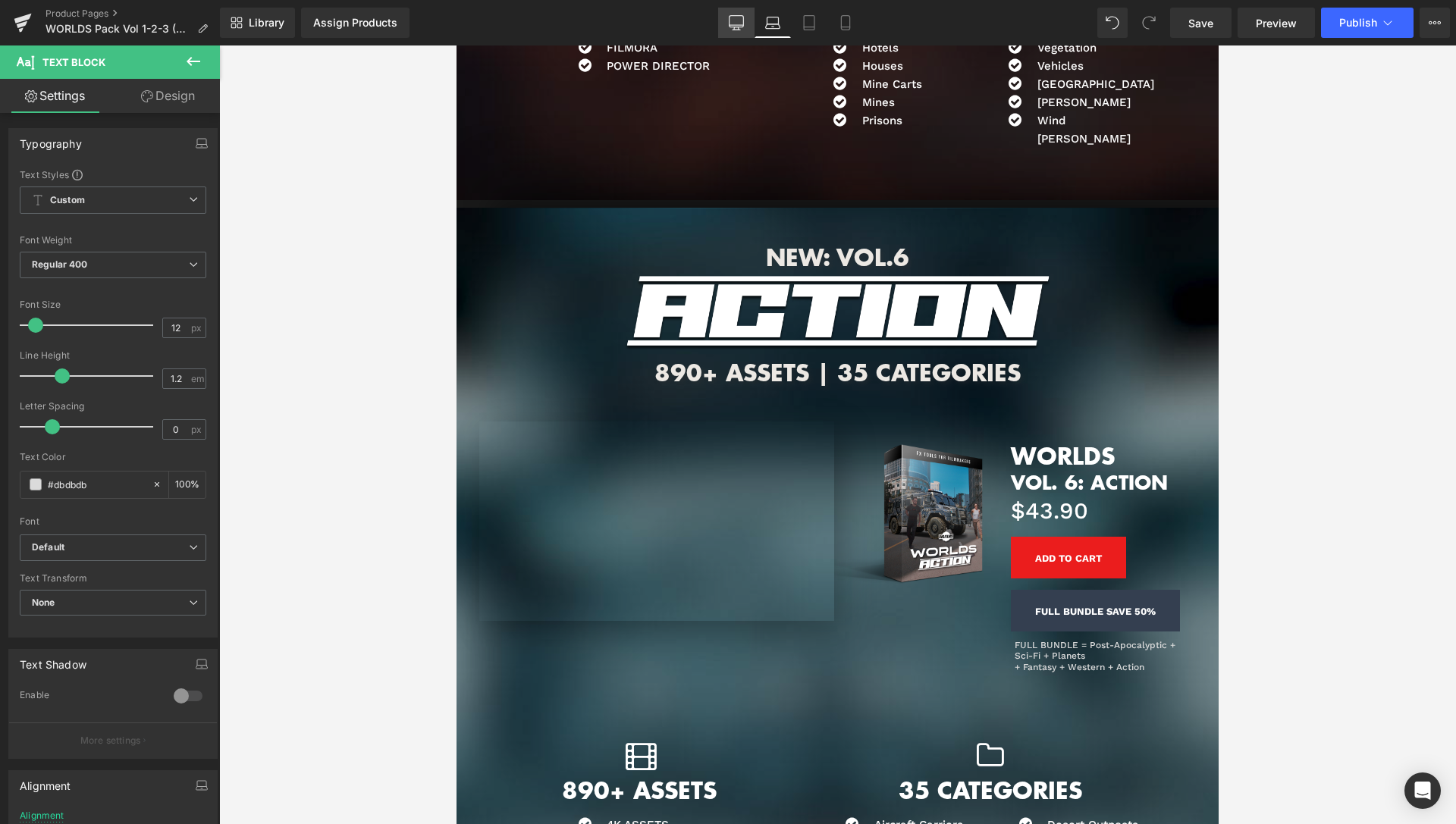
click at [746, 17] on link "Desktop" at bounding box center [736, 23] width 37 height 30
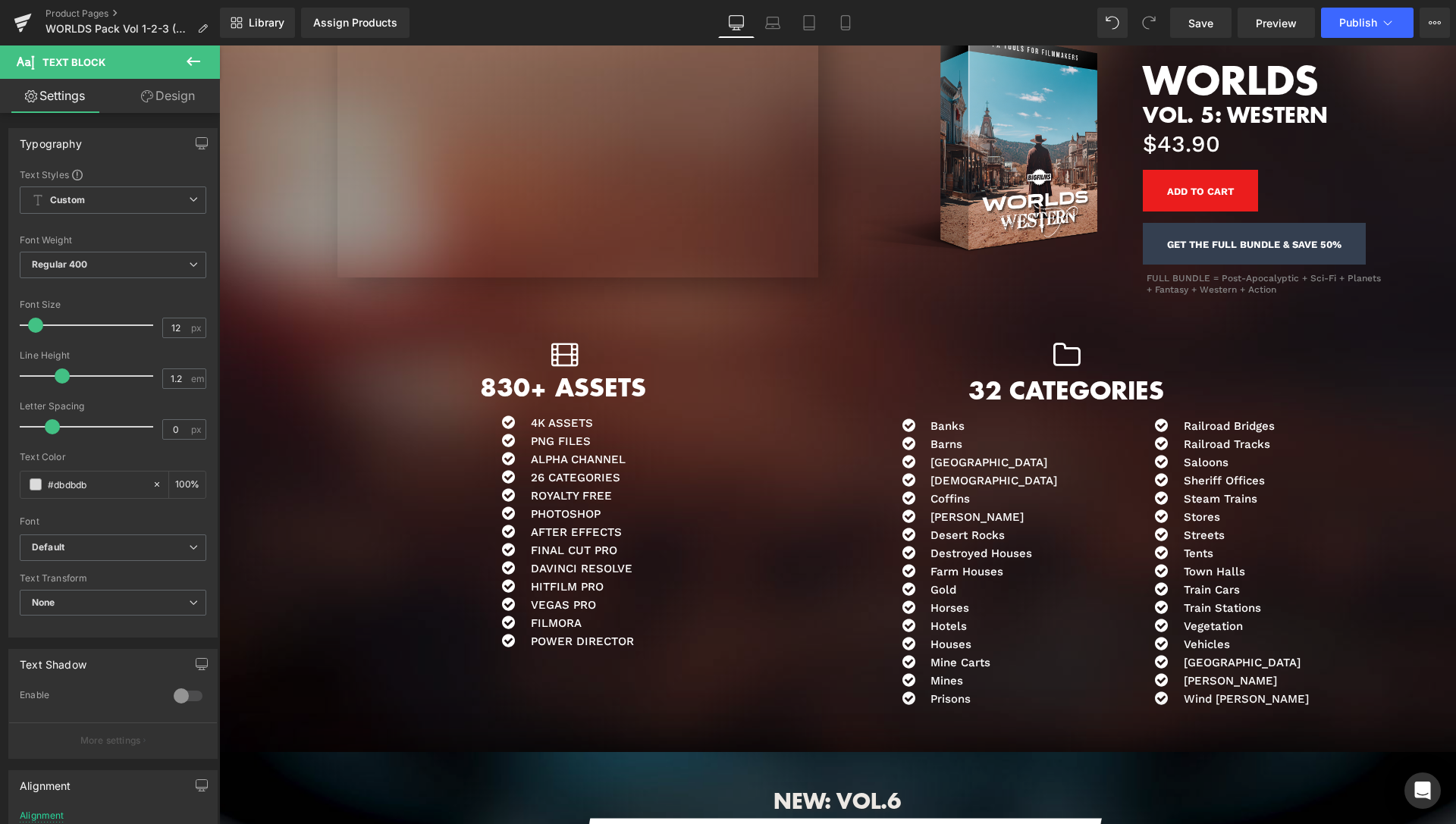
scroll to position [6974, 0]
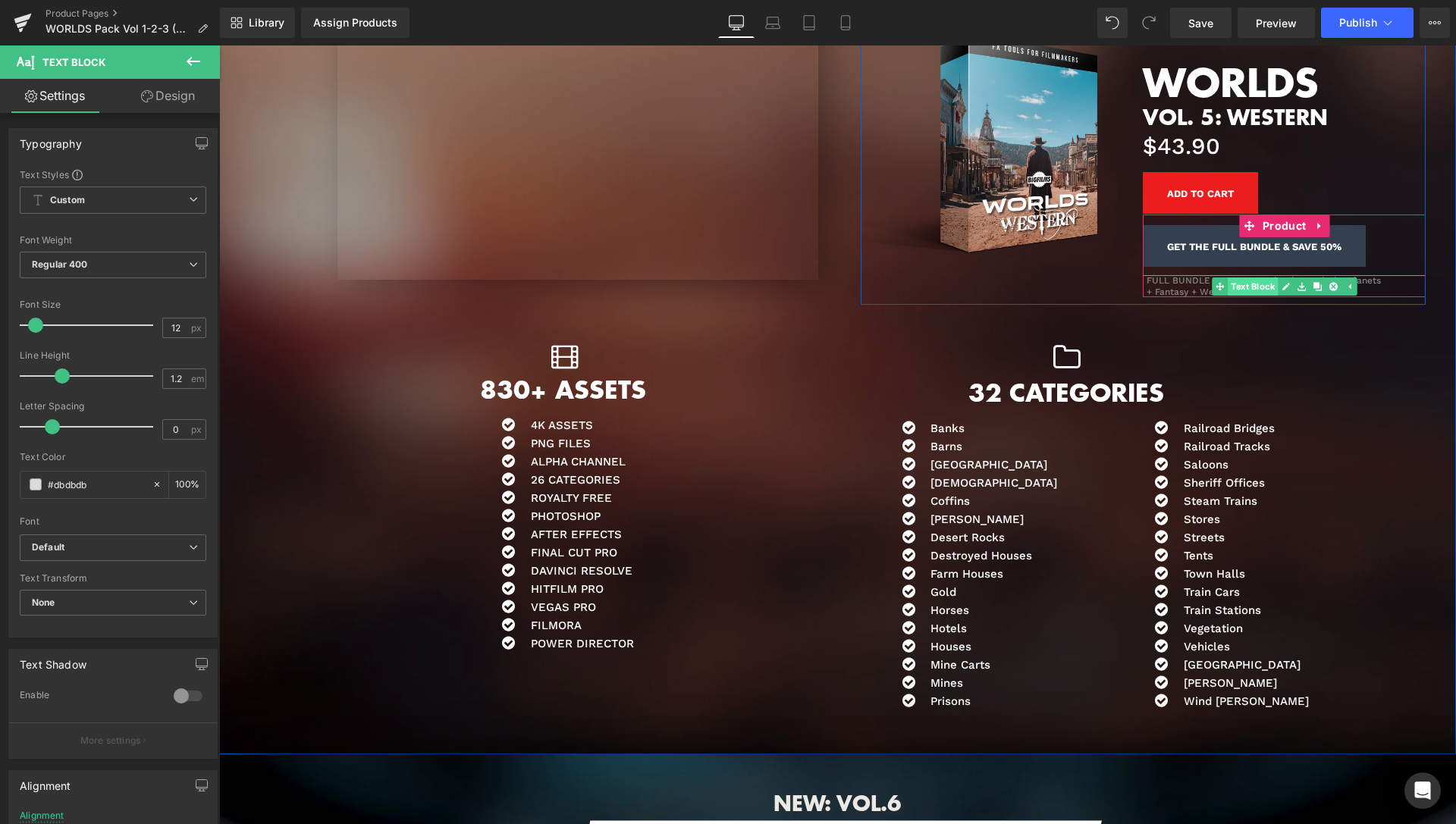
click at [1249, 283] on span "Text Block" at bounding box center [1253, 286] width 50 height 18
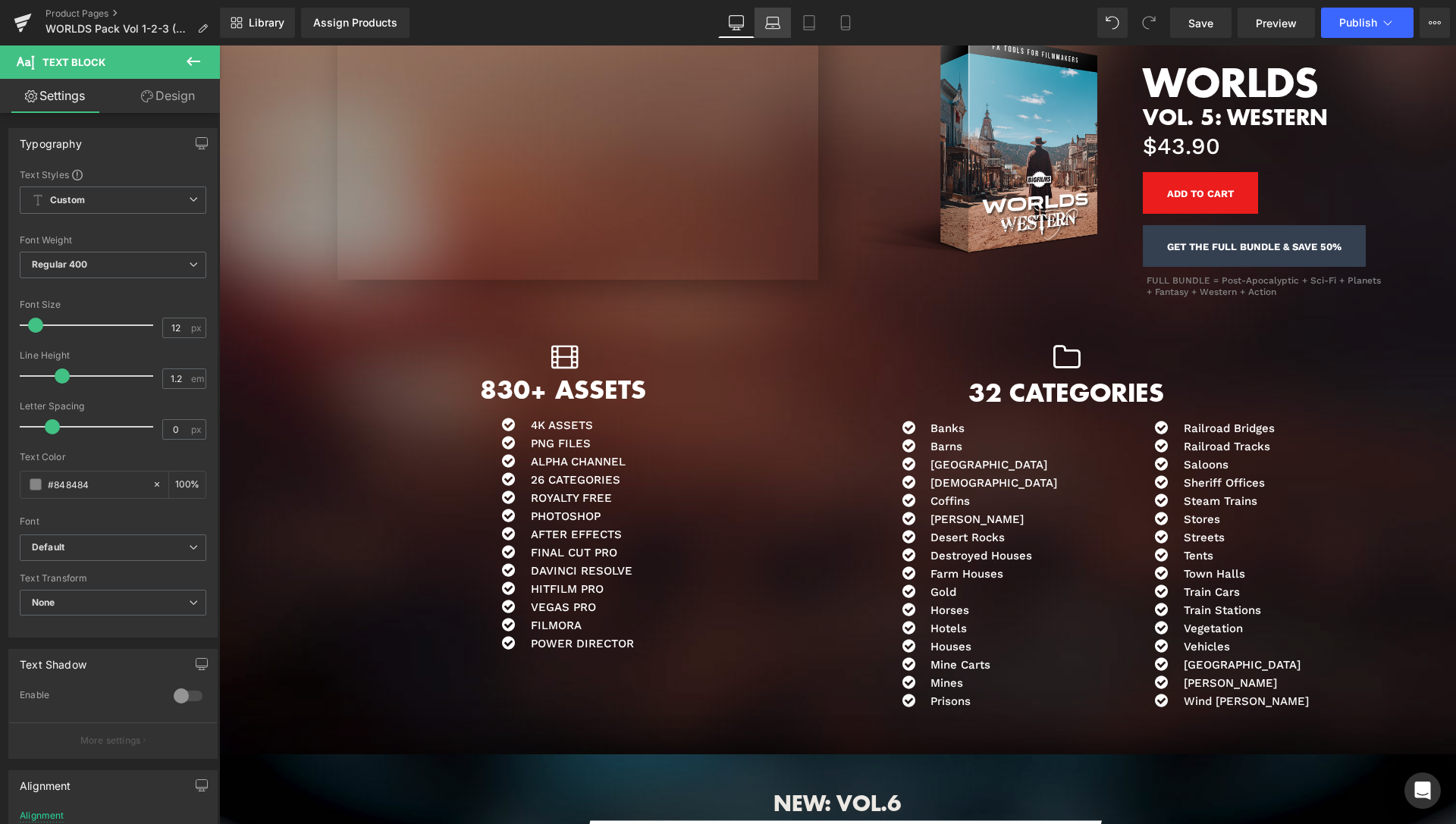
click at [786, 28] on link "Laptop" at bounding box center [772, 23] width 37 height 30
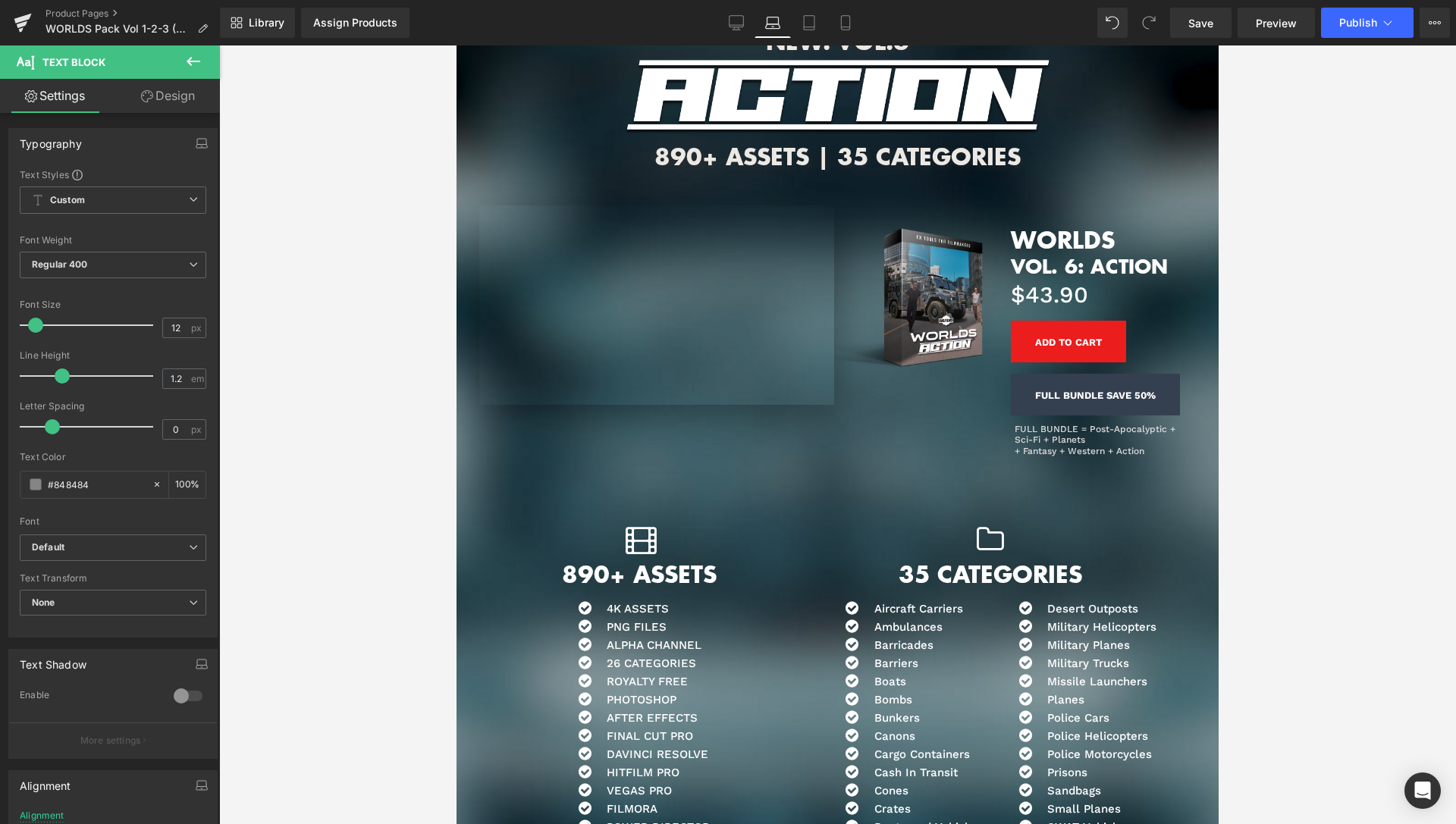
scroll to position [0, 0]
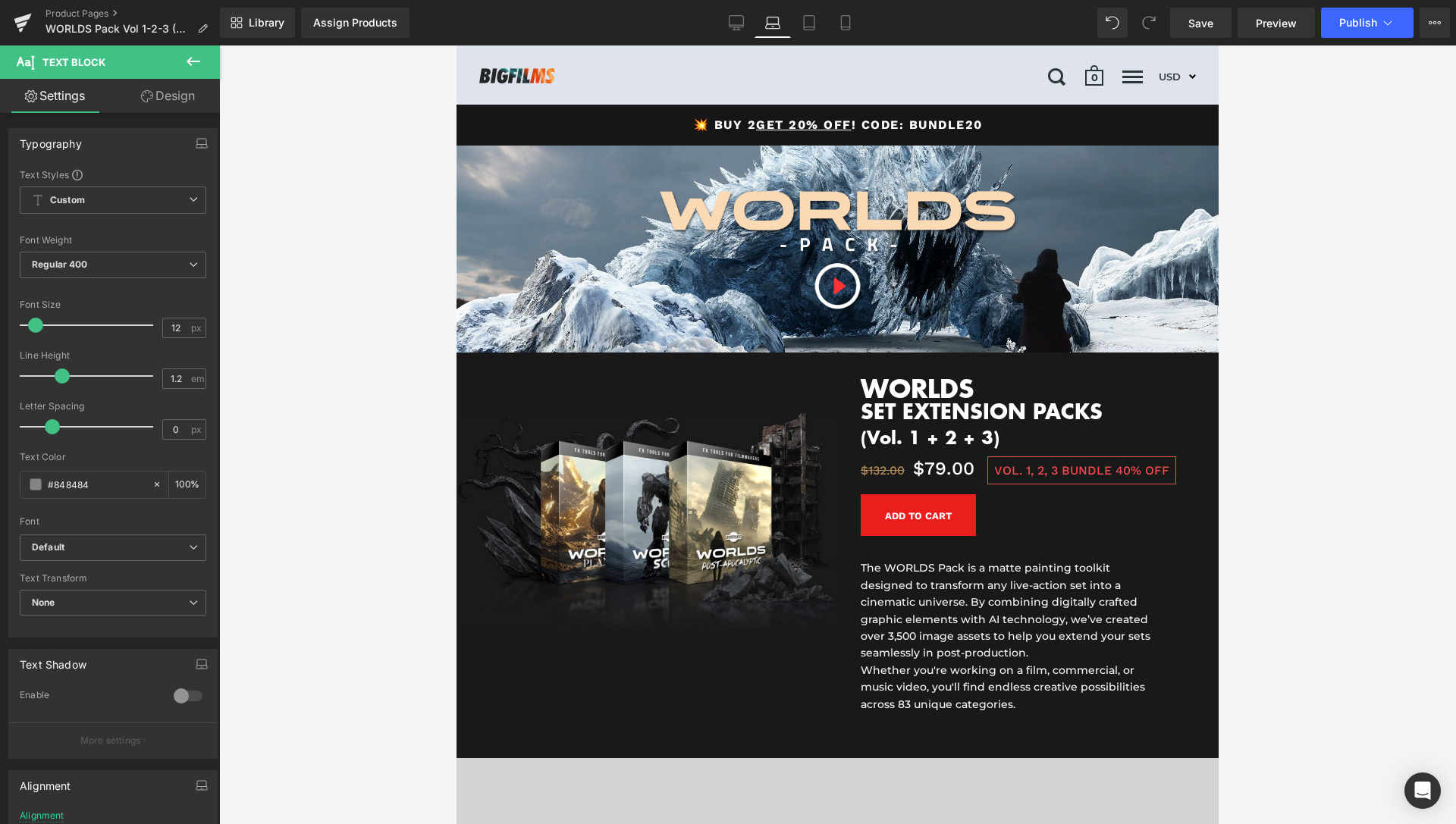
click at [172, 97] on link "Design" at bounding box center [168, 96] width 110 height 34
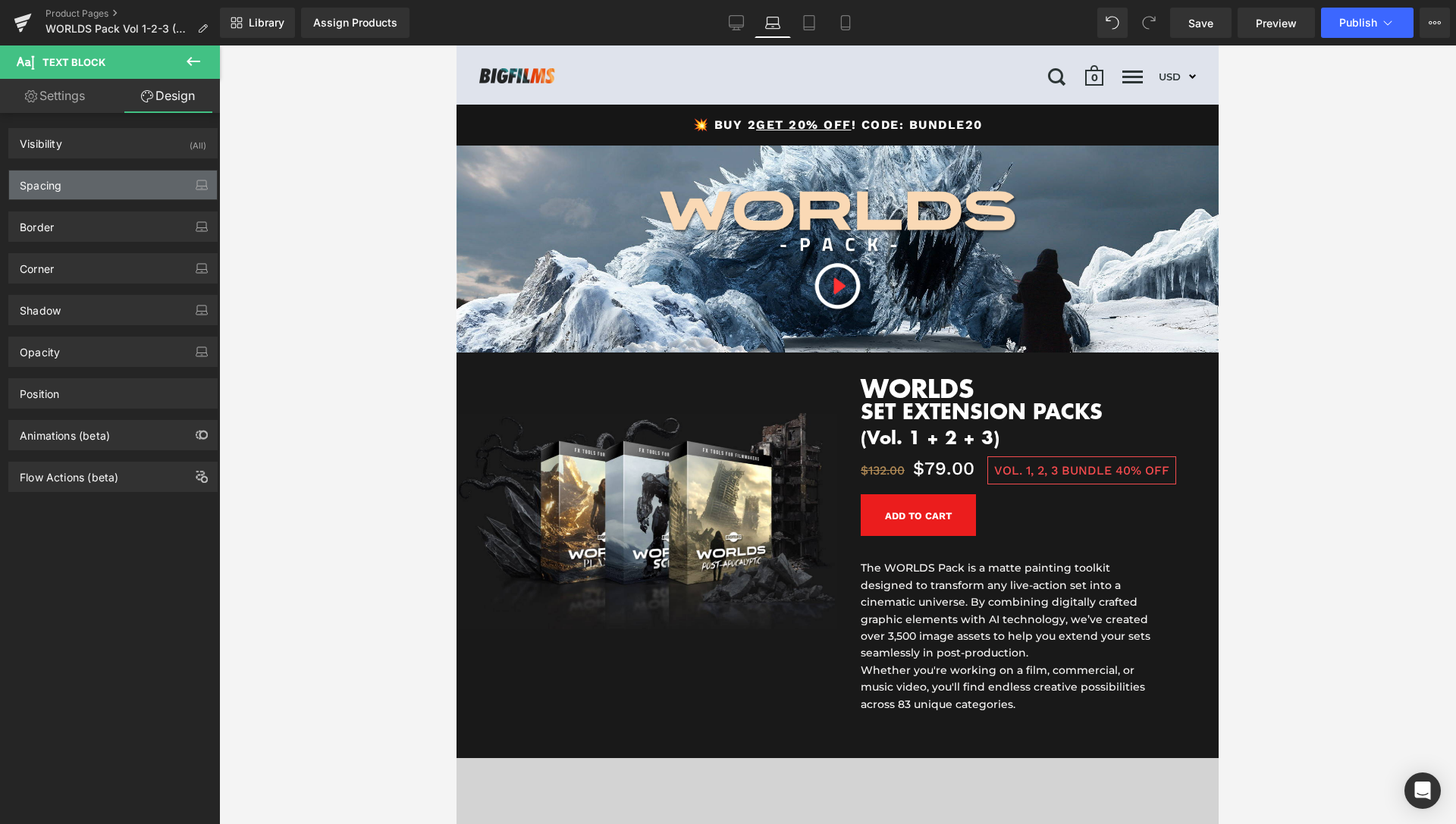
click at [122, 180] on div "Spacing" at bounding box center [113, 185] width 208 height 29
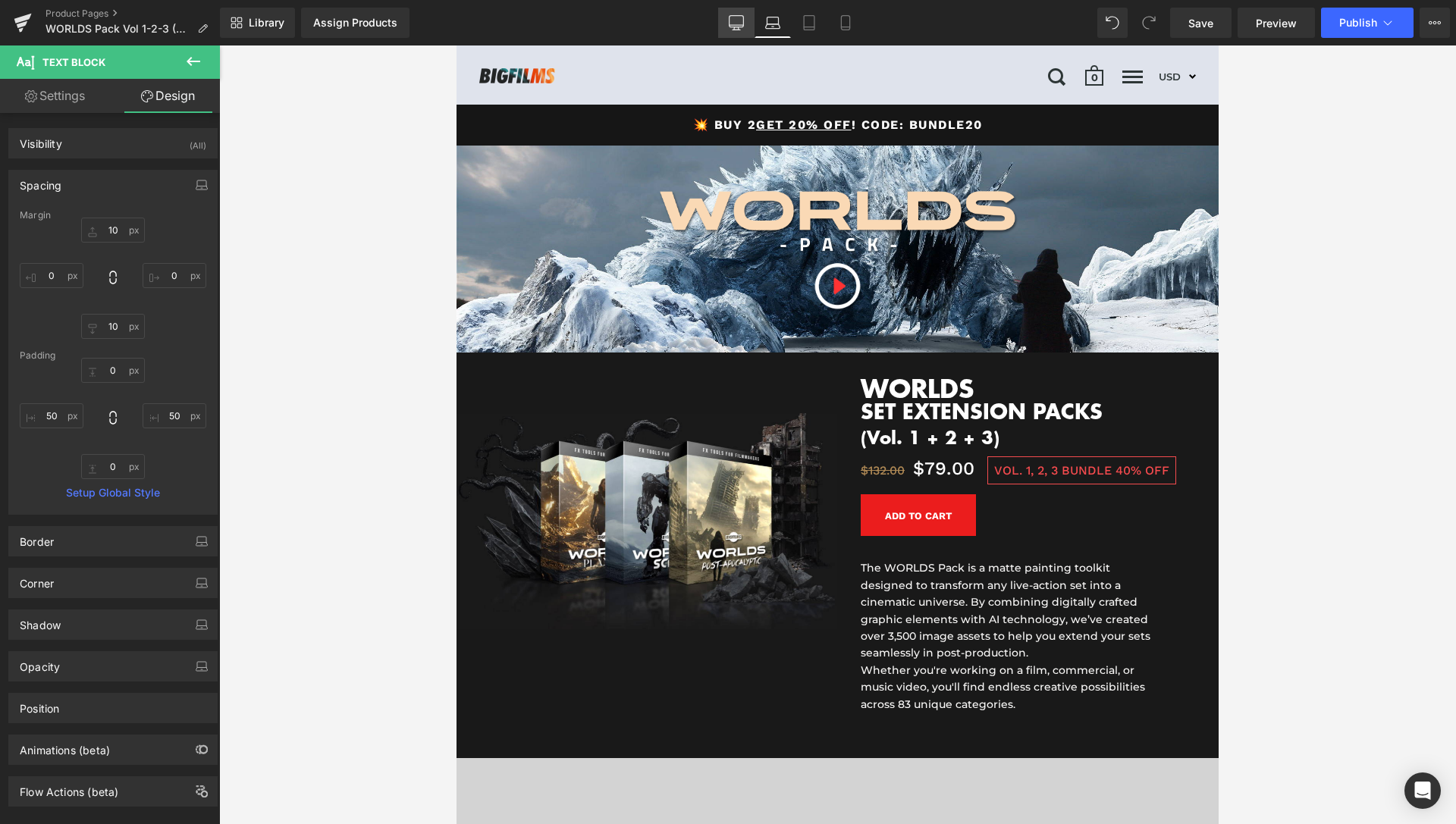
click at [737, 25] on icon at bounding box center [736, 22] width 15 height 15
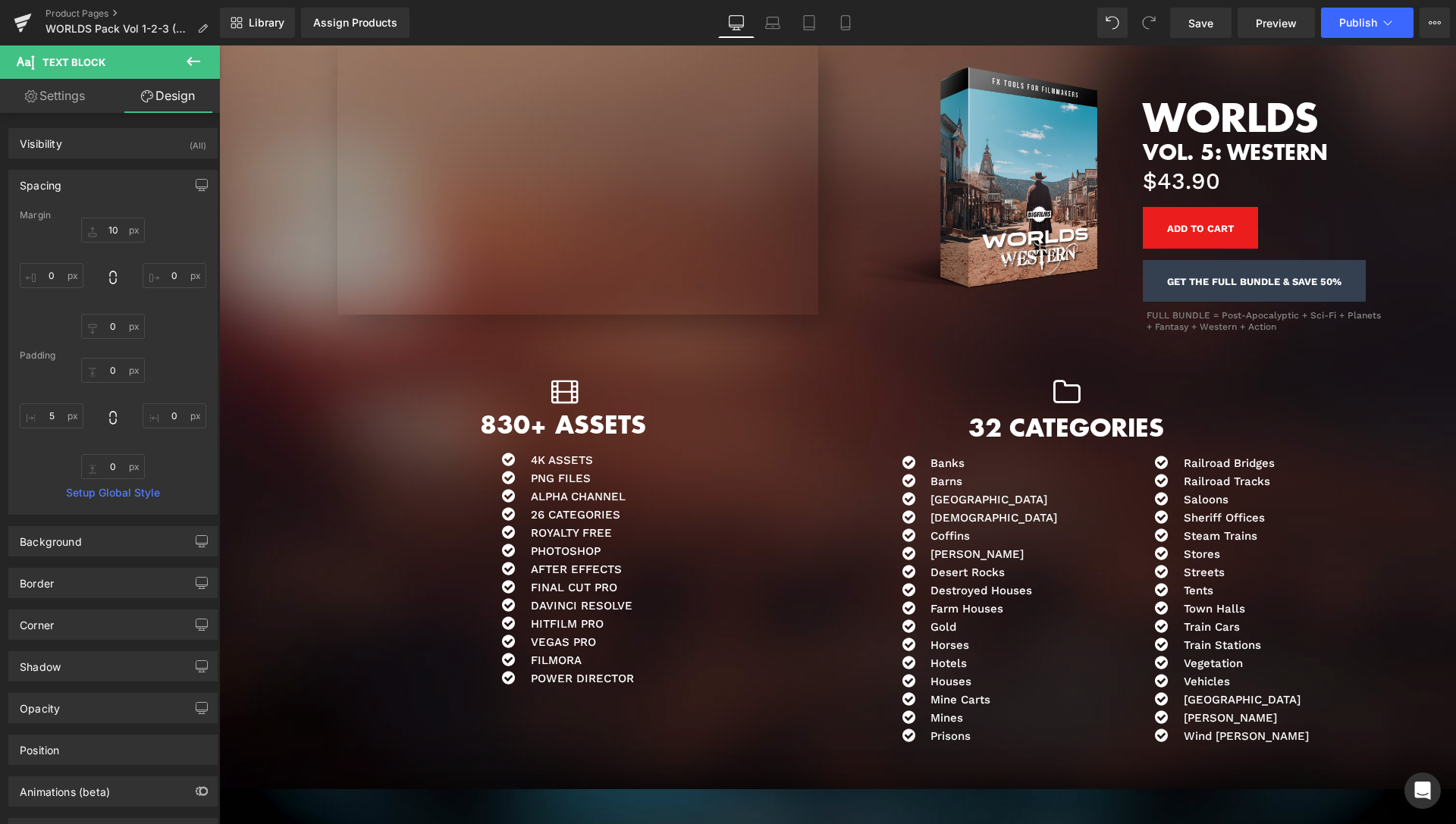
scroll to position [6951, 0]
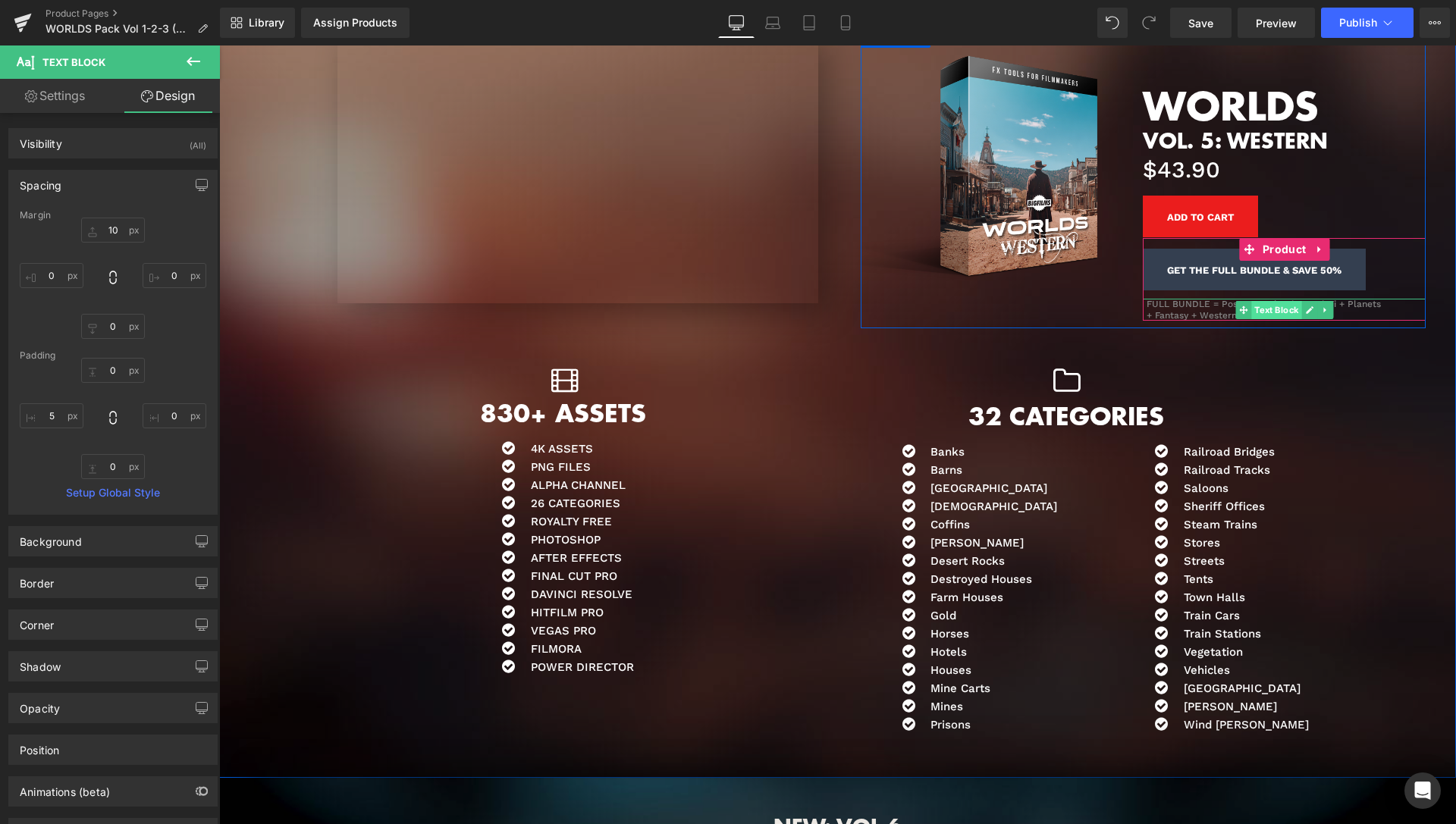
click at [1266, 309] on span "Text Block" at bounding box center [1276, 309] width 50 height 18
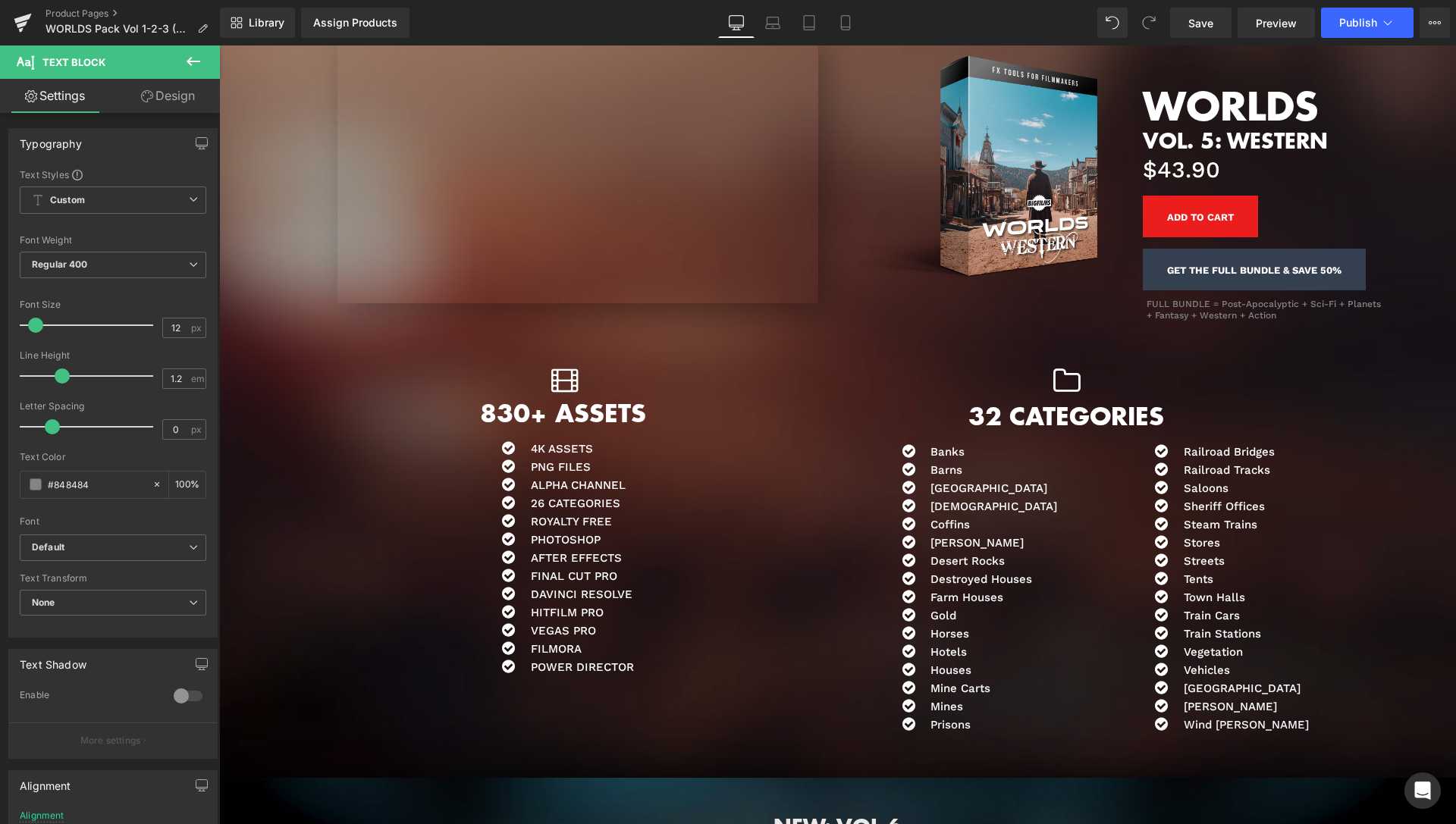
click at [766, 18] on icon at bounding box center [772, 22] width 15 height 15
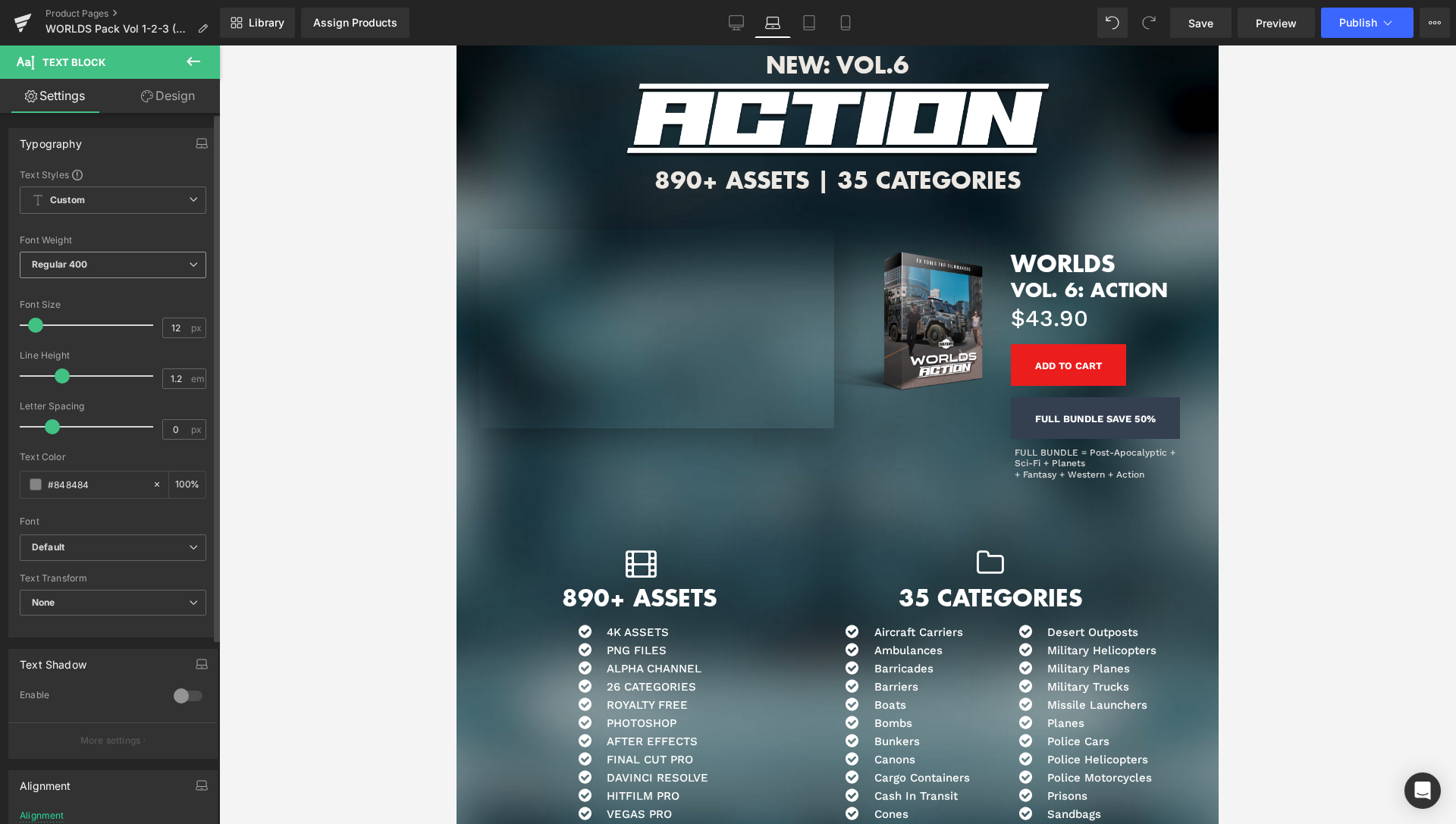
scroll to position [0, 0]
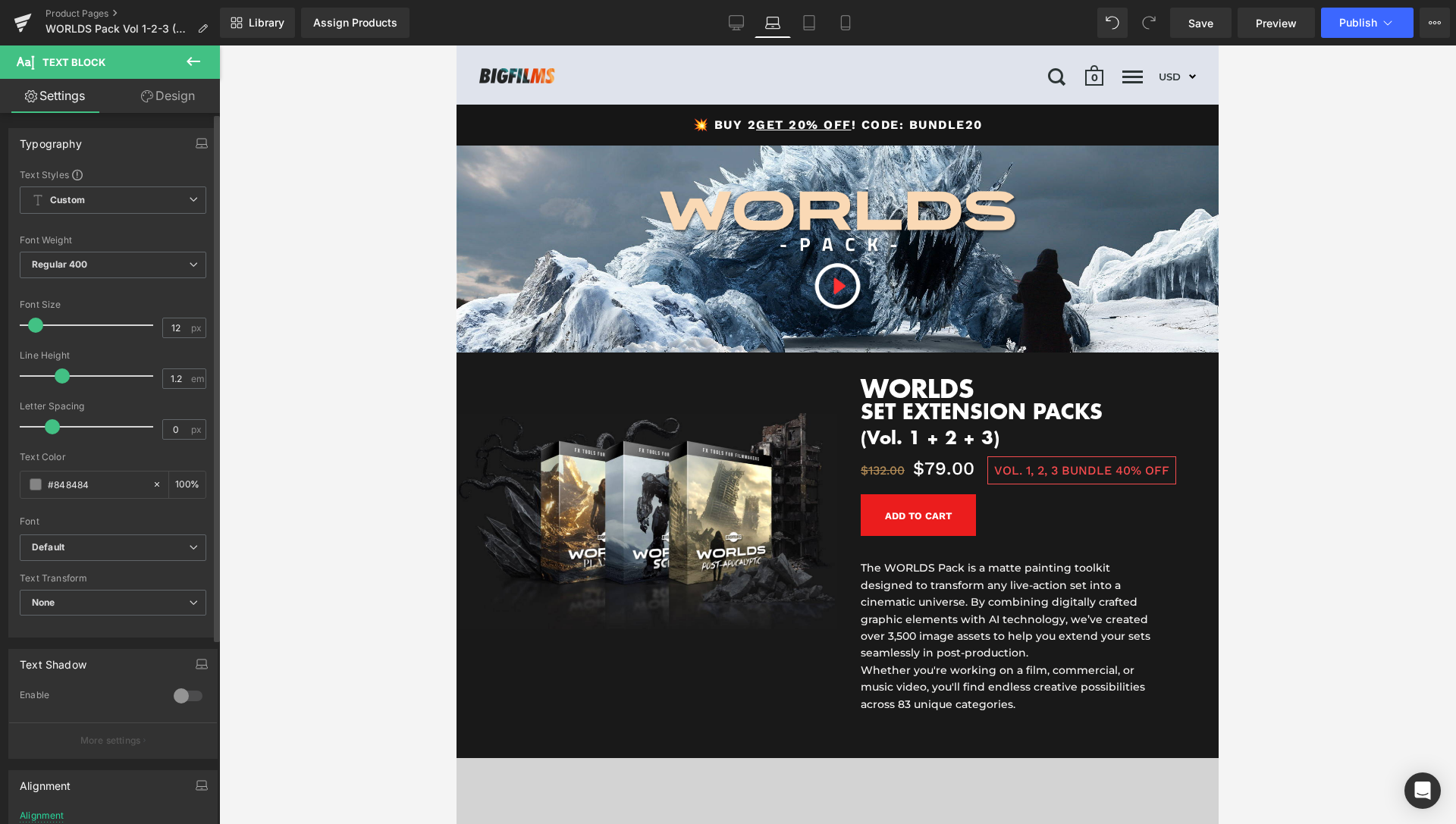
click at [165, 113] on div "Typography Text Styles Custom Custom Setup Global Style Custom Setup Global Sty…" at bounding box center [113, 571] width 227 height 917
click at [166, 103] on link "Design" at bounding box center [168, 96] width 110 height 34
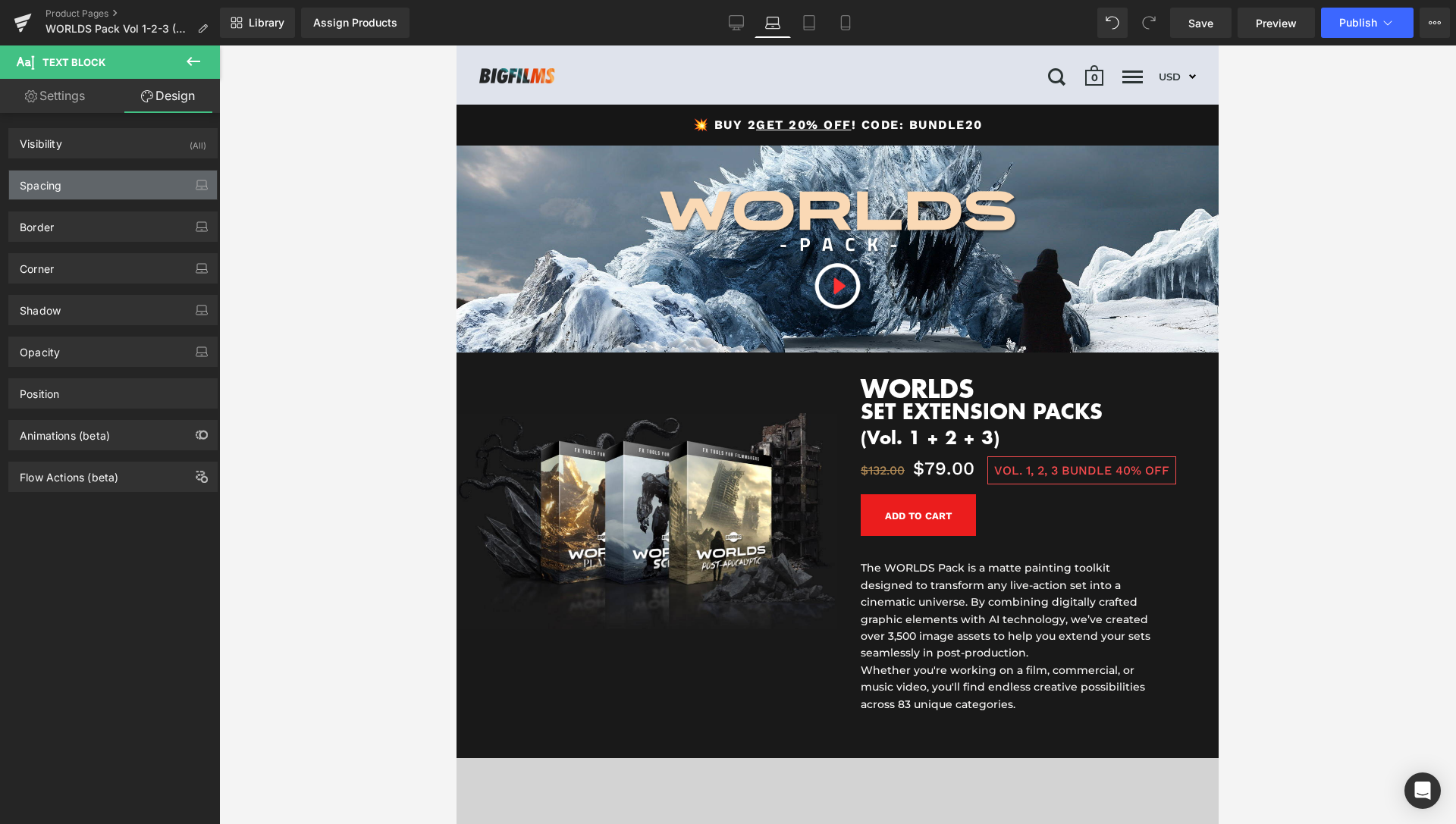
click at [104, 179] on div "Spacing" at bounding box center [113, 185] width 208 height 29
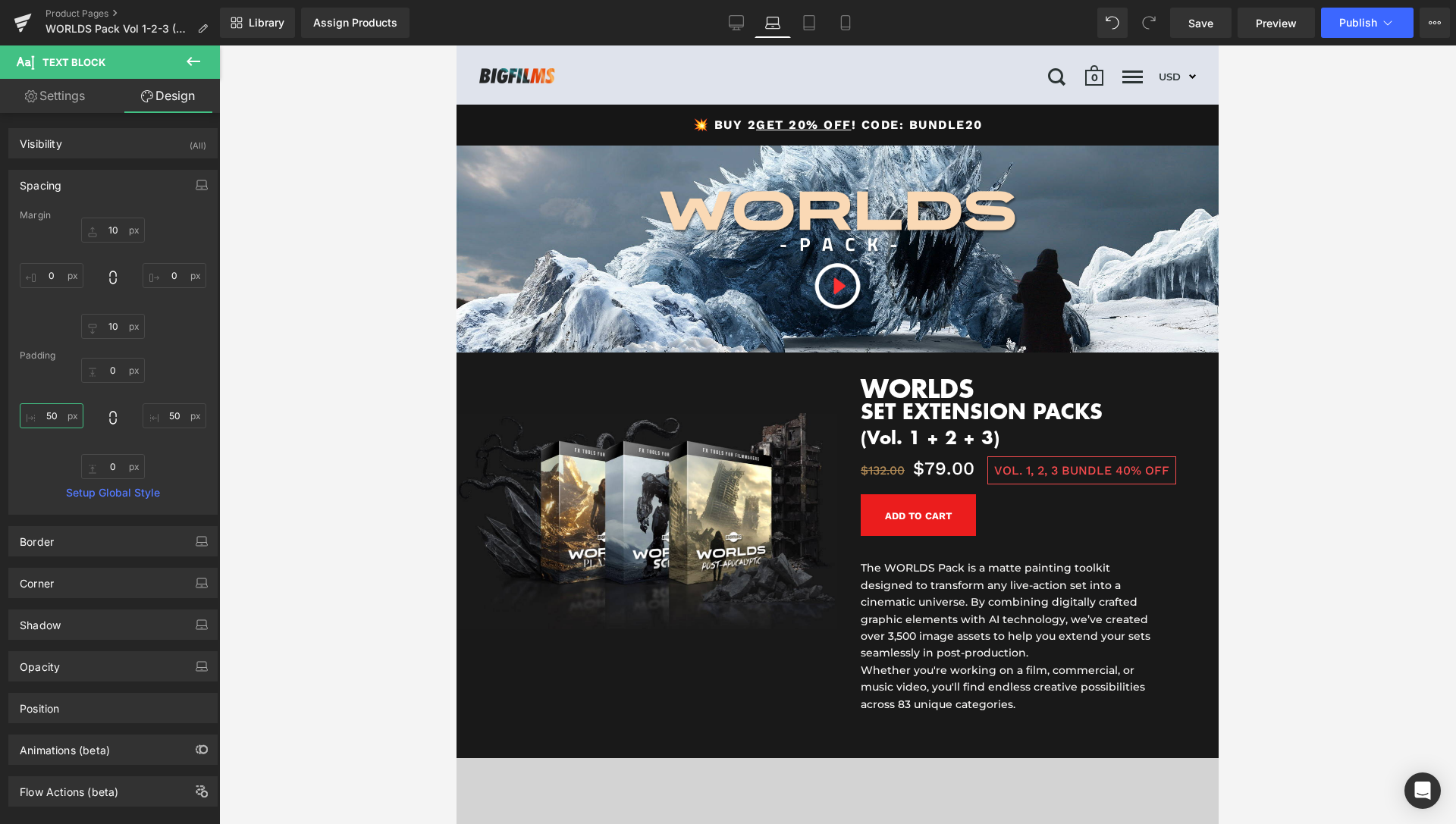
click at [54, 418] on input "50" at bounding box center [51, 416] width 64 height 25
type input "0"
click at [162, 420] on input "50" at bounding box center [175, 416] width 64 height 25
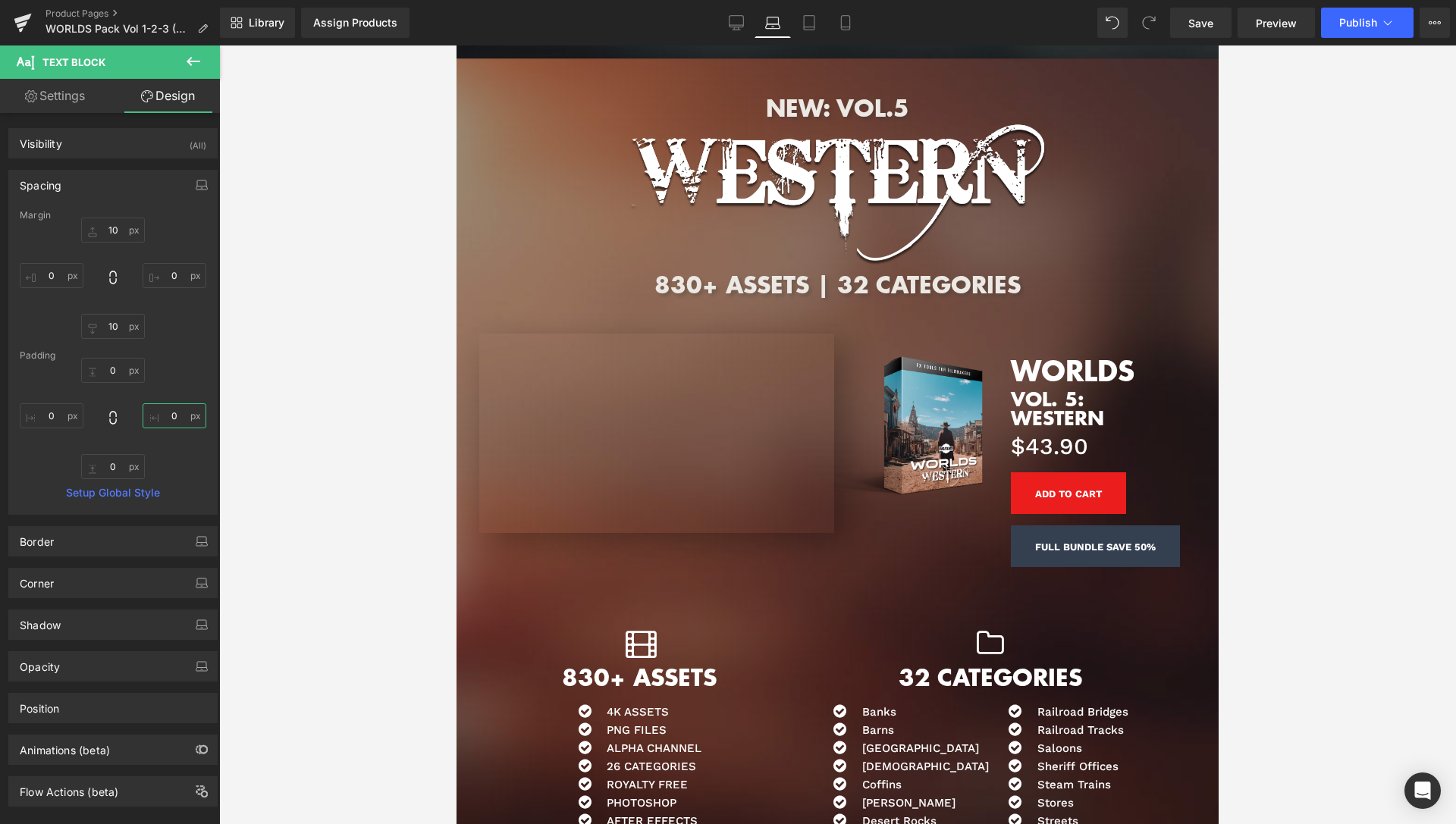
scroll to position [5810, 0]
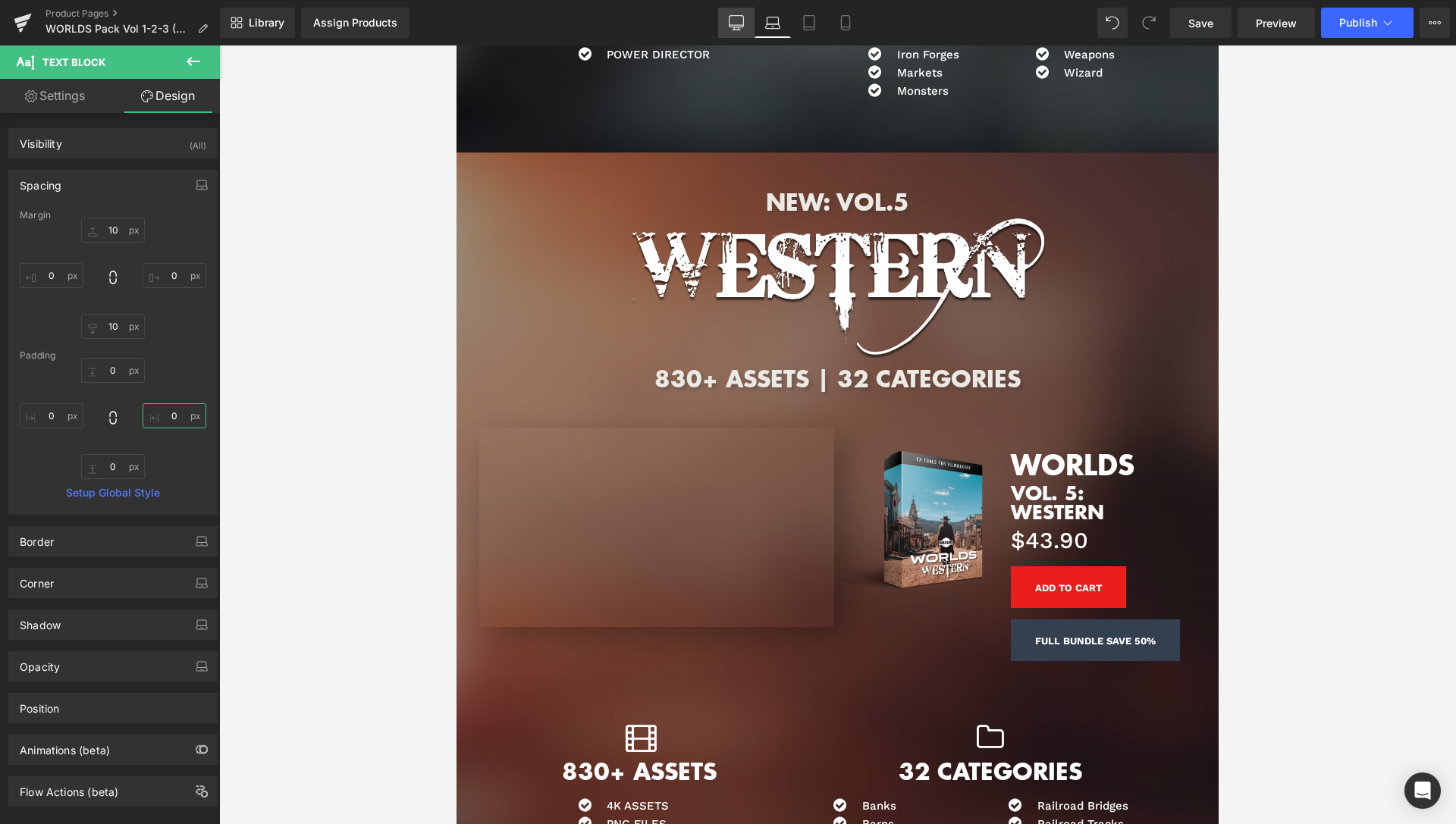
type input "0"
drag, startPoint x: 737, startPoint y: 19, endPoint x: 857, endPoint y: 461, distance: 458.0
click at [737, 19] on icon at bounding box center [736, 22] width 15 height 15
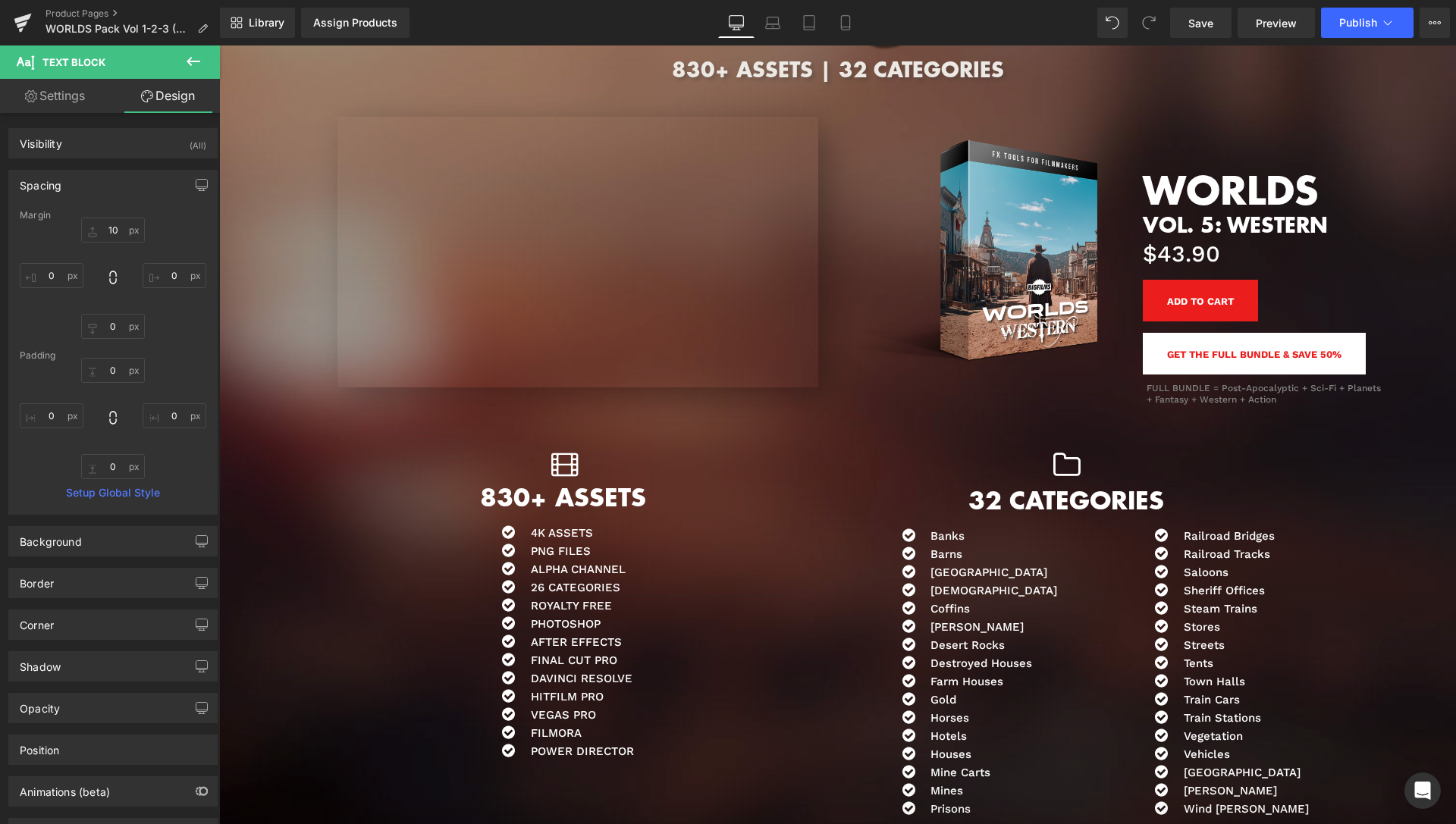
scroll to position [6864, 0]
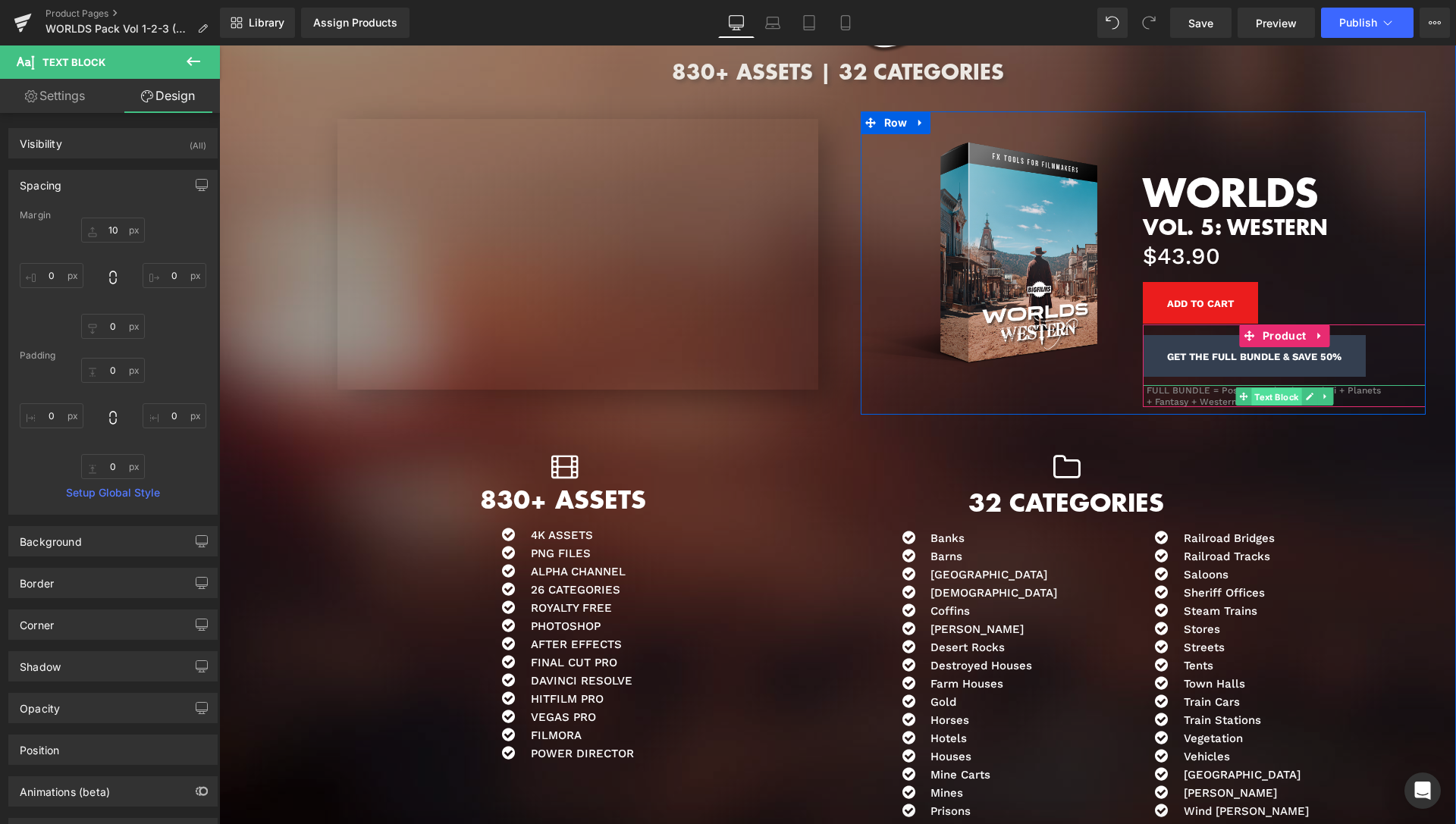
click at [1274, 392] on span "Text Block" at bounding box center [1276, 397] width 50 height 18
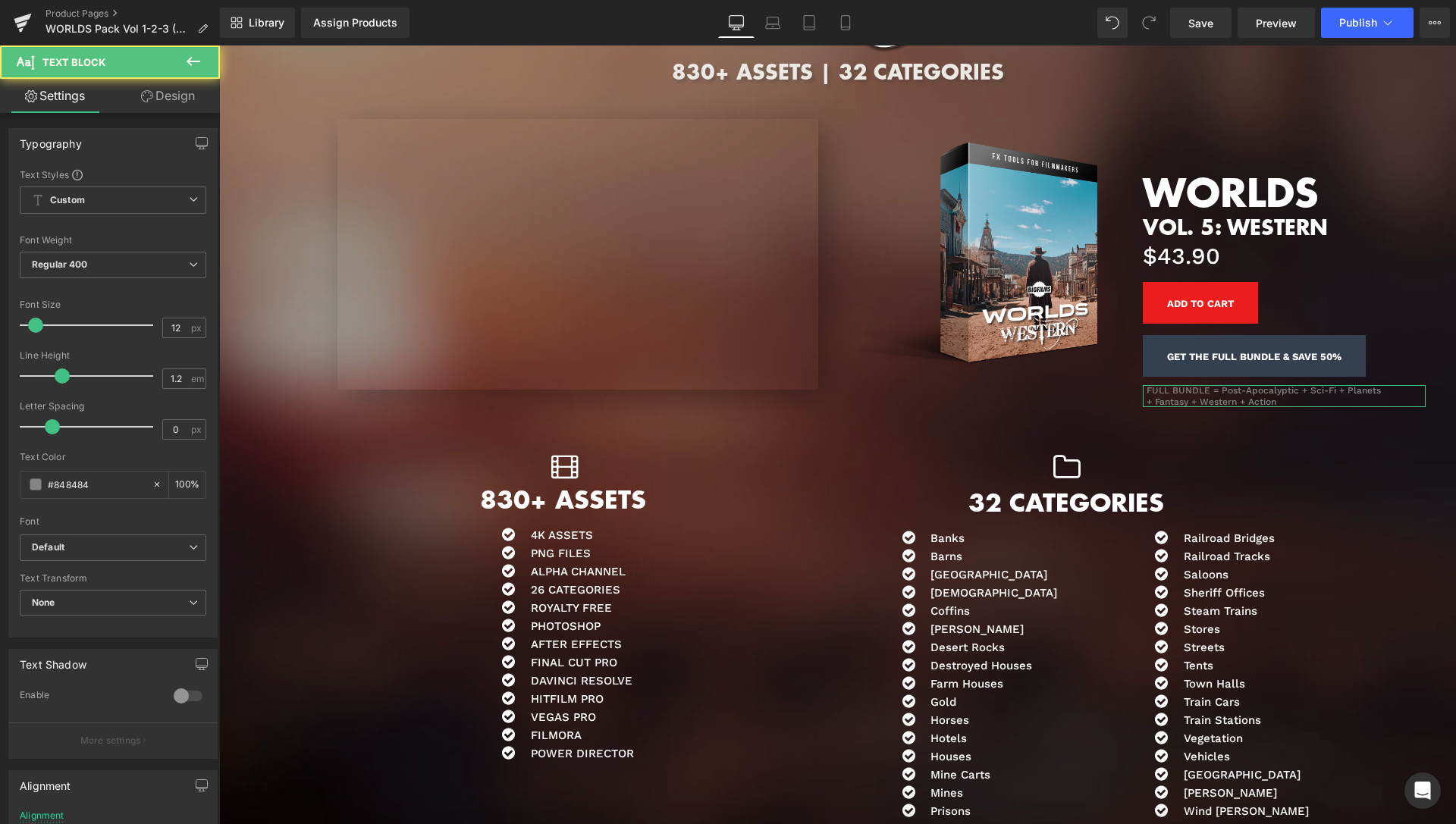
click at [171, 97] on link "Design" at bounding box center [168, 96] width 110 height 34
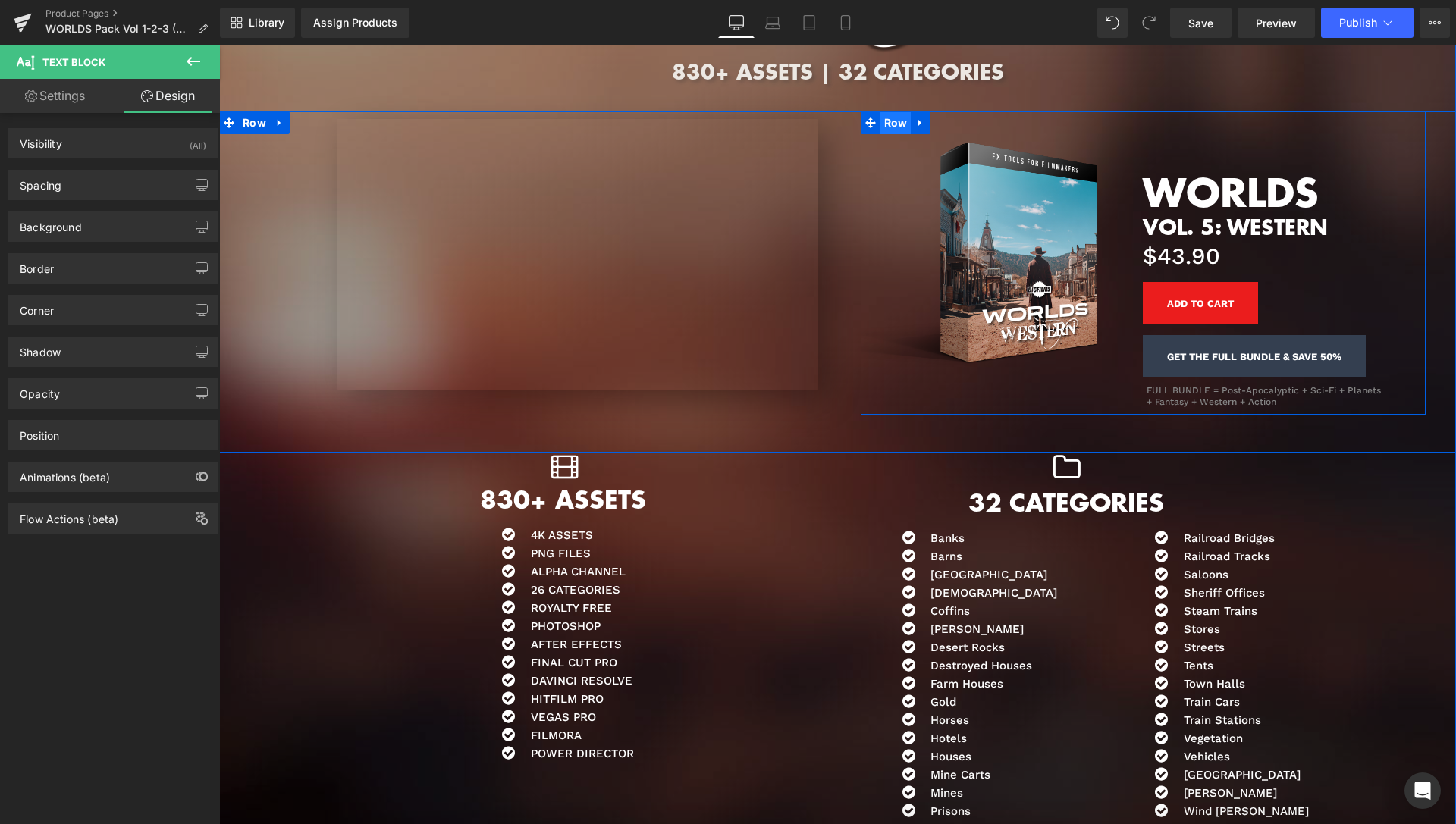
click at [892, 122] on span "Row" at bounding box center [896, 122] width 31 height 23
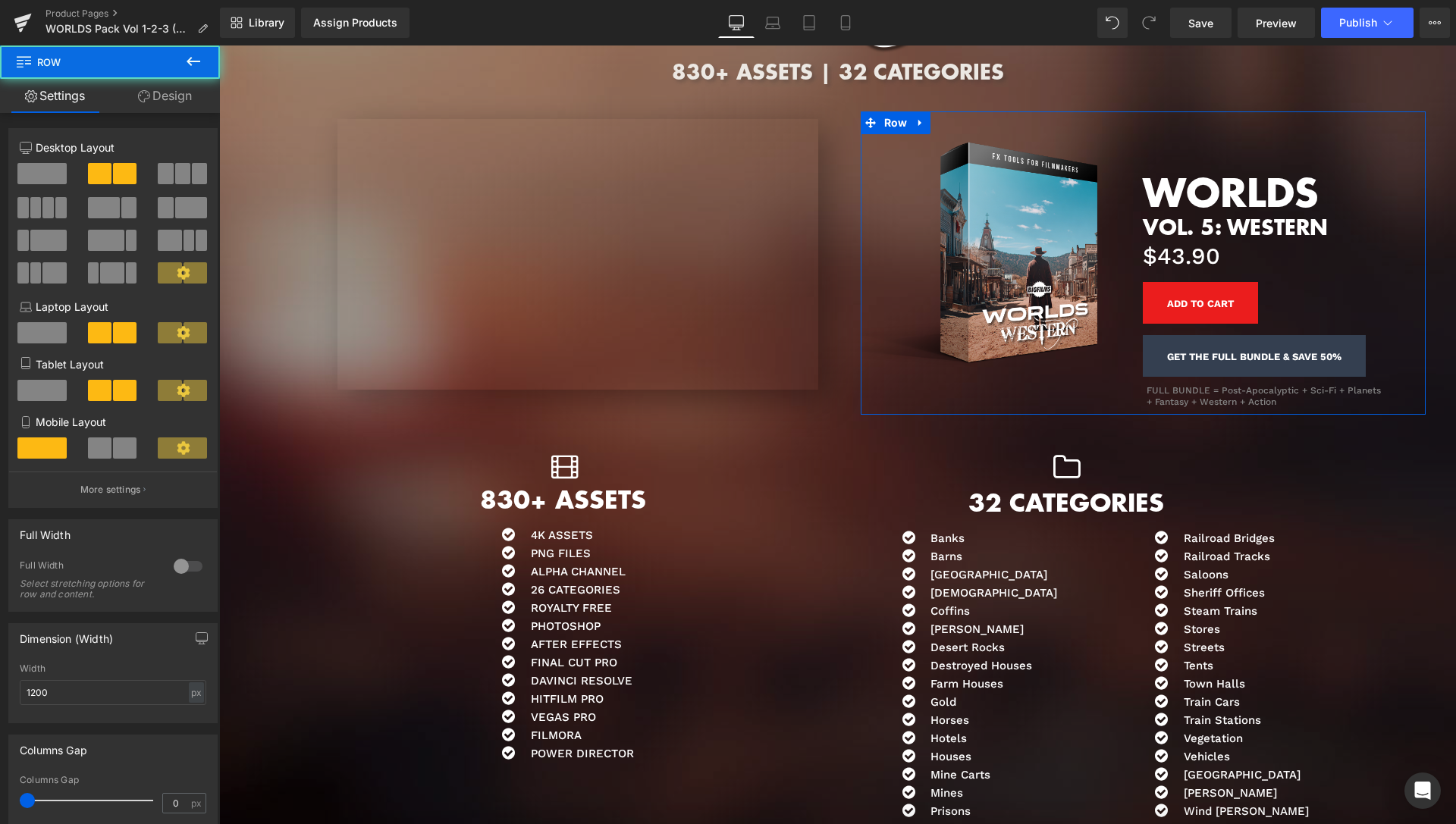
click at [185, 104] on link "Design" at bounding box center [164, 96] width 110 height 34
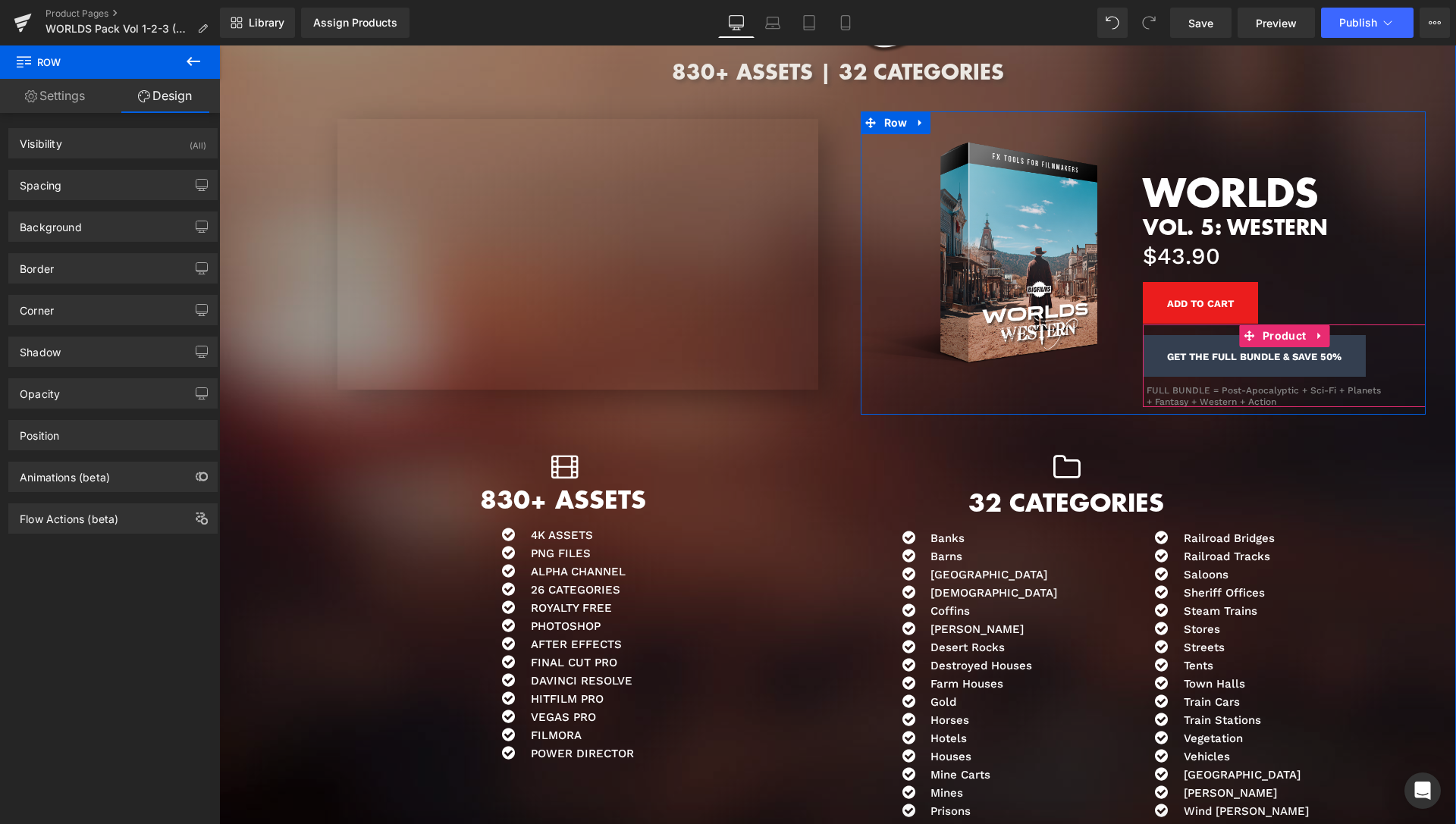
drag, startPoint x: 1278, startPoint y: 331, endPoint x: 1115, endPoint y: 308, distance: 164.6
click at [1278, 331] on span "Product" at bounding box center [1284, 335] width 51 height 23
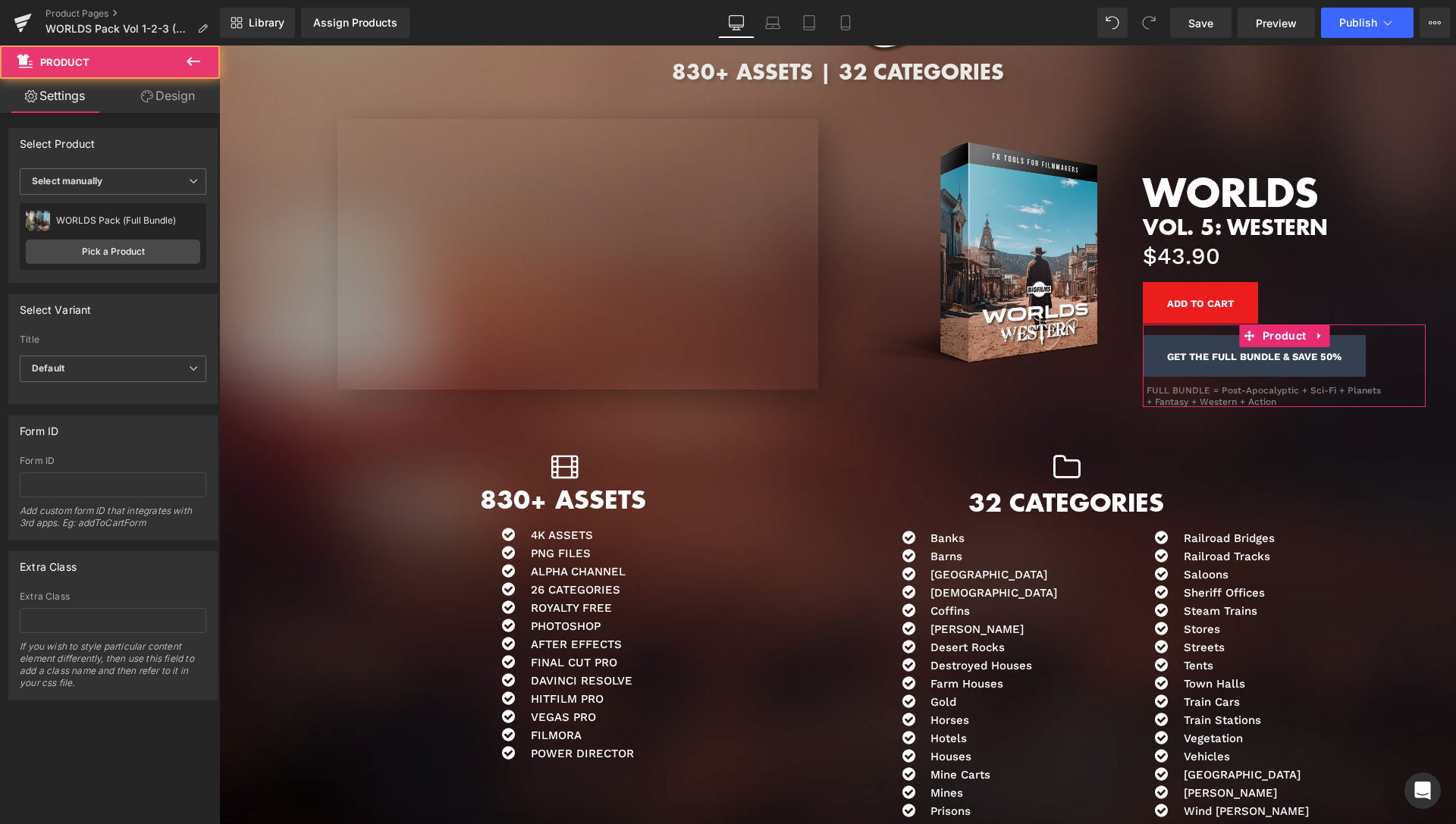
click at [160, 94] on link "Design" at bounding box center [168, 96] width 110 height 34
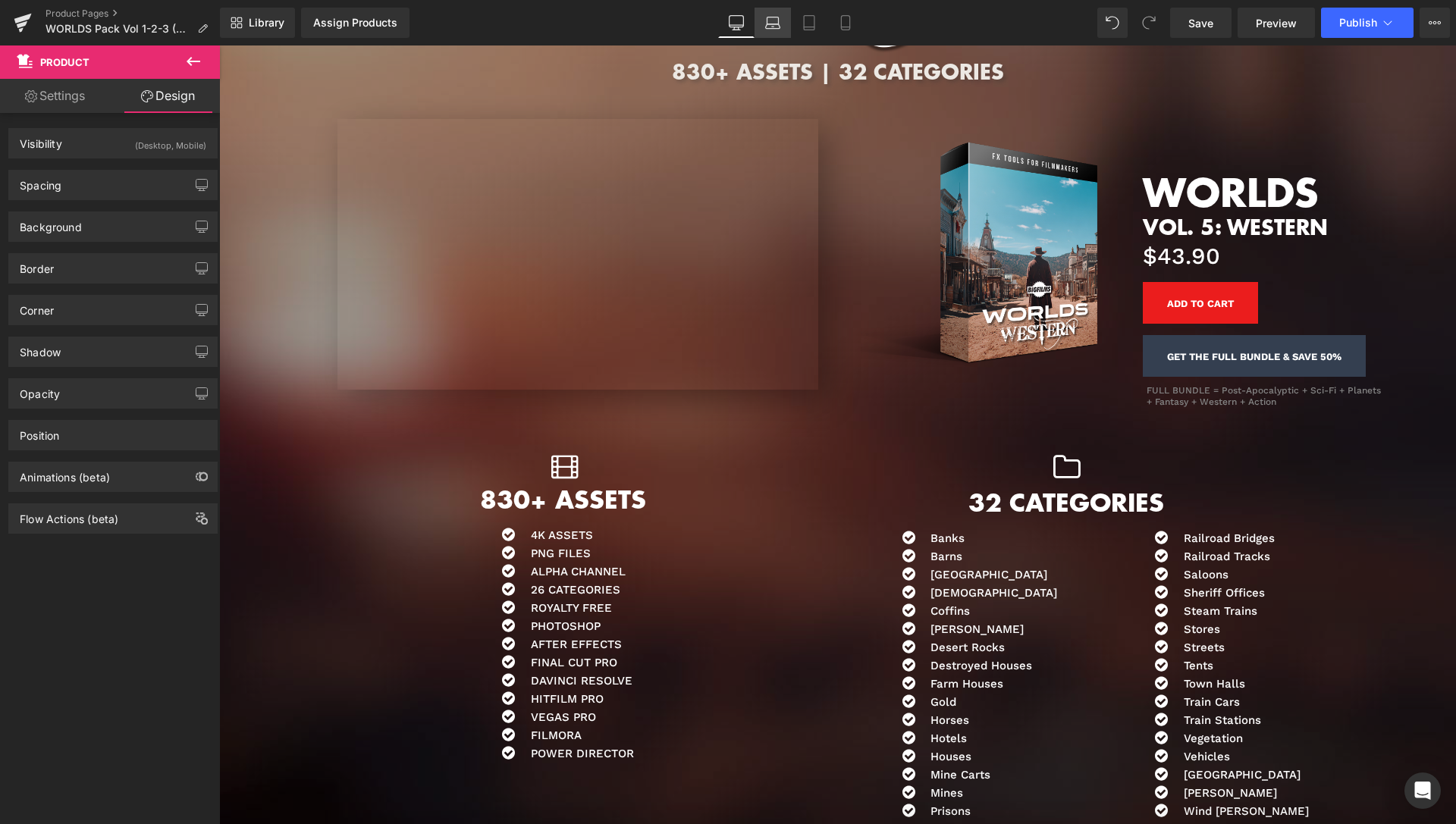
click at [774, 21] on icon at bounding box center [772, 22] width 15 height 15
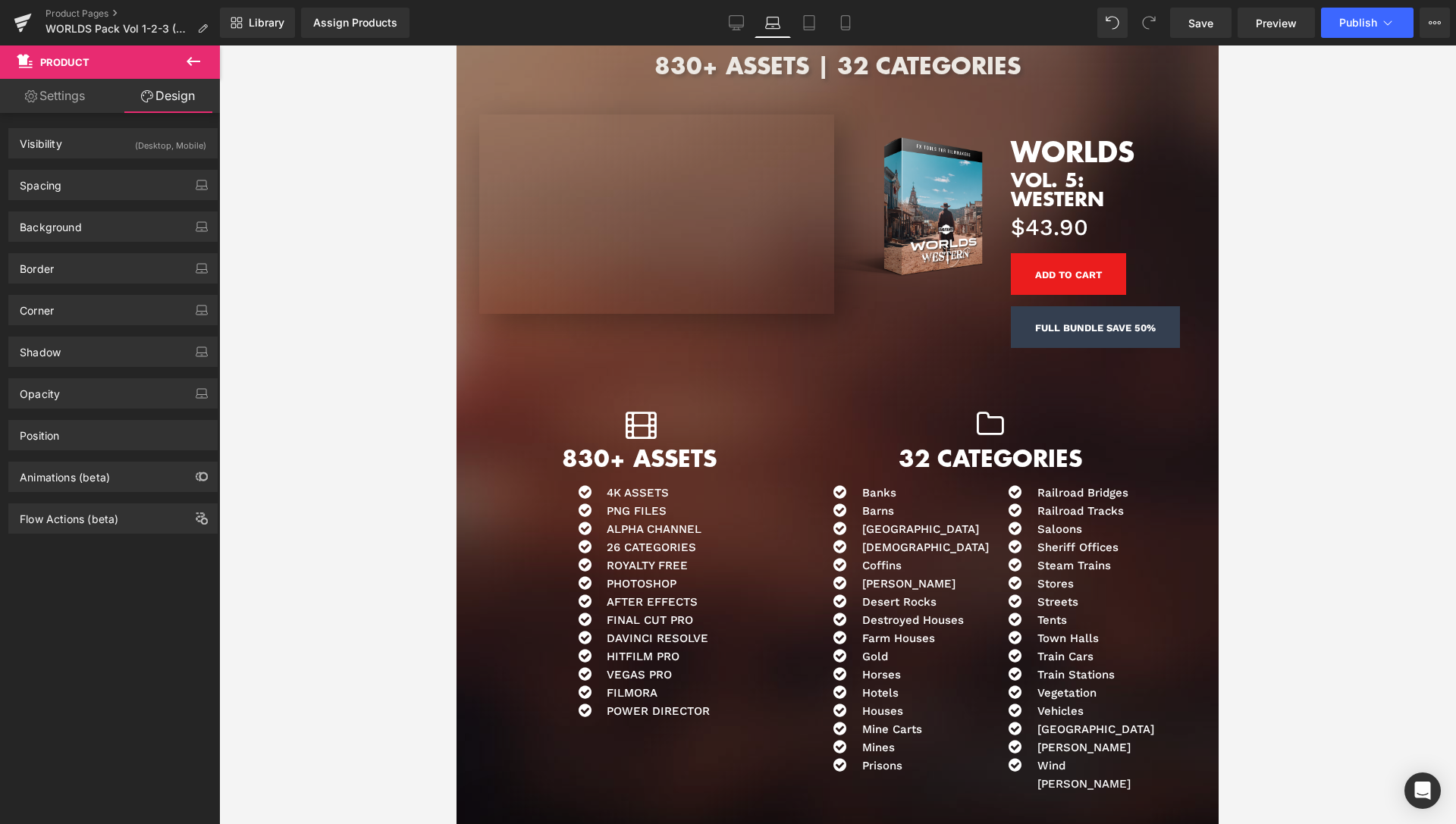
scroll to position [6029, 0]
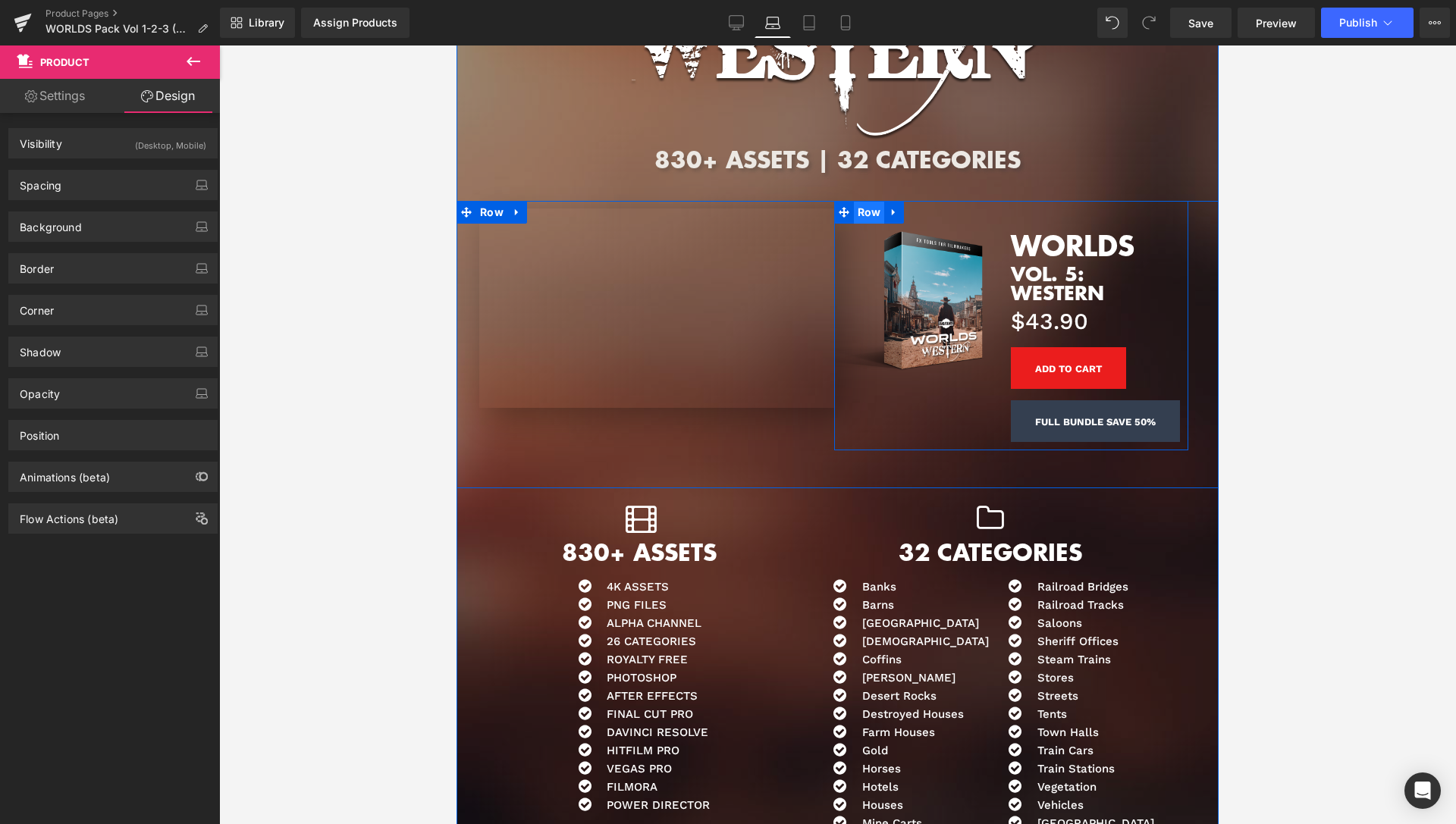
click at [857, 210] on span "Row" at bounding box center [869, 212] width 31 height 23
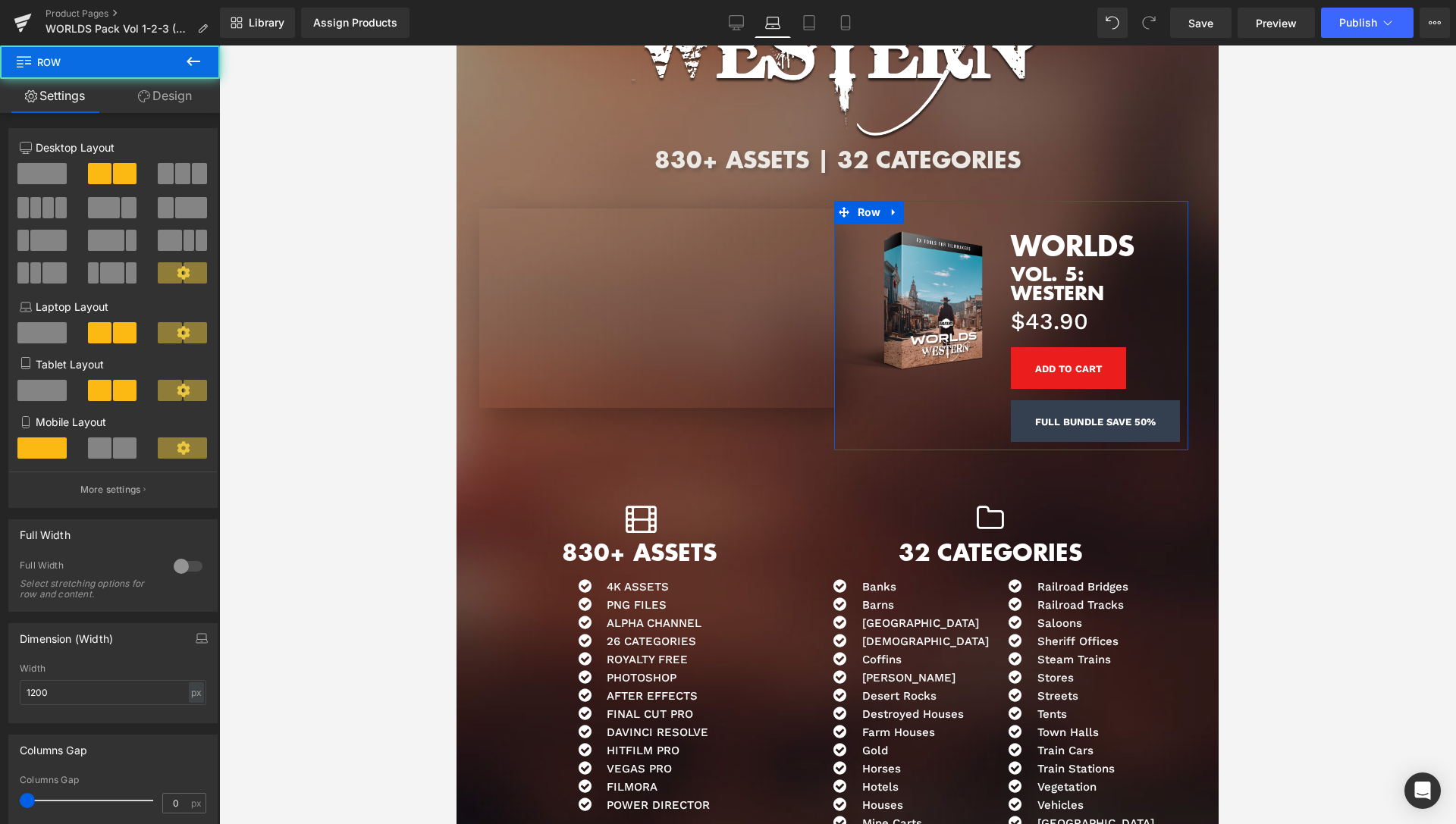
click at [170, 104] on link "Design" at bounding box center [164, 96] width 110 height 34
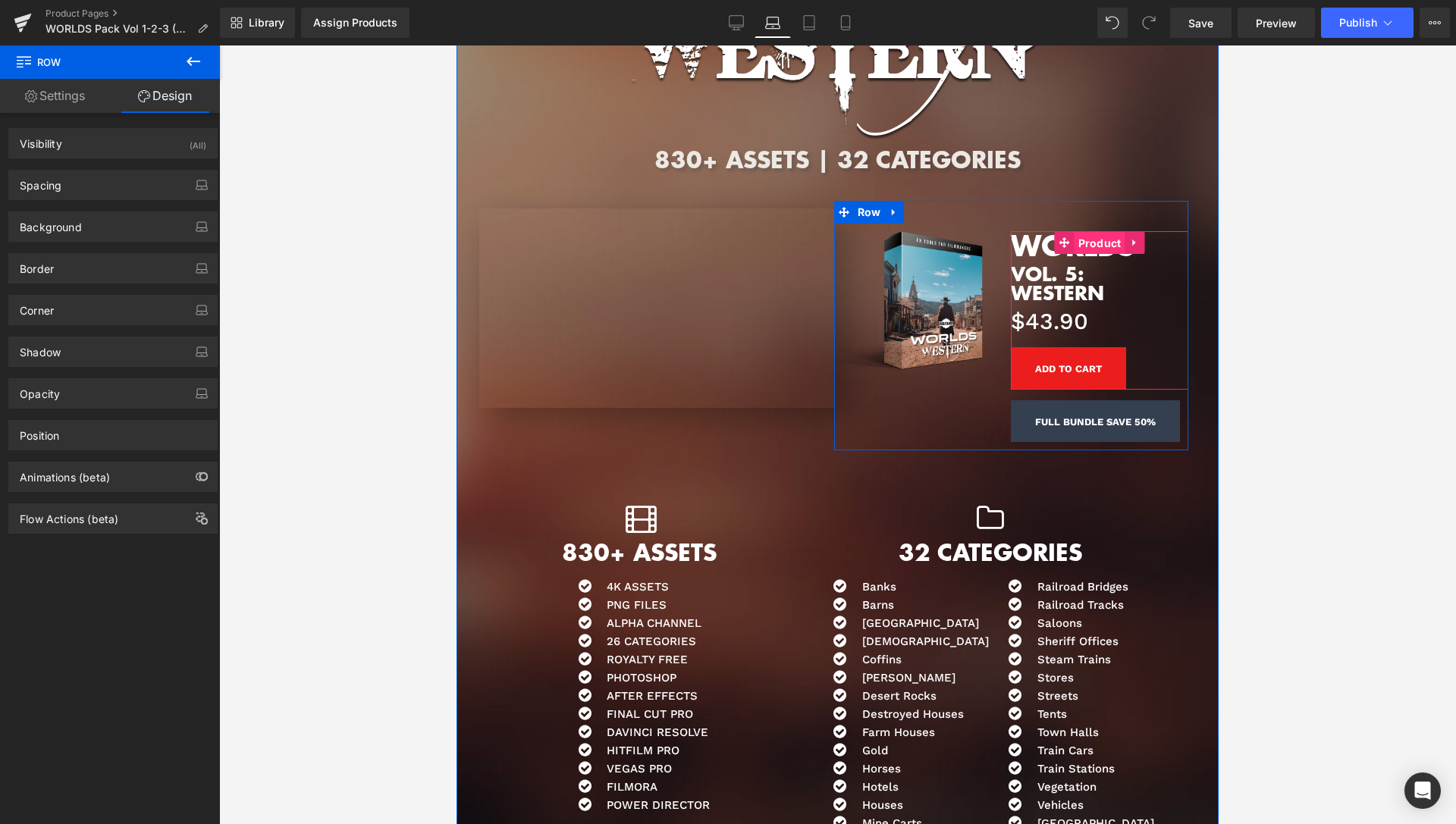
click at [1085, 243] on span "Product" at bounding box center [1099, 243] width 51 height 23
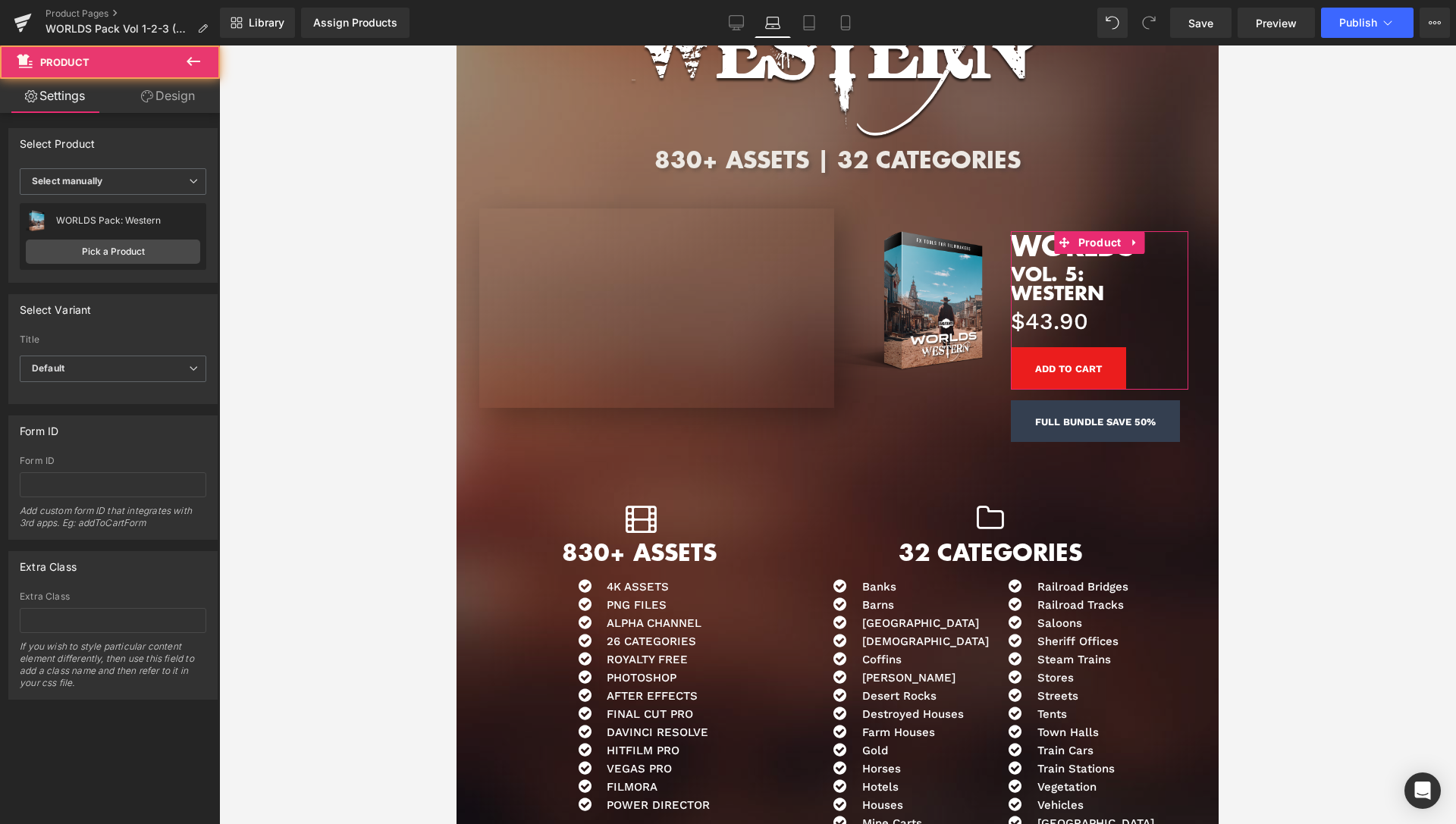
click at [168, 104] on link "Design" at bounding box center [168, 96] width 110 height 34
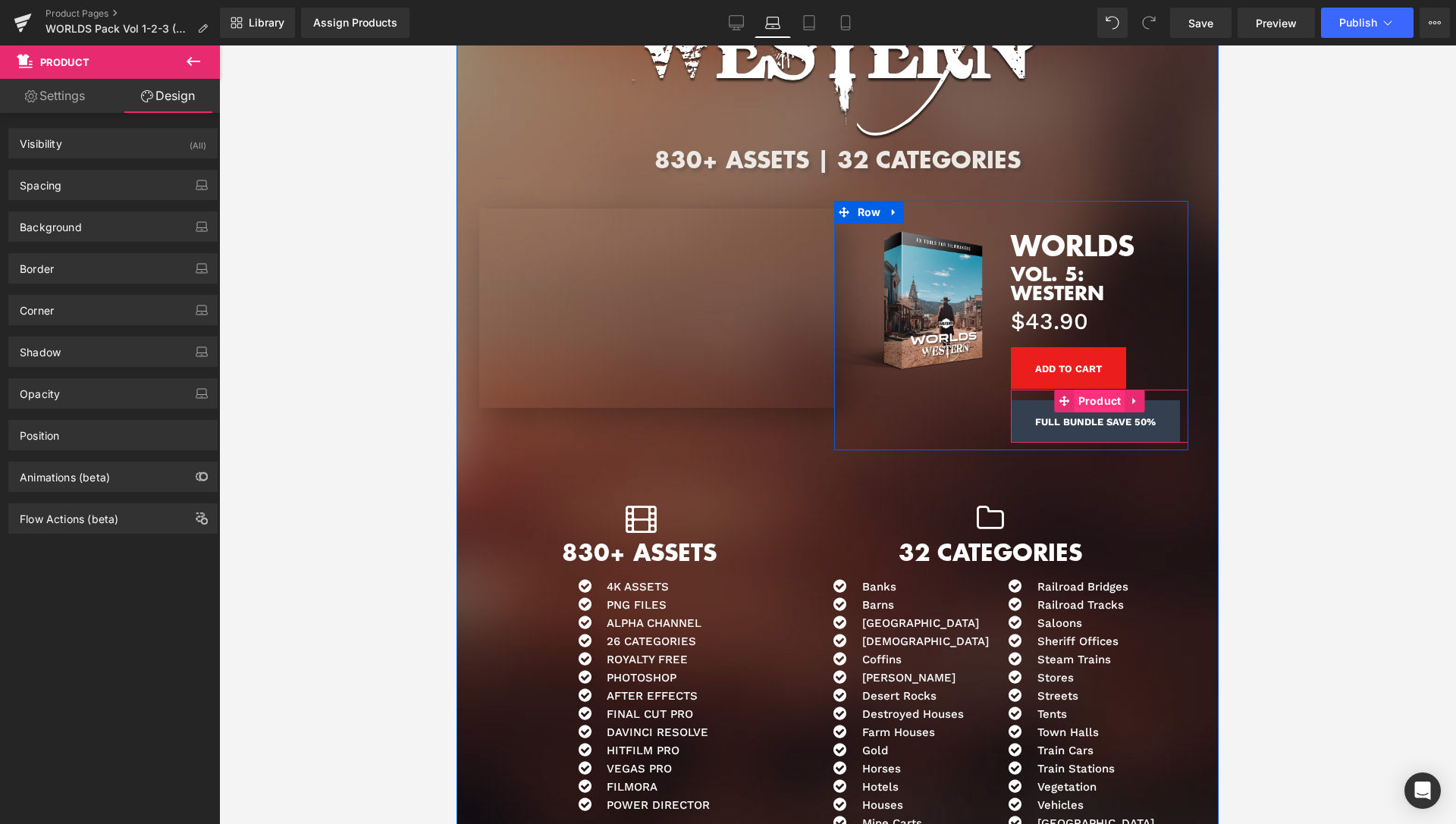
click at [1098, 398] on span "Product" at bounding box center [1099, 401] width 51 height 23
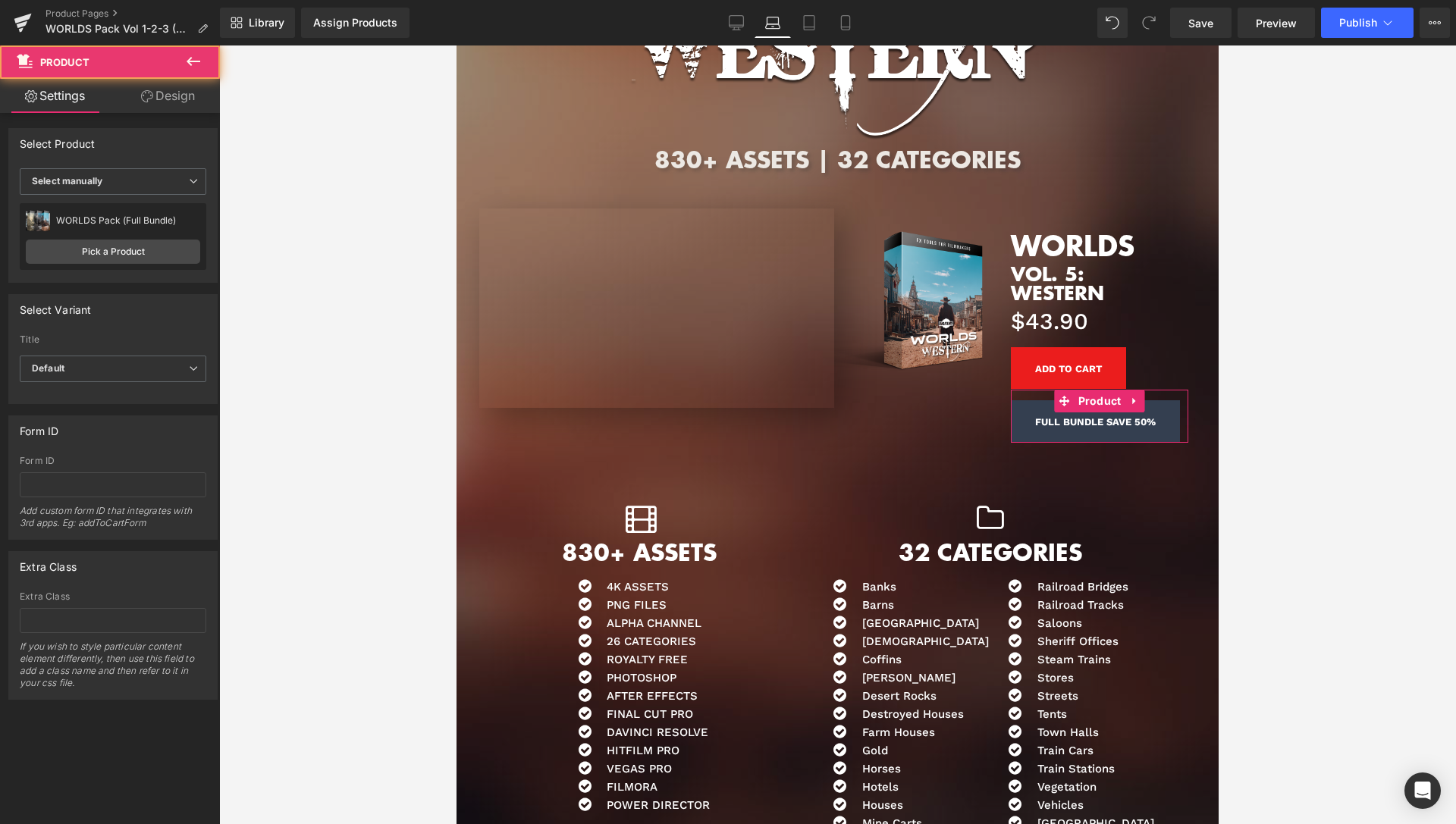
click at [178, 105] on link "Design" at bounding box center [168, 96] width 110 height 34
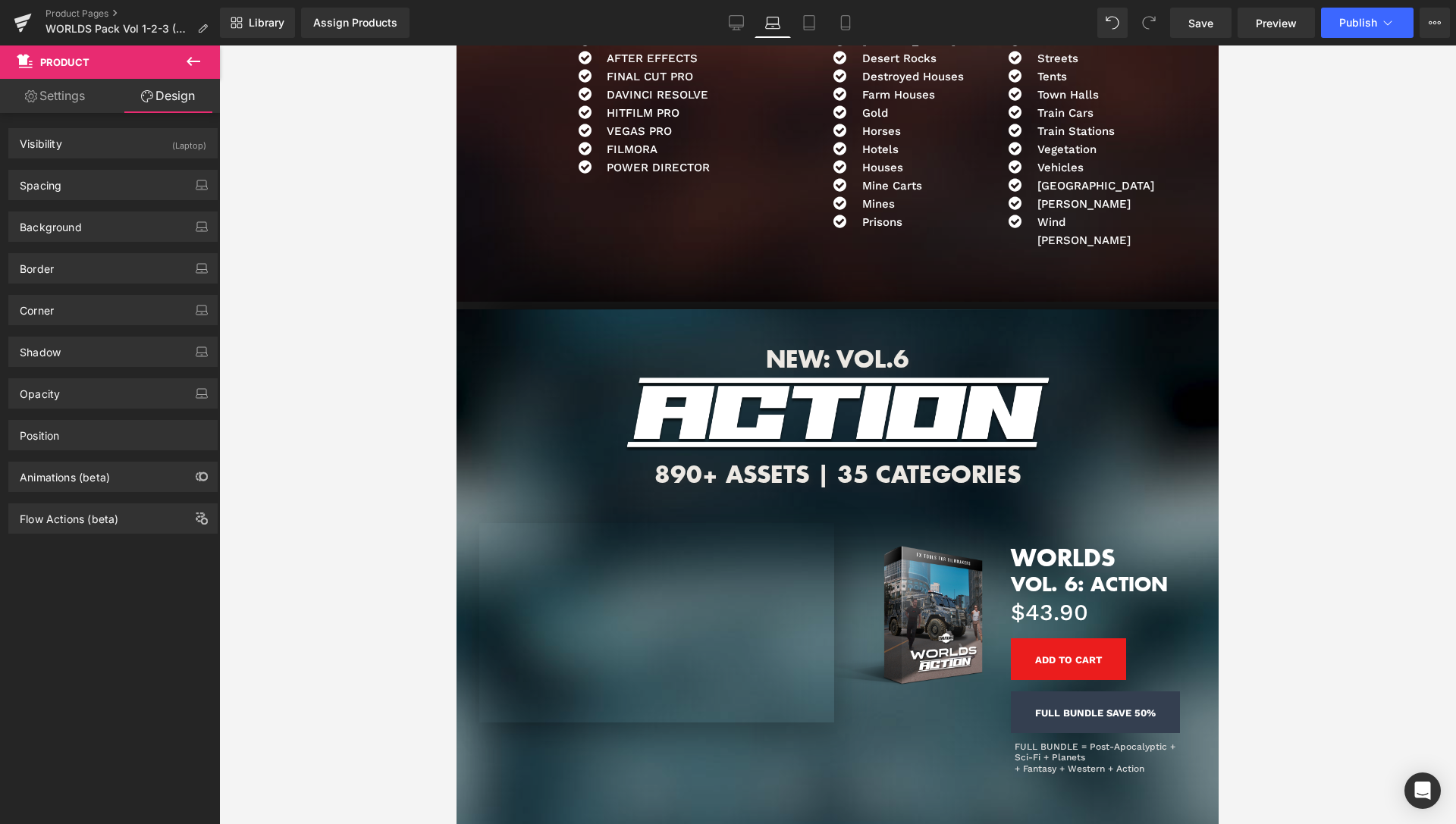
scroll to position [6729, 0]
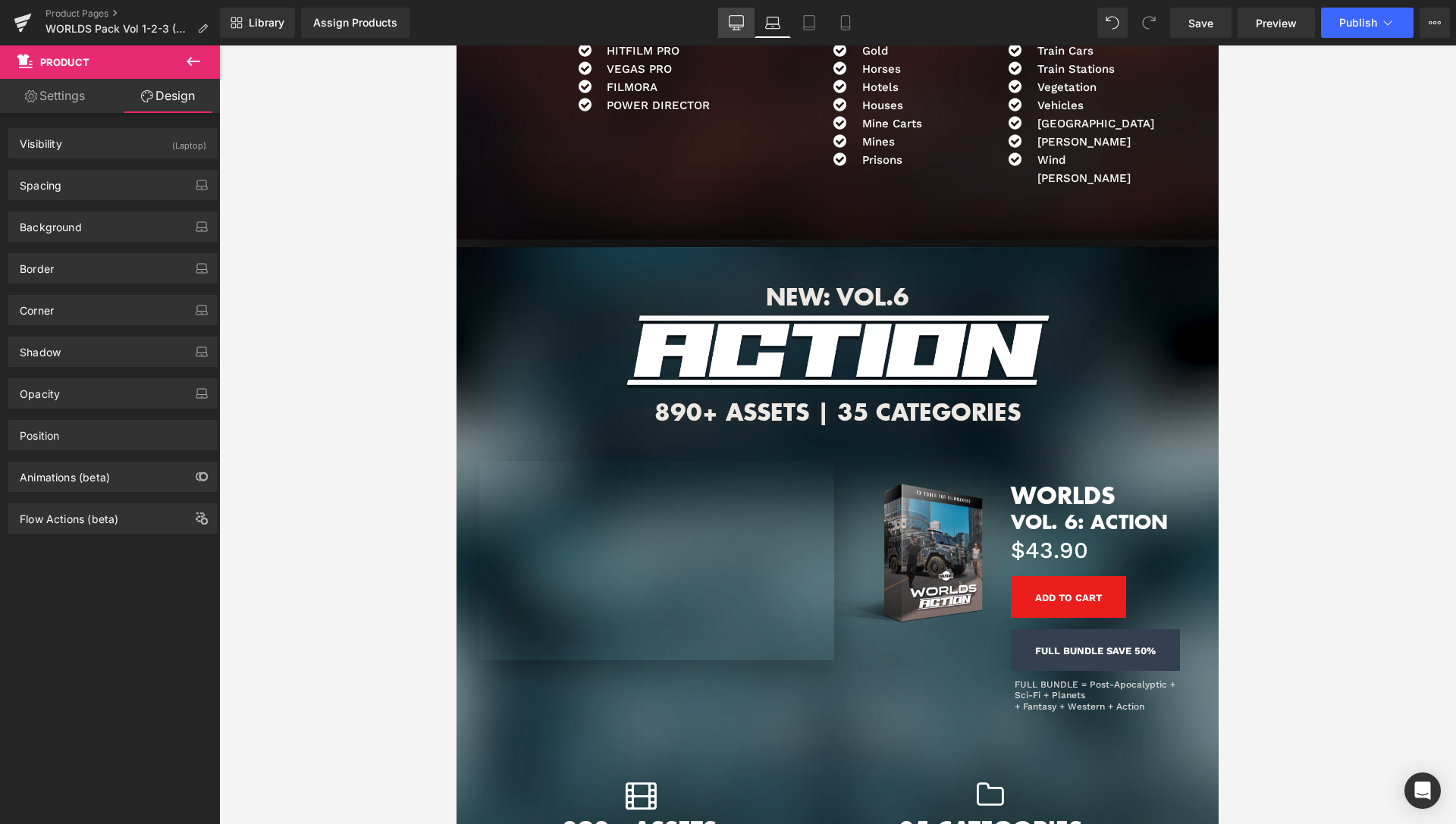
click at [740, 14] on link "Desktop" at bounding box center [736, 23] width 37 height 30
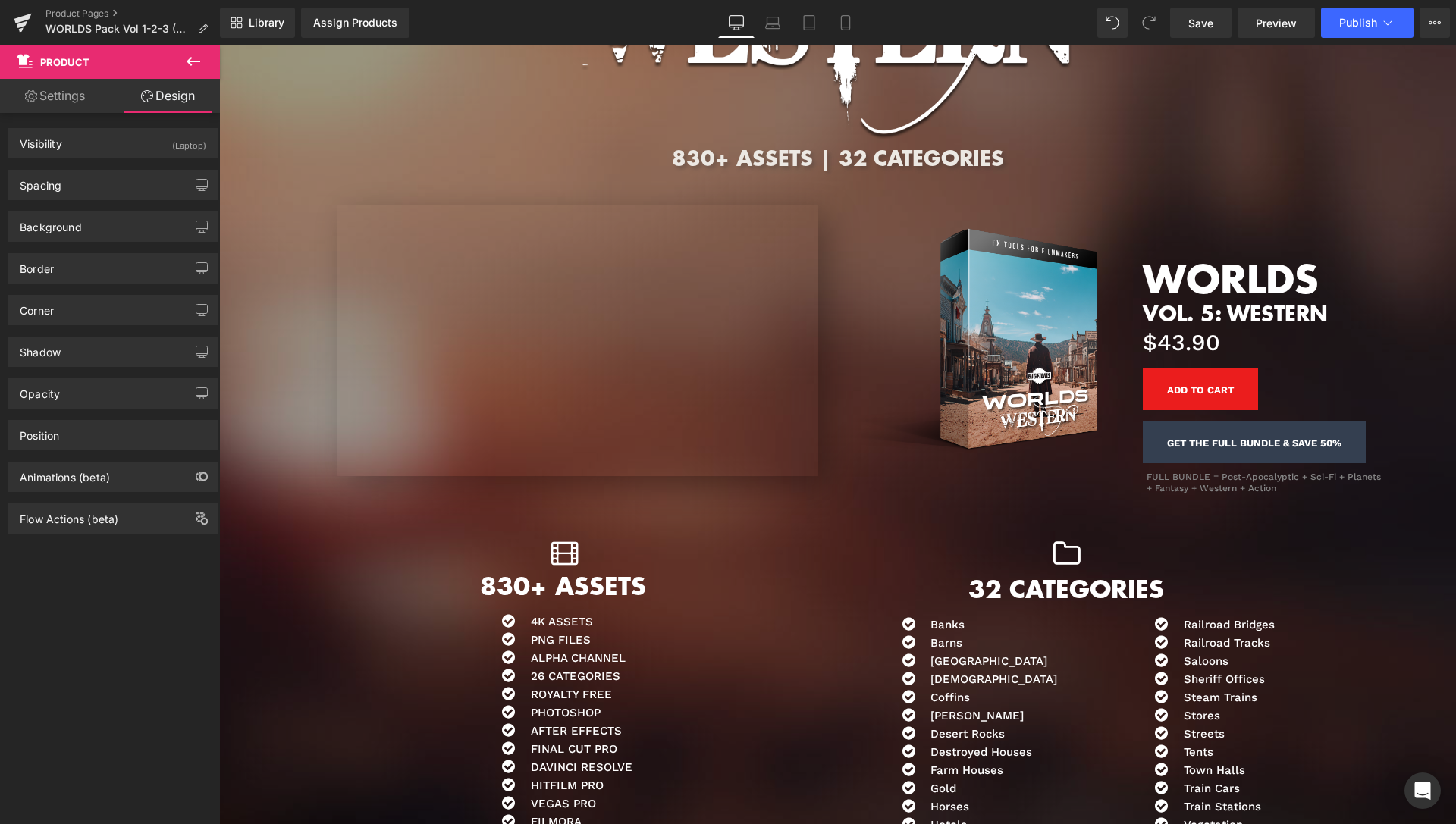
scroll to position [6720, 0]
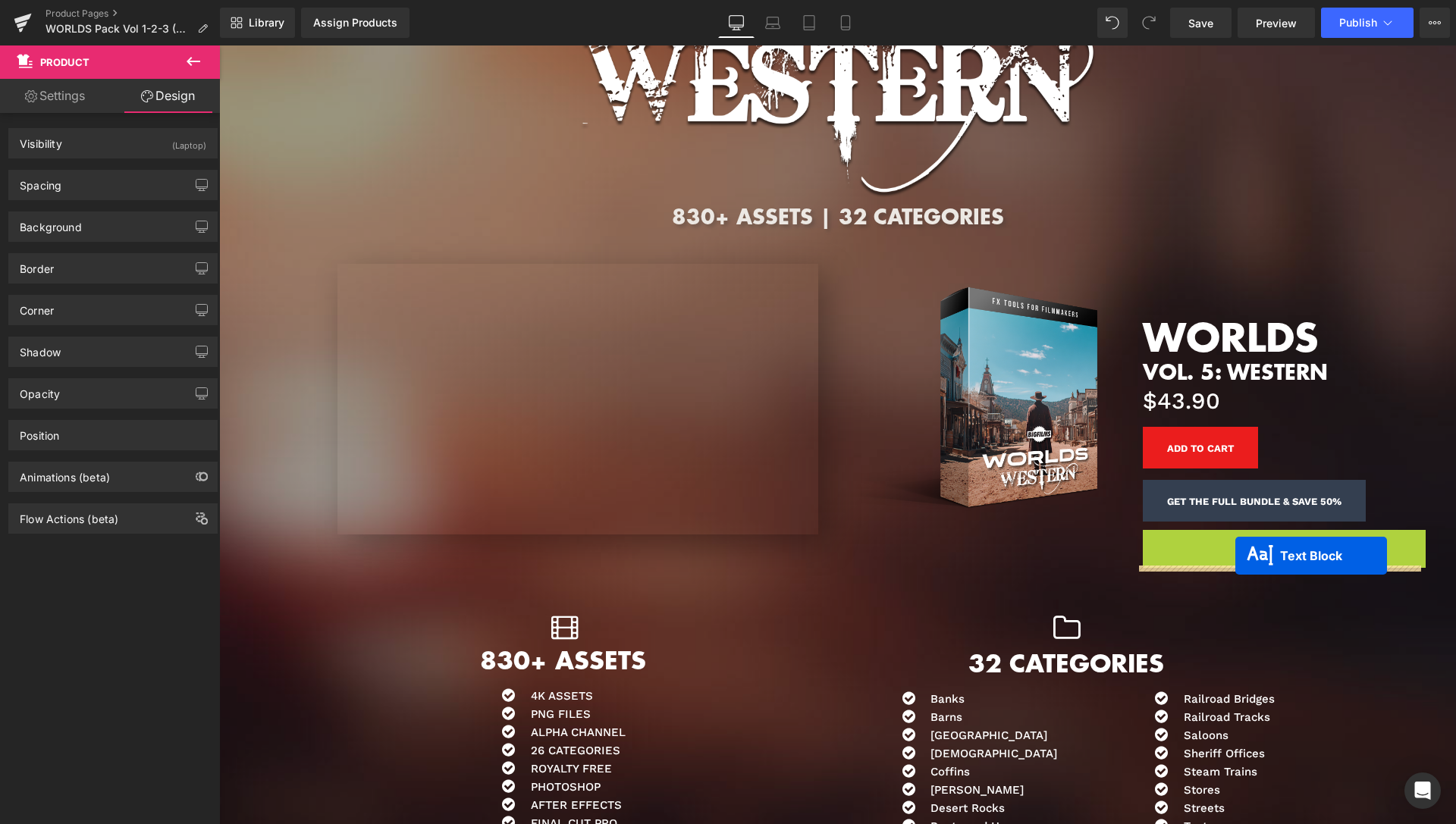
drag, startPoint x: 1233, startPoint y: 543, endPoint x: 1235, endPoint y: 556, distance: 13.2
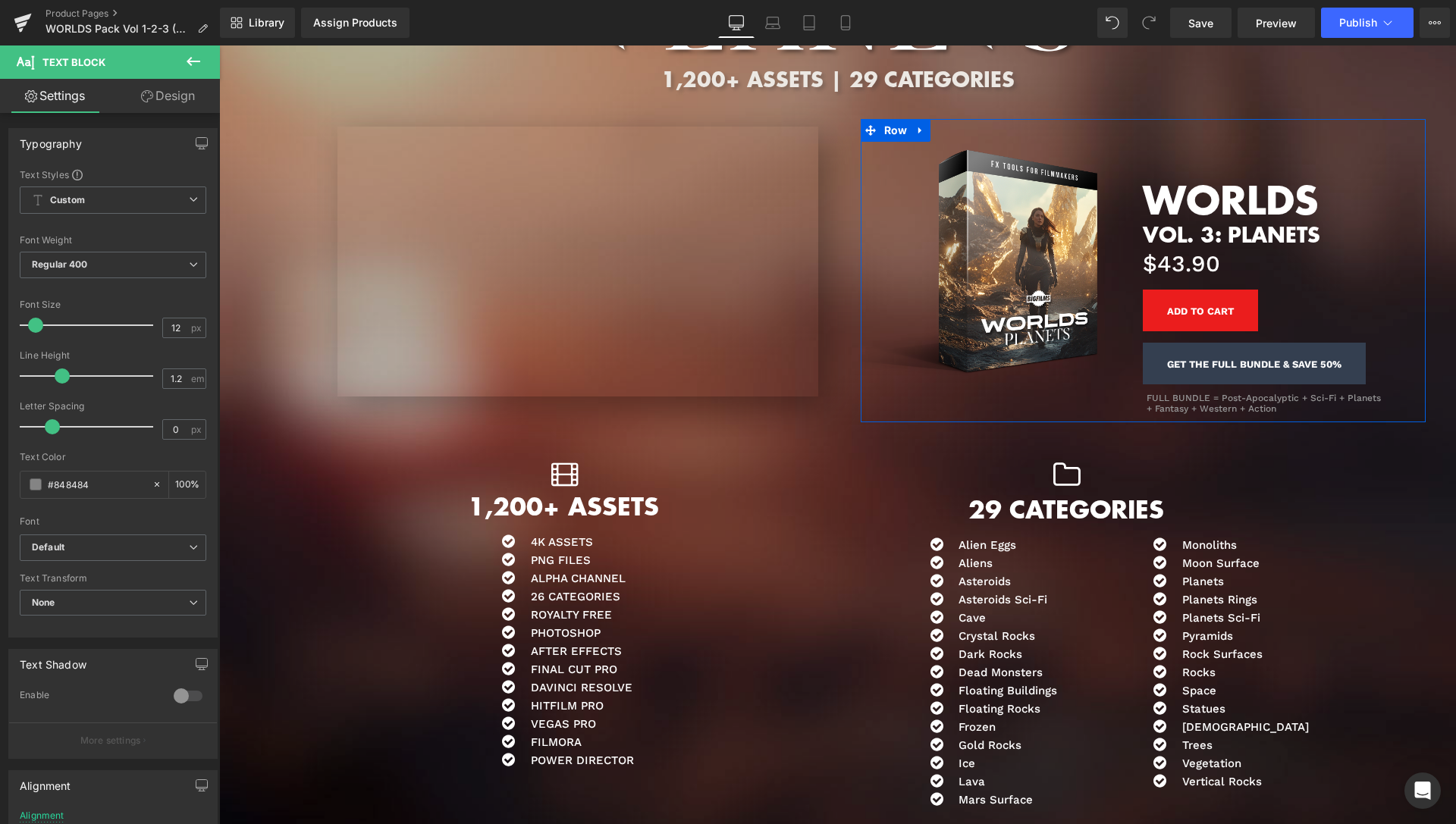
scroll to position [4037, 0]
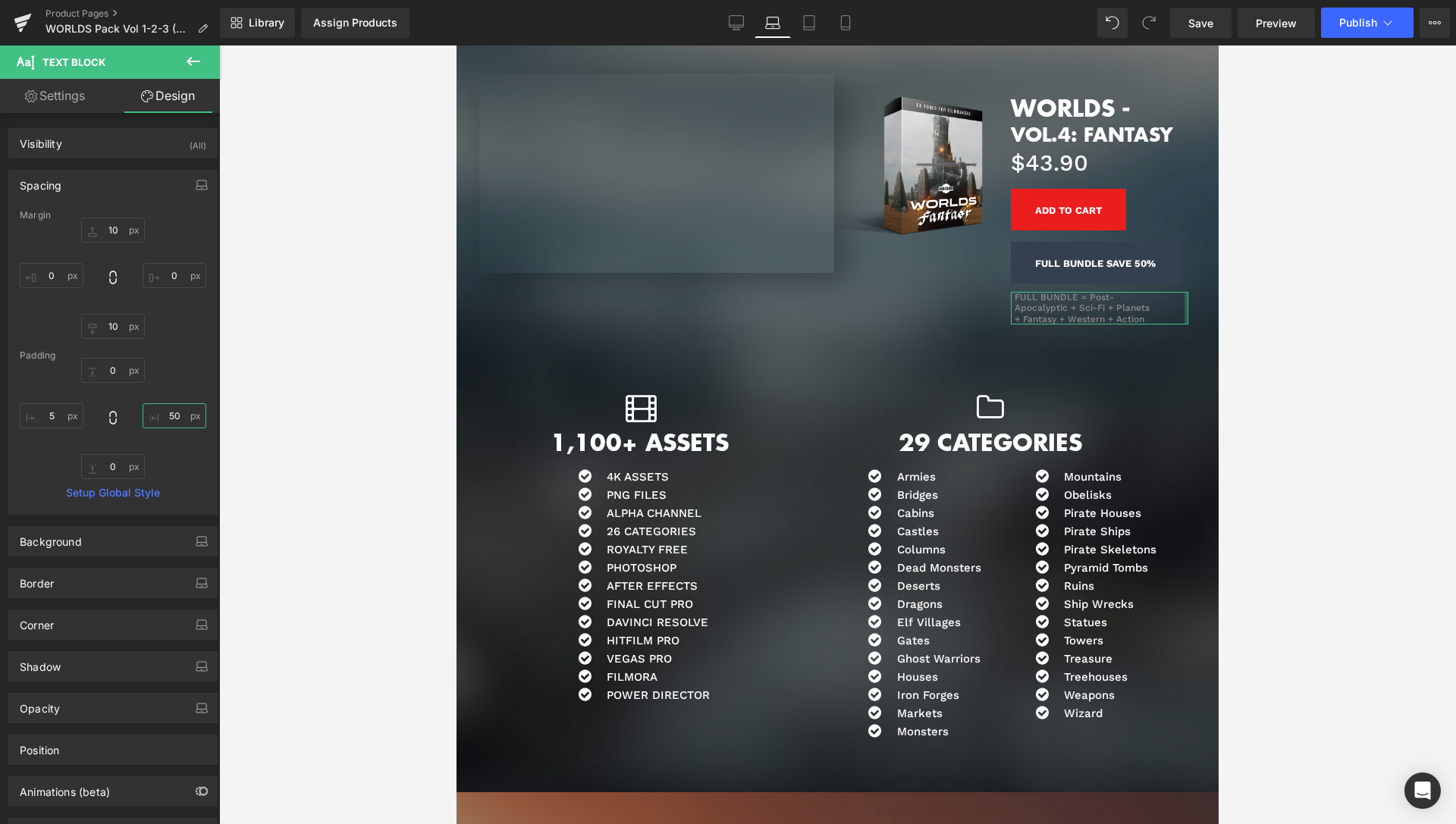
click at [169, 419] on input "50" at bounding box center [175, 416] width 64 height 25
type input "0"
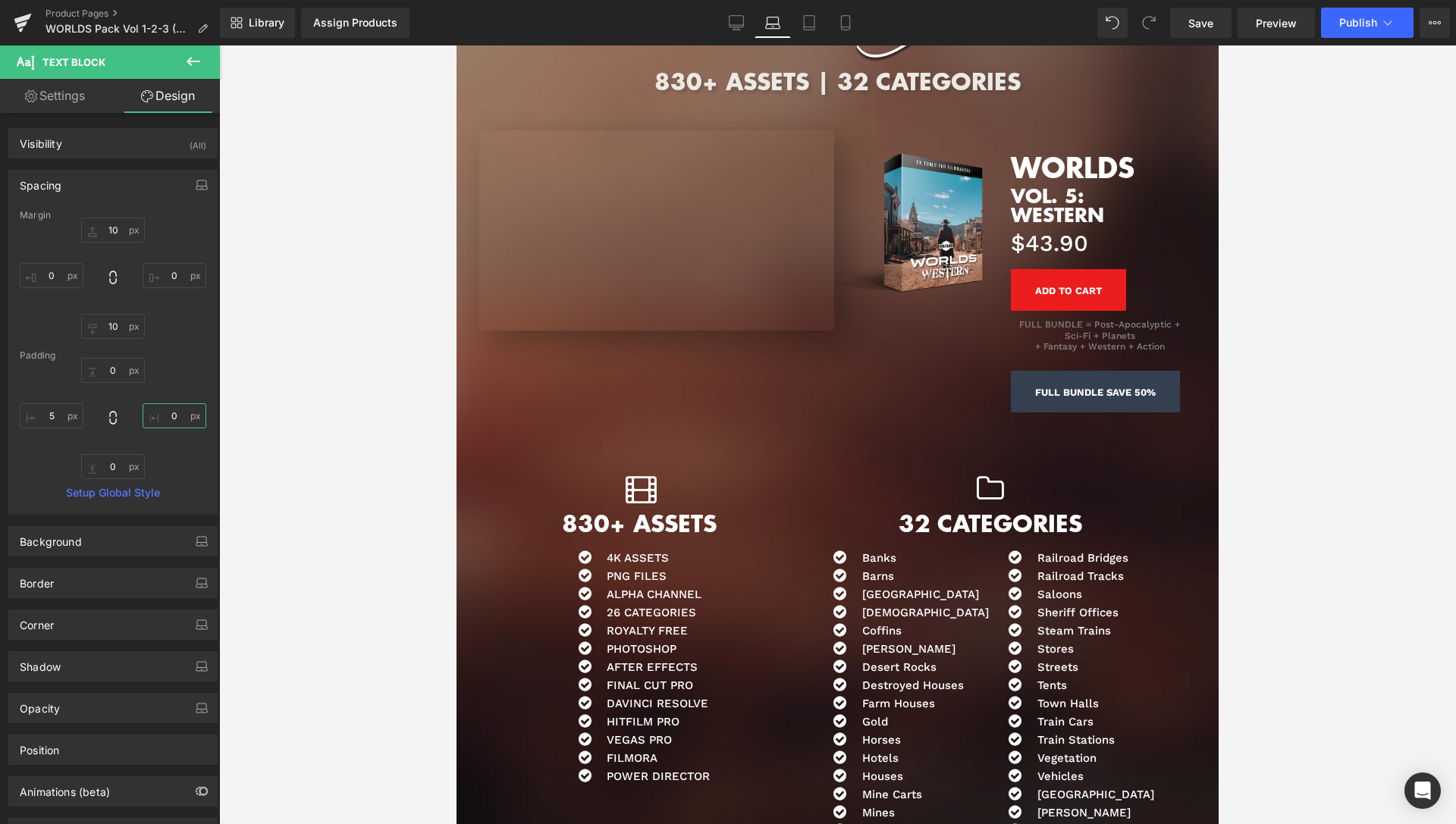
scroll to position [6244, 0]
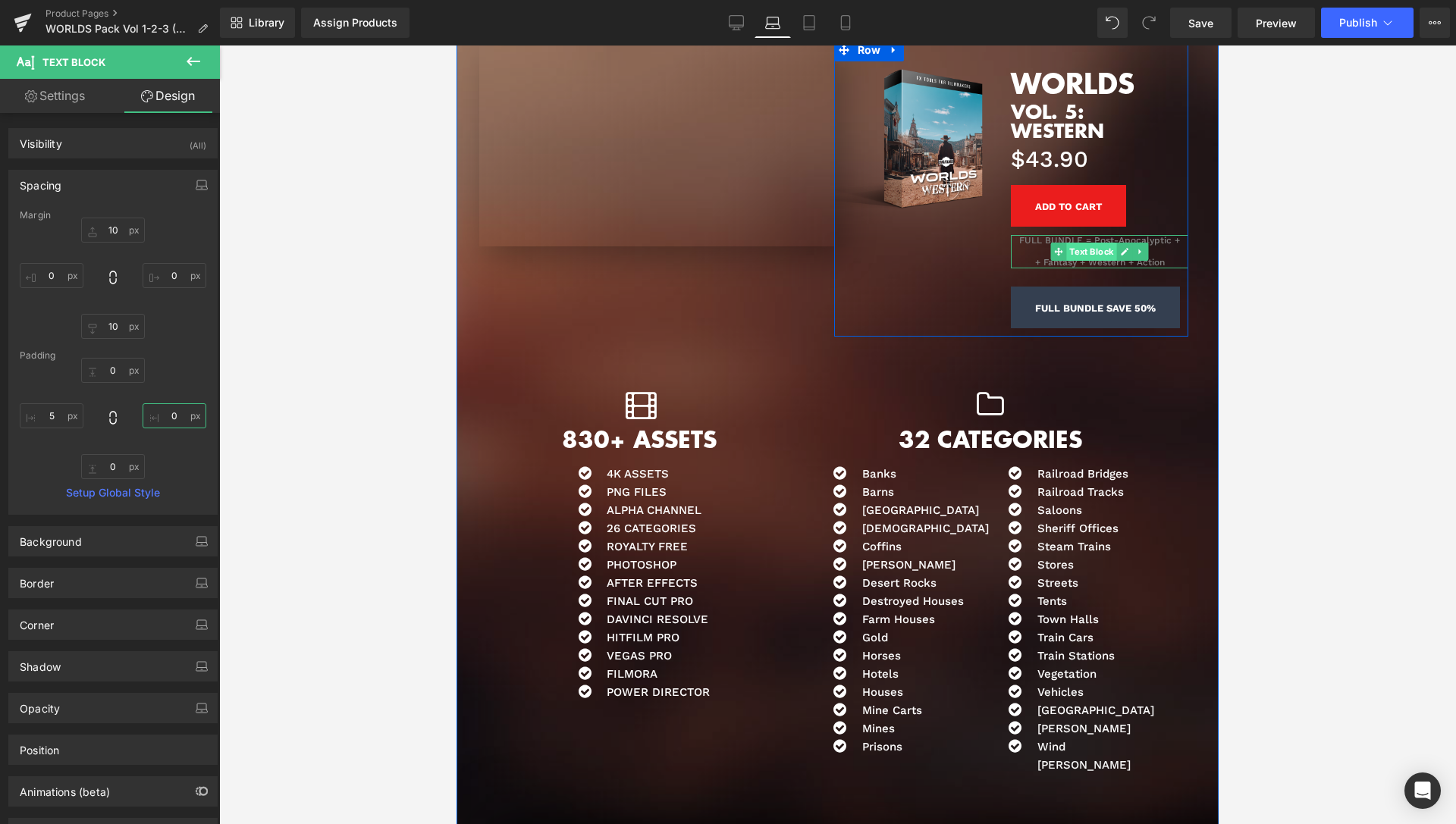
click at [1089, 250] on span "Text Block" at bounding box center [1092, 251] width 50 height 18
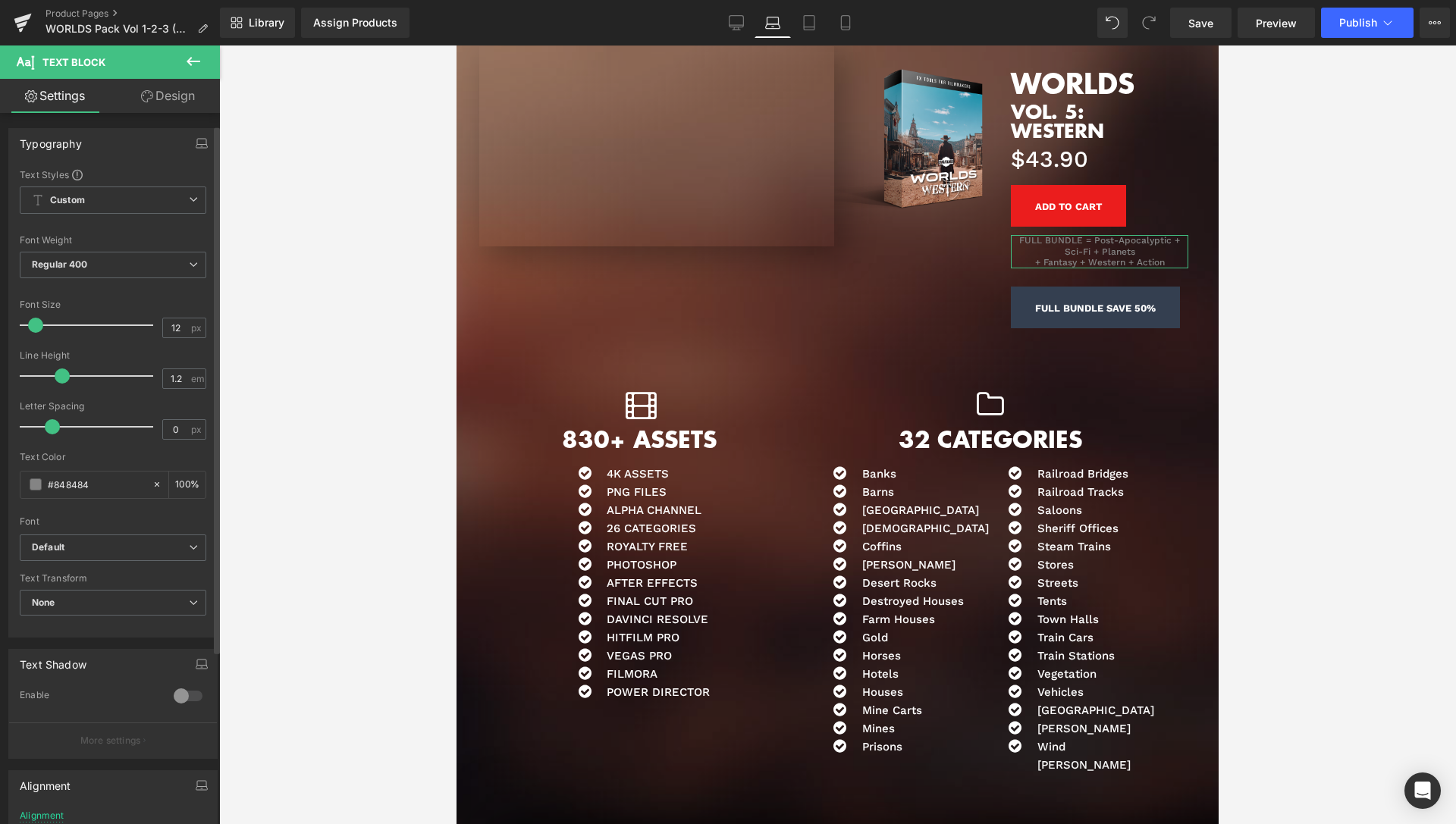
scroll to position [249, 0]
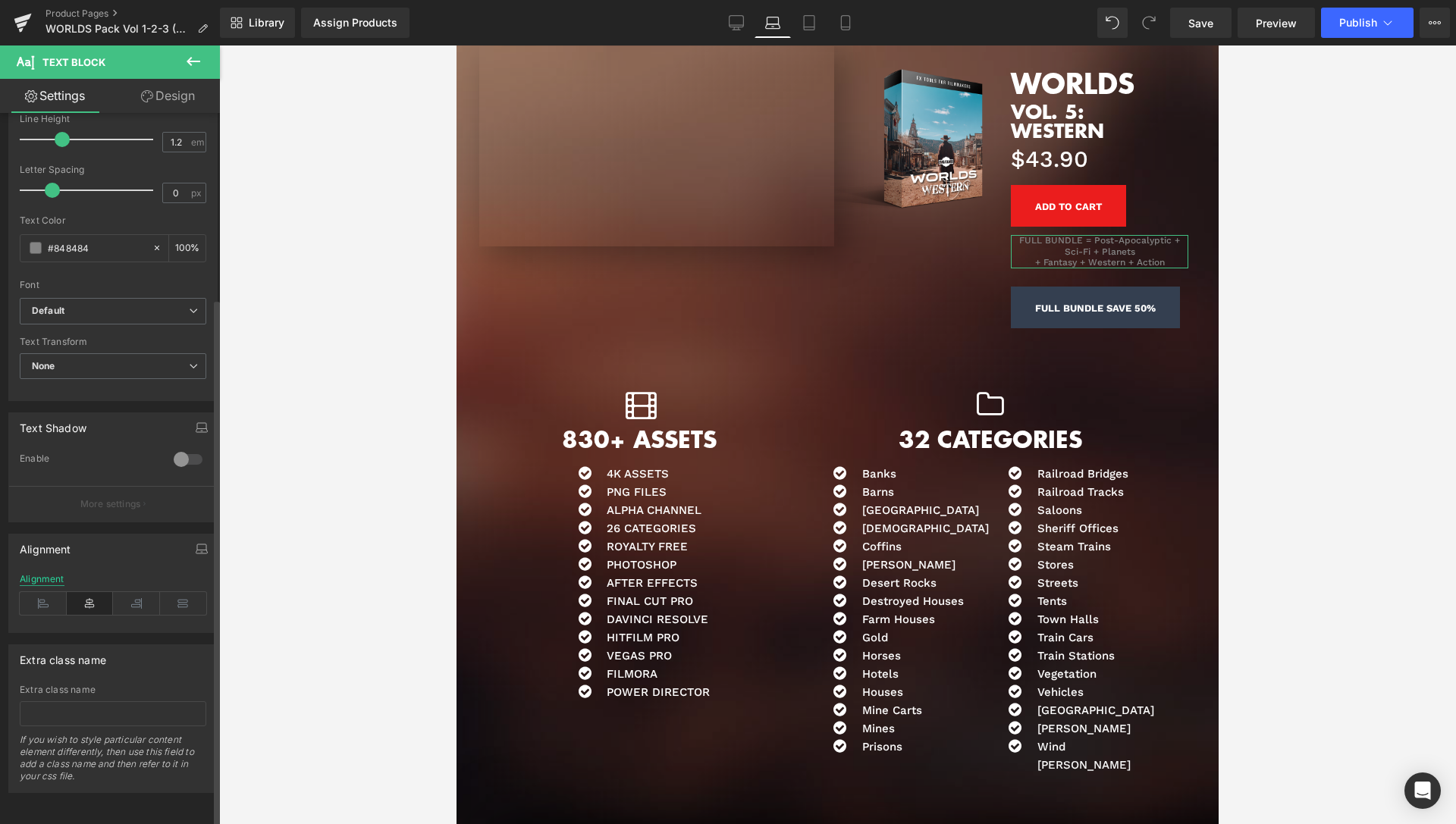
click at [48, 574] on div "Alignment" at bounding box center [41, 579] width 44 height 11
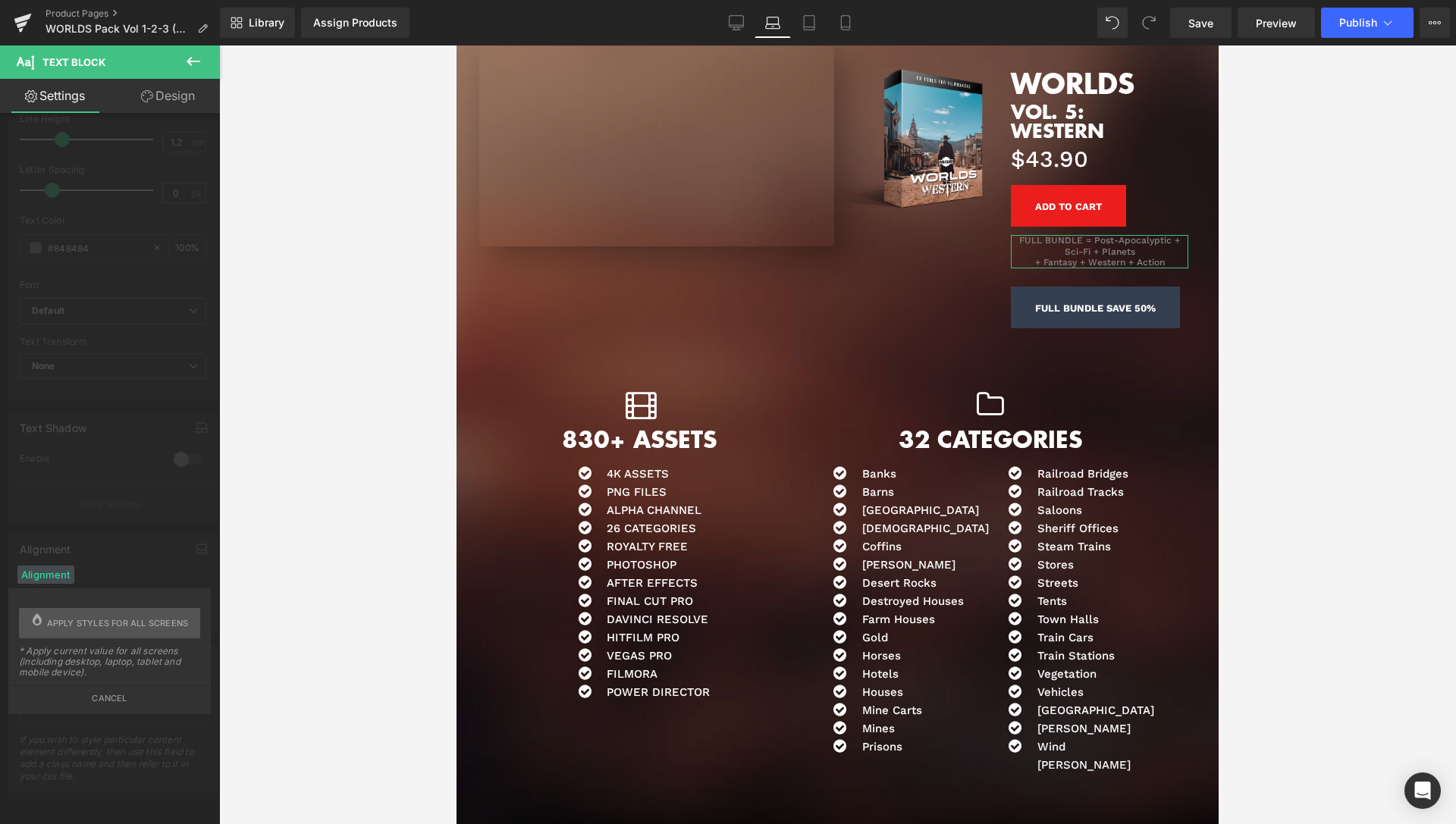
click at [49, 586] on div "Alignment Left Center Right Justify Alignment Alignment Apply styles for all sc…" at bounding box center [113, 578] width 227 height 111
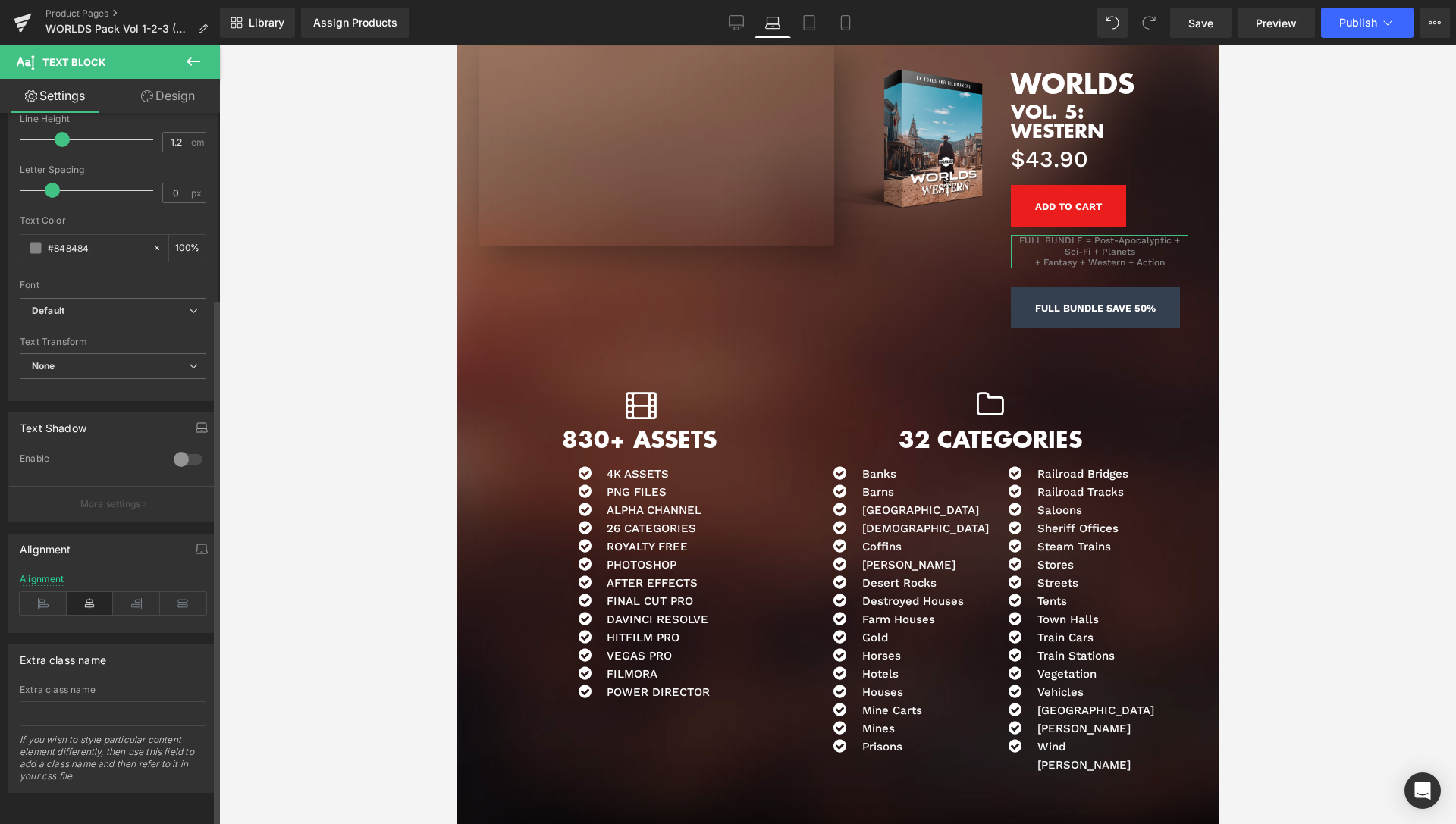
click at [49, 592] on icon at bounding box center [43, 603] width 47 height 23
click at [190, 92] on link "Design" at bounding box center [168, 96] width 110 height 34
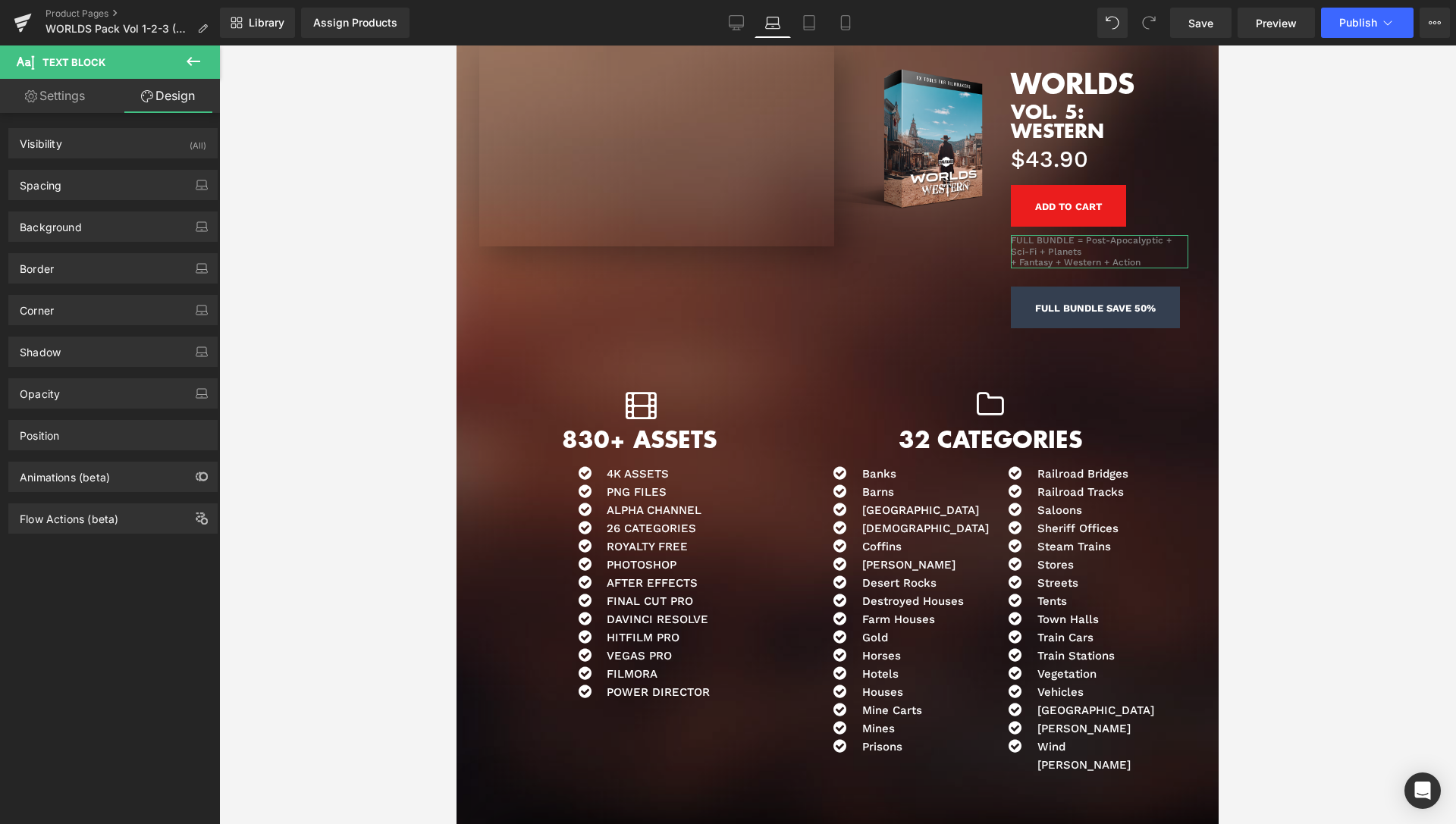
type input "10"
type input "0"
type input "10"
type input "0"
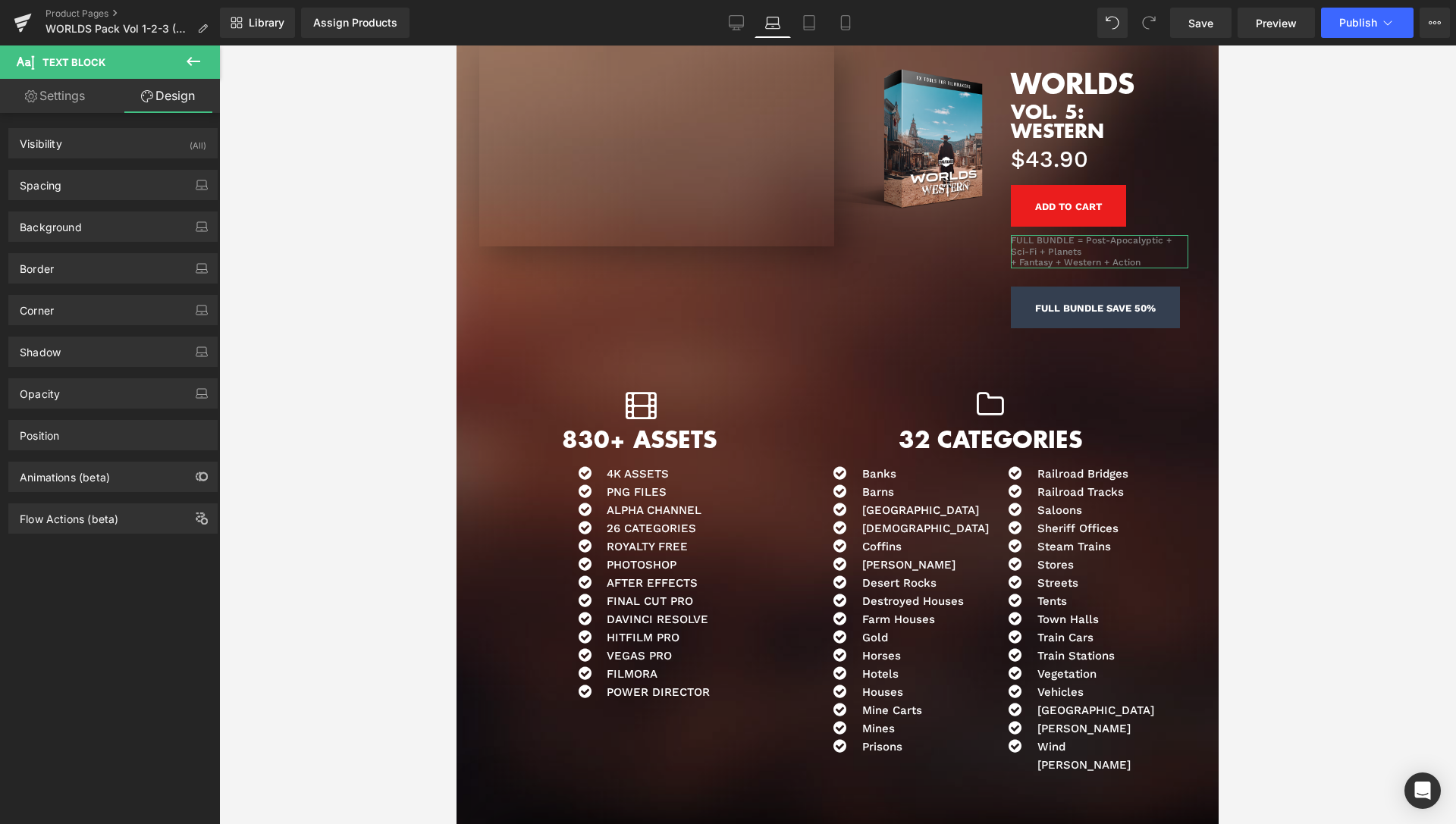
type input "0"
click at [99, 184] on div "Spacing" at bounding box center [113, 185] width 208 height 29
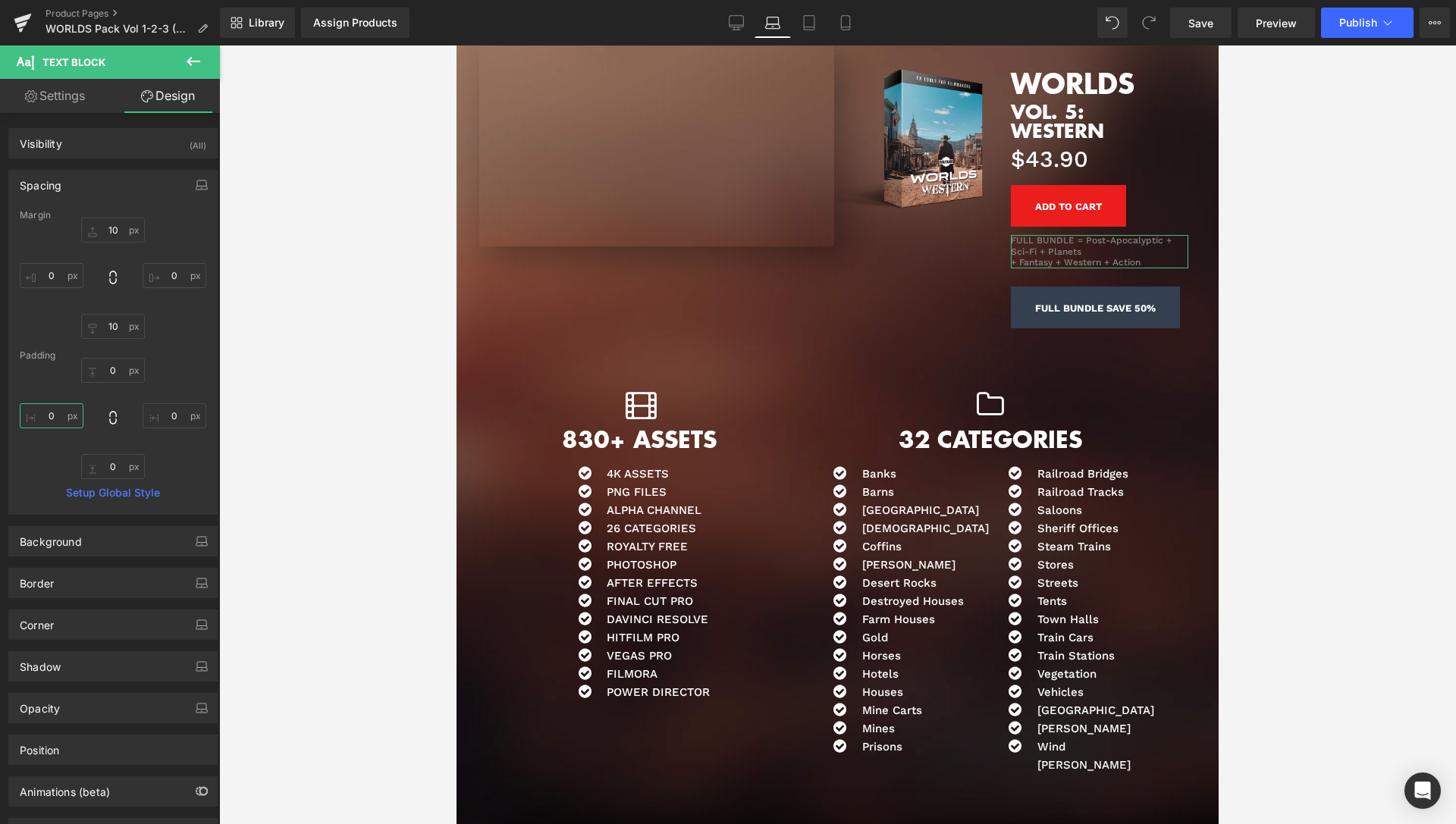
click at [51, 416] on input "0" at bounding box center [51, 416] width 64 height 25
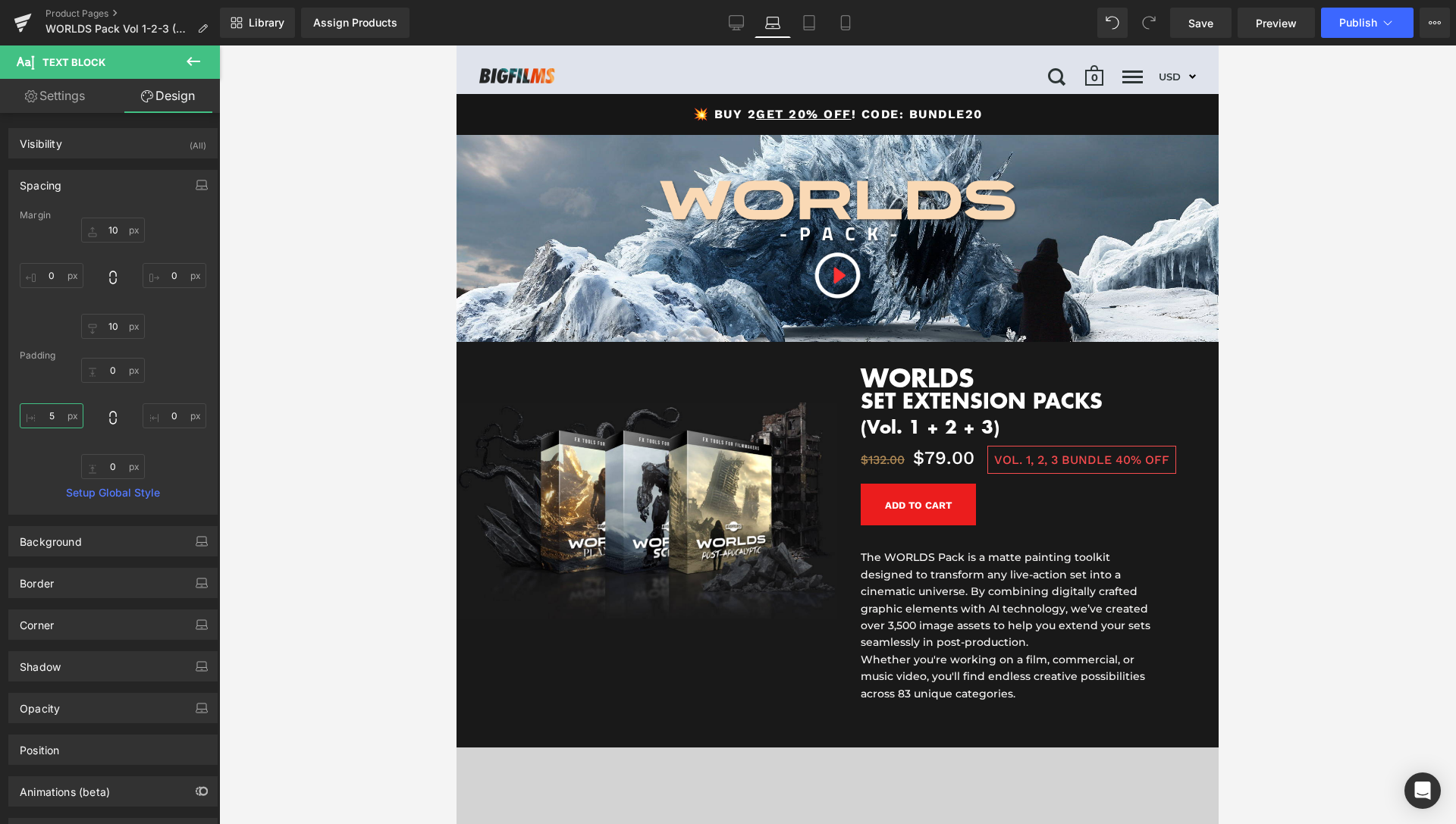
scroll to position [0, 0]
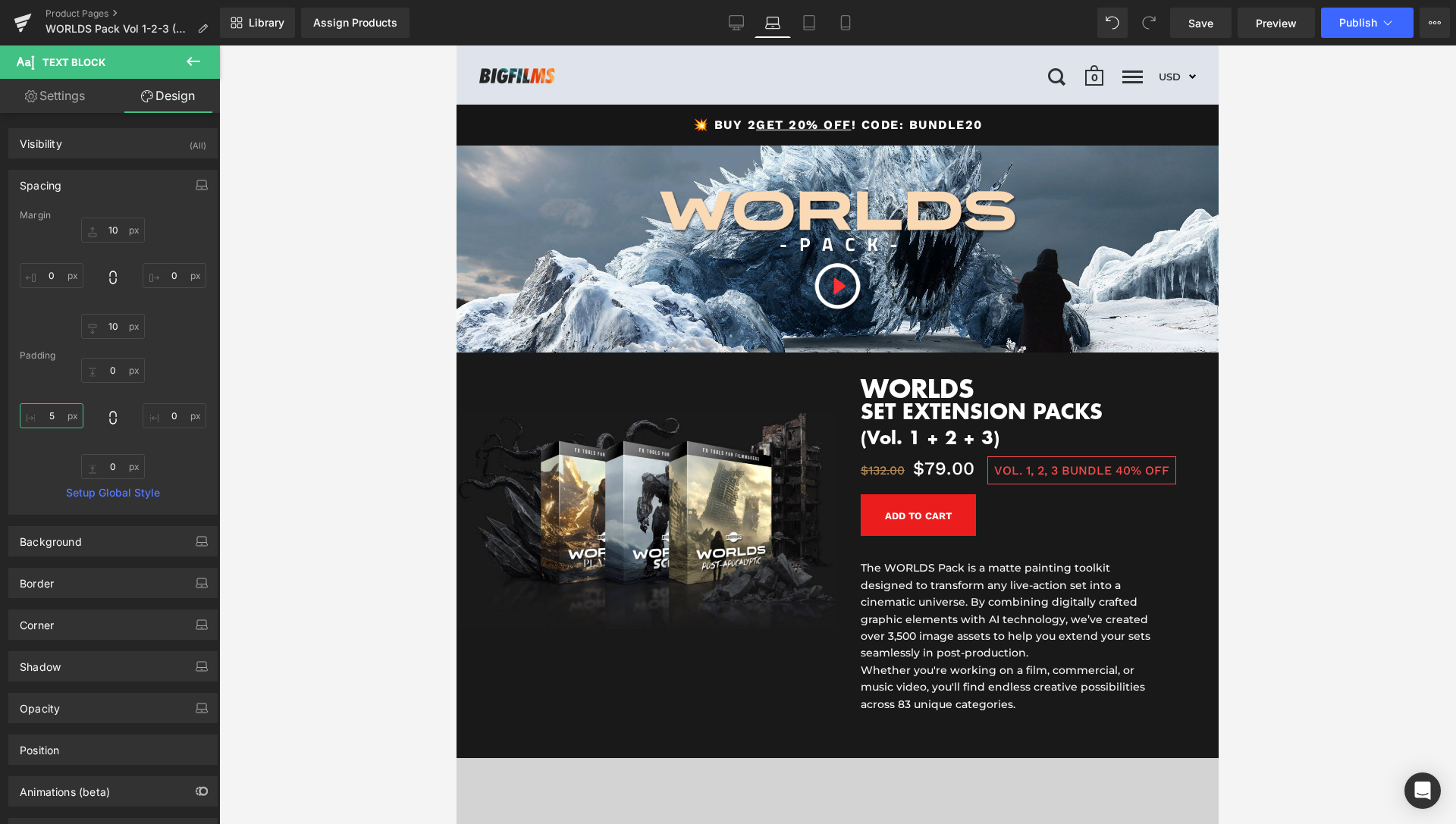
drag, startPoint x: 1211, startPoint y: 511, endPoint x: 1653, endPoint y: 90, distance: 610.4
type input "5"
click at [813, 14] on link "Tablet" at bounding box center [809, 23] width 37 height 30
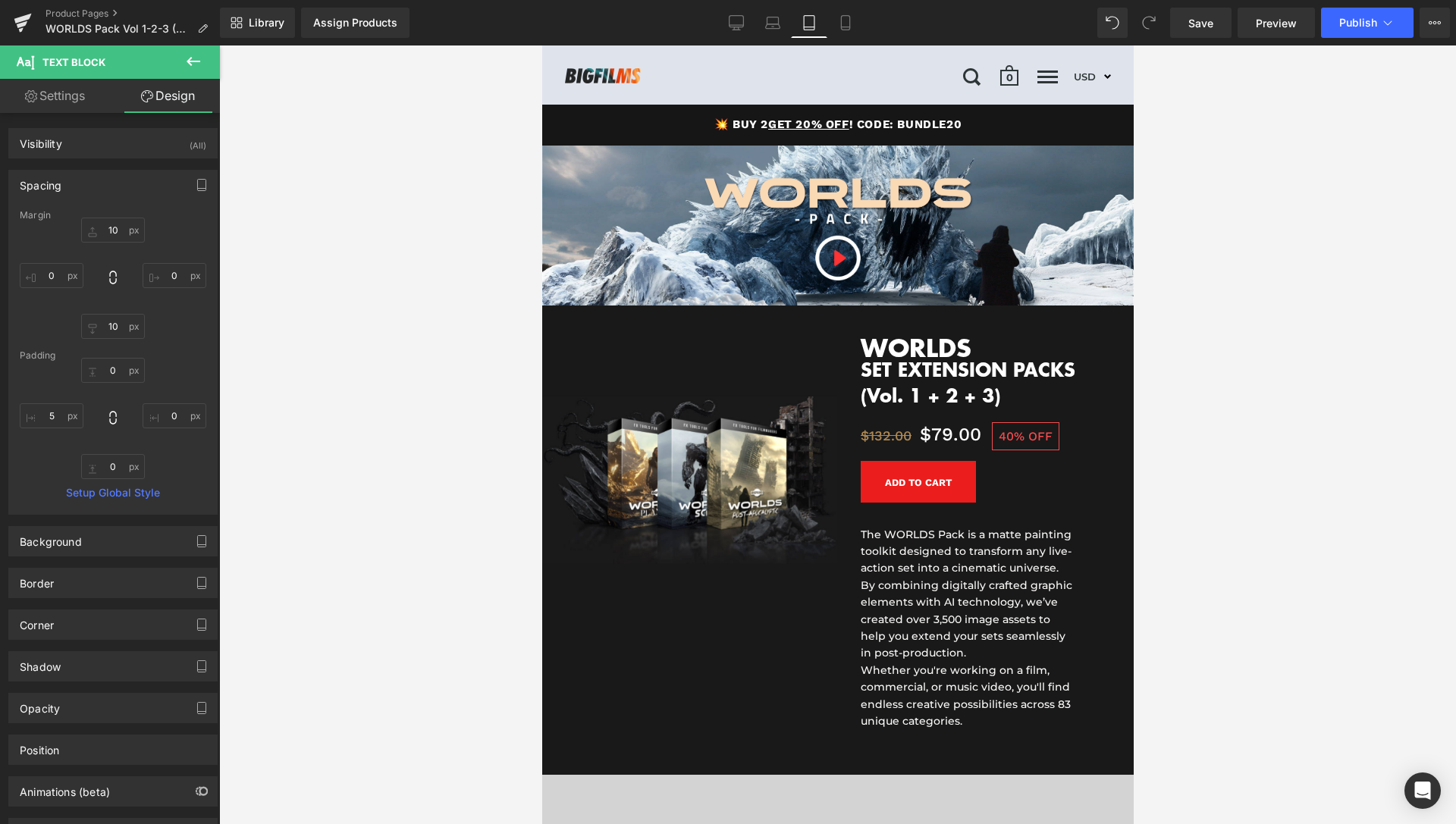
type input "10"
type input "0"
type input "10"
type input "0"
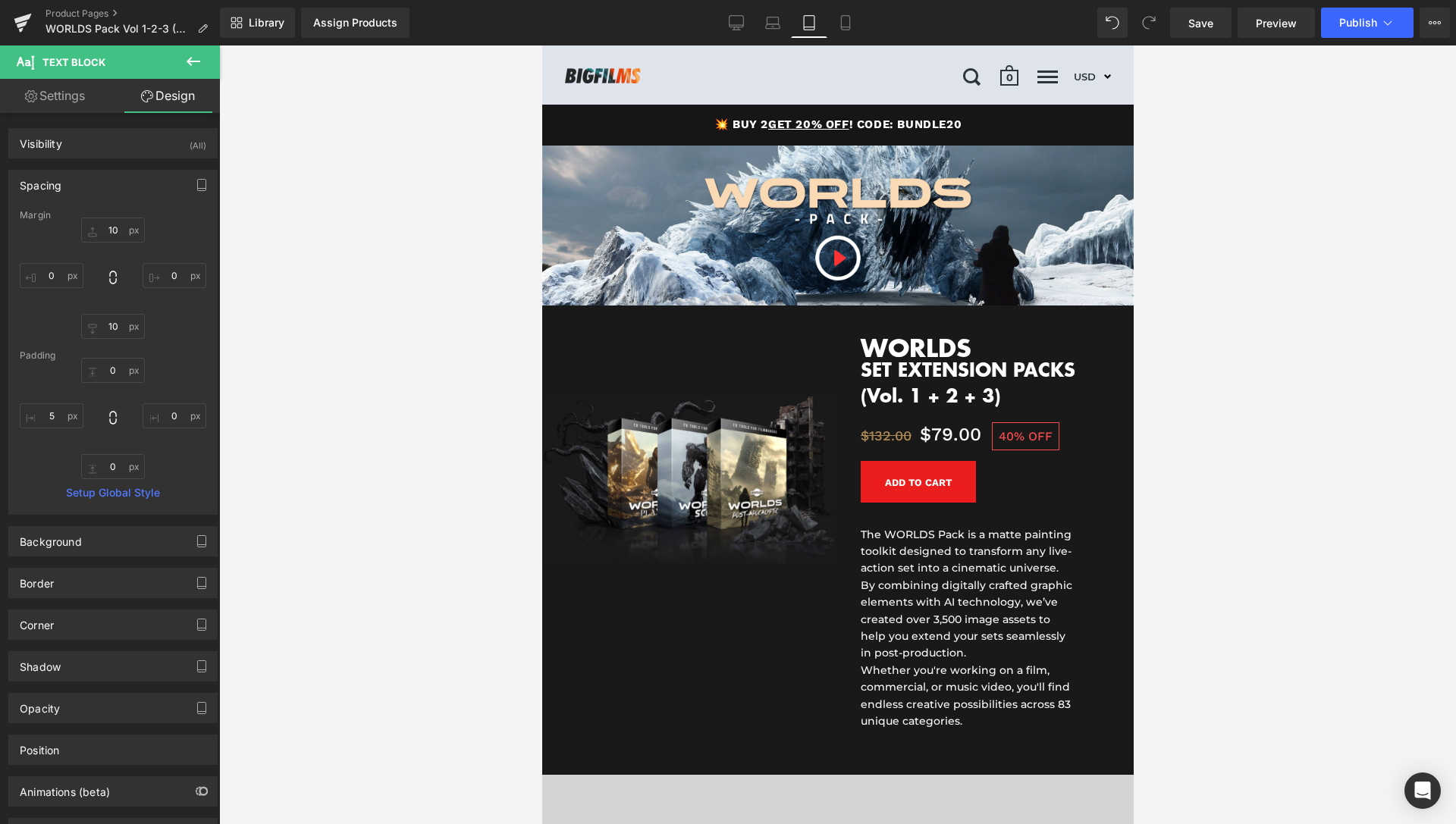
type input "50"
type input "0"
type input "50"
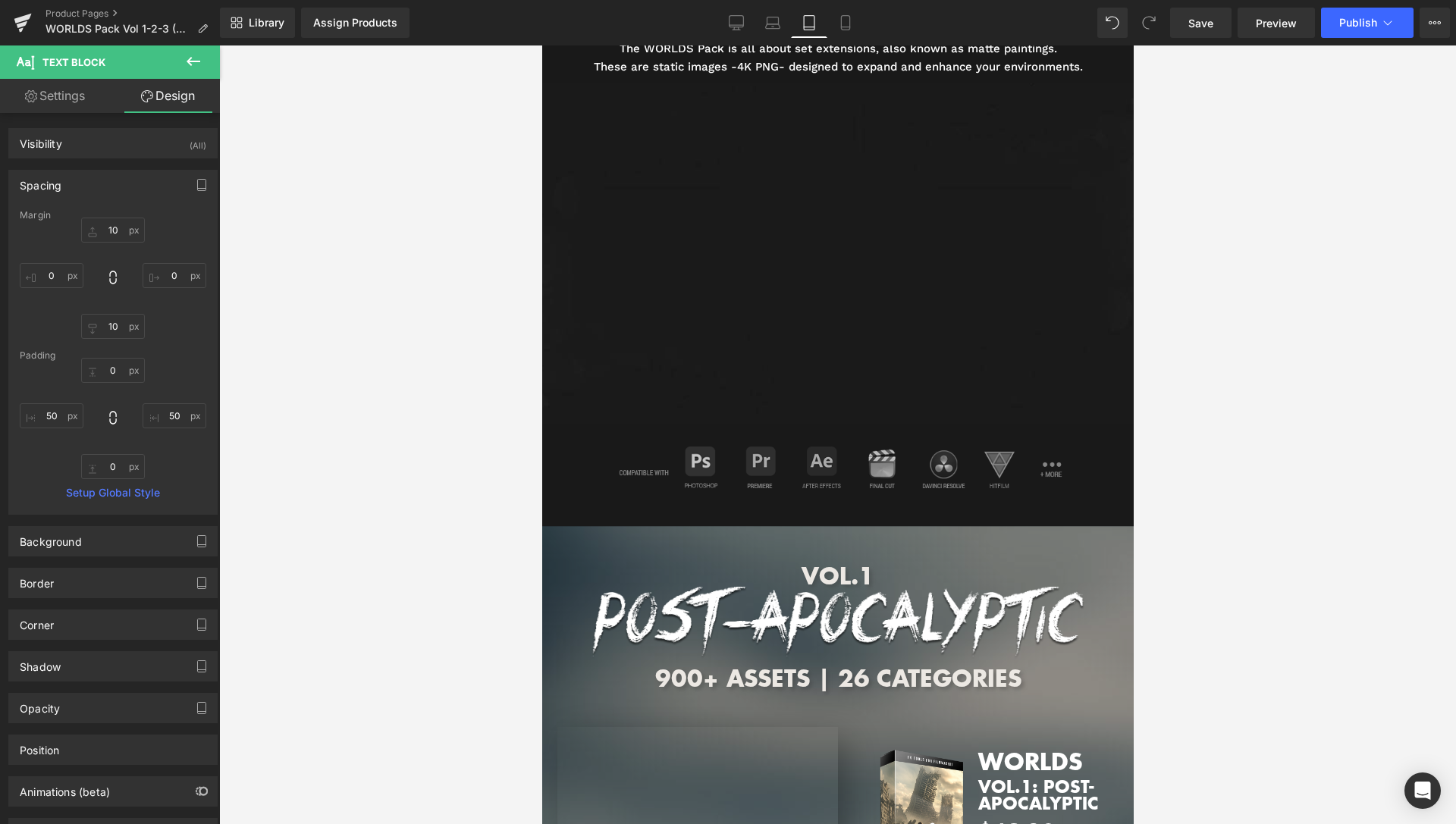
scroll to position [1849, 0]
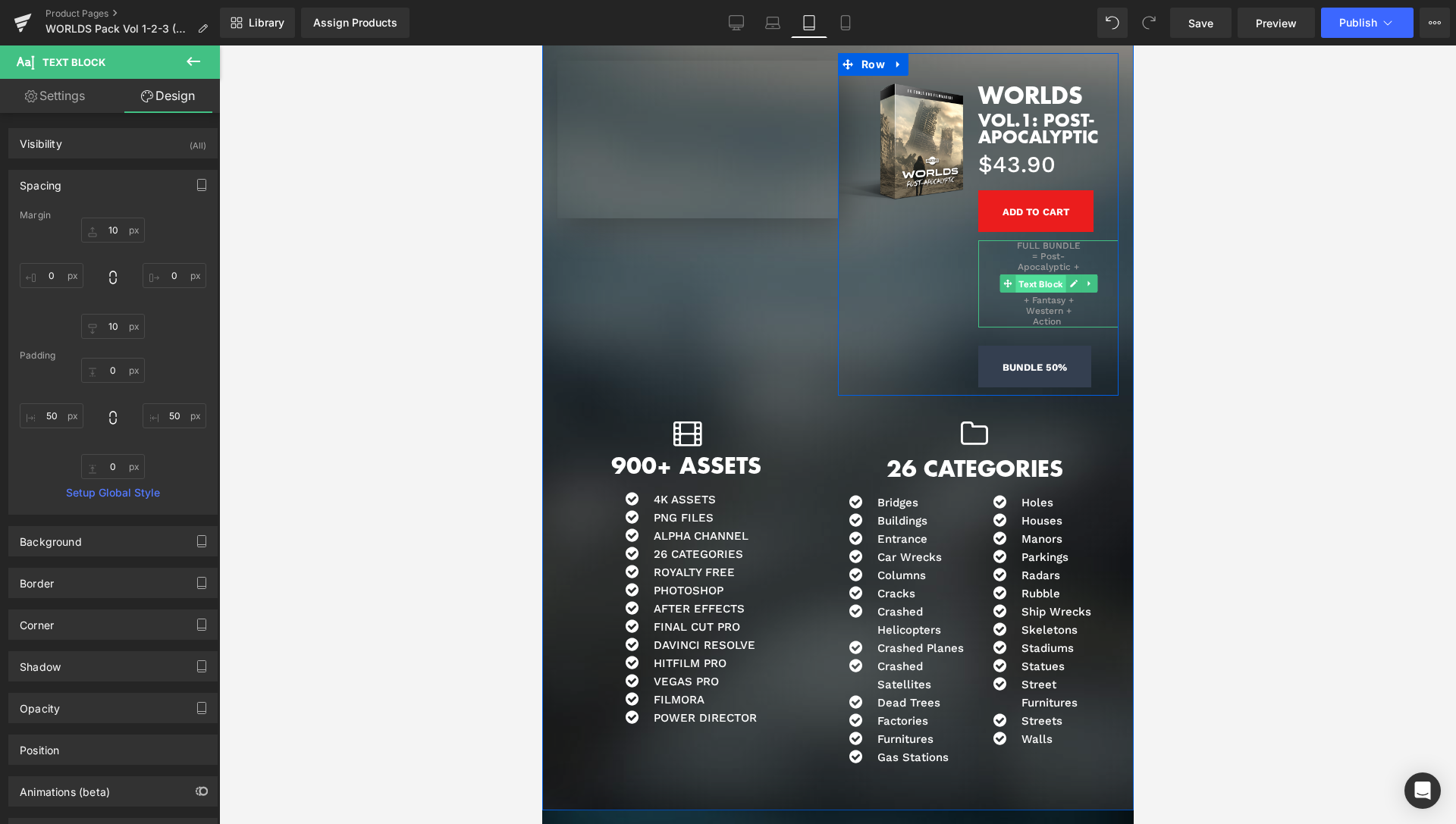
click at [1030, 285] on span "Text Block" at bounding box center [1040, 284] width 50 height 18
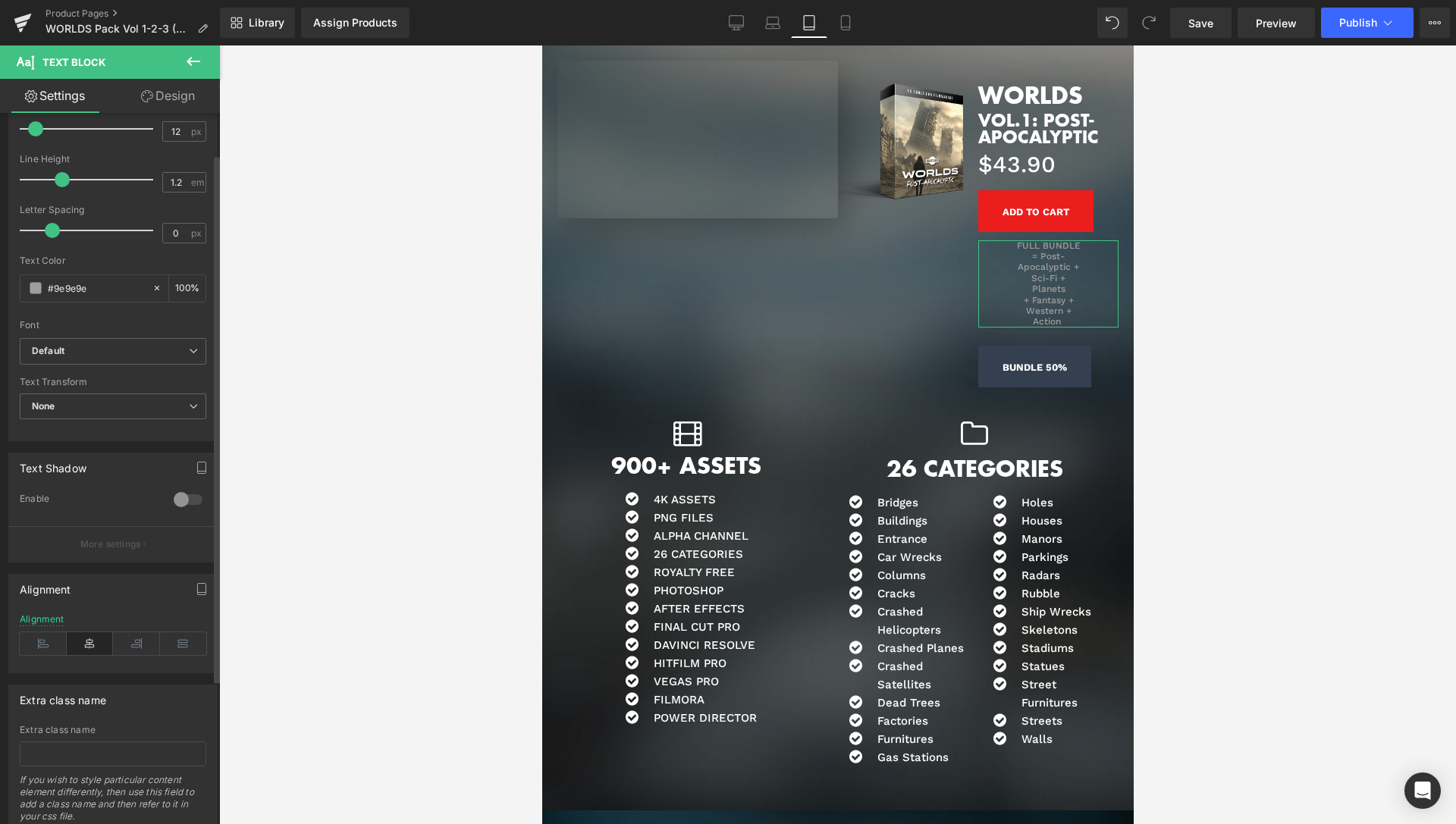
scroll to position [249, 0]
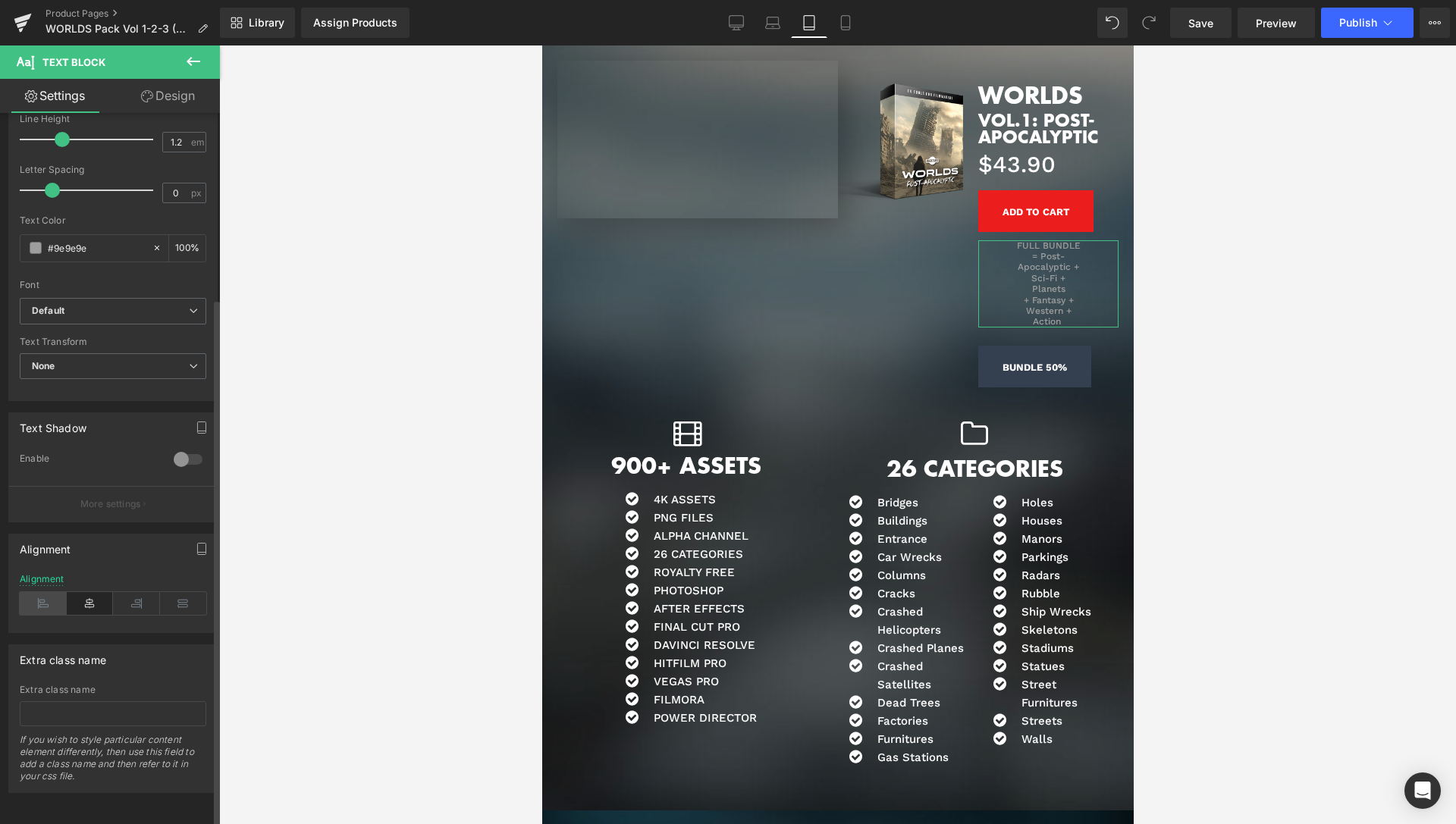
click at [36, 594] on icon at bounding box center [43, 603] width 47 height 23
click at [849, 23] on icon at bounding box center [845, 23] width 9 height 14
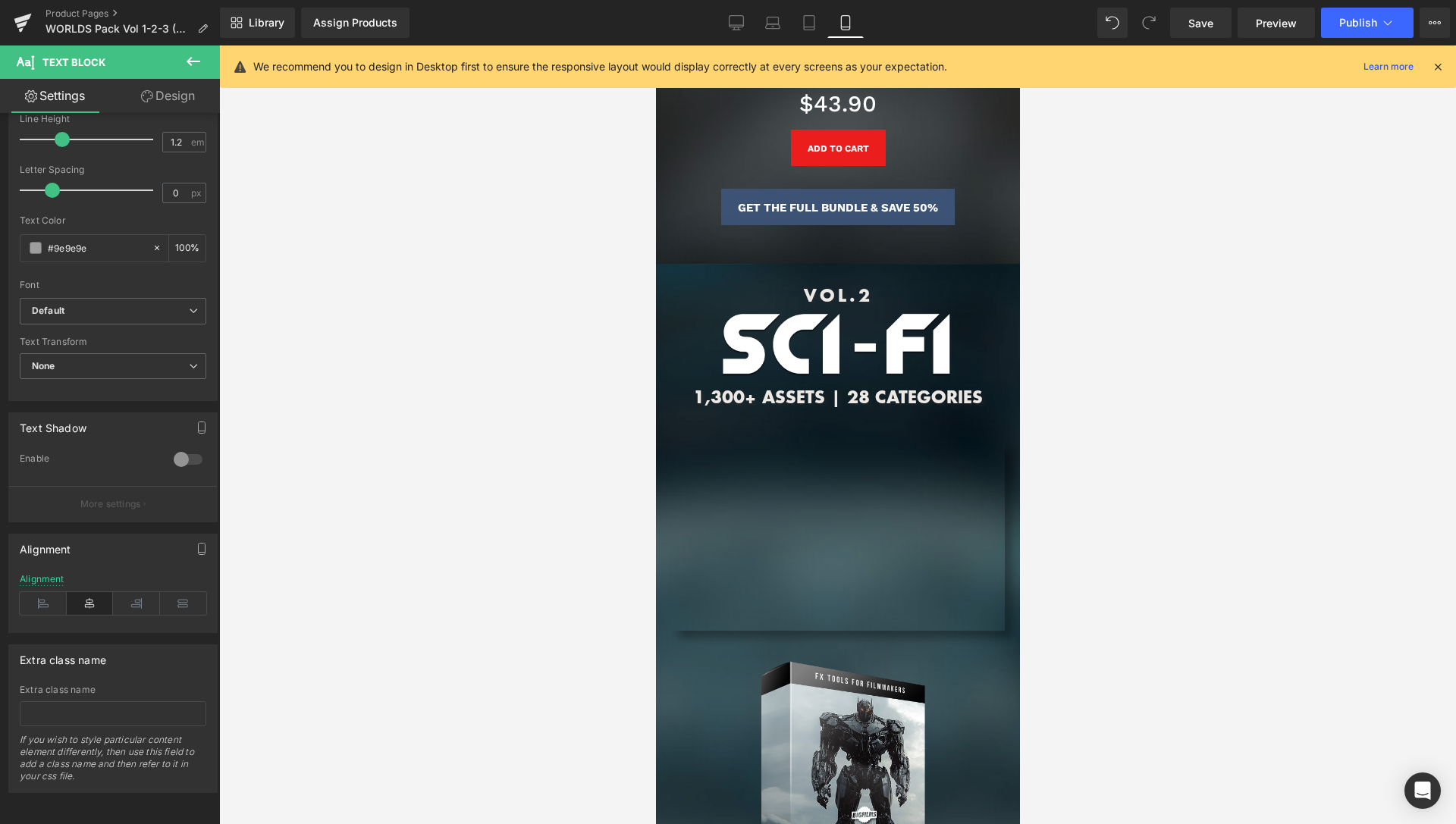
scroll to position [0, 0]
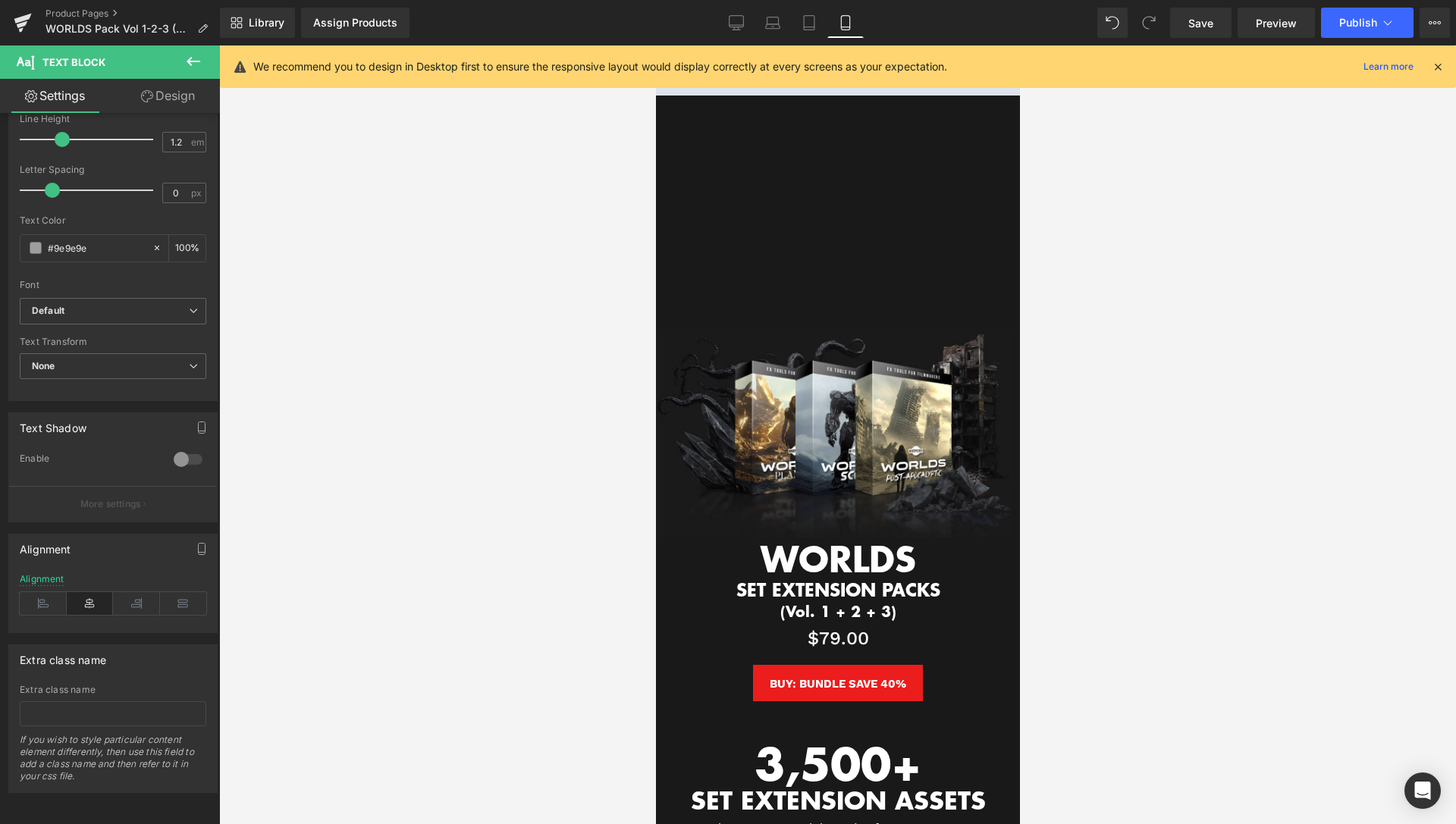
click at [1437, 65] on icon at bounding box center [1438, 67] width 14 height 14
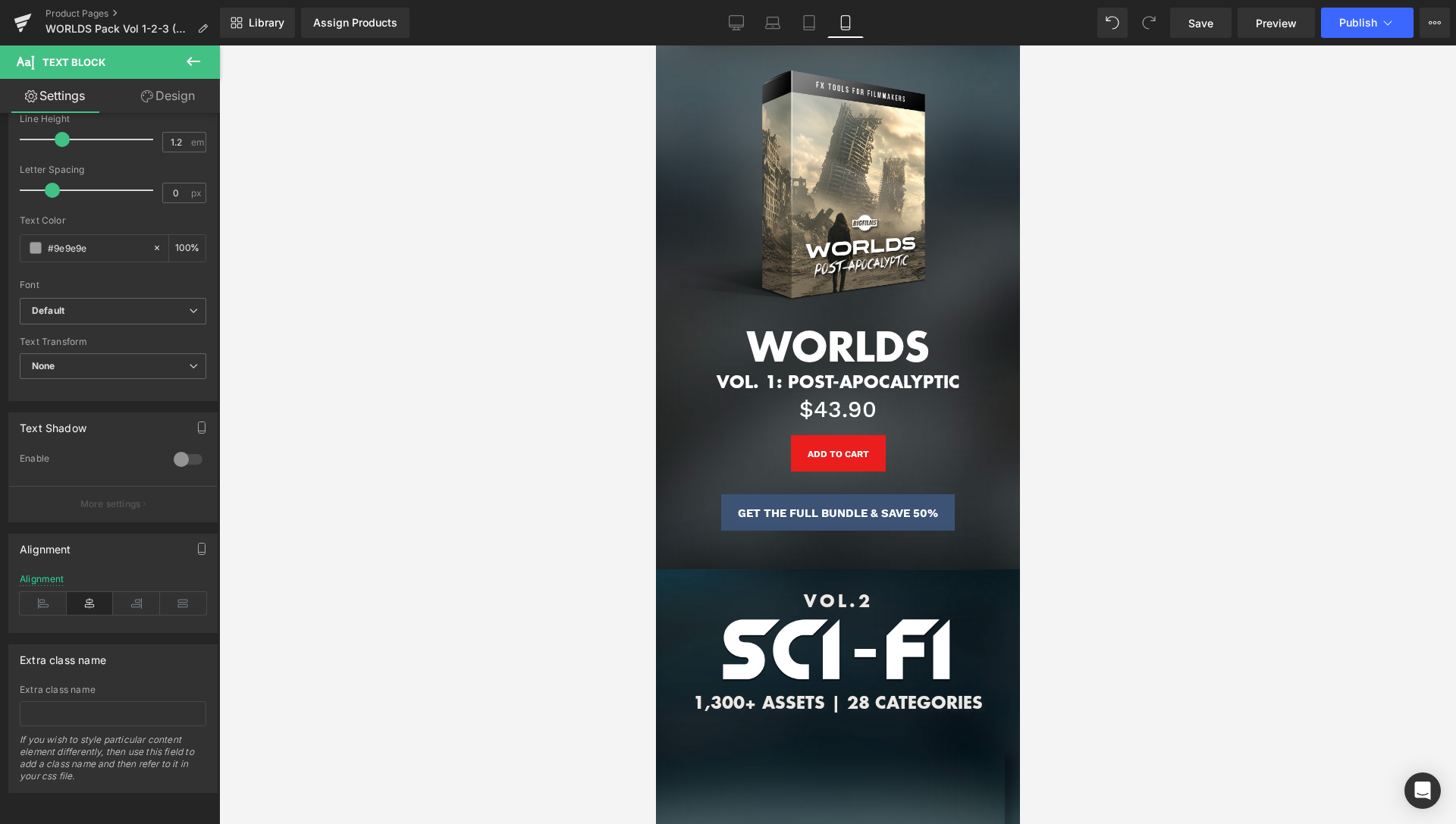
scroll to position [1392, 0]
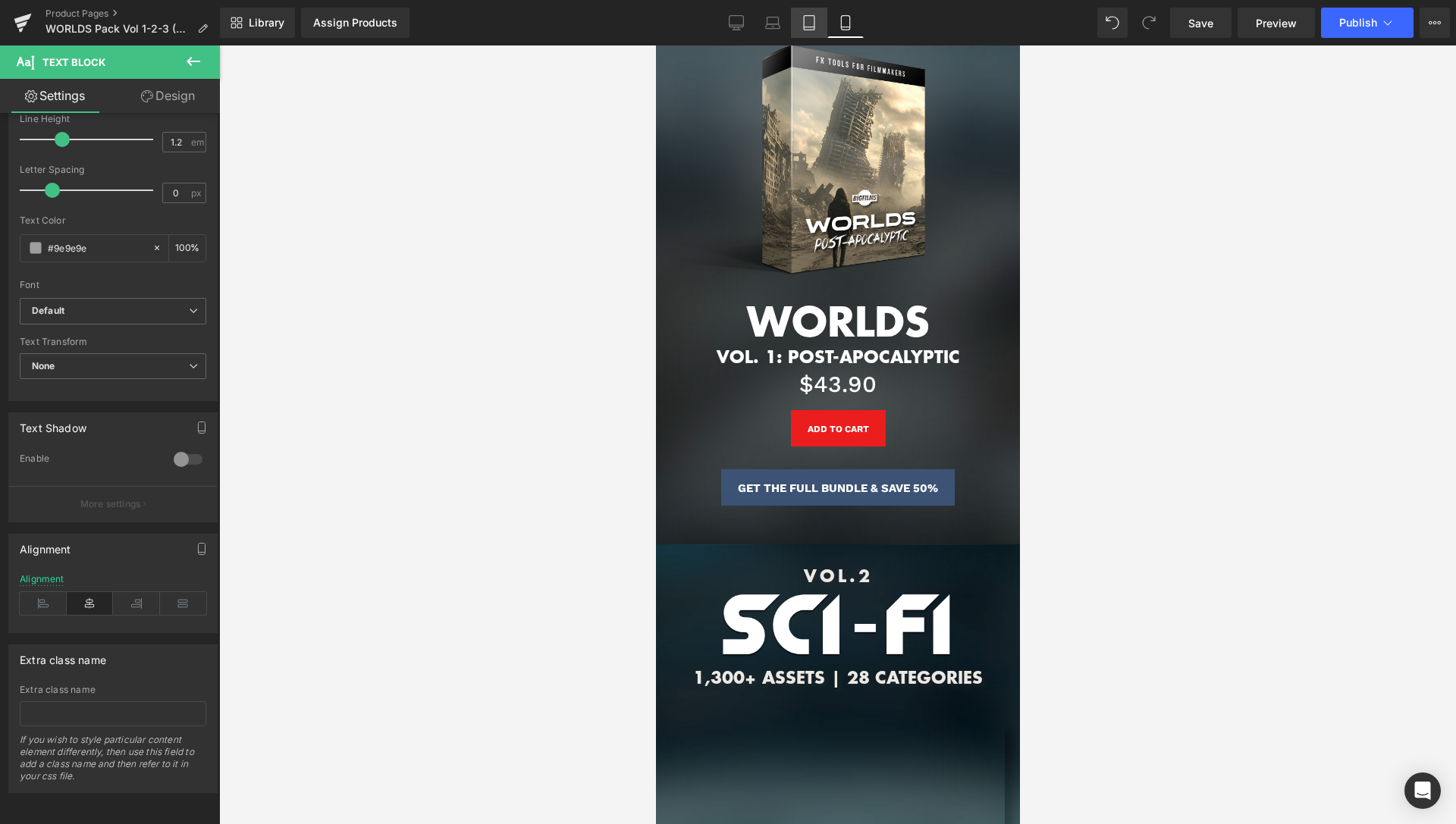
click at [811, 23] on icon at bounding box center [808, 22] width 15 height 15
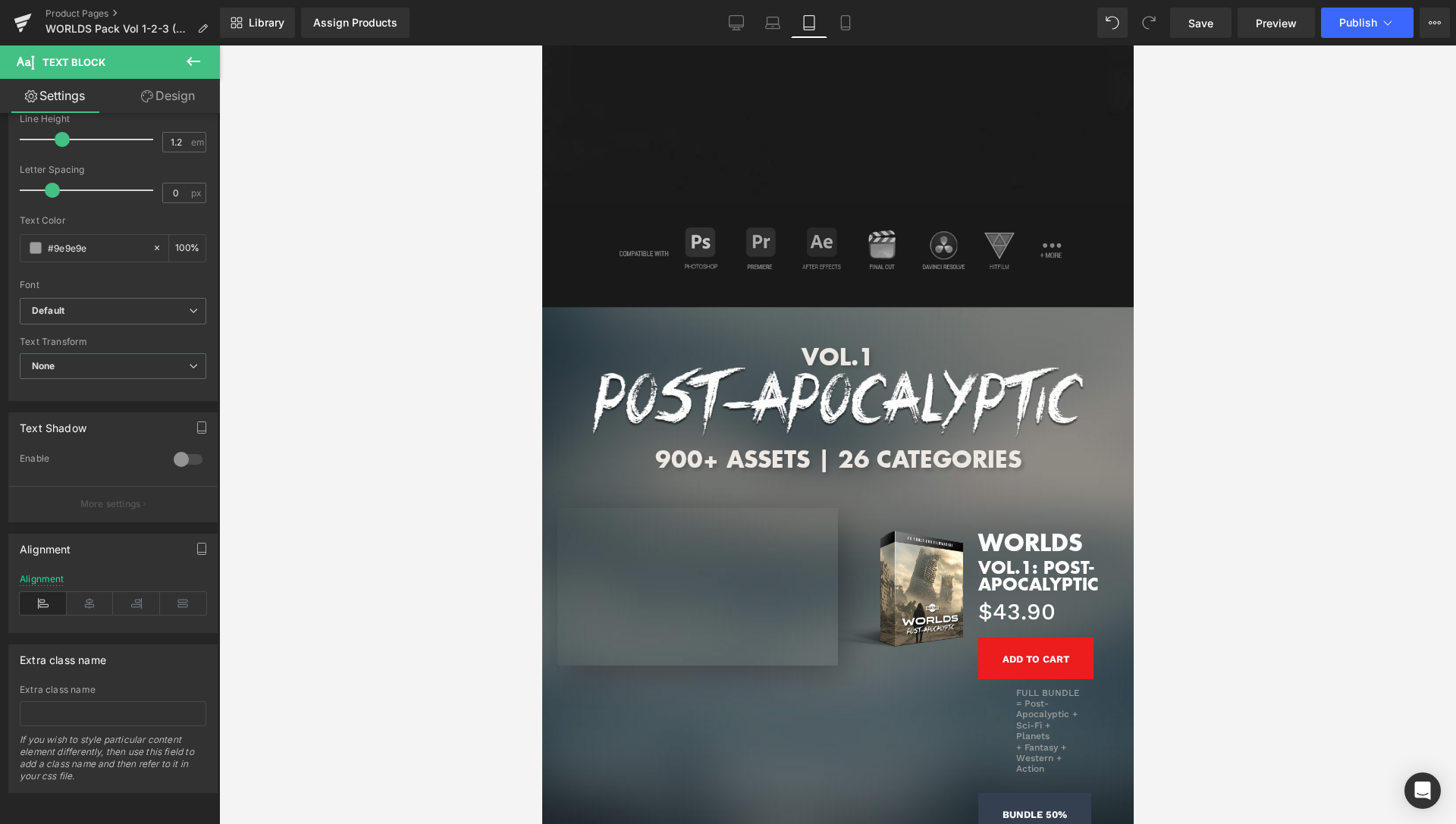
scroll to position [1772, 0]
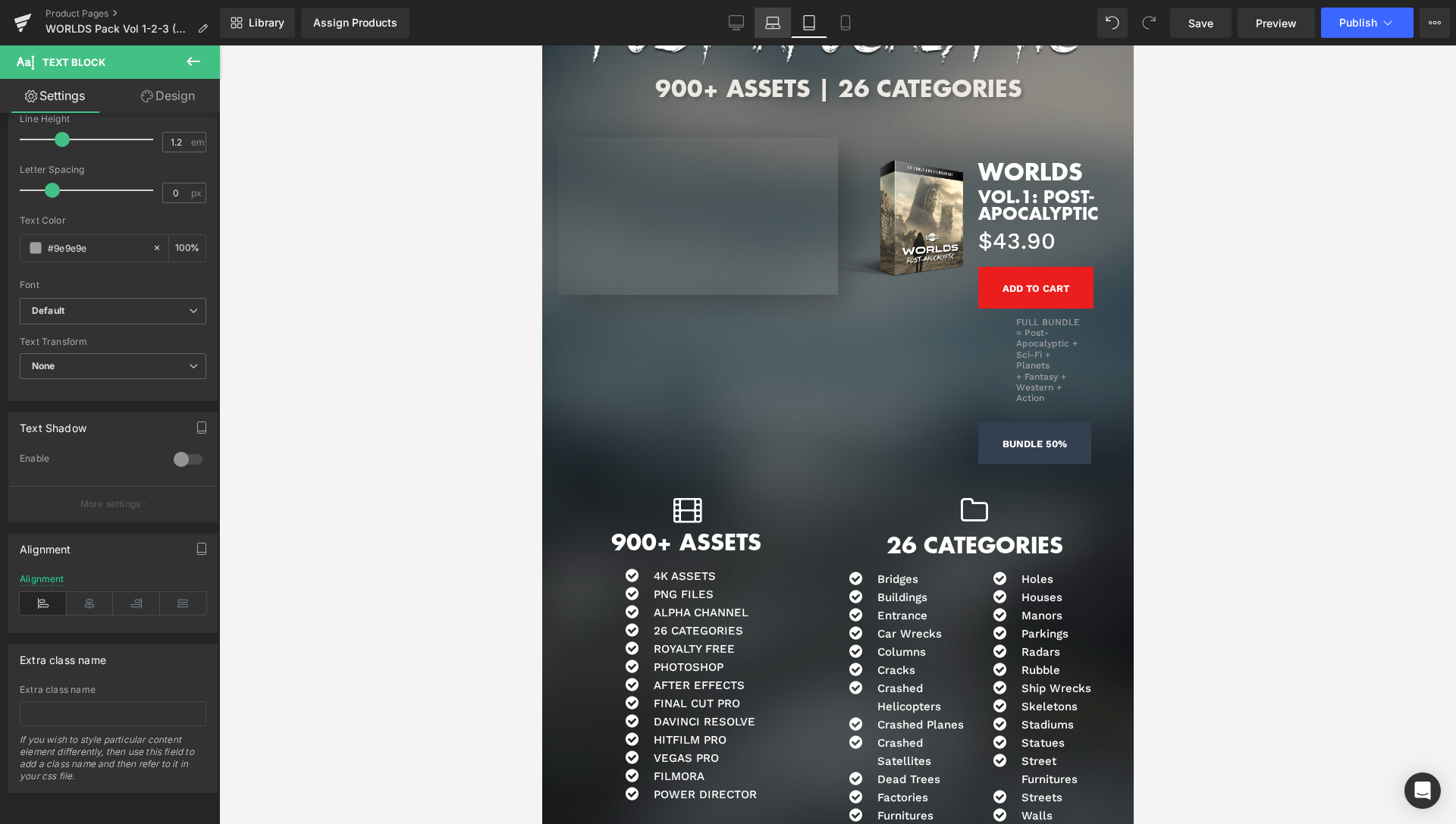
click at [777, 25] on icon at bounding box center [772, 22] width 15 height 15
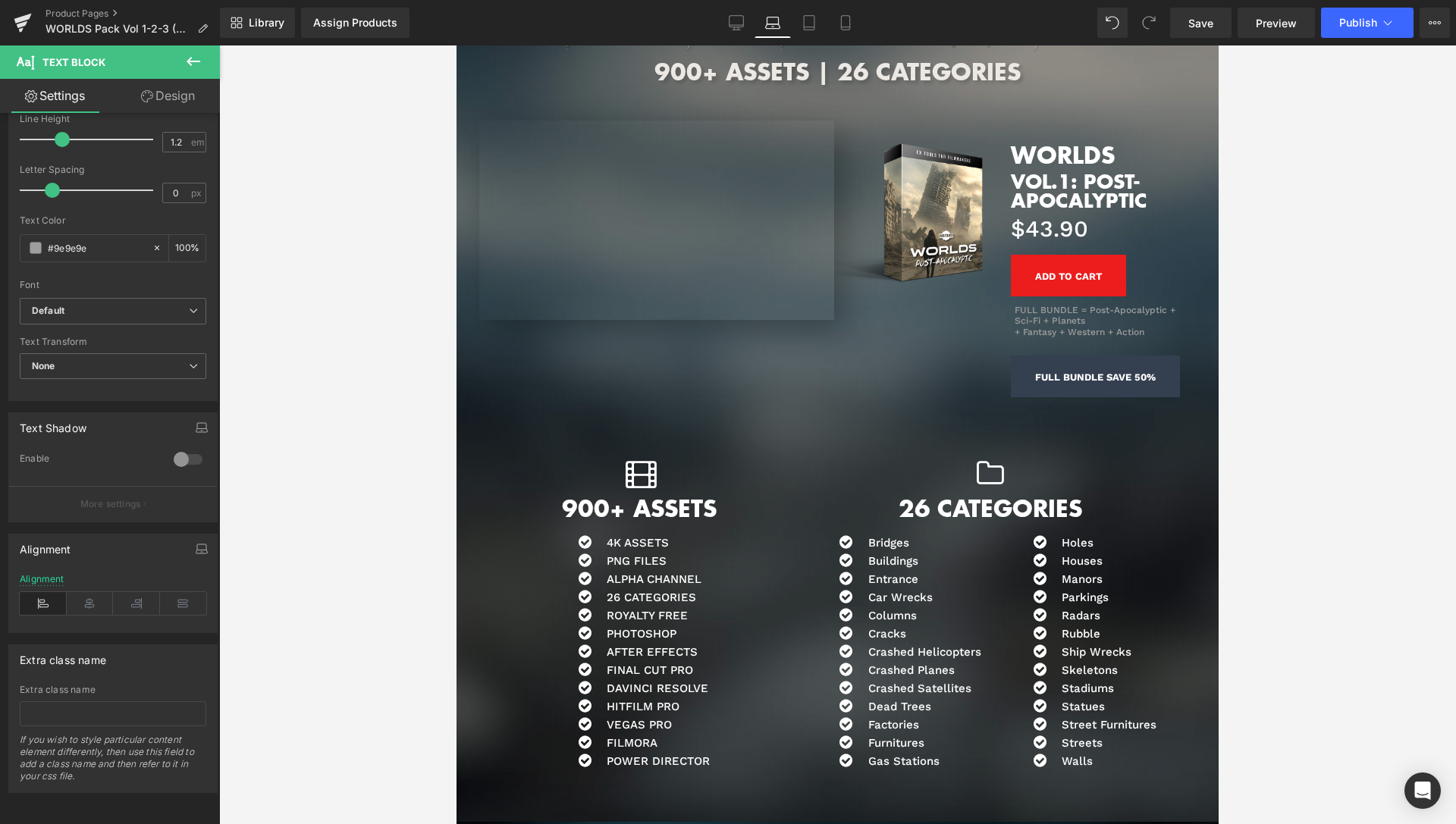
scroll to position [1752, 0]
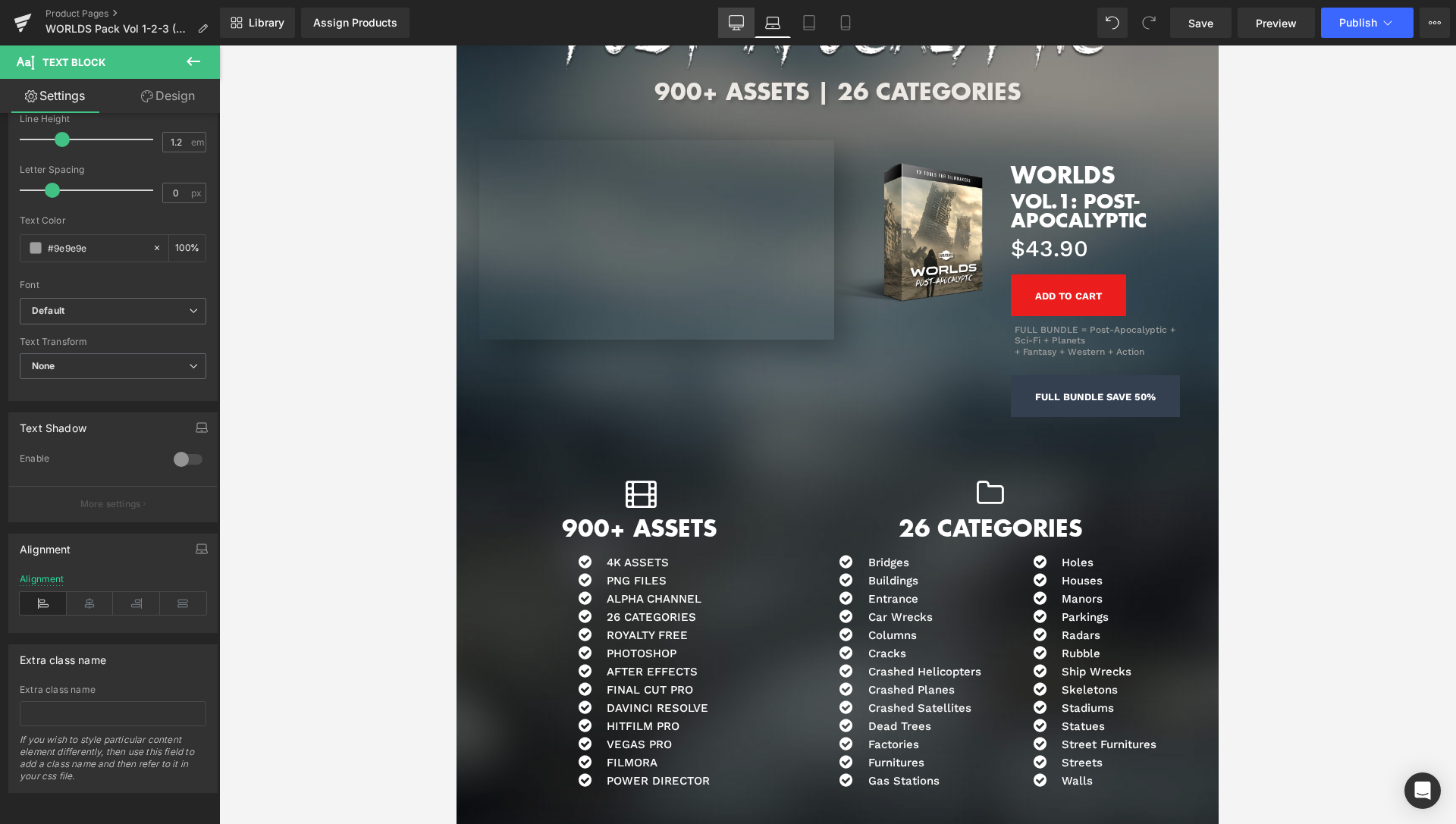
click at [738, 29] on icon at bounding box center [737, 29] width 5 height 3
type input "100"
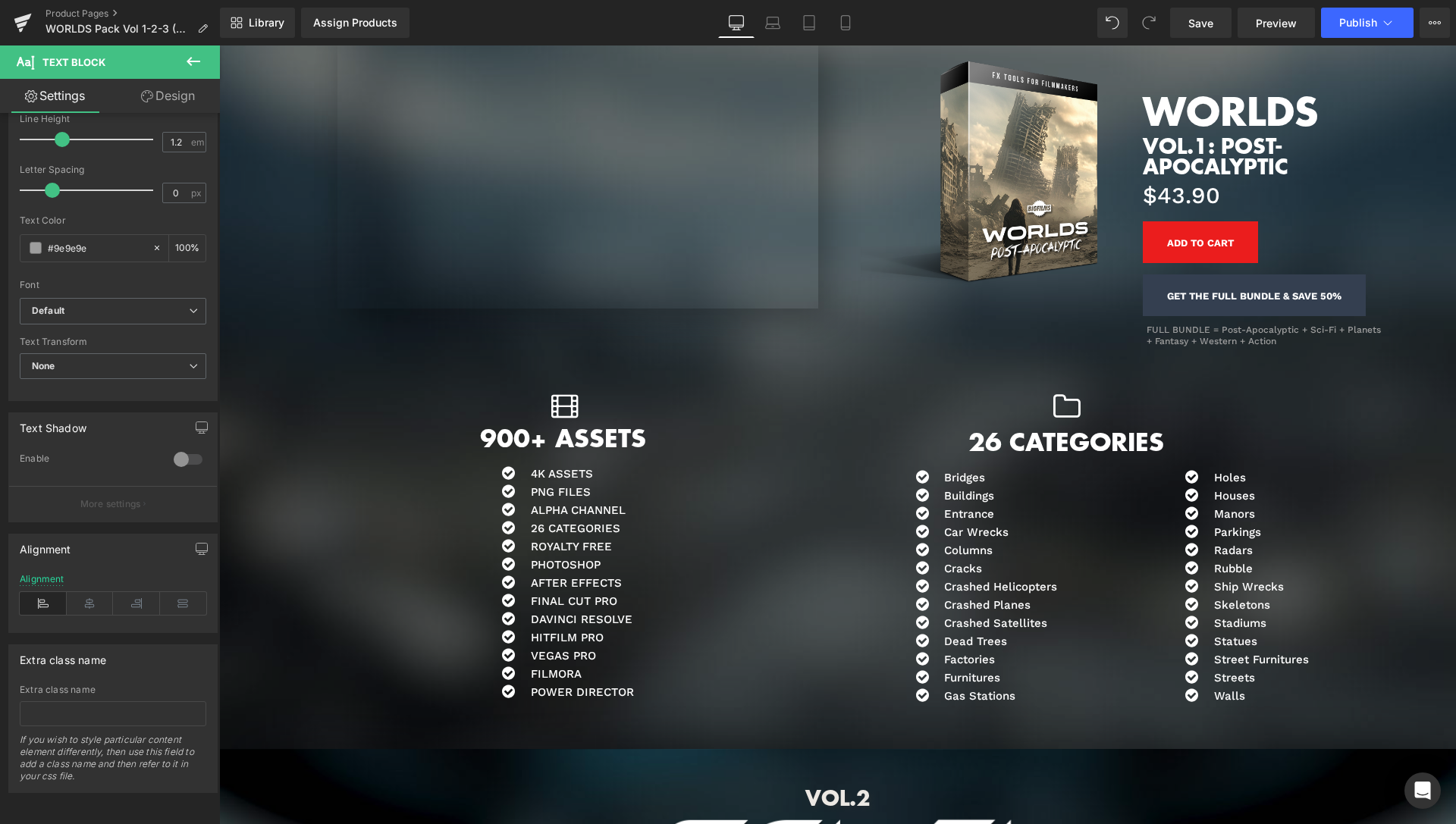
scroll to position [2259, 0]
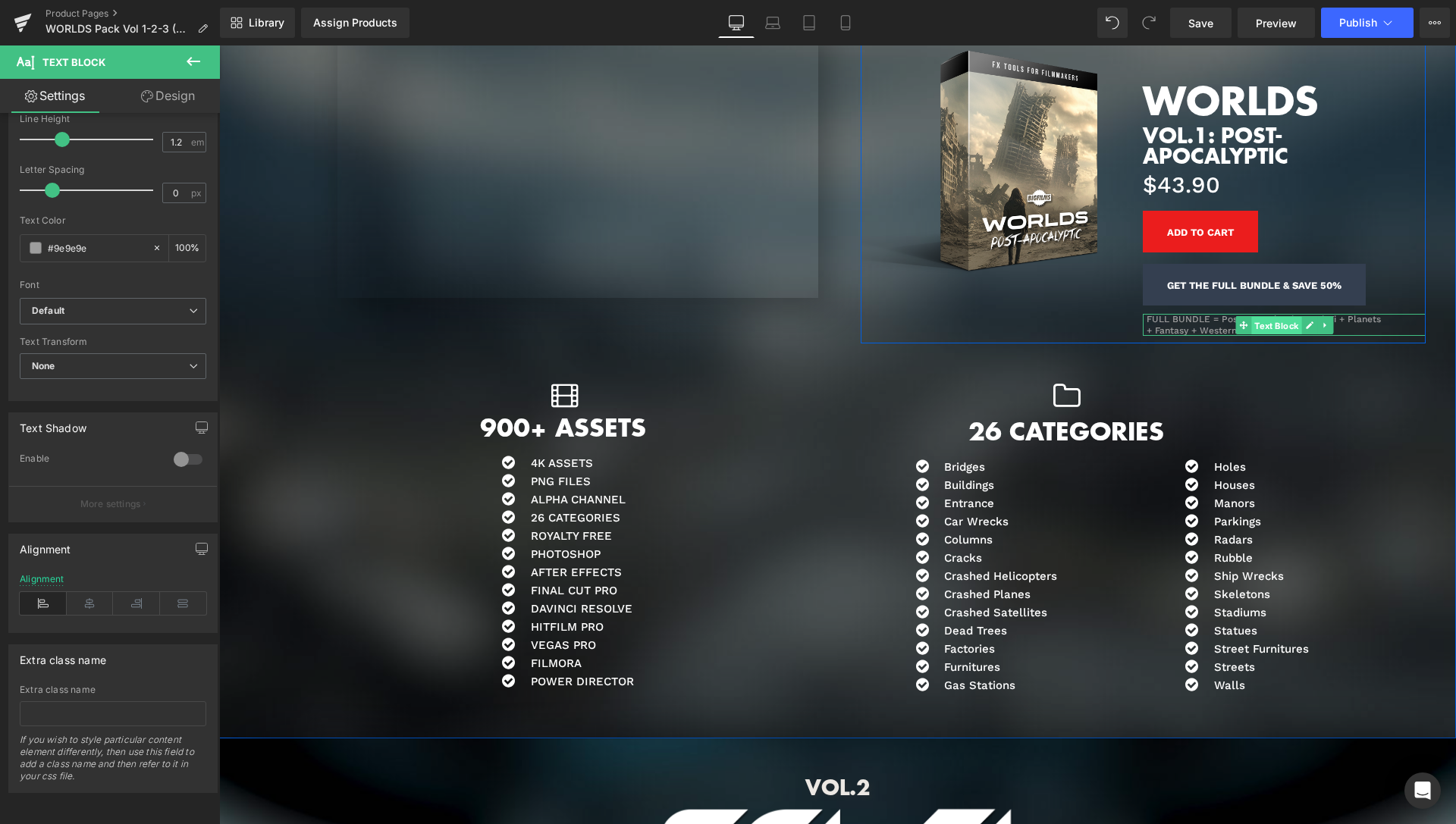
click at [1273, 324] on span "Text Block" at bounding box center [1276, 325] width 50 height 18
click at [158, 106] on link "Design" at bounding box center [168, 96] width 110 height 34
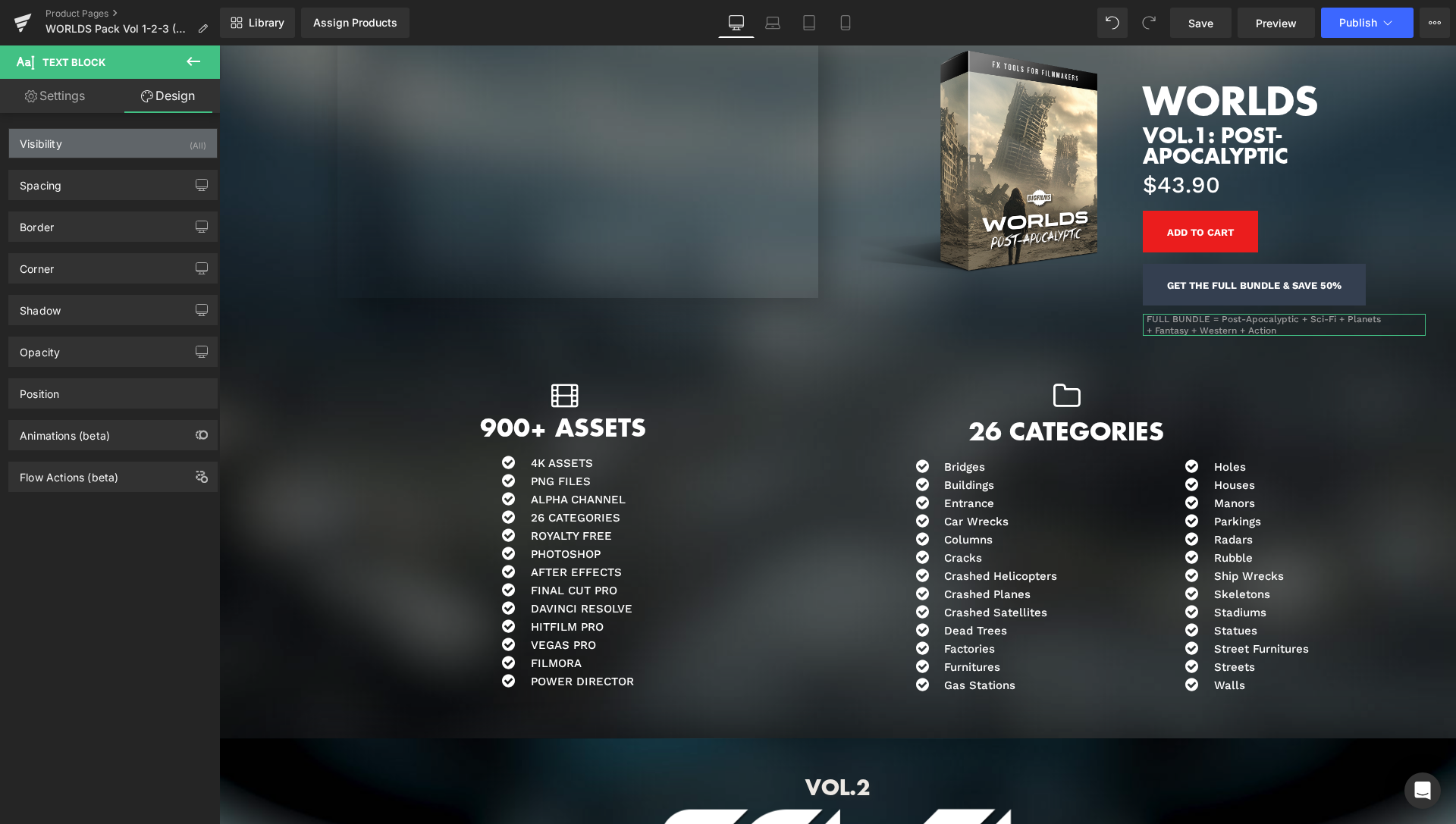
click at [125, 150] on div "Visibility (All)" at bounding box center [113, 143] width 208 height 29
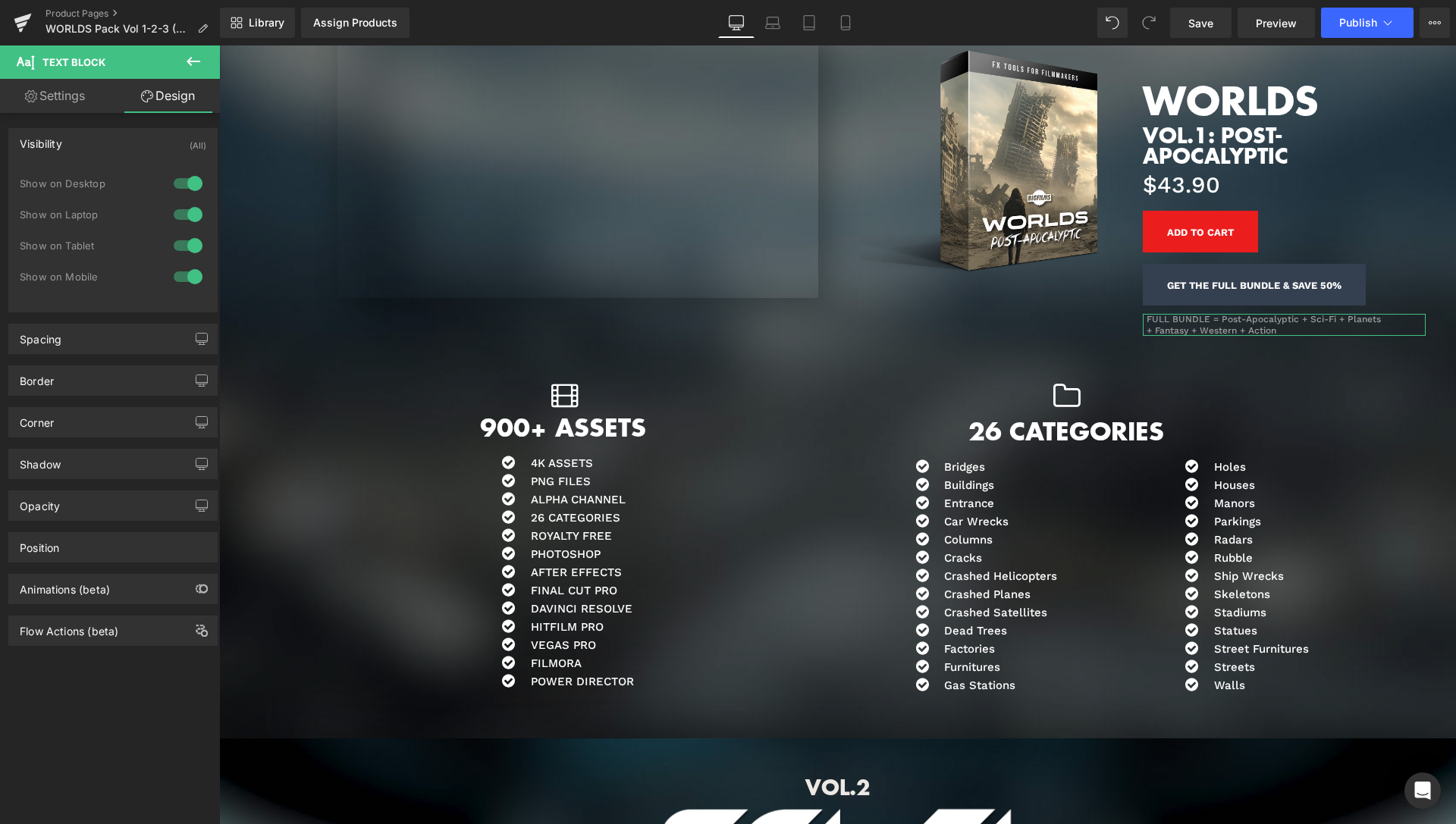
click at [172, 250] on div at bounding box center [188, 246] width 37 height 24
click at [175, 276] on div at bounding box center [188, 276] width 37 height 24
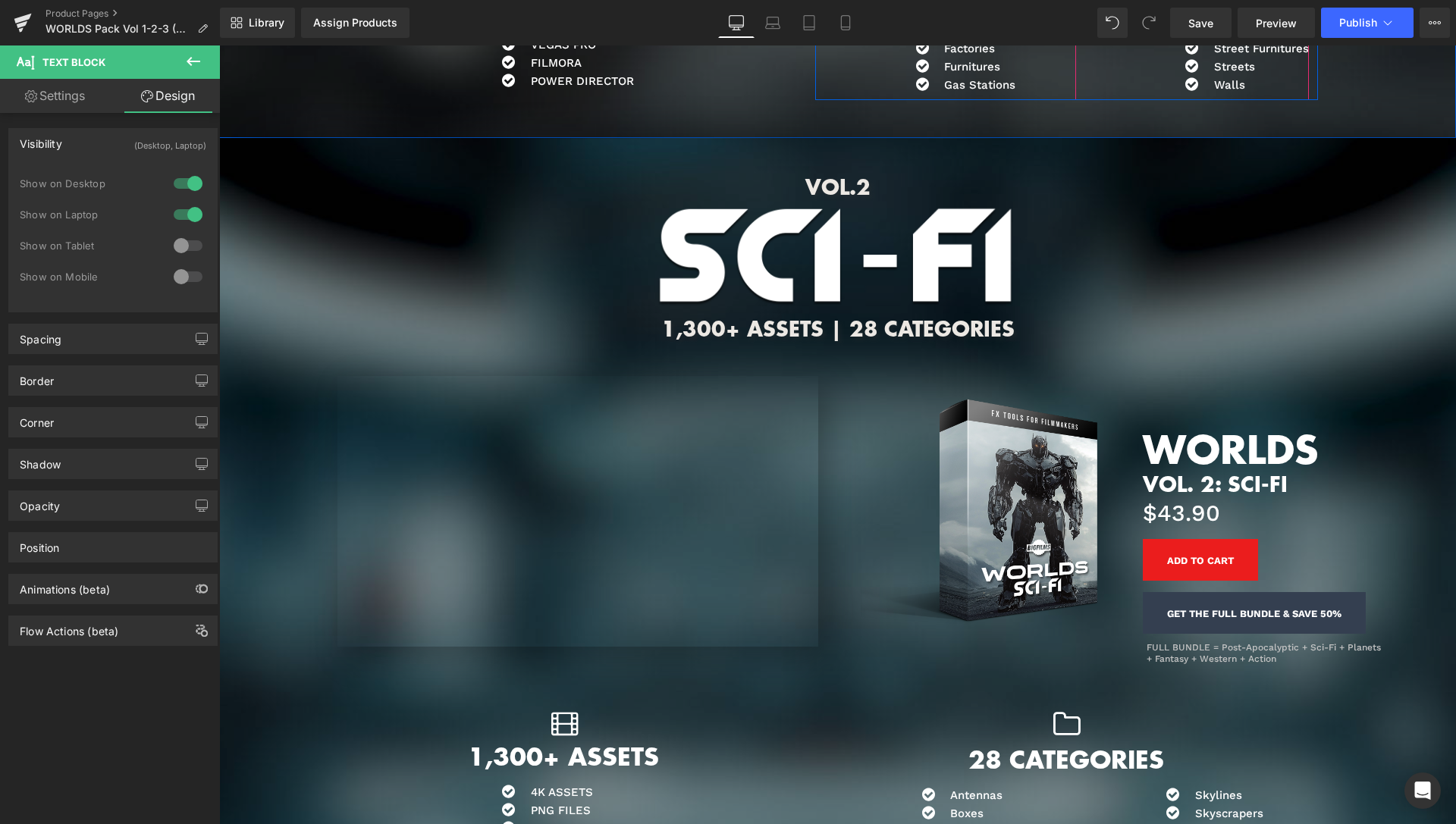
scroll to position [2955, 0]
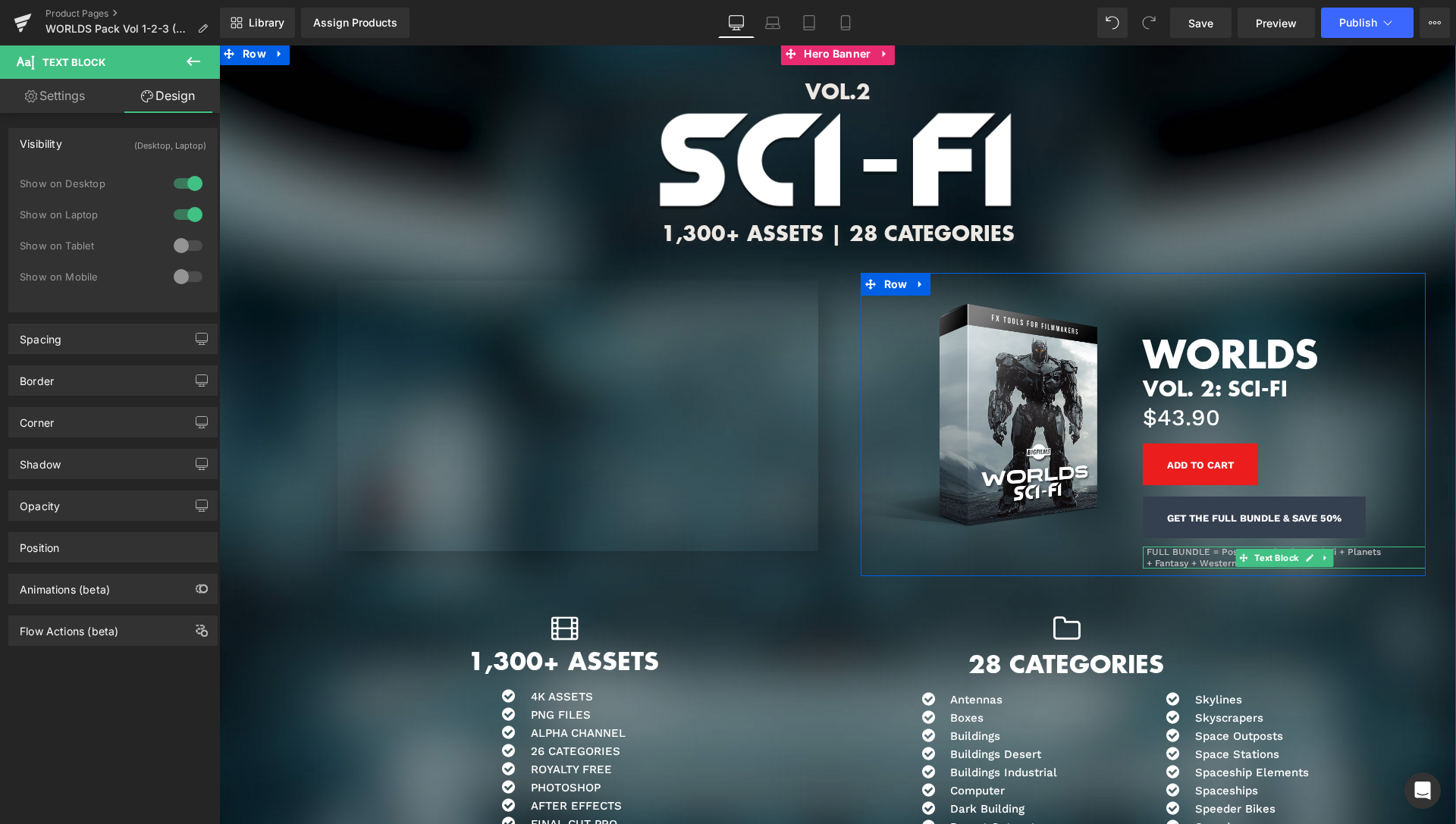
click at [1258, 557] on span "Text Block" at bounding box center [1276, 557] width 50 height 18
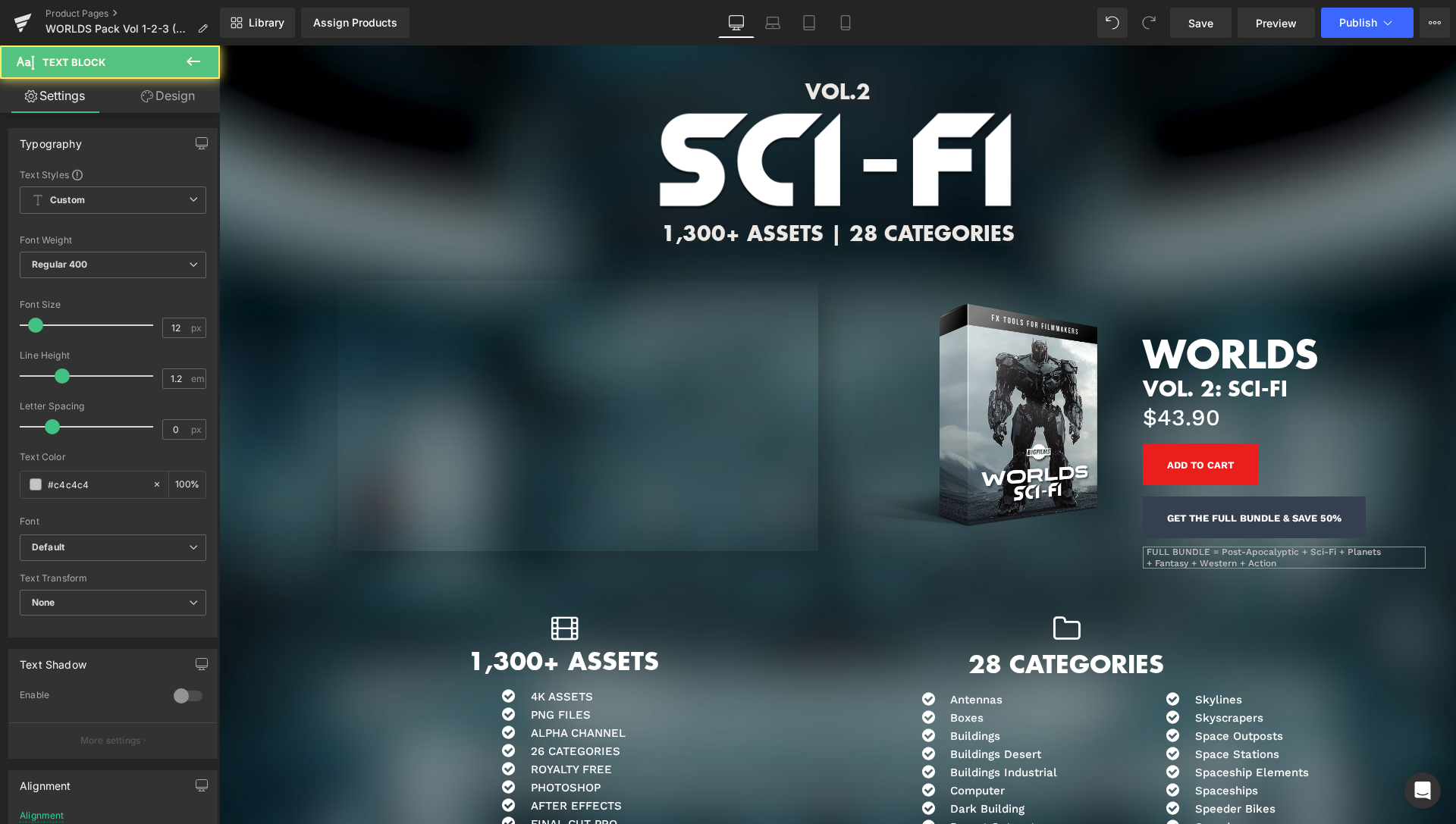
click at [177, 101] on link "Design" at bounding box center [168, 96] width 110 height 34
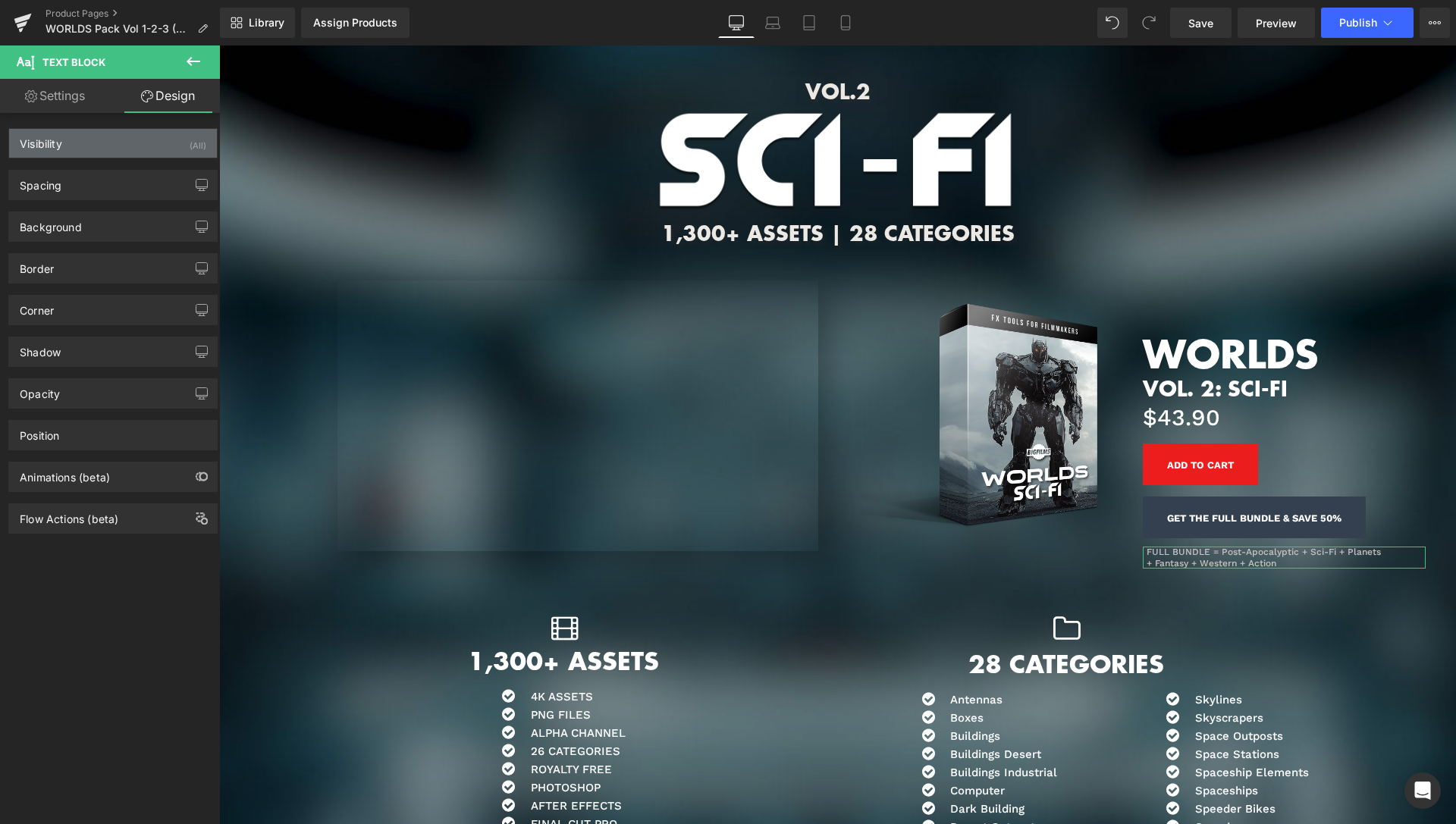
click at [157, 155] on div "Visibility (All)" at bounding box center [113, 143] width 208 height 29
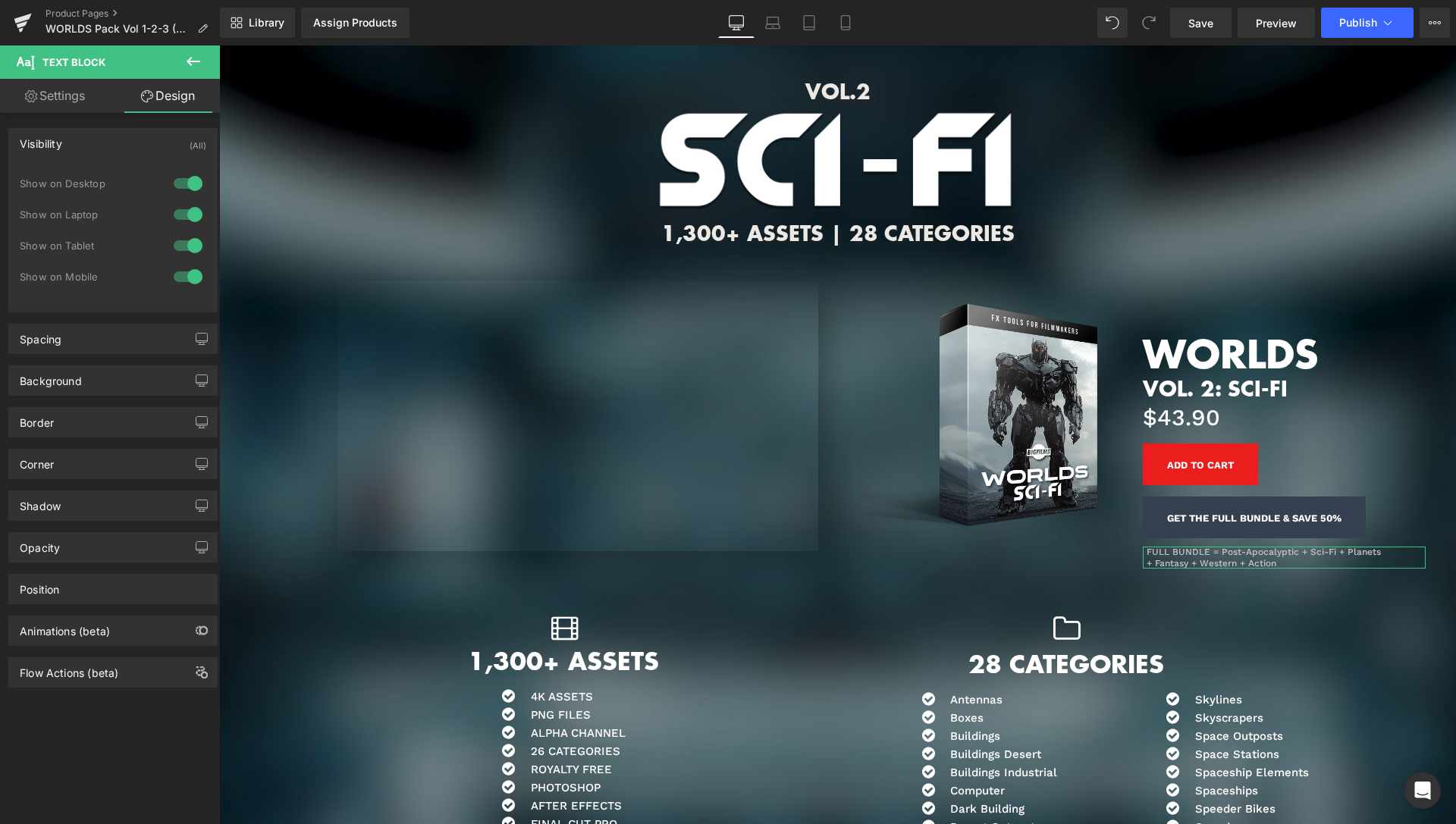
click at [171, 248] on div at bounding box center [188, 246] width 37 height 24
click at [179, 281] on div at bounding box center [188, 276] width 37 height 24
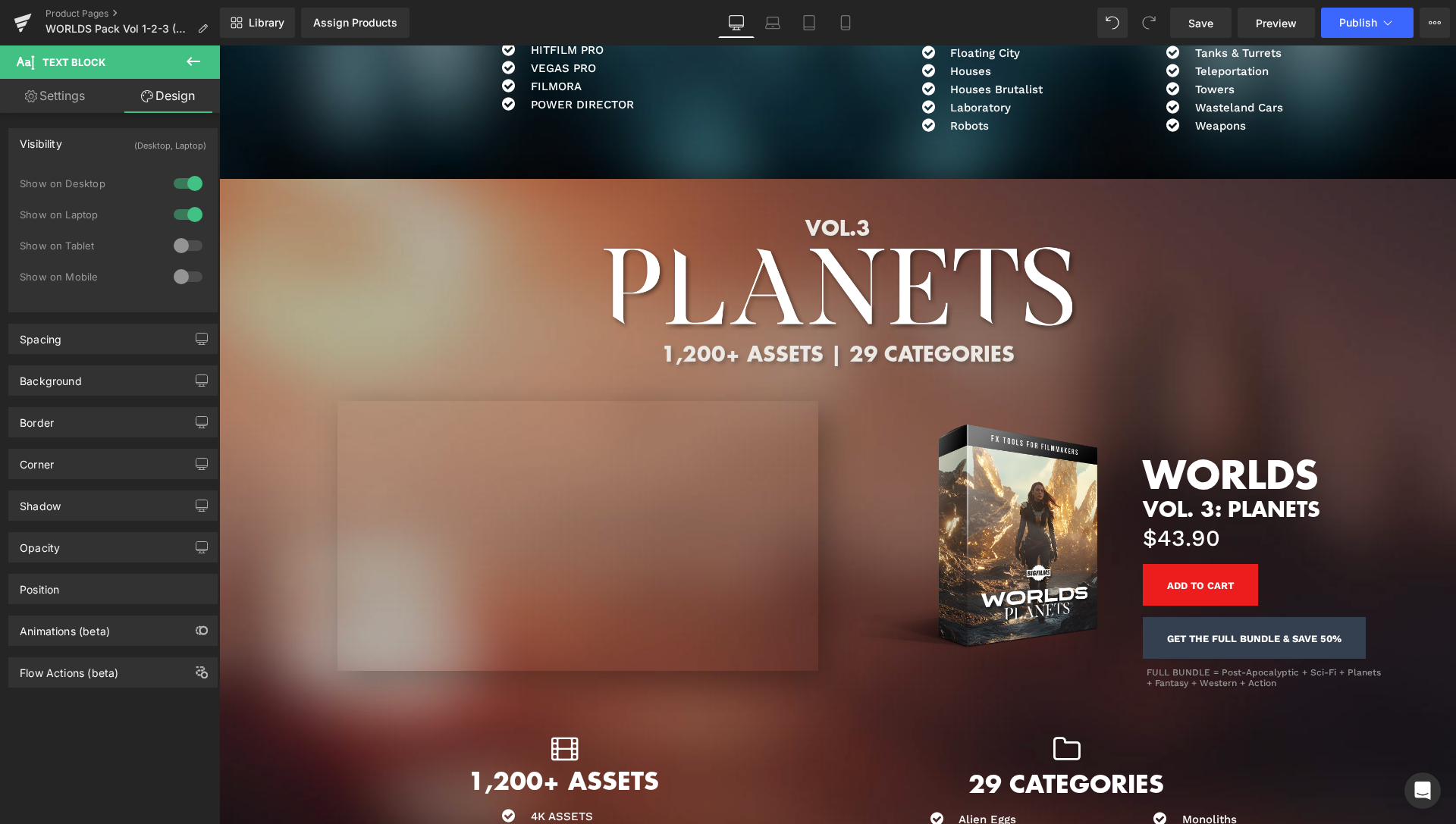
scroll to position [3961, 0]
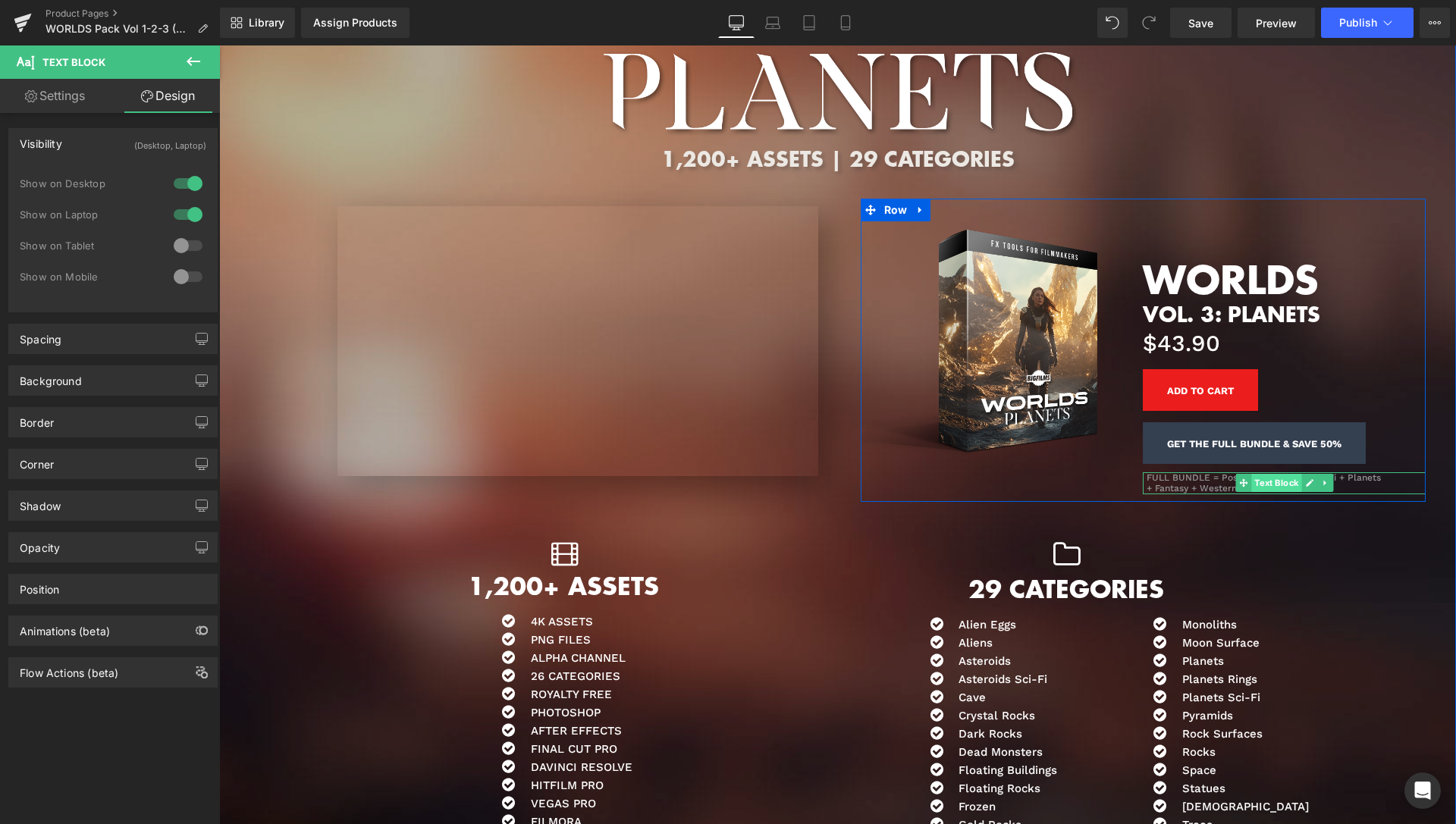
click at [1260, 480] on span "Text Block" at bounding box center [1276, 483] width 50 height 18
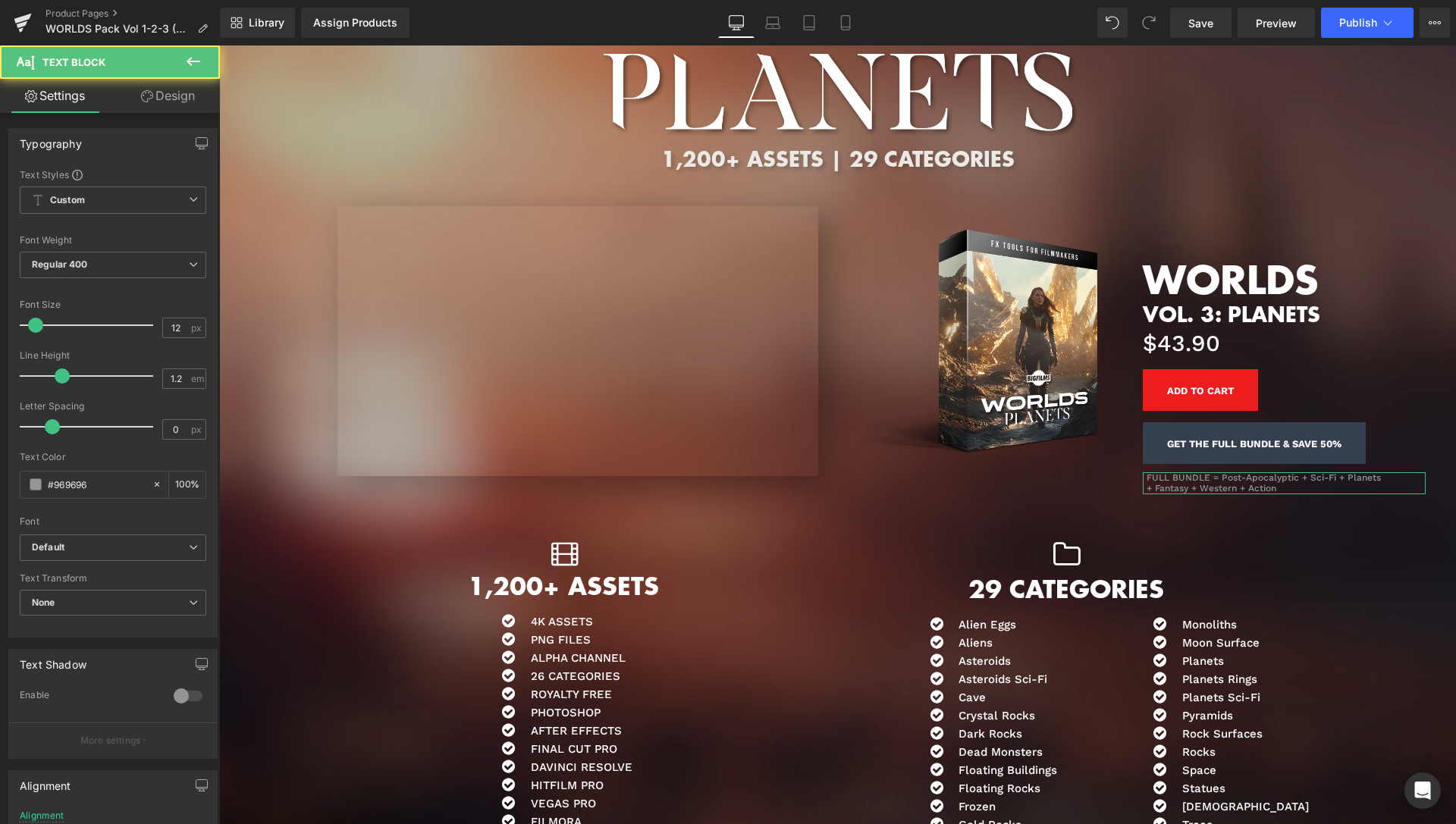
click at [179, 94] on link "Design" at bounding box center [168, 96] width 110 height 34
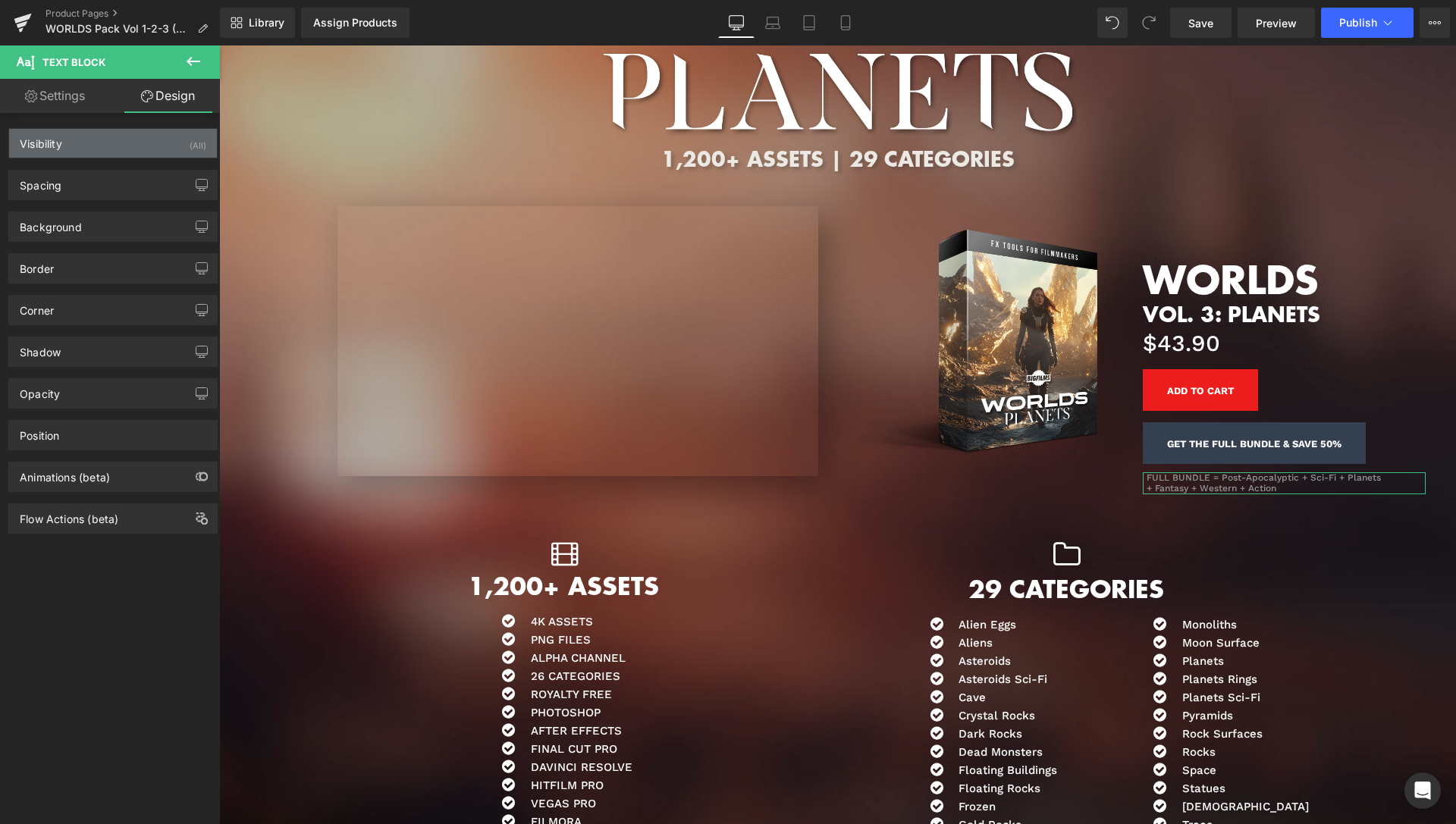
click at [125, 137] on div "Visibility (All)" at bounding box center [113, 143] width 208 height 29
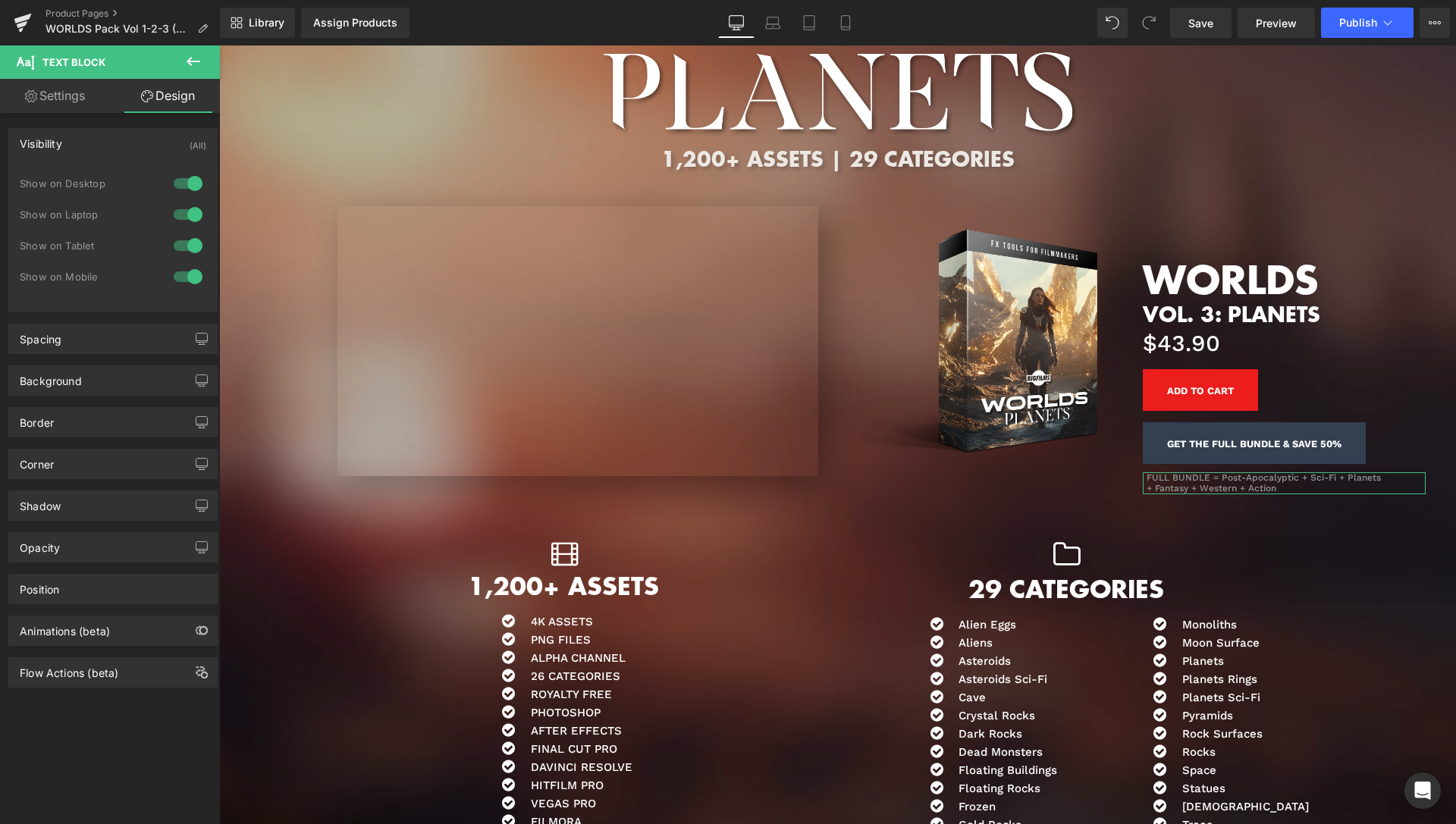
click at [183, 240] on div at bounding box center [188, 246] width 37 height 24
click at [171, 274] on div at bounding box center [188, 276] width 37 height 24
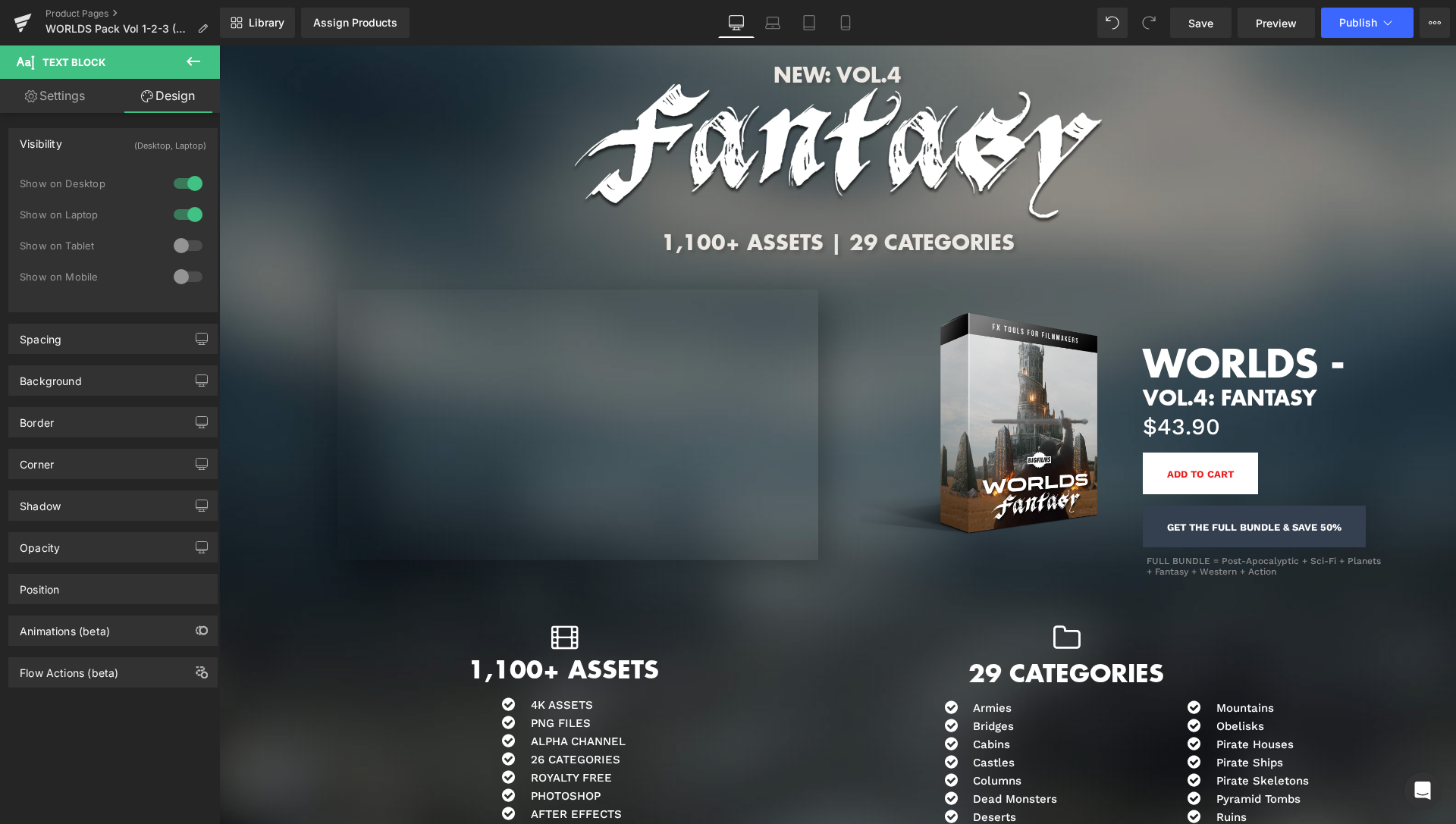
scroll to position [5740, 0]
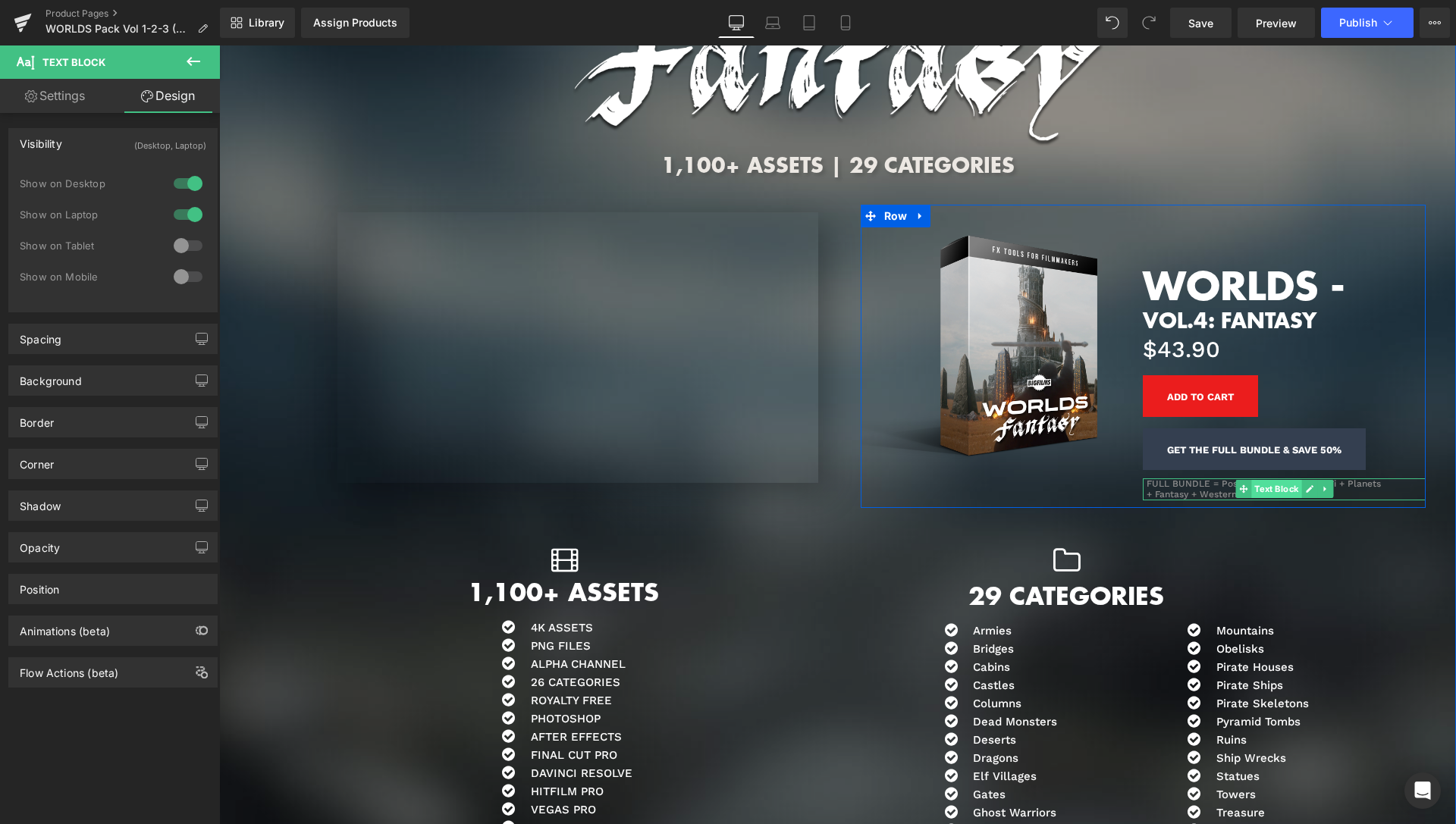
click at [1261, 486] on span "Text Block" at bounding box center [1276, 489] width 50 height 18
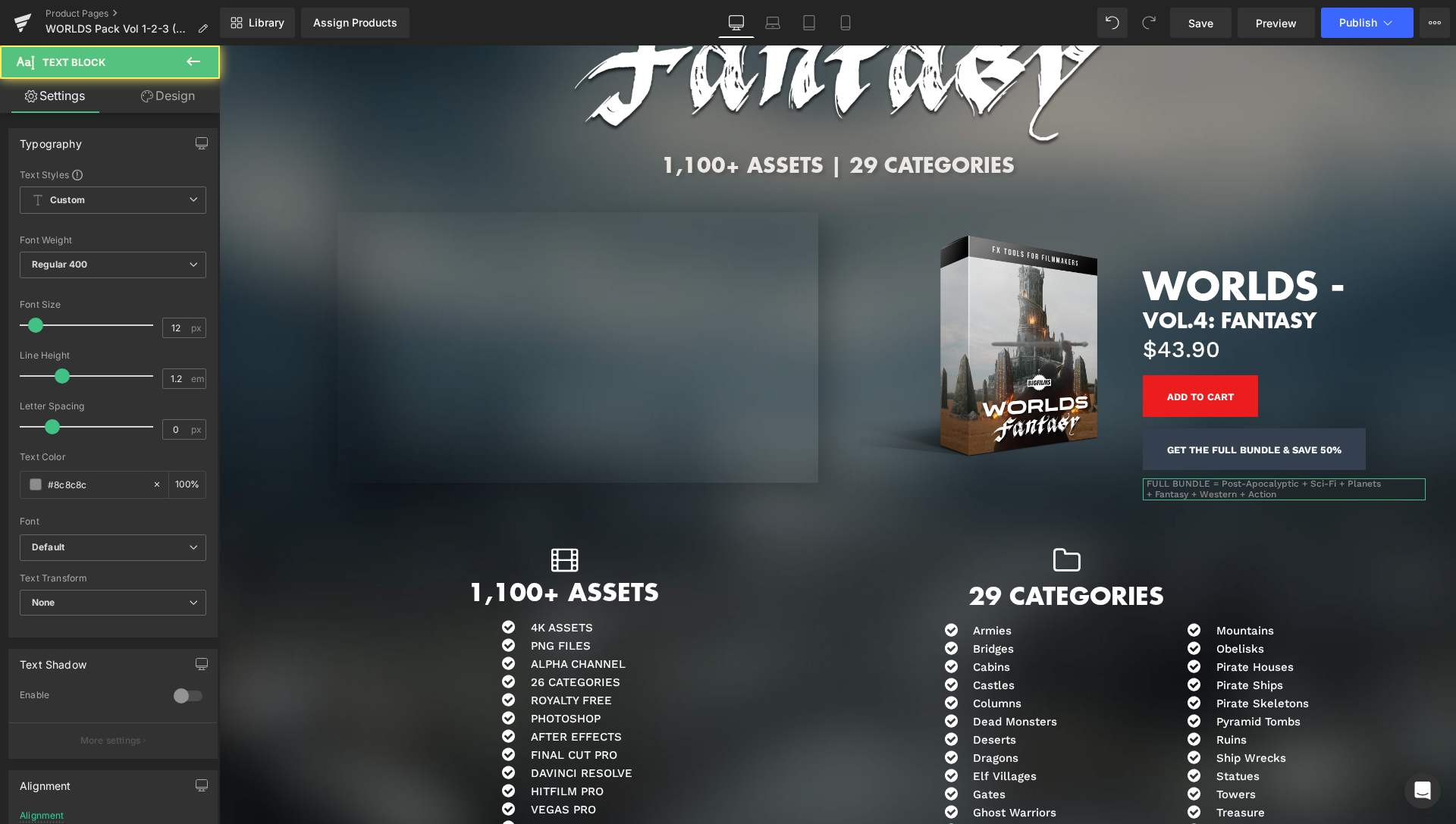
drag, startPoint x: 190, startPoint y: 102, endPoint x: 157, endPoint y: 203, distance: 106.3
click at [190, 101] on link "Design" at bounding box center [168, 96] width 110 height 34
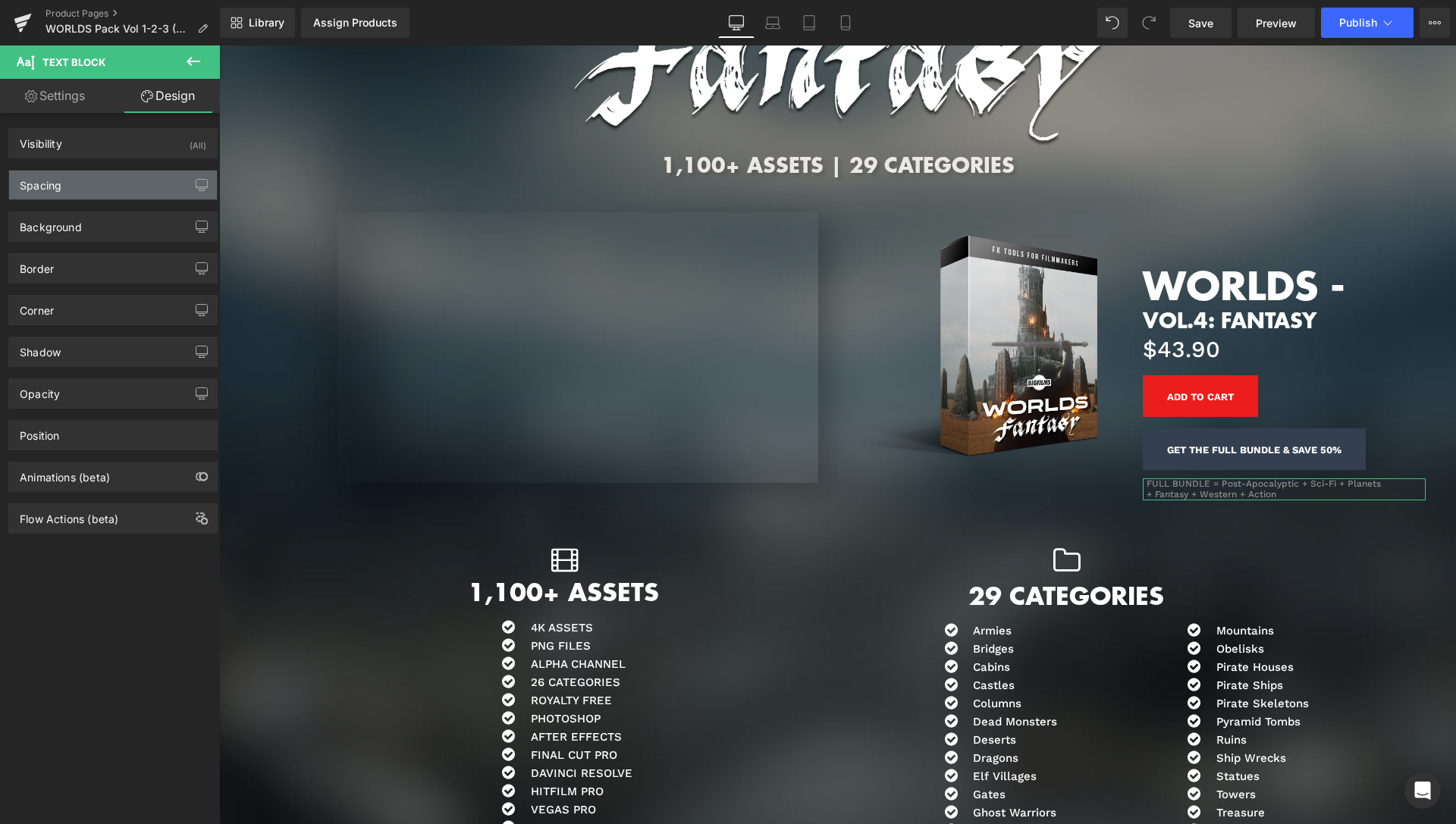
click at [151, 195] on div "Spacing" at bounding box center [113, 185] width 208 height 29
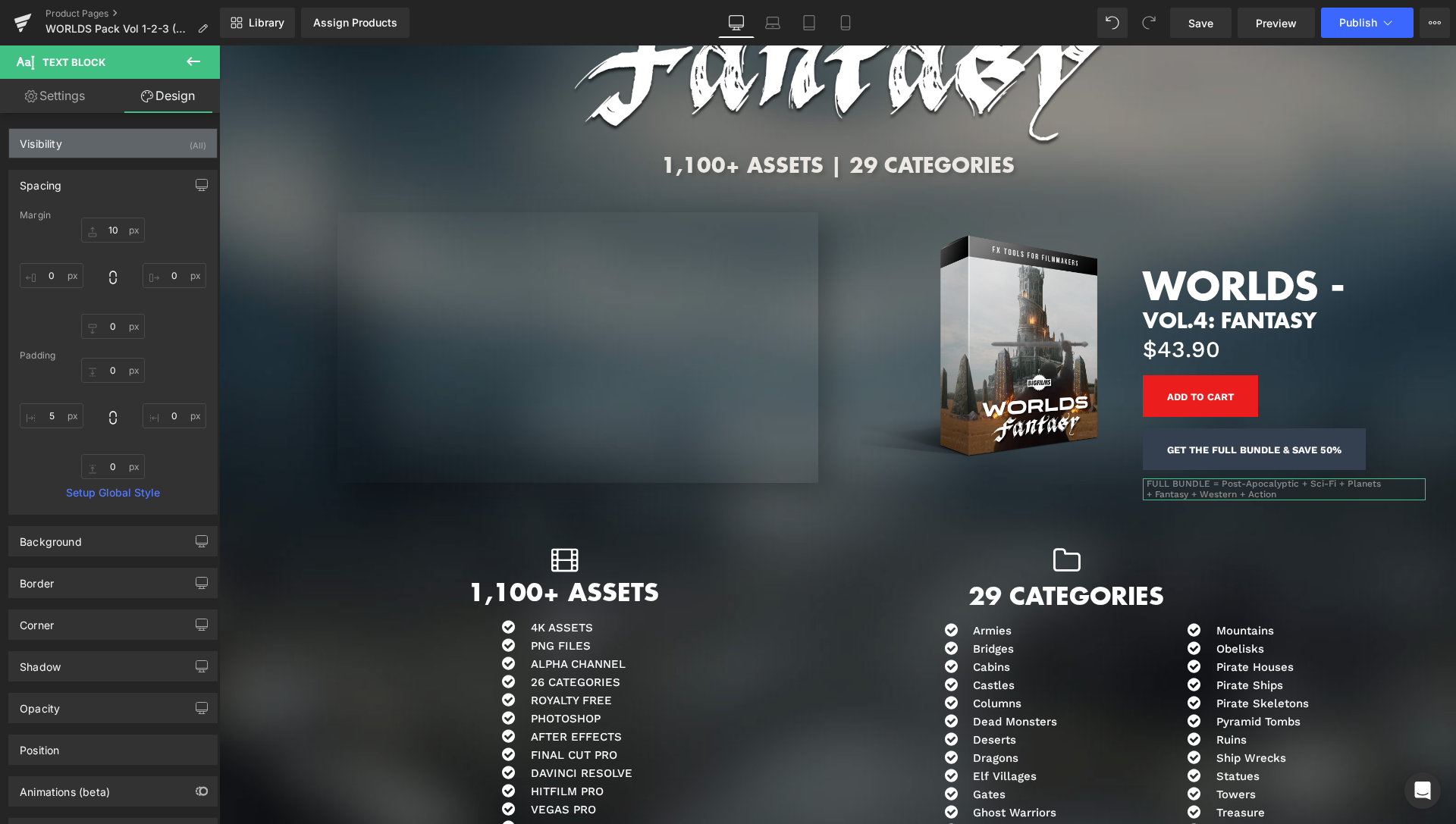
click at [150, 139] on div "Visibility (All)" at bounding box center [113, 143] width 208 height 29
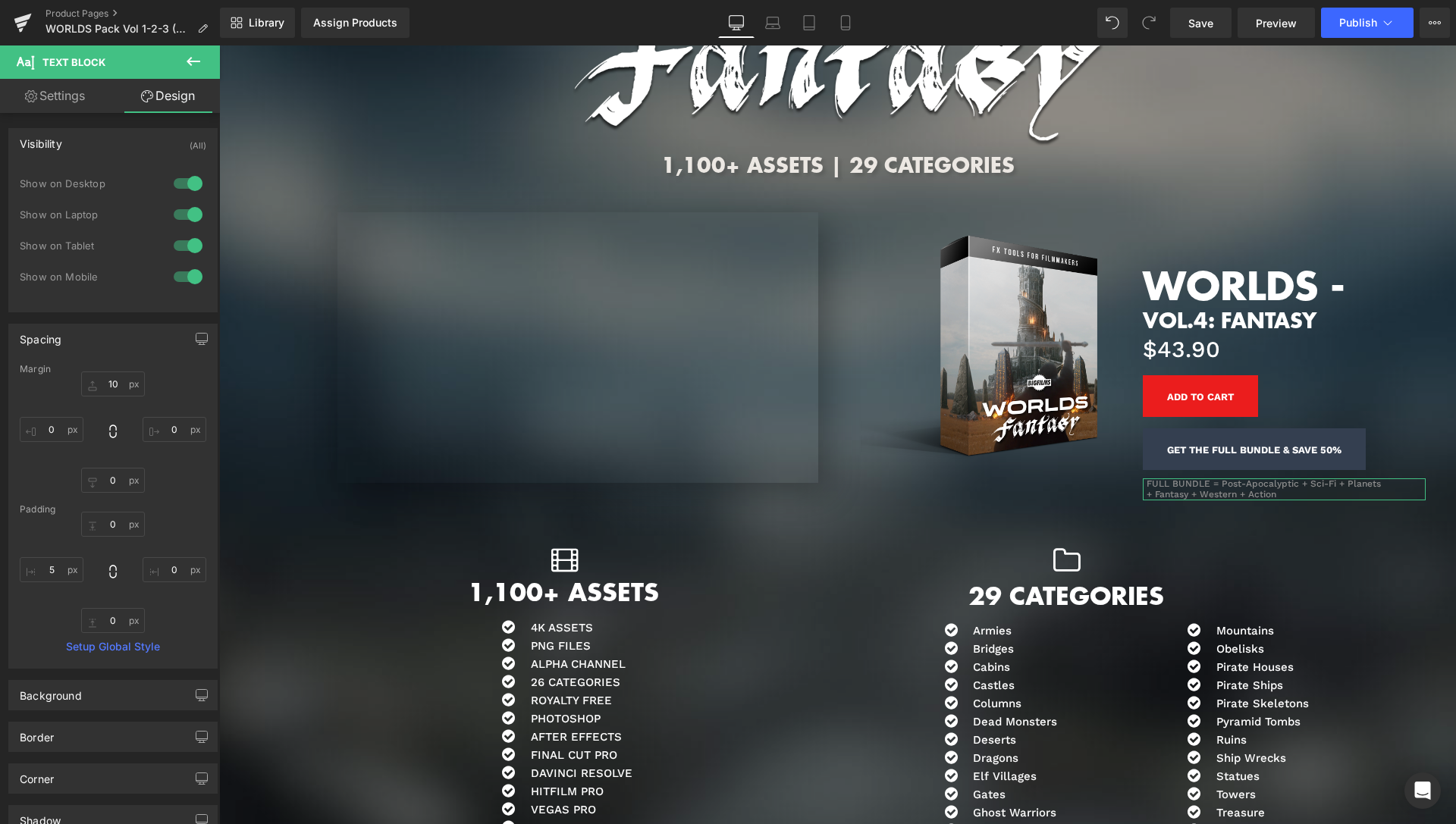
click at [177, 241] on div at bounding box center [188, 246] width 37 height 24
click at [173, 274] on div at bounding box center [188, 276] width 37 height 24
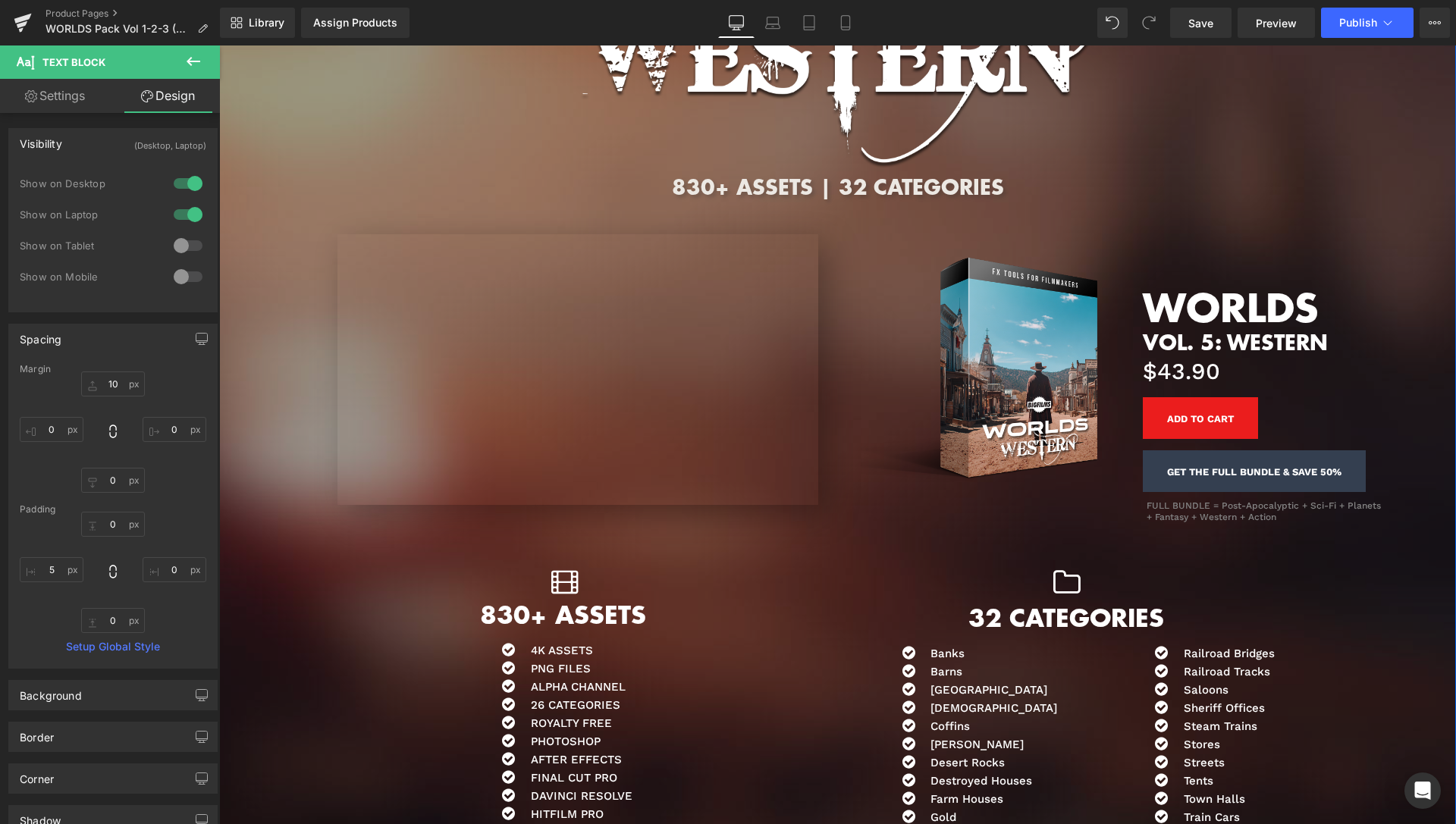
scroll to position [6823, 0]
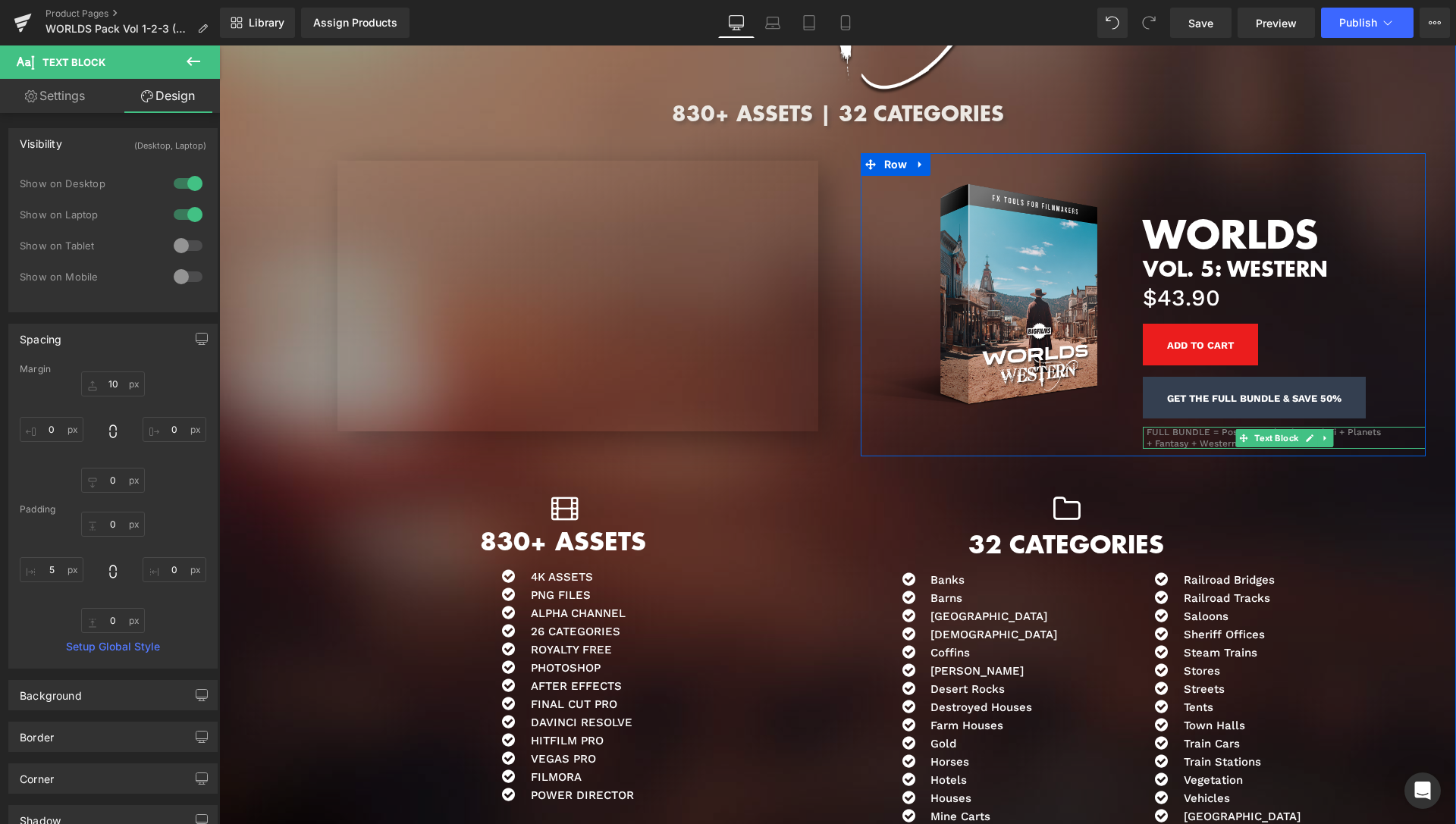
click at [1260, 437] on span "Text Block" at bounding box center [1276, 438] width 50 height 18
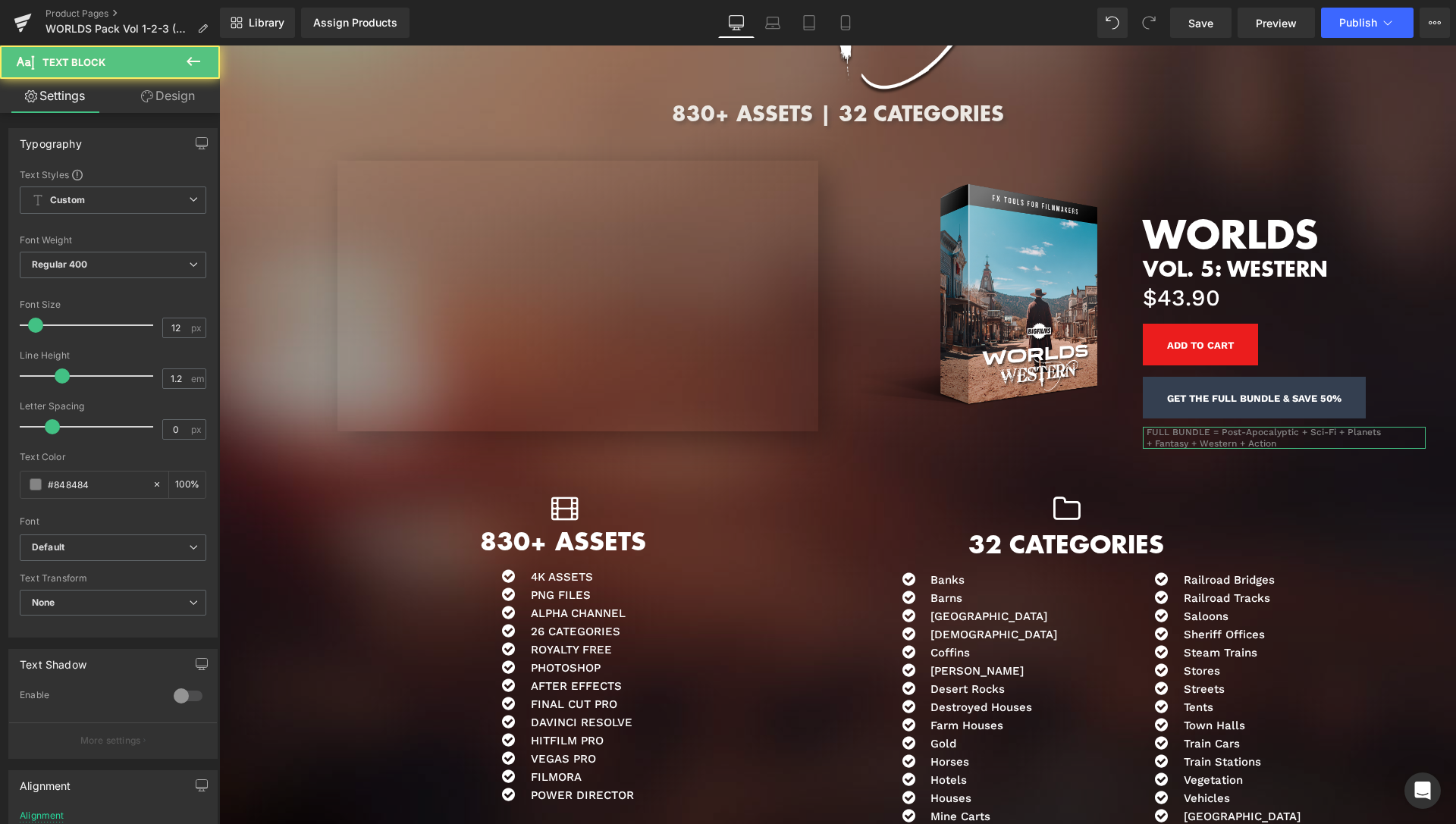
click at [186, 103] on link "Design" at bounding box center [168, 96] width 110 height 34
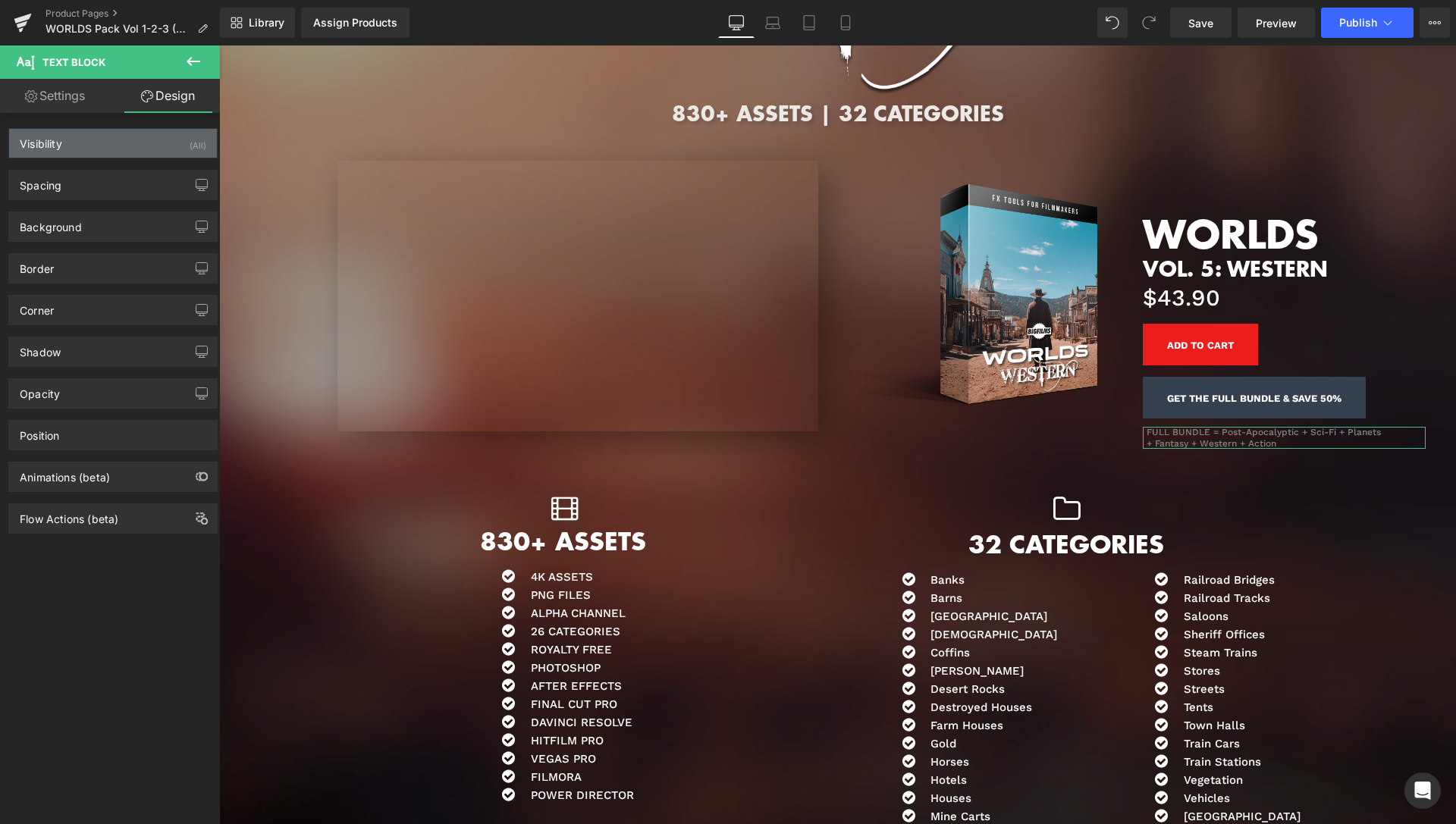
click at [142, 135] on div "Visibility (All)" at bounding box center [113, 143] width 208 height 29
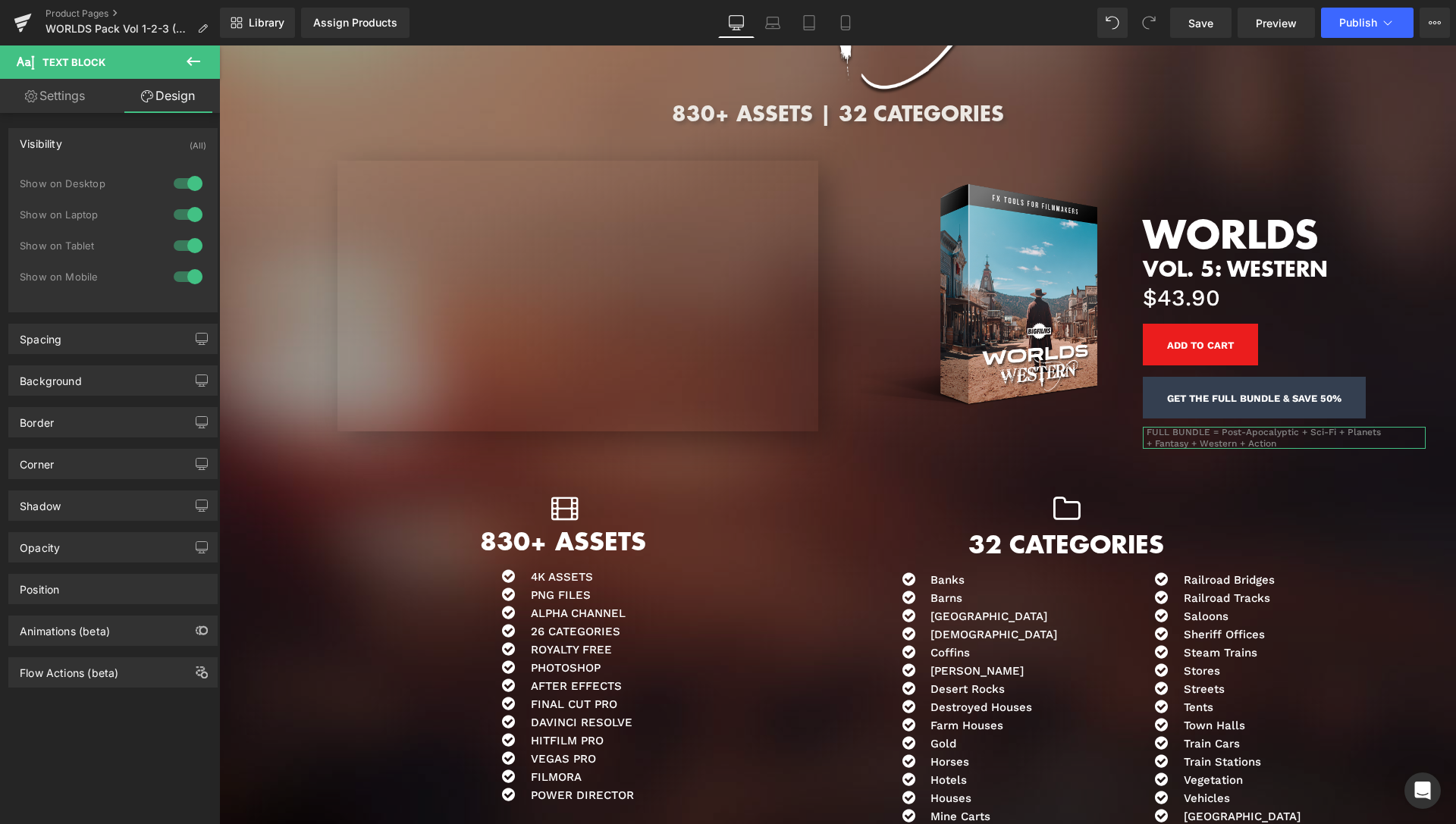
click at [176, 246] on div at bounding box center [188, 246] width 37 height 24
click at [178, 274] on div at bounding box center [188, 276] width 37 height 24
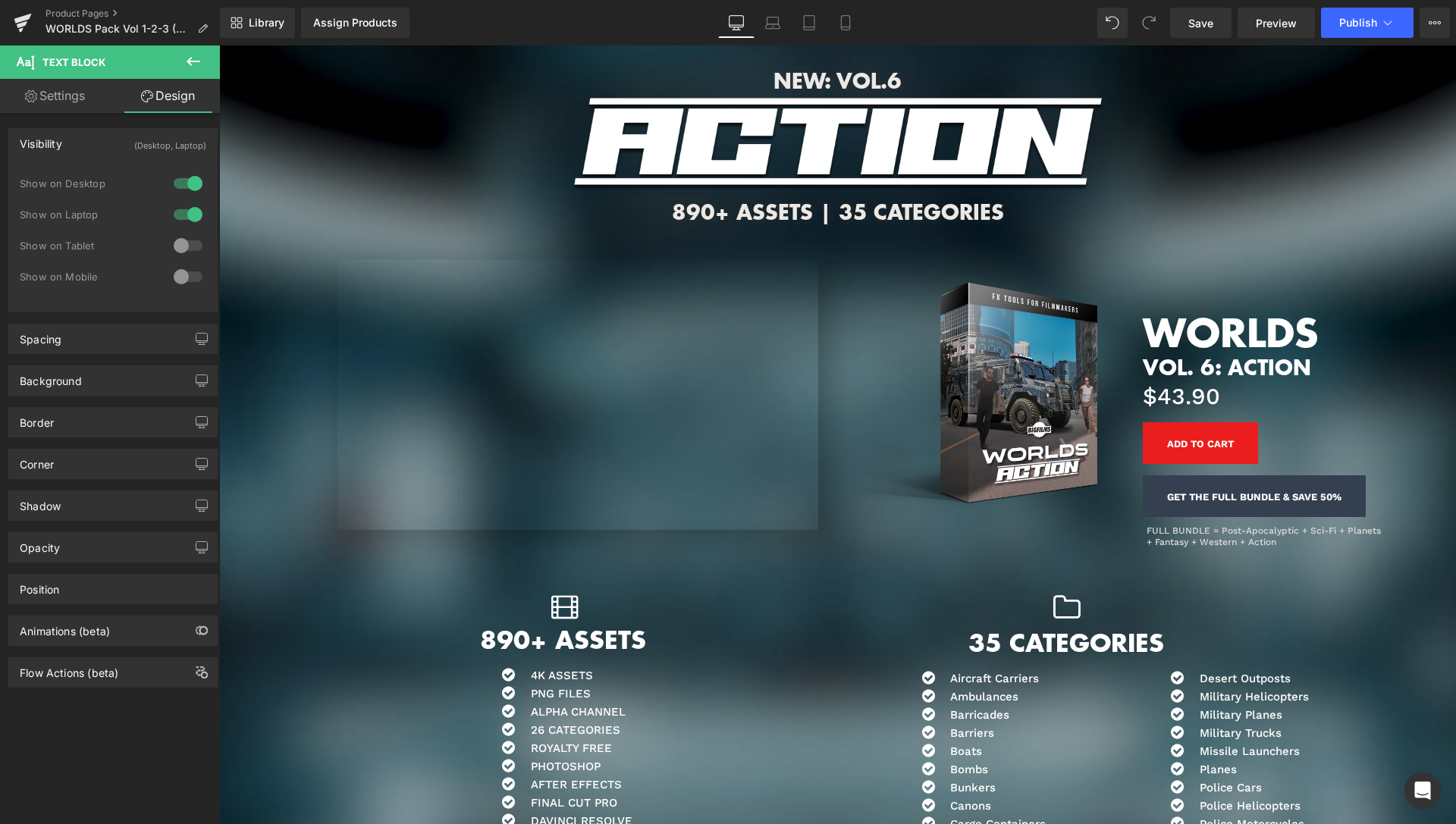
scroll to position [7751, 0]
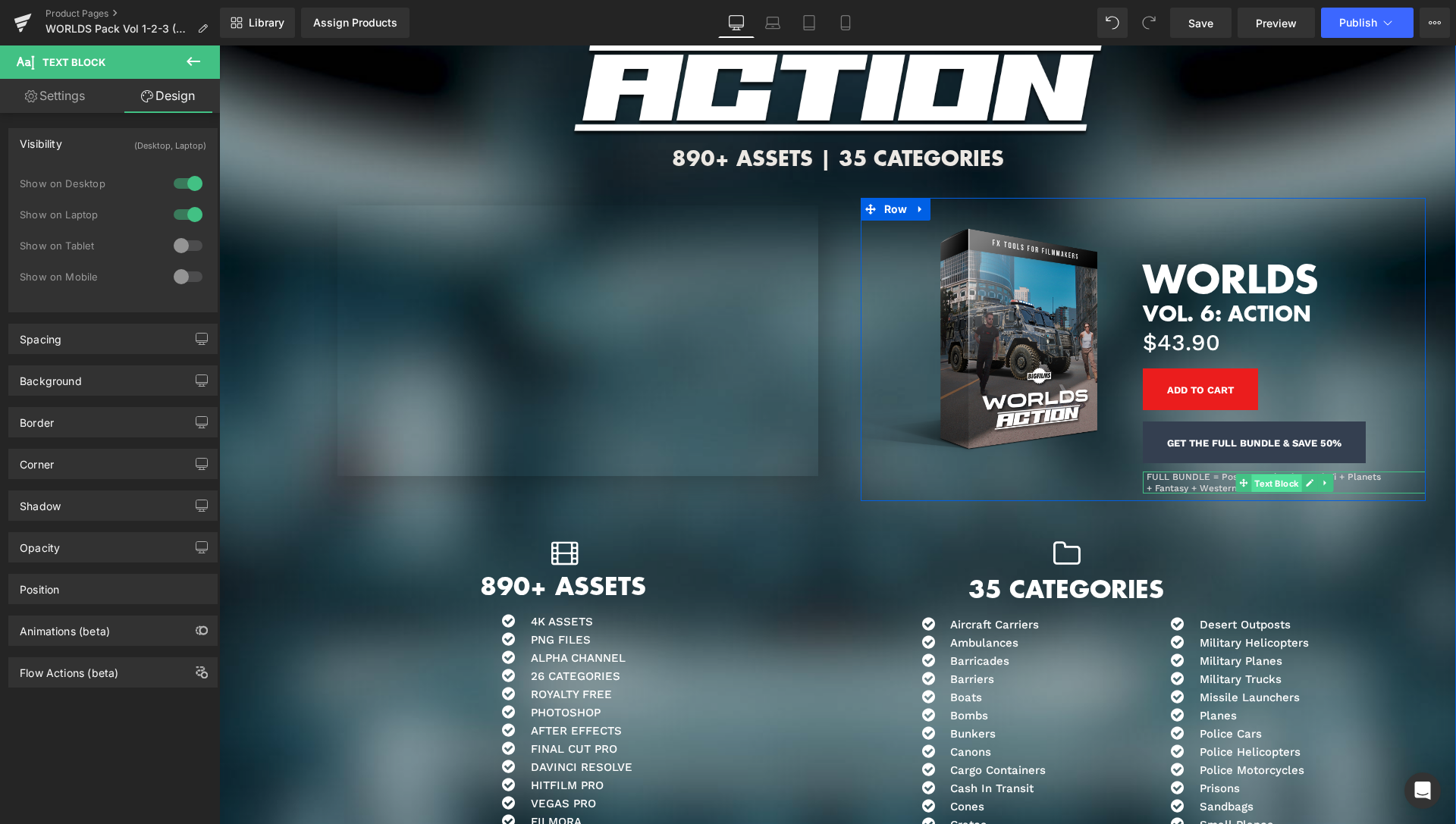
click at [1263, 478] on span "Text Block" at bounding box center [1276, 483] width 50 height 18
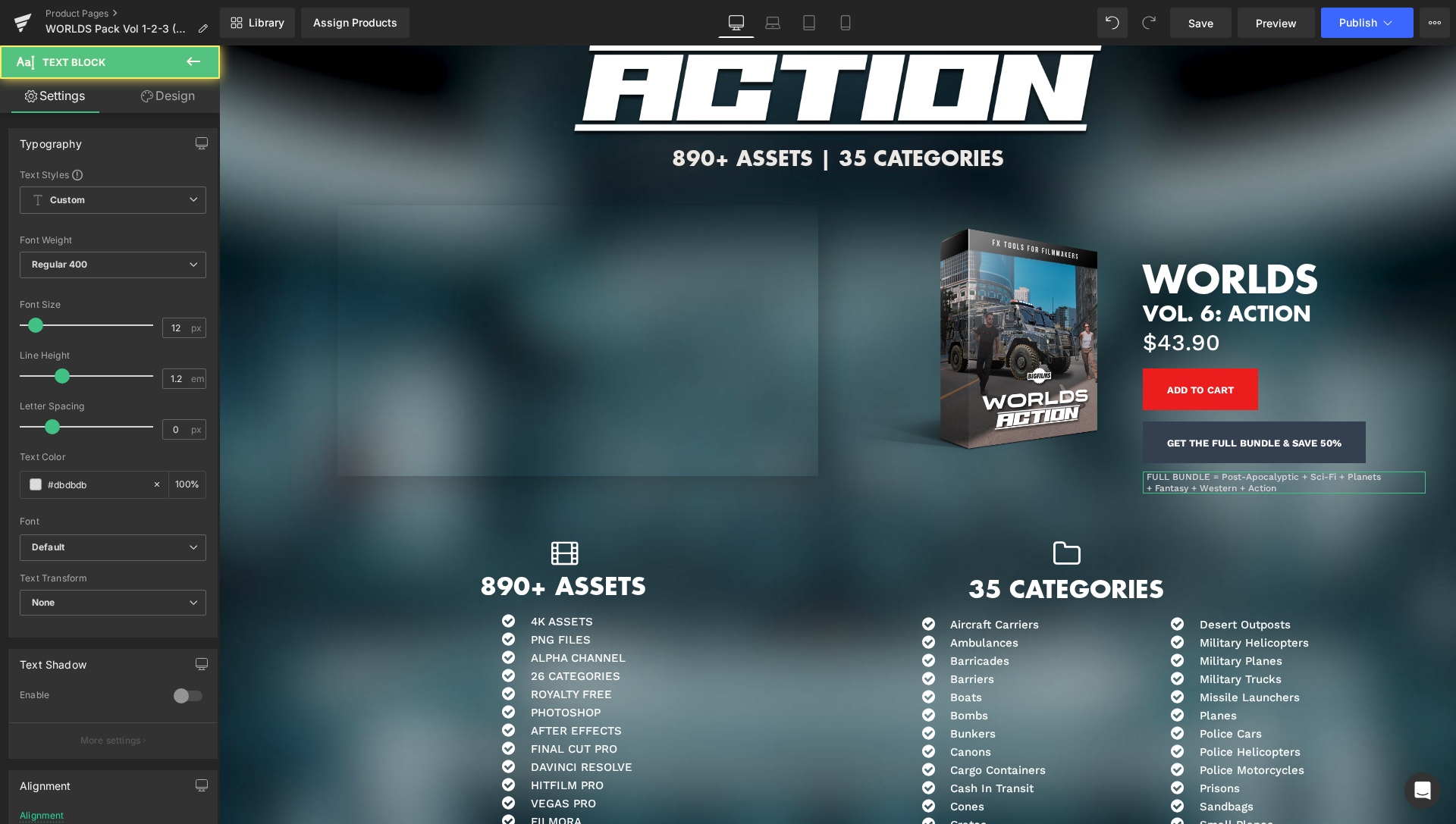
click at [177, 97] on link "Design" at bounding box center [168, 96] width 110 height 34
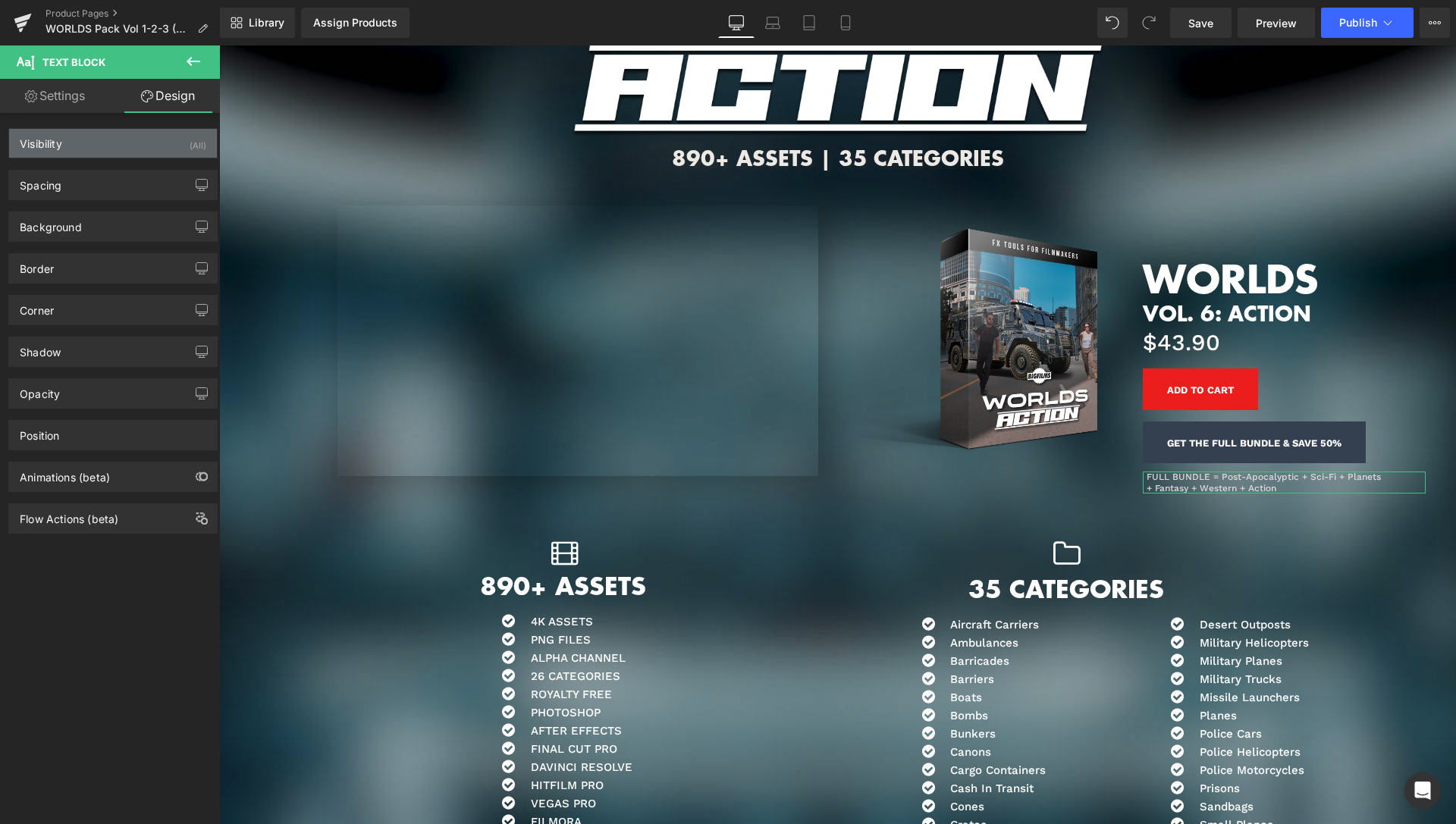
click at [173, 153] on div "Visibility (All)" at bounding box center [113, 143] width 208 height 29
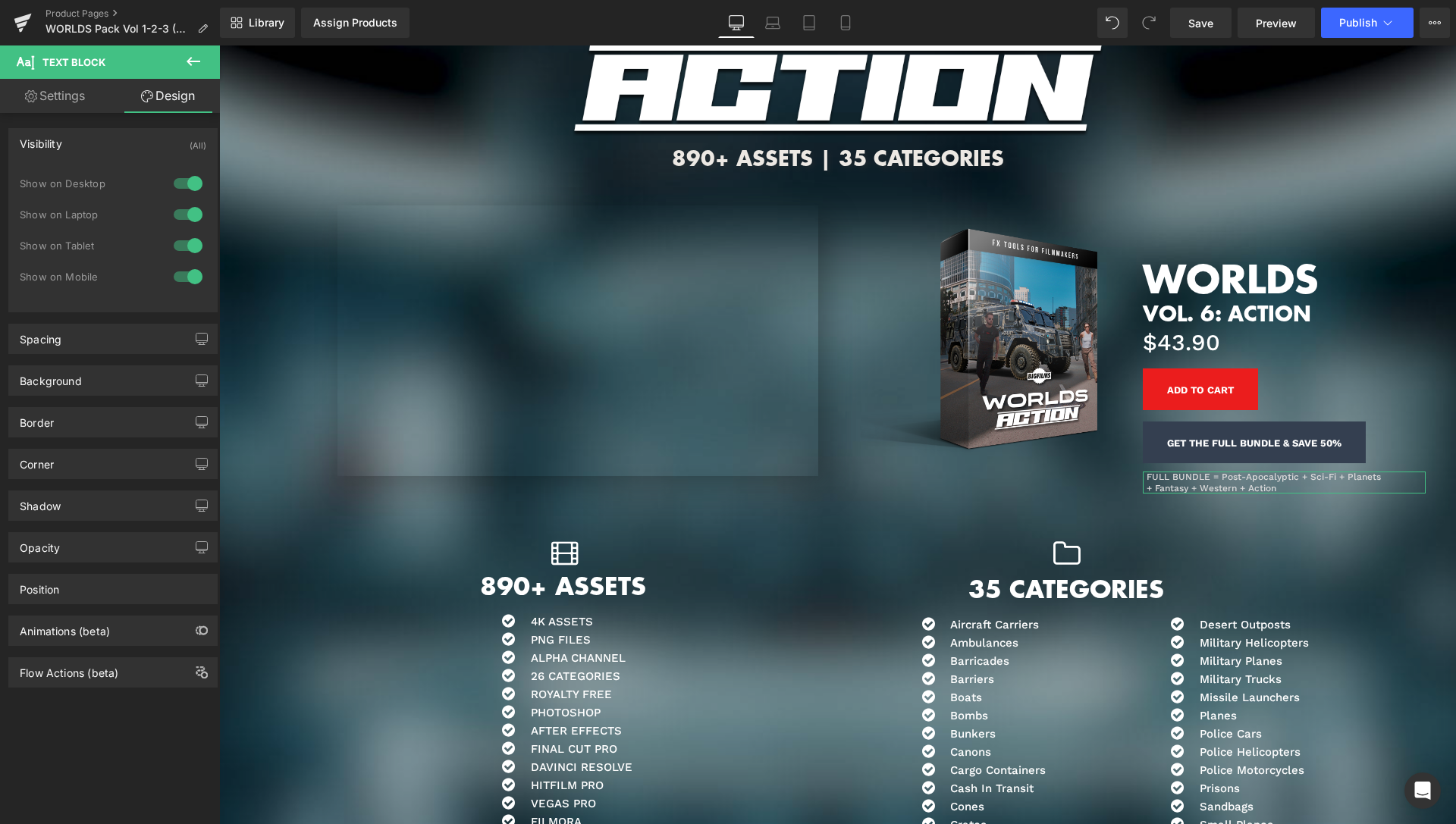
click at [179, 243] on div at bounding box center [188, 246] width 37 height 24
click at [181, 278] on div at bounding box center [188, 276] width 37 height 24
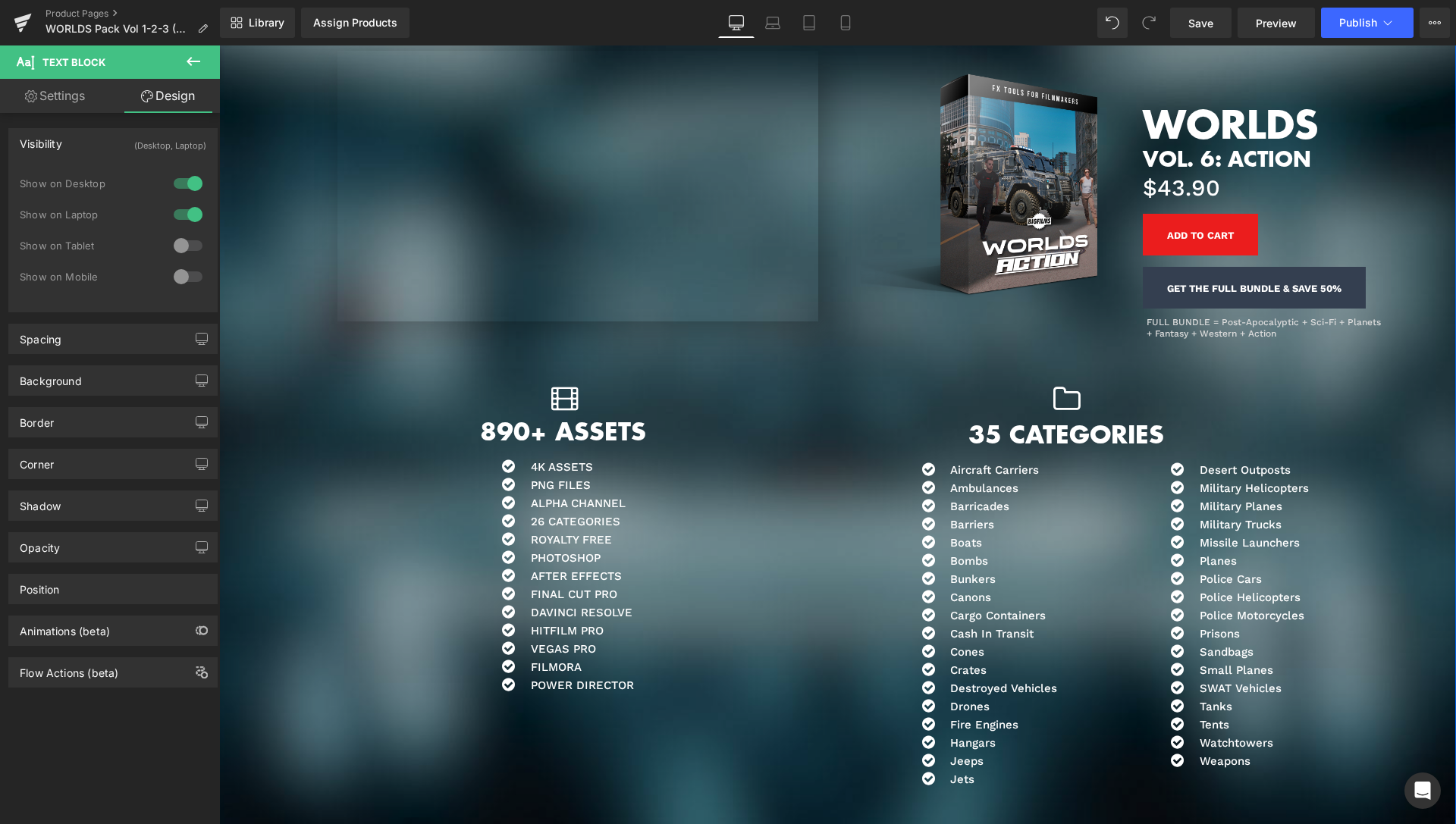
scroll to position [7828, 0]
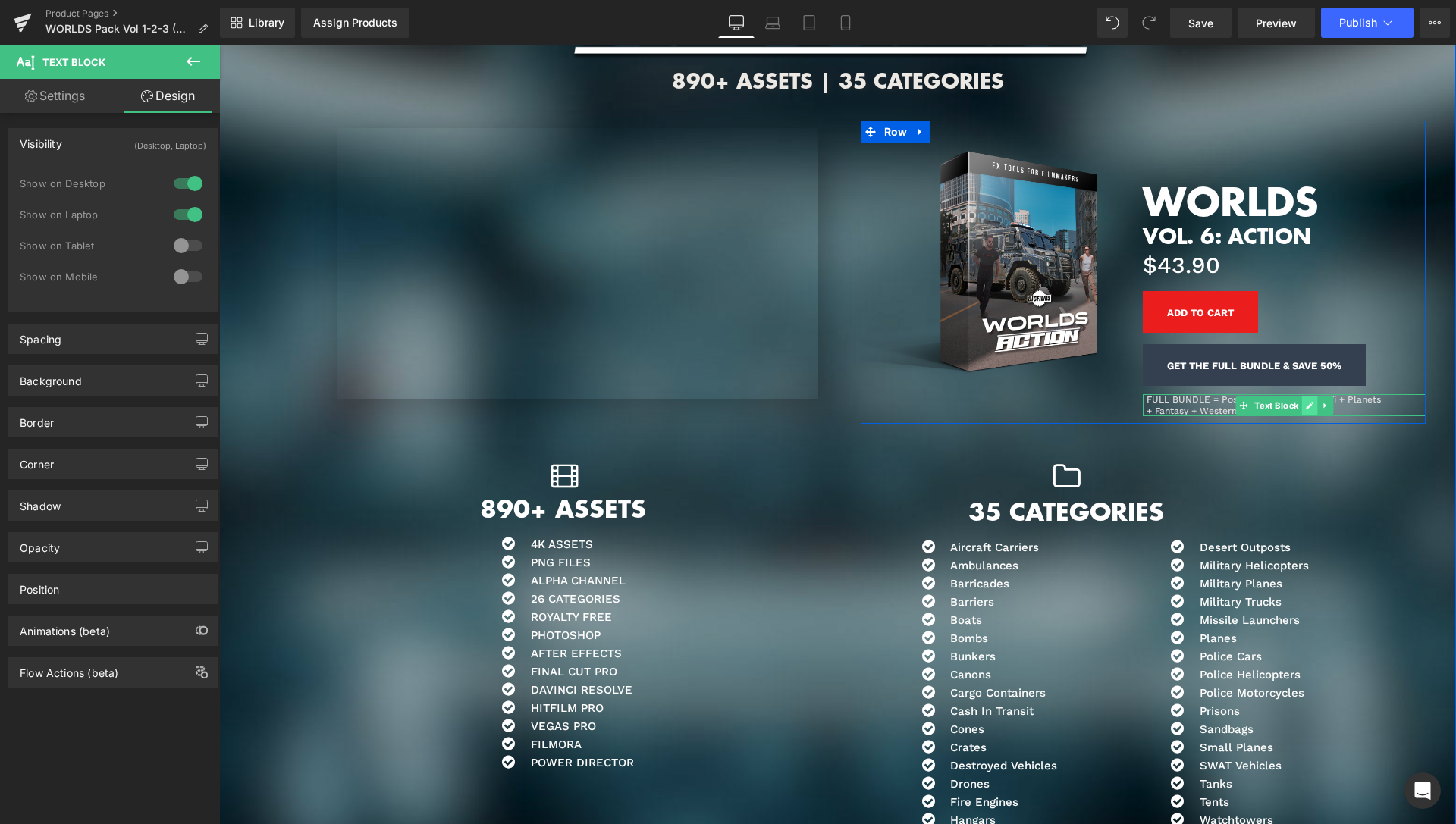
click at [1306, 405] on icon at bounding box center [1309, 406] width 8 height 8
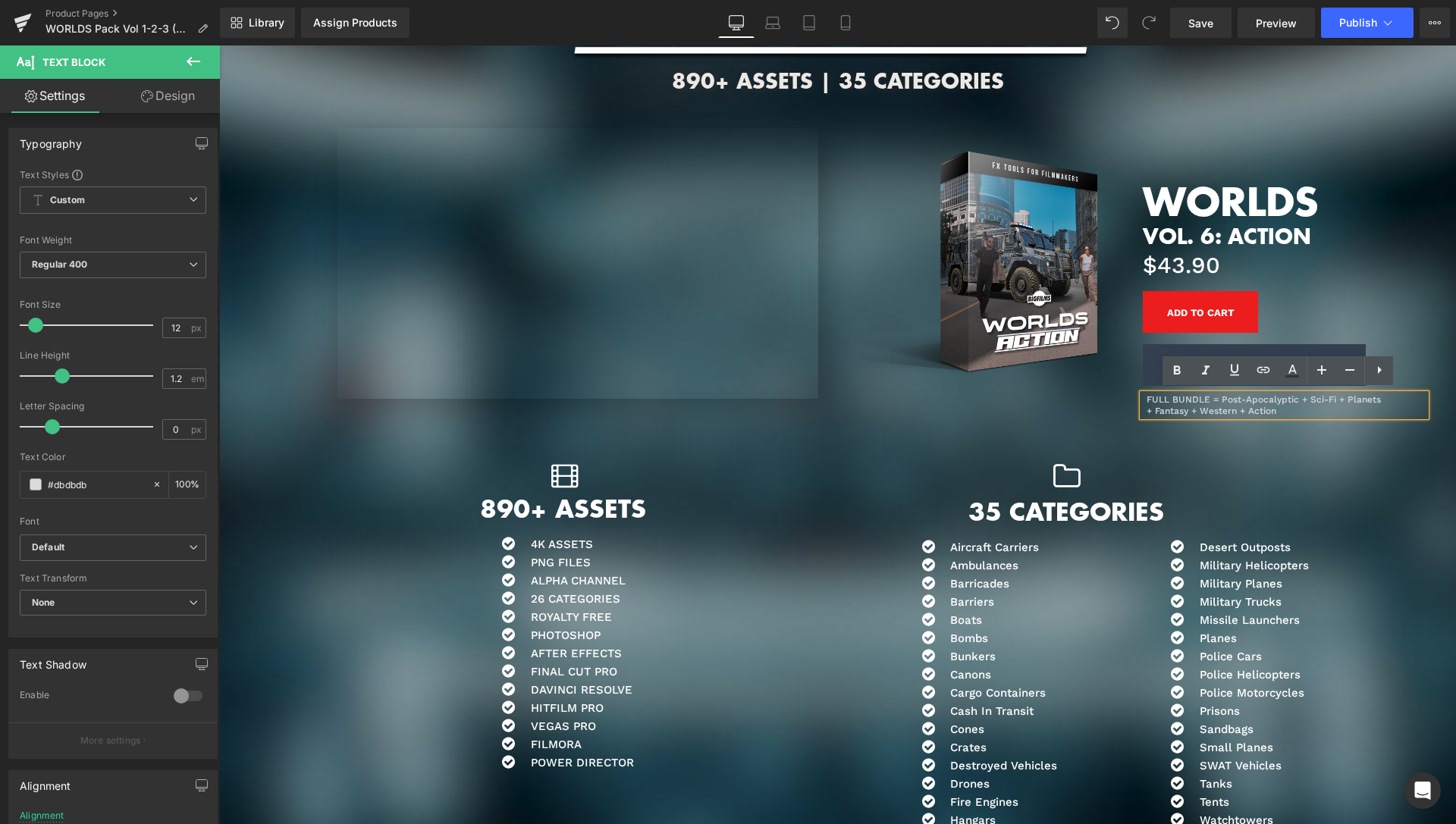
drag, startPoint x: 1292, startPoint y: 410, endPoint x: 1140, endPoint y: 394, distance: 152.8
click at [1143, 394] on div "FULL BUNDLE = Post-Apocalyptic + Sci-Fi + Planets + Fantasy + Western + Action" at bounding box center [1284, 405] width 283 height 22
copy div "FULL BUNDLE = Post-Apocalyptic + Sci-Fi + Planets + Fantasy + Western + Action"
click at [1270, 405] on div "+ Fantasy + Western + Action" at bounding box center [1286, 411] width 279 height 11
click at [811, 28] on icon at bounding box center [808, 22] width 15 height 15
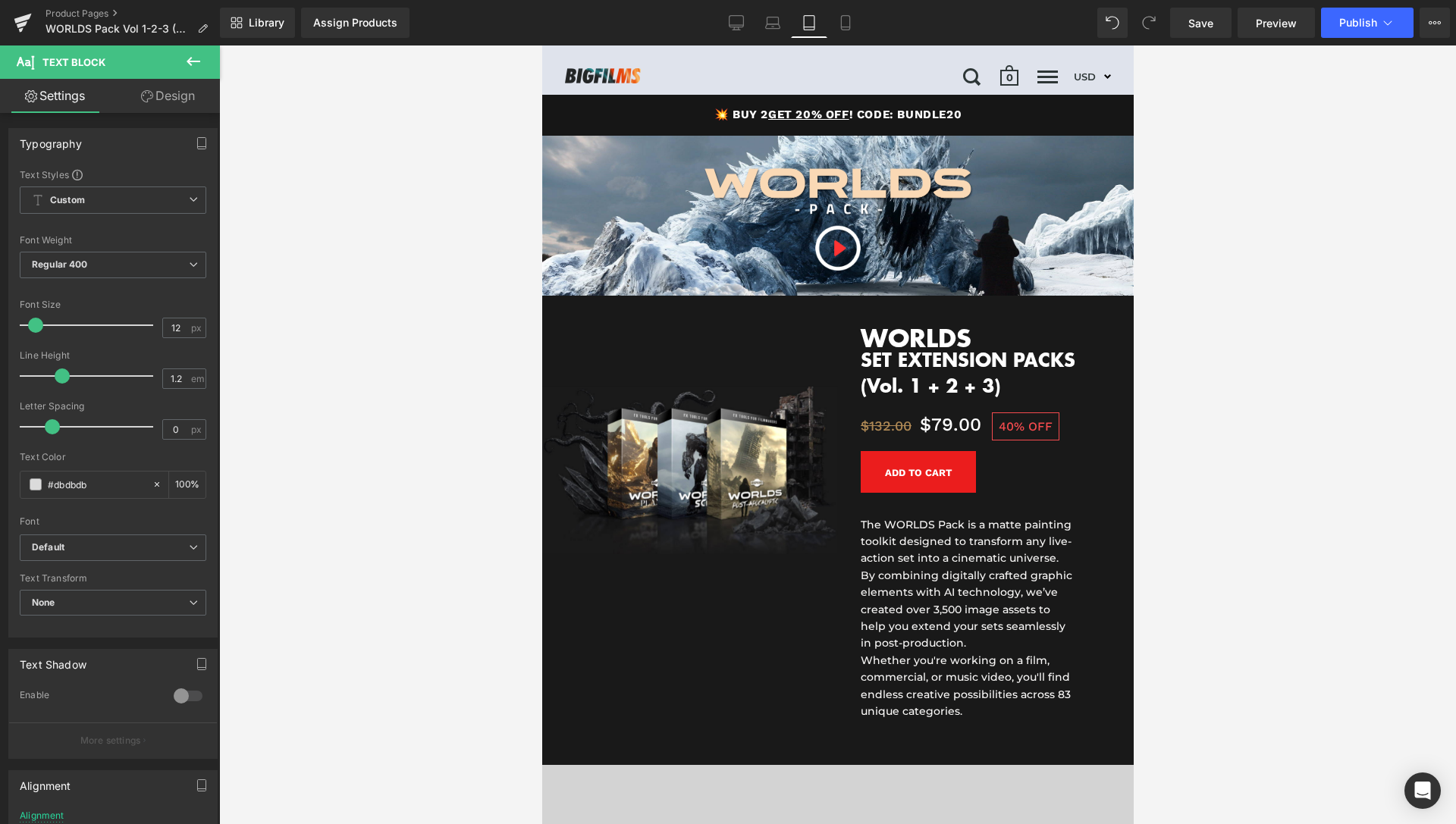
scroll to position [0, 0]
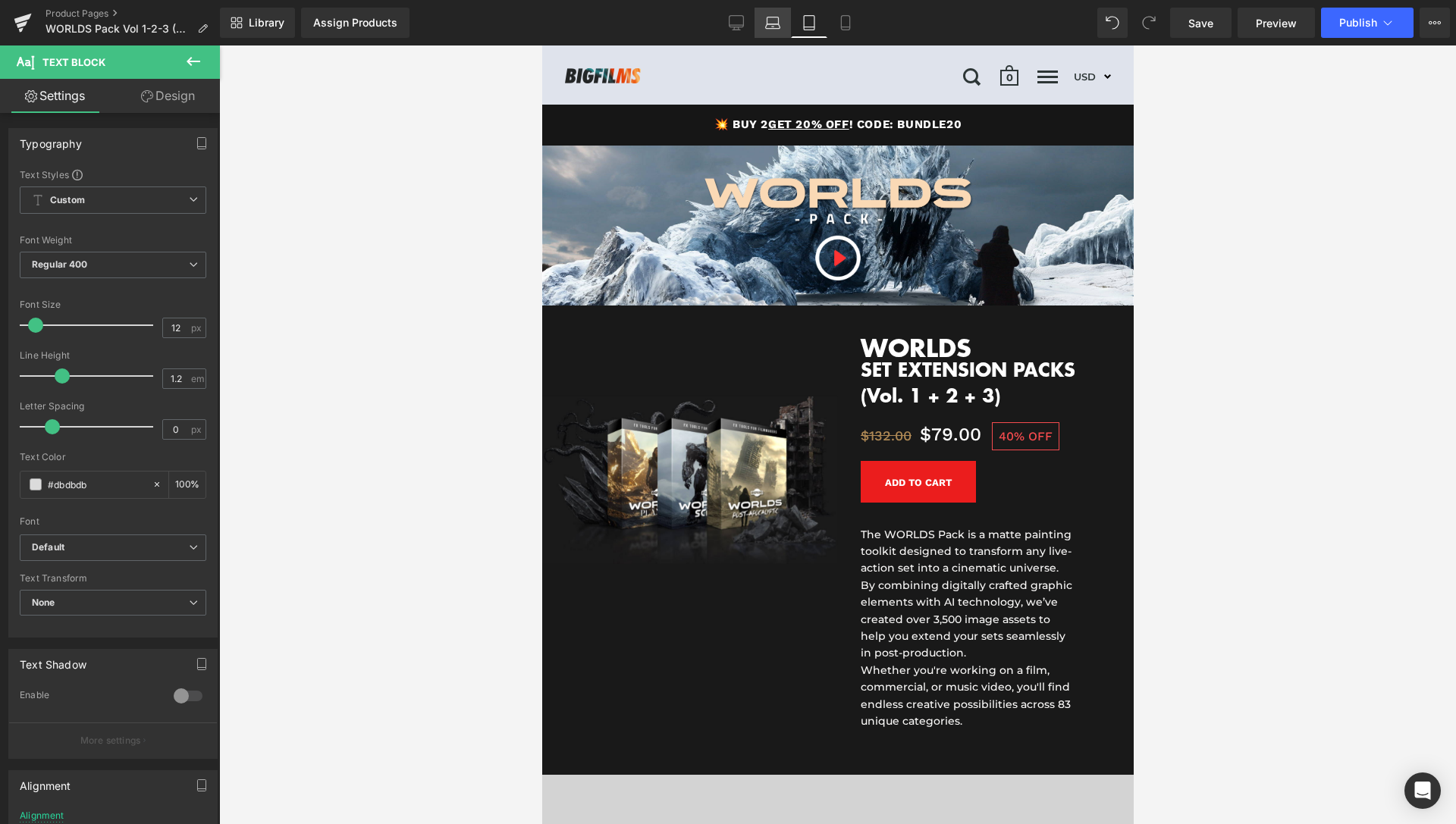
click at [773, 29] on icon at bounding box center [772, 27] width 14 height 5
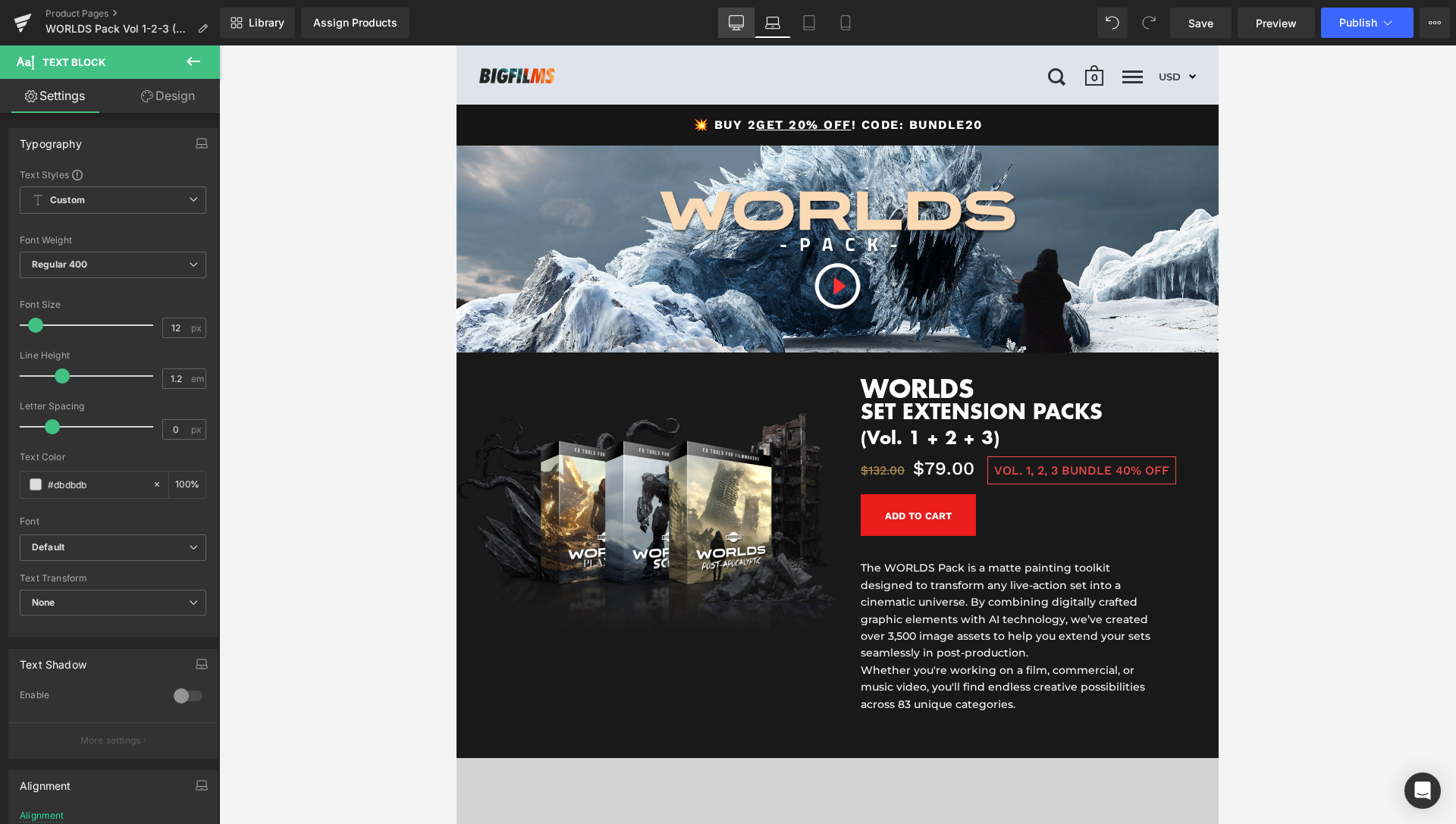
click at [726, 27] on link "Desktop" at bounding box center [736, 23] width 37 height 30
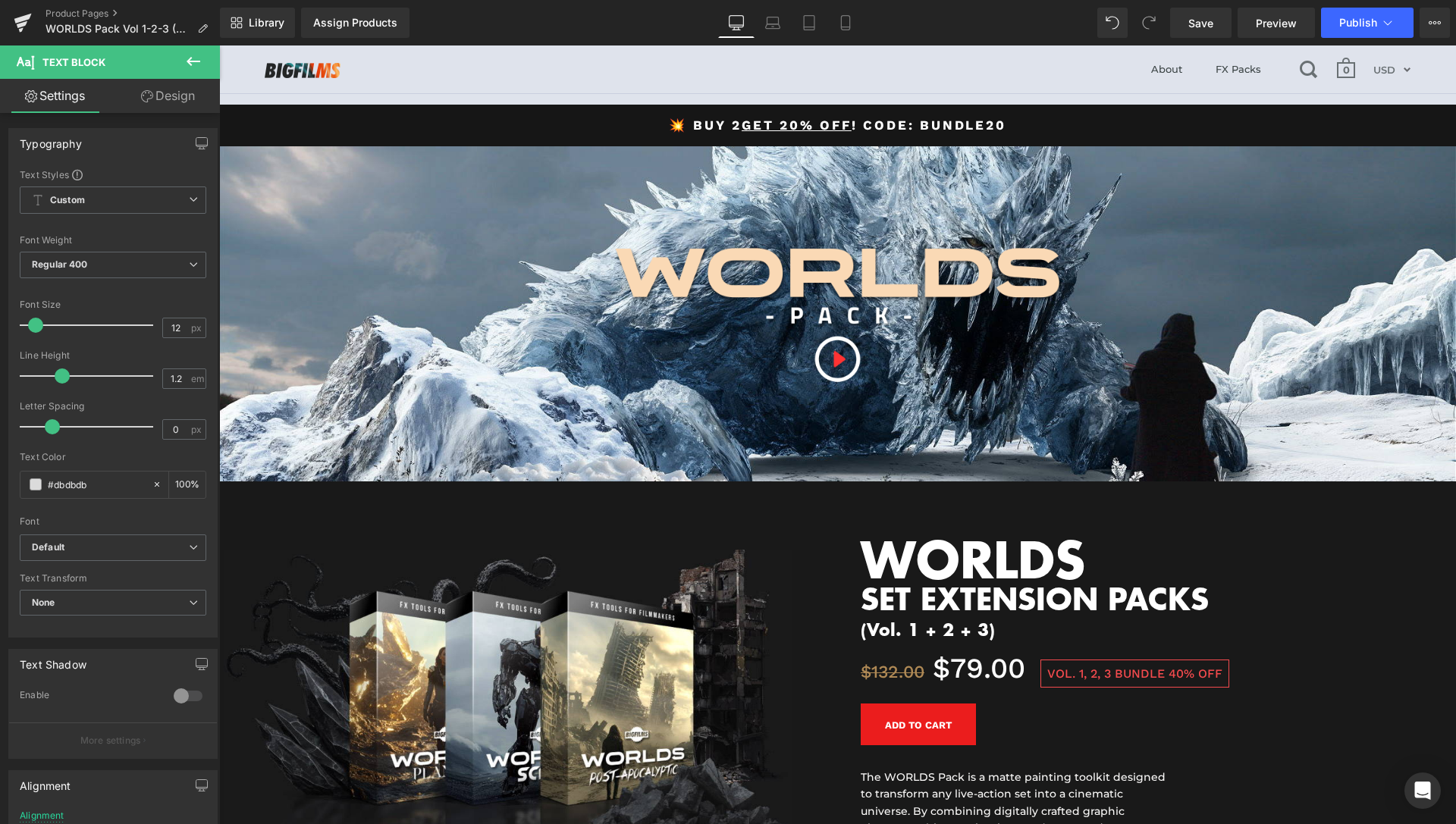
scroll to position [596, 0]
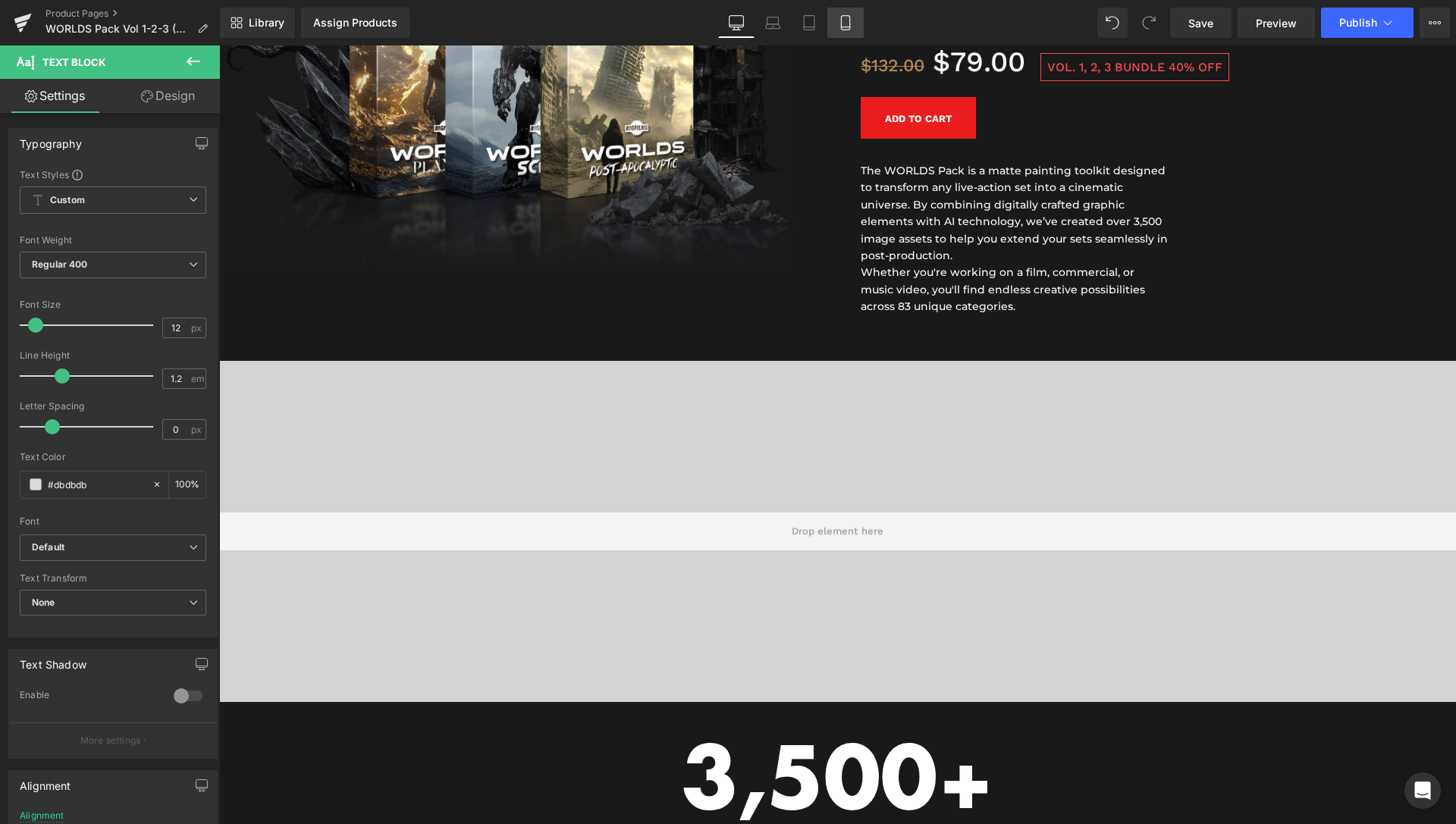
click at [840, 19] on icon at bounding box center [845, 22] width 15 height 15
type input "100"
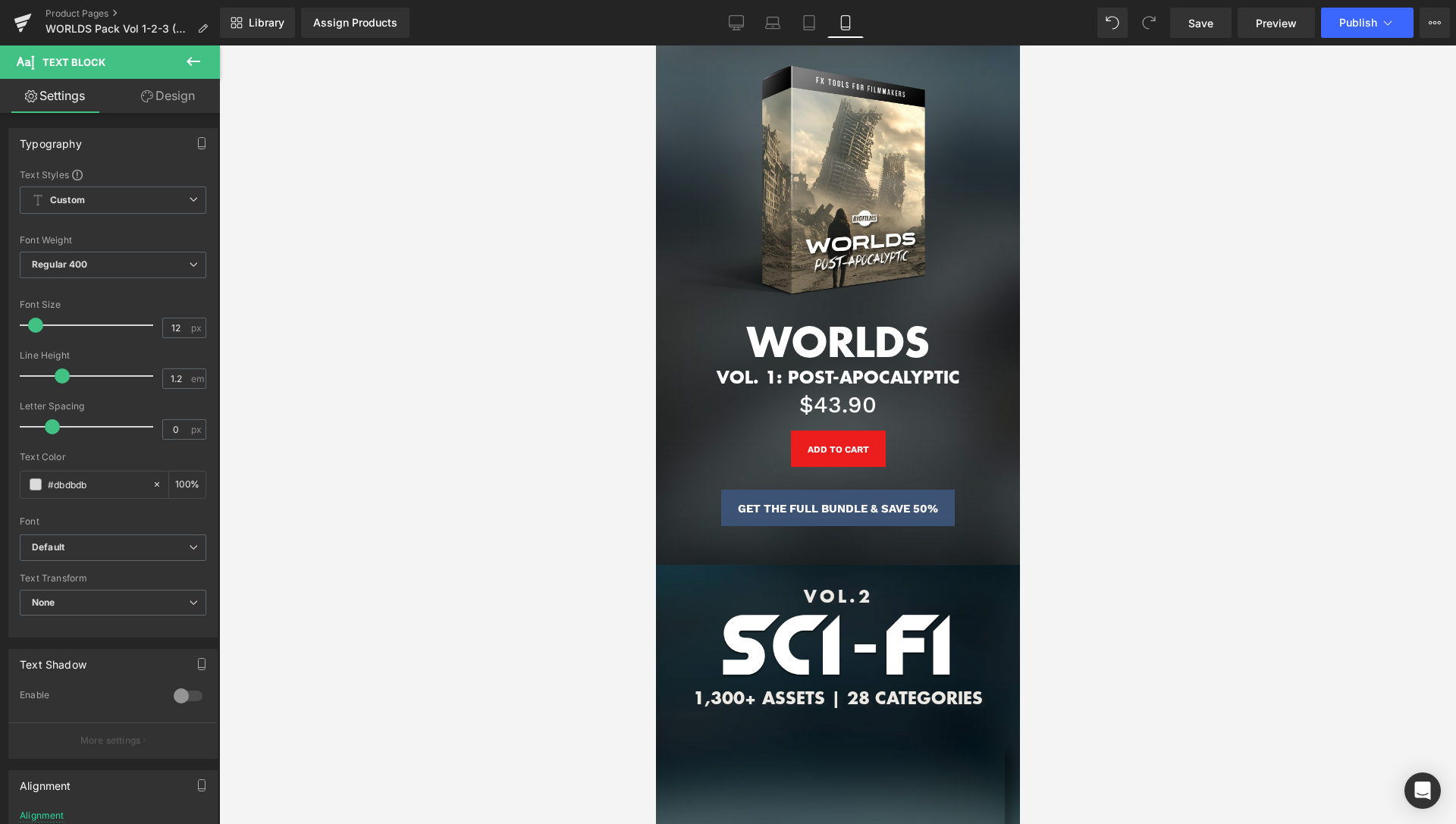
scroll to position [1373, 0]
click at [1394, 37] on button "Publish" at bounding box center [1367, 23] width 93 height 30
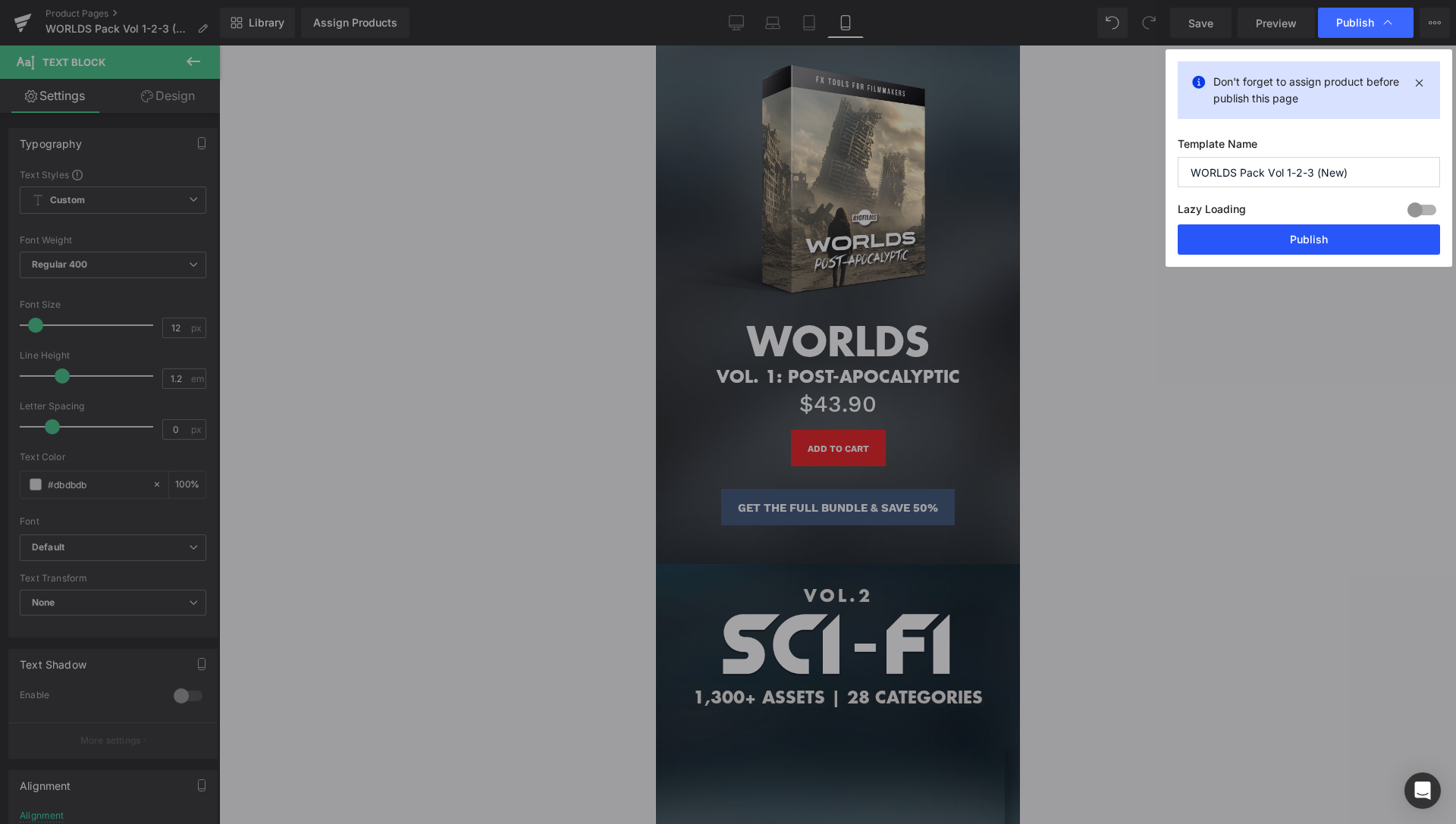
click at [0, 0] on button "Publish" at bounding box center [0, 0] width 0 height 0
